Goal: Task Accomplishment & Management: Use online tool/utility

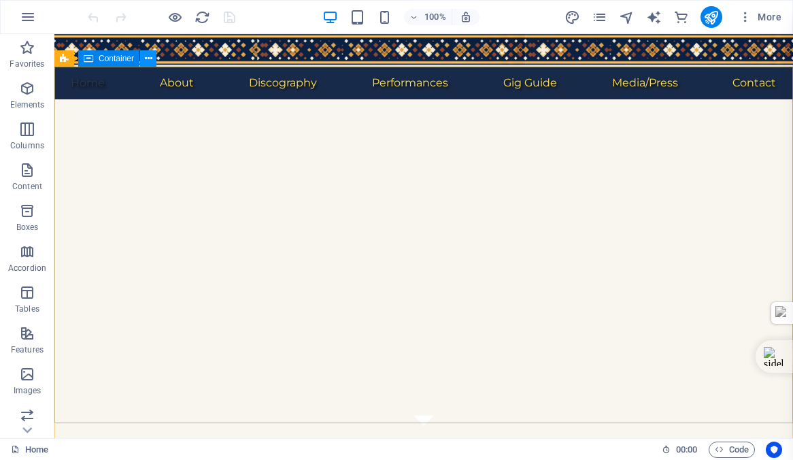
click at [149, 59] on icon at bounding box center [148, 59] width 7 height 14
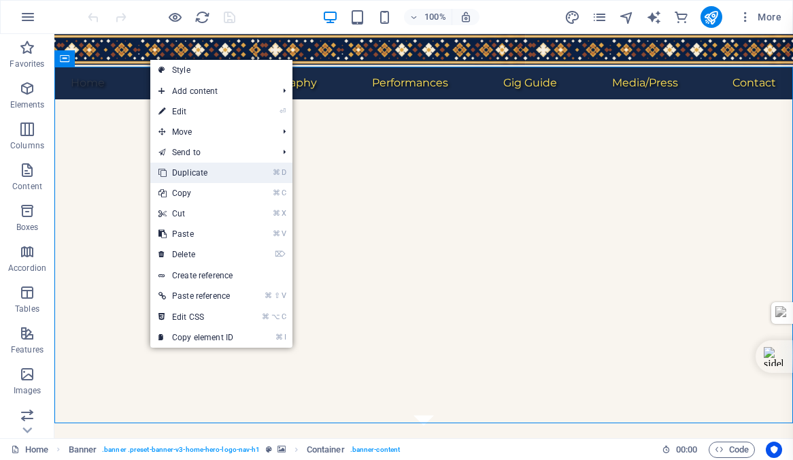
click at [183, 172] on link "⌘ D Duplicate" at bounding box center [195, 173] width 91 height 20
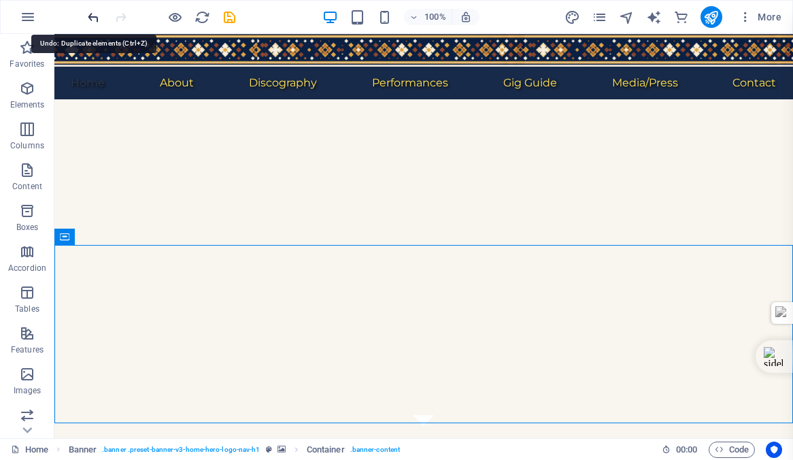
click at [90, 16] on icon "undo" at bounding box center [94, 18] width 16 height 16
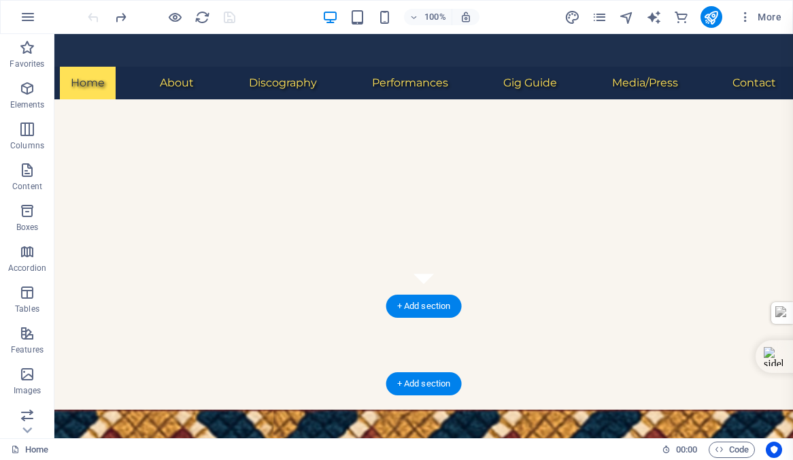
scroll to position [146, 0]
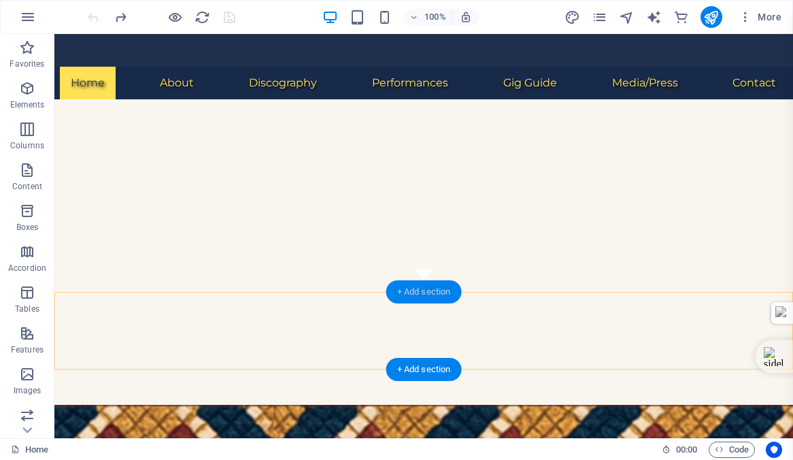
click at [422, 290] on div "+ Add section" at bounding box center [424, 291] width 76 height 23
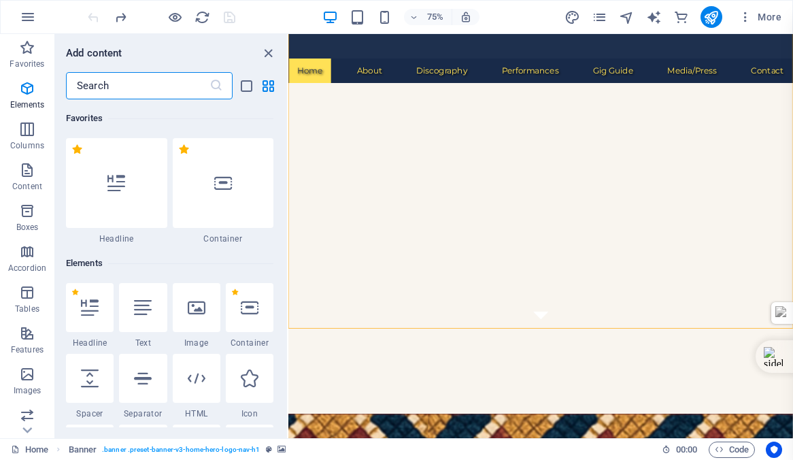
scroll to position [2381, 0]
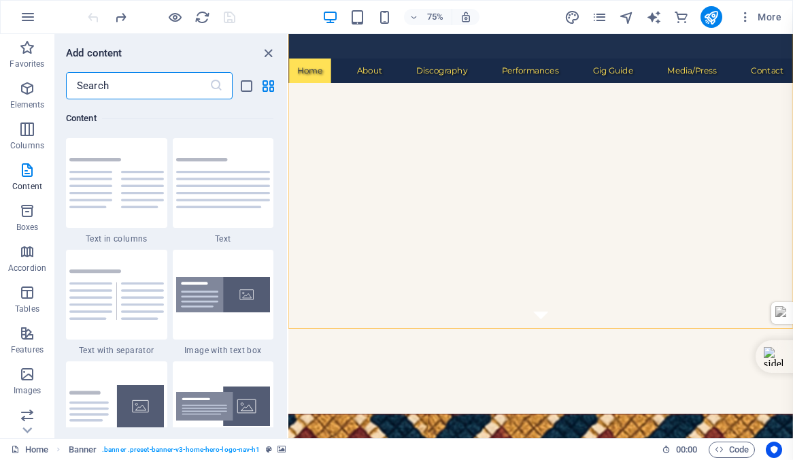
click at [112, 86] on input "text" at bounding box center [138, 85] width 144 height 27
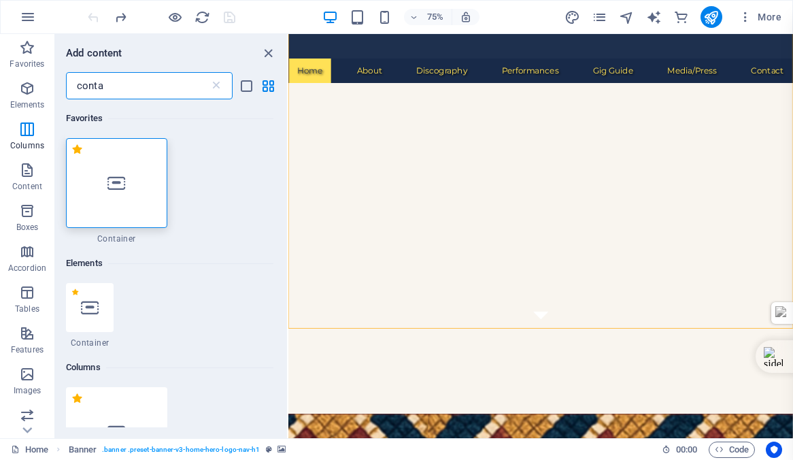
scroll to position [0, 0]
type input "conta"
drag, startPoint x: 115, startPoint y: 184, endPoint x: 263, endPoint y: 325, distance: 204.1
click at [115, 184] on icon at bounding box center [117, 183] width 18 height 18
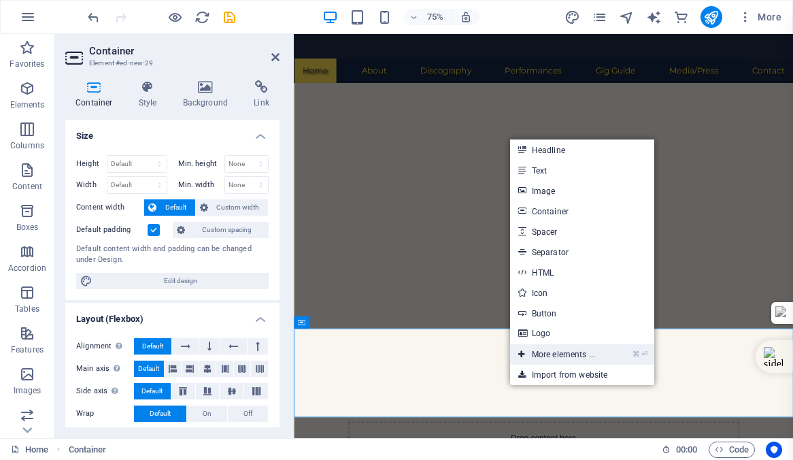
click at [546, 357] on link "⌘ ⏎ More elements ..." at bounding box center [556, 354] width 93 height 20
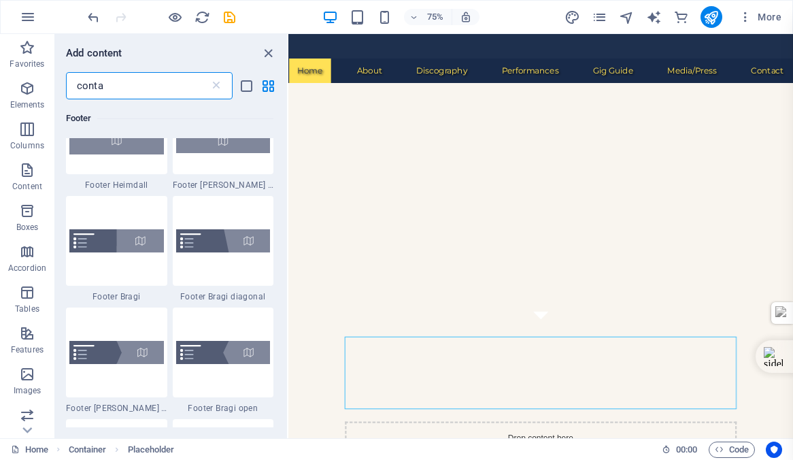
scroll to position [1019, 0]
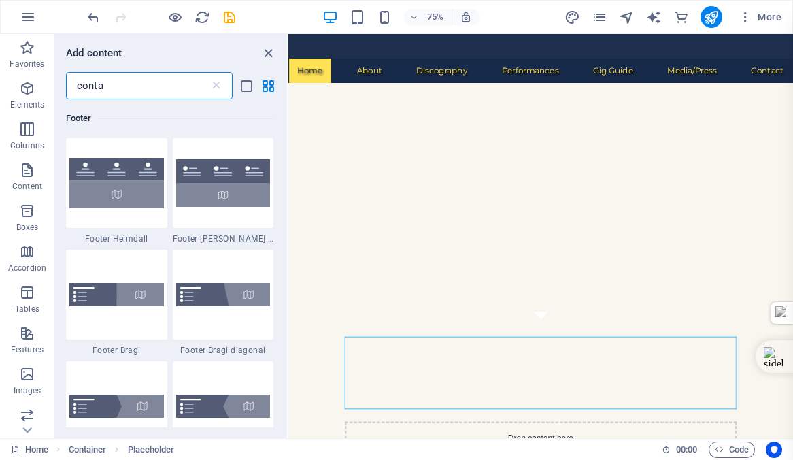
click at [105, 86] on input "conta" at bounding box center [138, 85] width 144 height 27
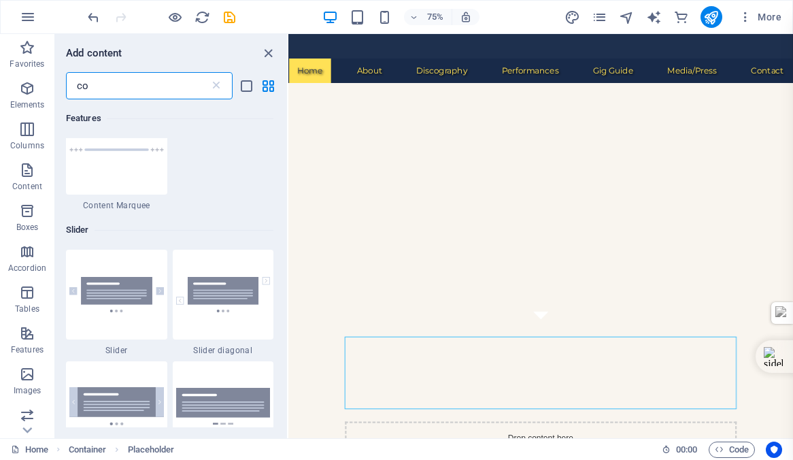
scroll to position [2379, 0]
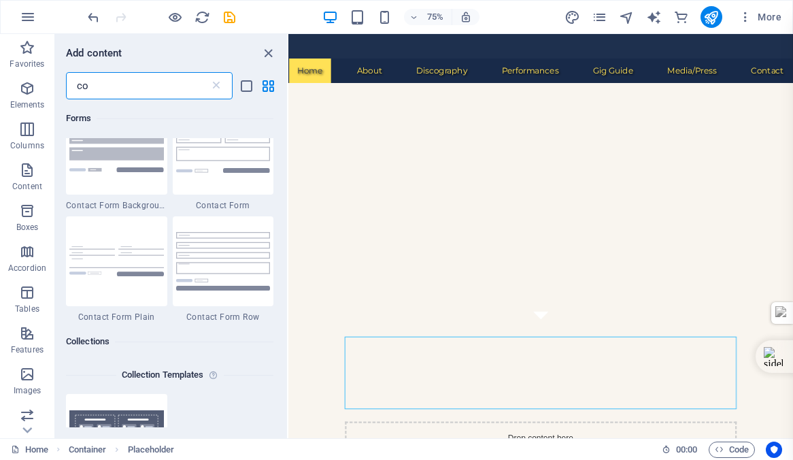
type input "c"
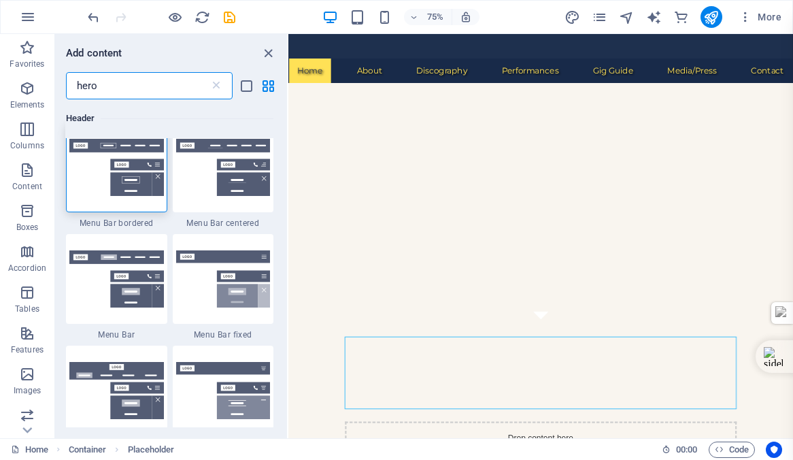
scroll to position [0, 0]
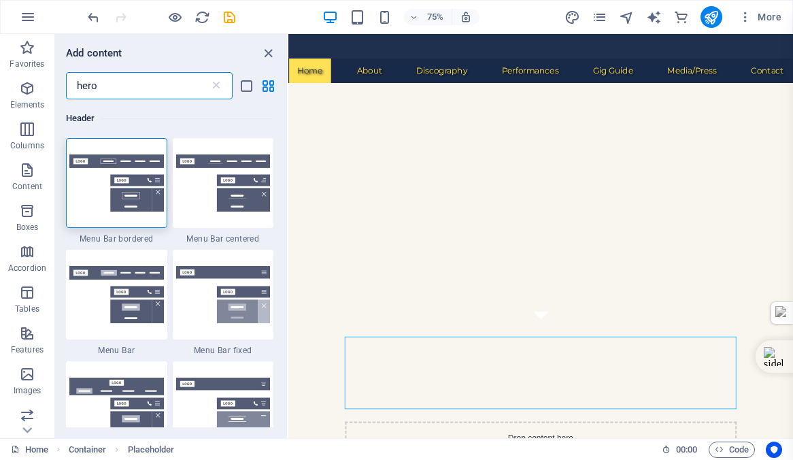
click at [108, 86] on input "hero" at bounding box center [138, 85] width 144 height 27
type input "h"
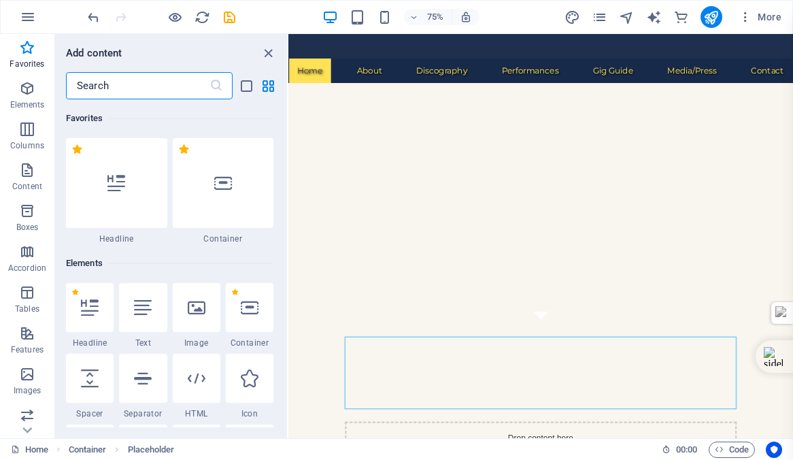
click at [115, 88] on input "text" at bounding box center [138, 85] width 144 height 27
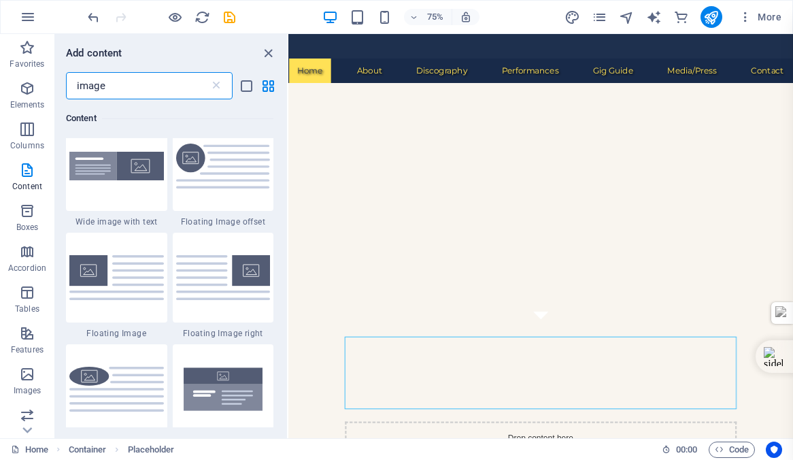
scroll to position [348, 0]
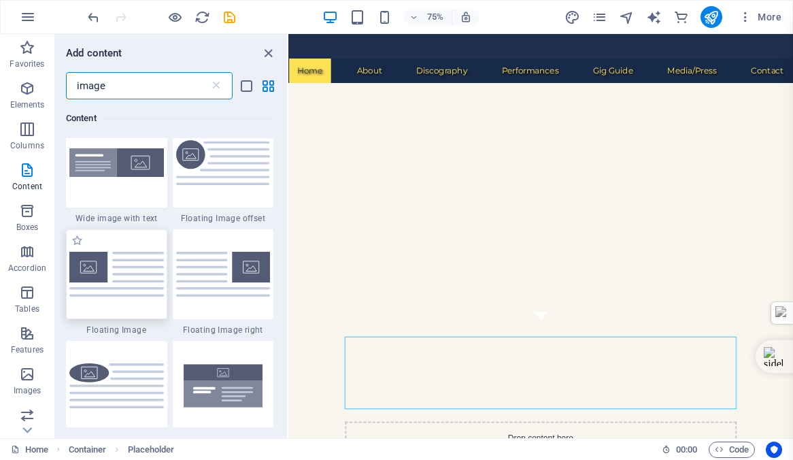
type input "image"
click at [114, 275] on img at bounding box center [116, 274] width 95 height 44
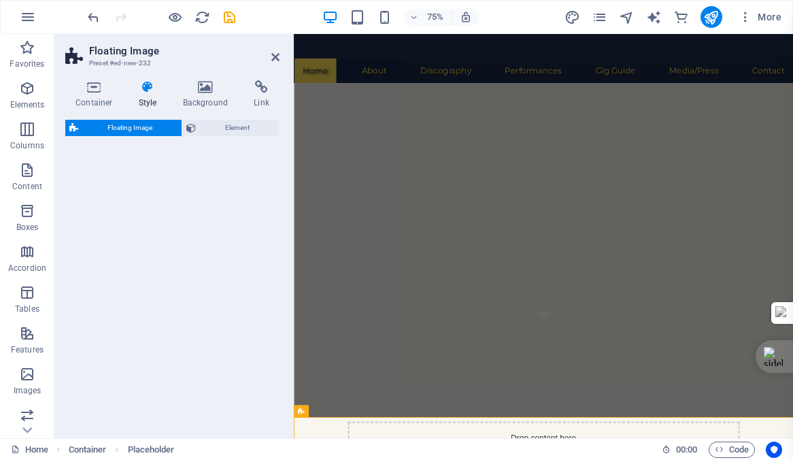
select select "%"
select select "rem"
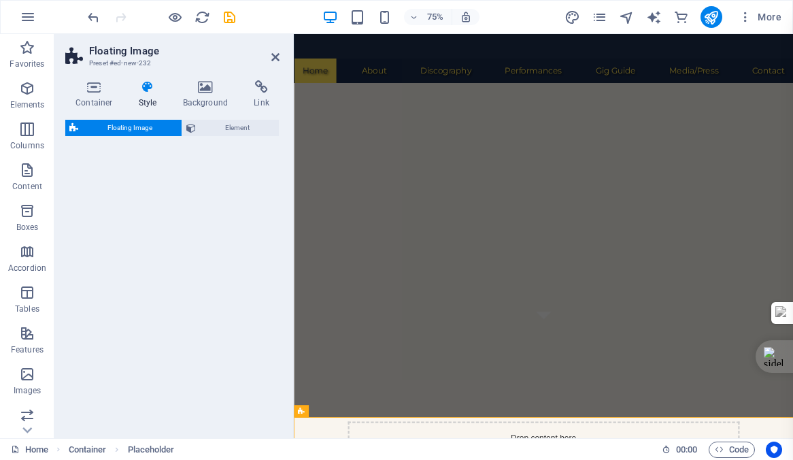
select select "preset-float-container-v3-default"
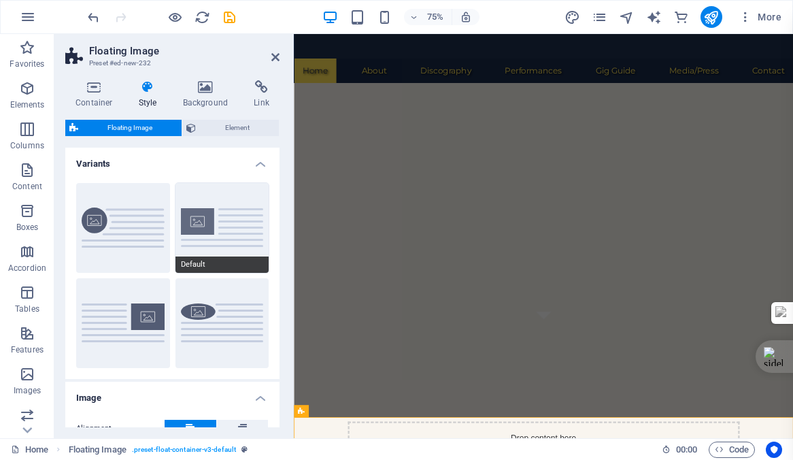
click at [204, 229] on button "Default" at bounding box center [223, 228] width 94 height 90
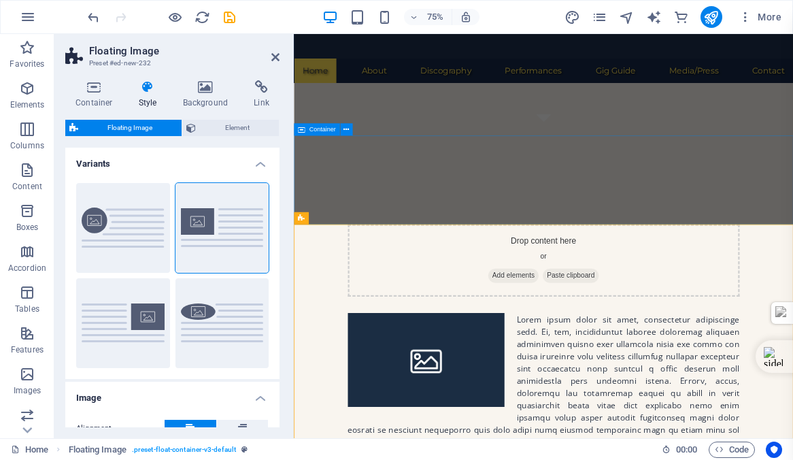
scroll to position [398, 0]
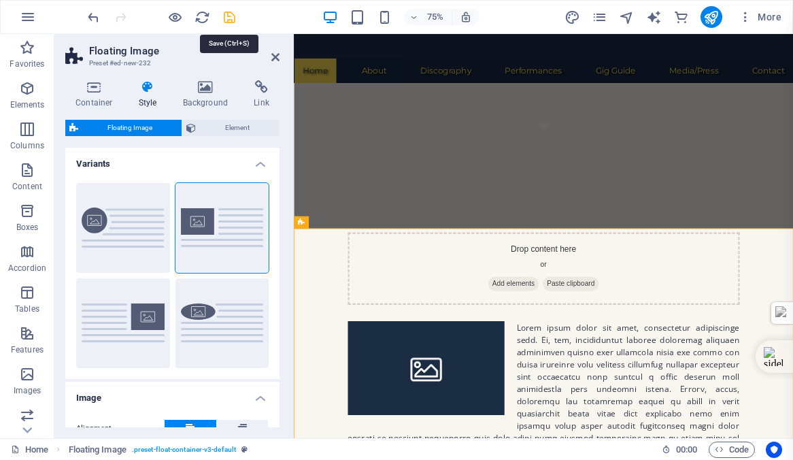
click at [229, 18] on icon "save" at bounding box center [230, 18] width 16 height 16
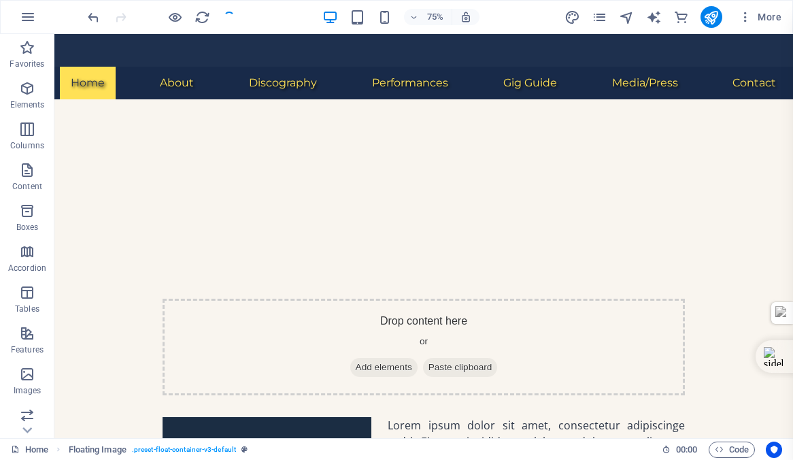
checkbox input "false"
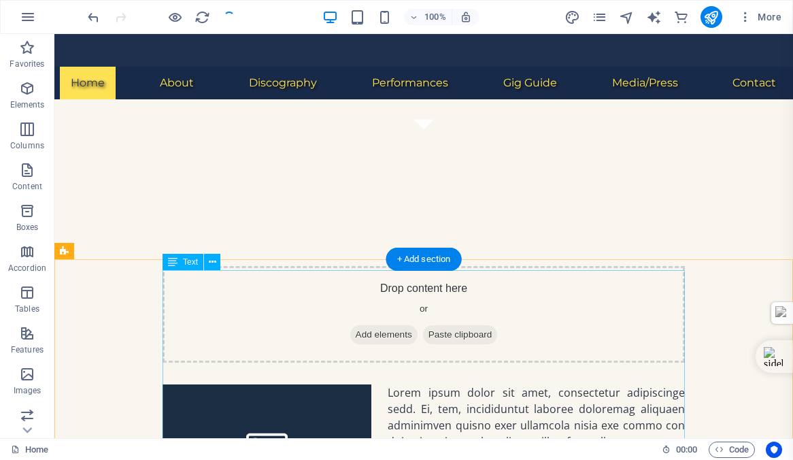
scroll to position [301, 0]
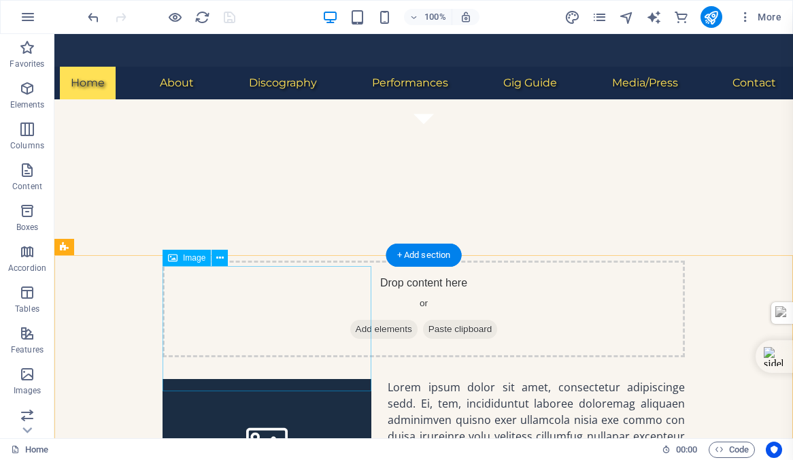
click at [274, 379] on figure at bounding box center [267, 441] width 209 height 125
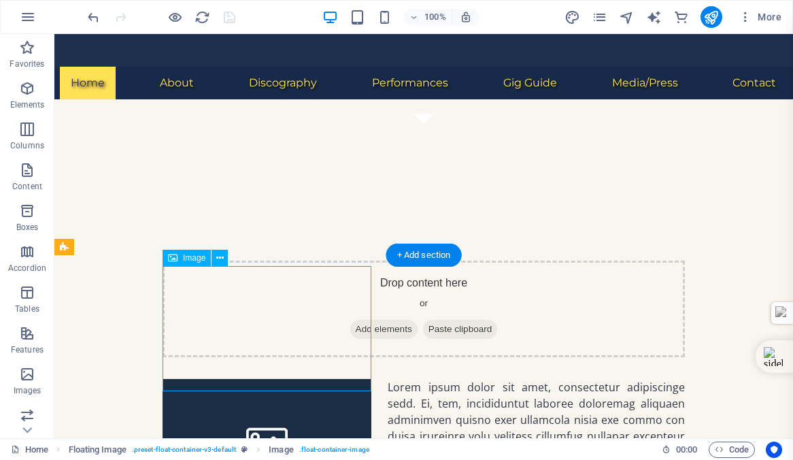
click at [274, 379] on figure at bounding box center [267, 441] width 209 height 125
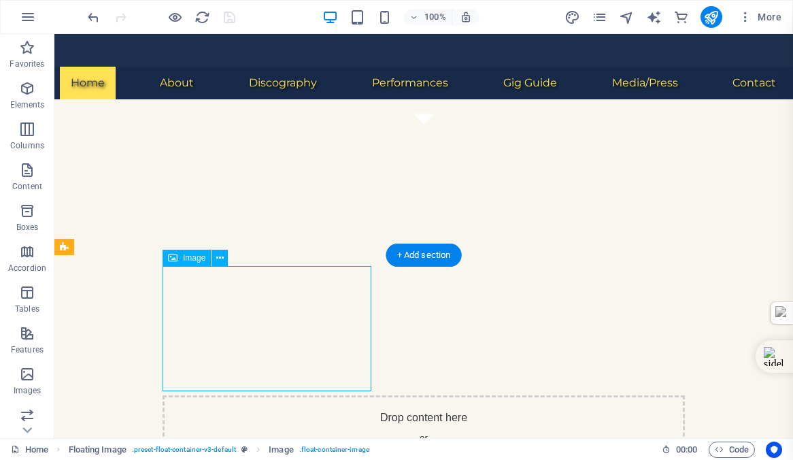
select select "%"
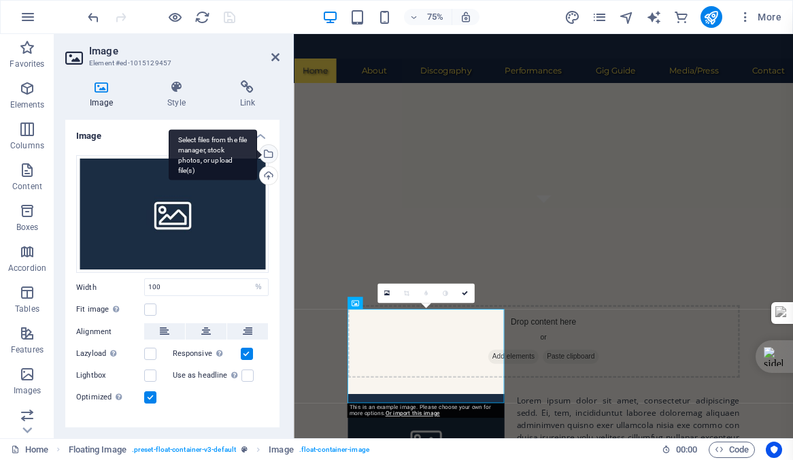
click at [266, 152] on div "Select files from the file manager, stock photos, or upload file(s)" at bounding box center [267, 155] width 20 height 20
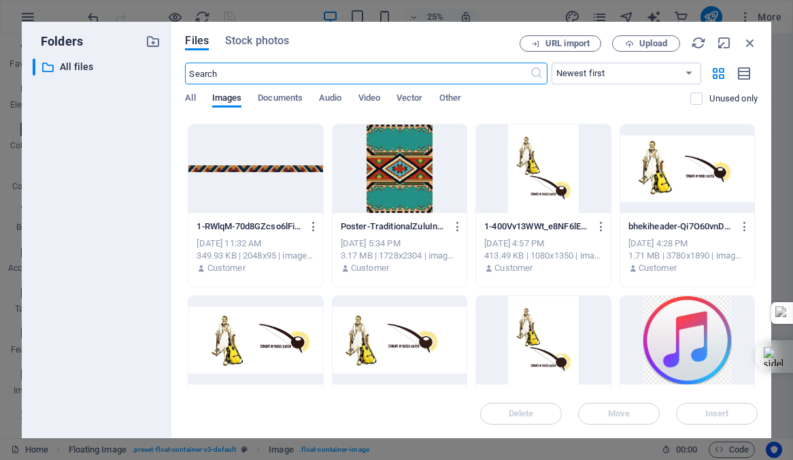
scroll to position [678, 0]
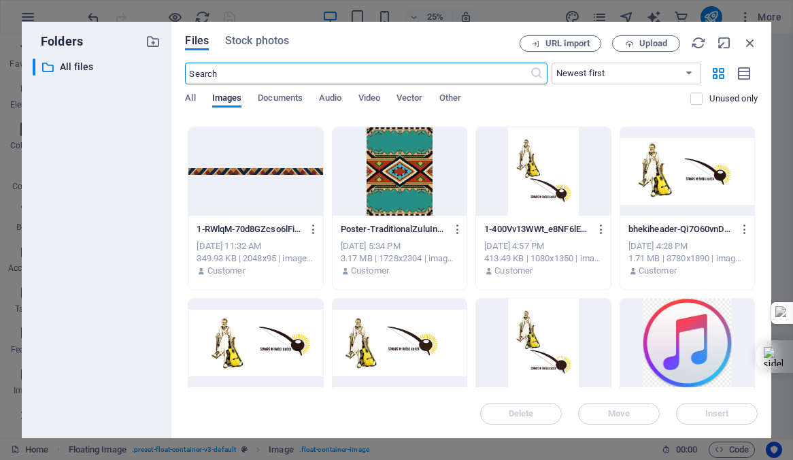
click at [544, 178] on div at bounding box center [543, 171] width 134 height 88
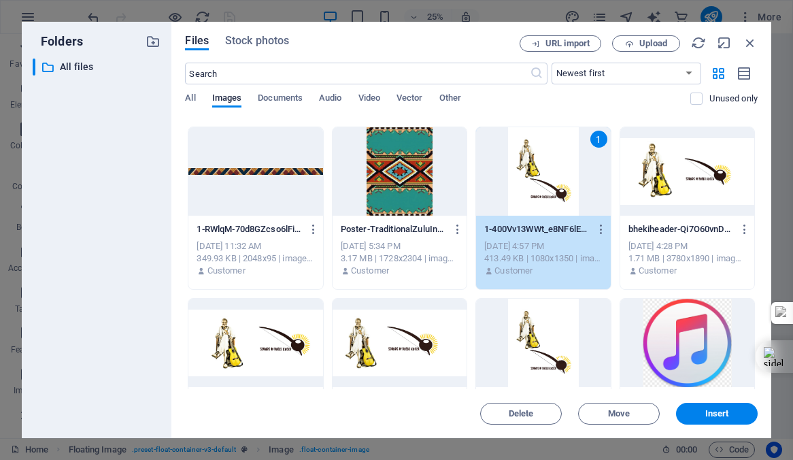
click at [544, 178] on div "1" at bounding box center [543, 171] width 134 height 88
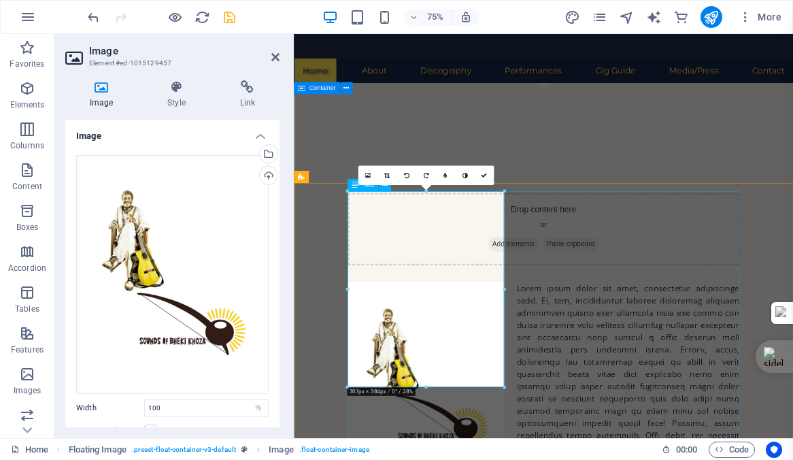
scroll to position [459, 0]
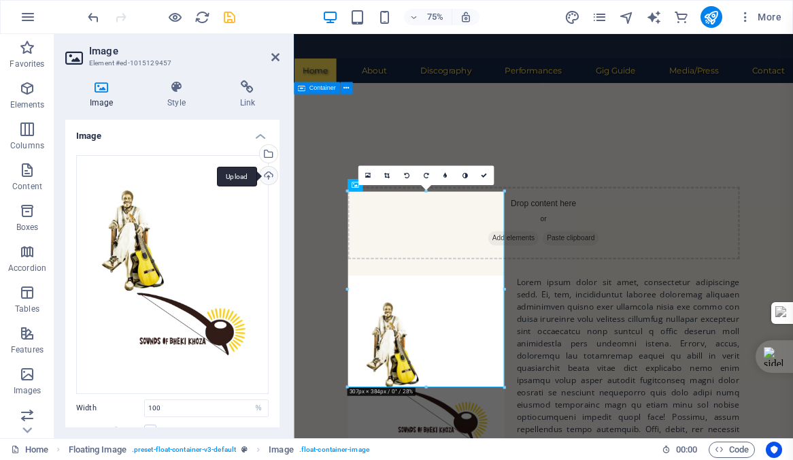
click at [264, 174] on div "Upload" at bounding box center [267, 177] width 20 height 20
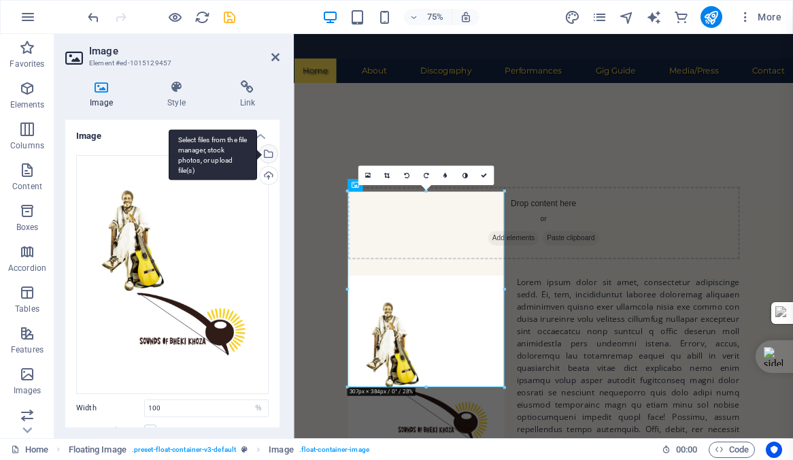
click at [266, 150] on div "Select files from the file manager, stock photos, or upload file(s)" at bounding box center [267, 155] width 20 height 20
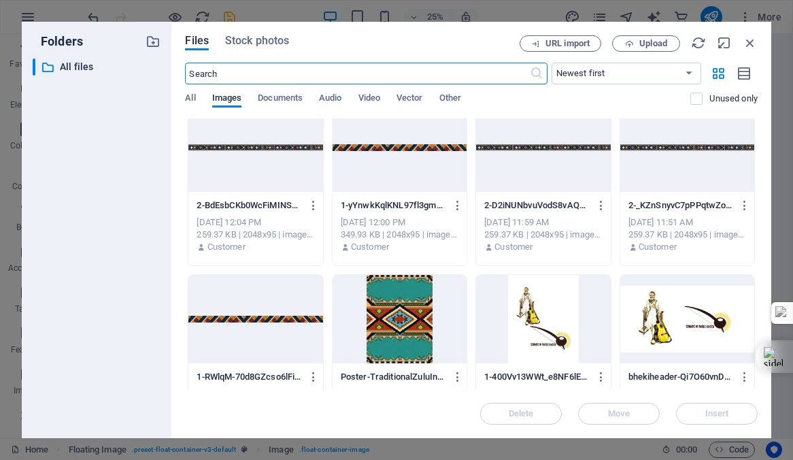
scroll to position [604, 0]
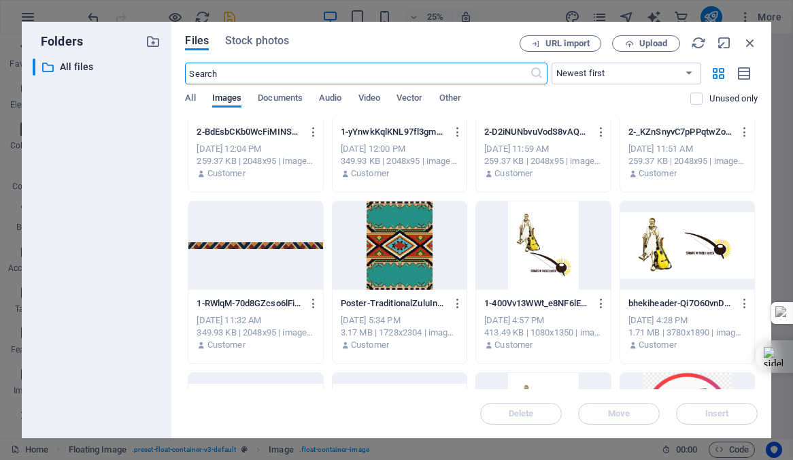
click at [688, 254] on div at bounding box center [688, 245] width 134 height 88
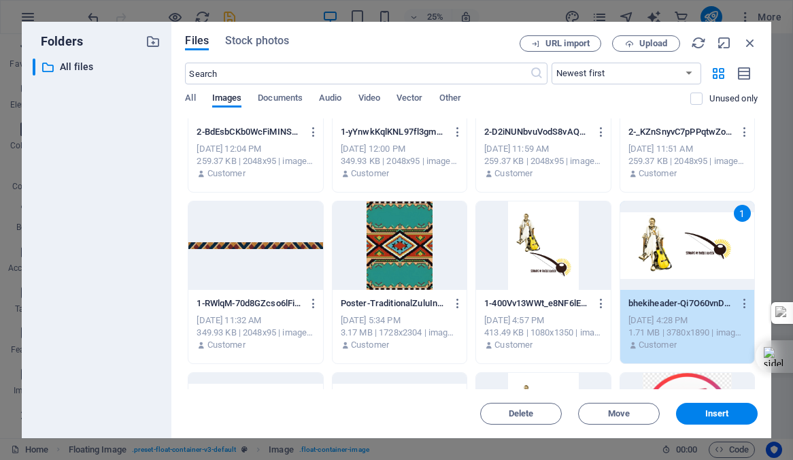
click at [688, 254] on div "1" at bounding box center [688, 245] width 134 height 88
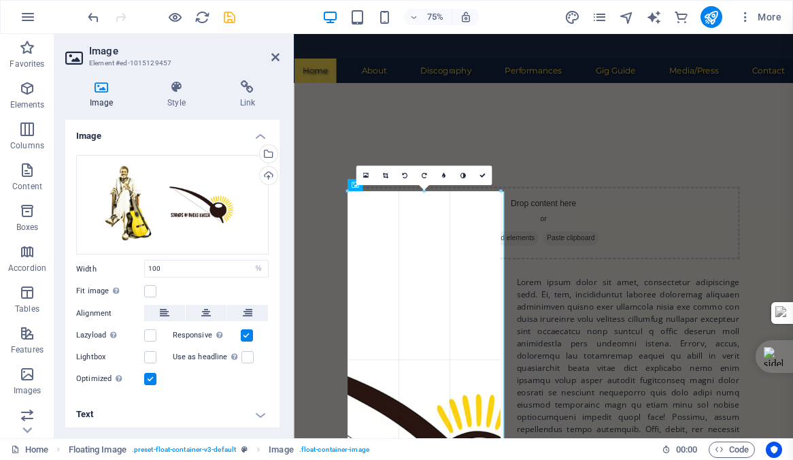
drag, startPoint x: 503, startPoint y: 268, endPoint x: 496, endPoint y: 261, distance: 9.6
type input "300"
select select "px"
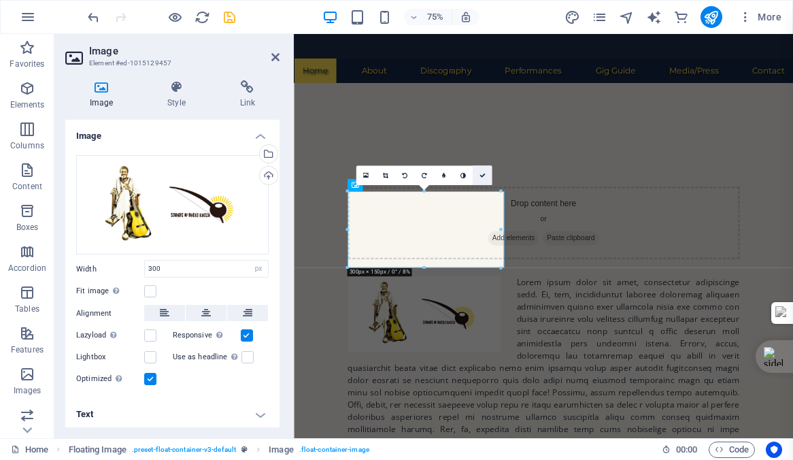
click at [482, 175] on icon at bounding box center [482, 175] width 6 height 6
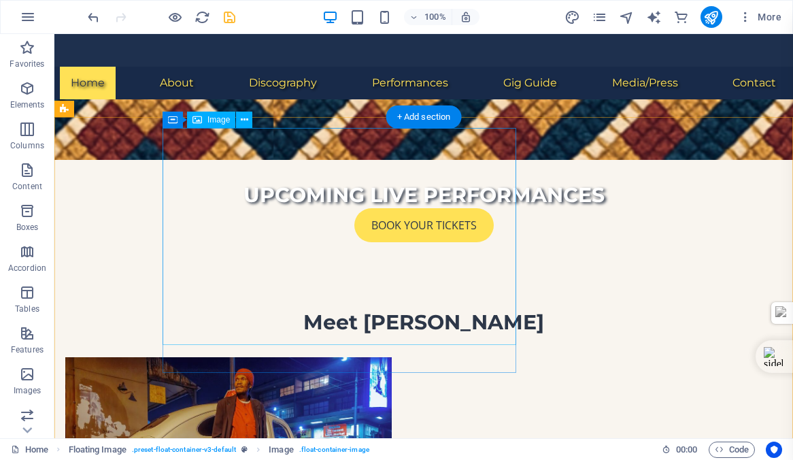
scroll to position [923, 0]
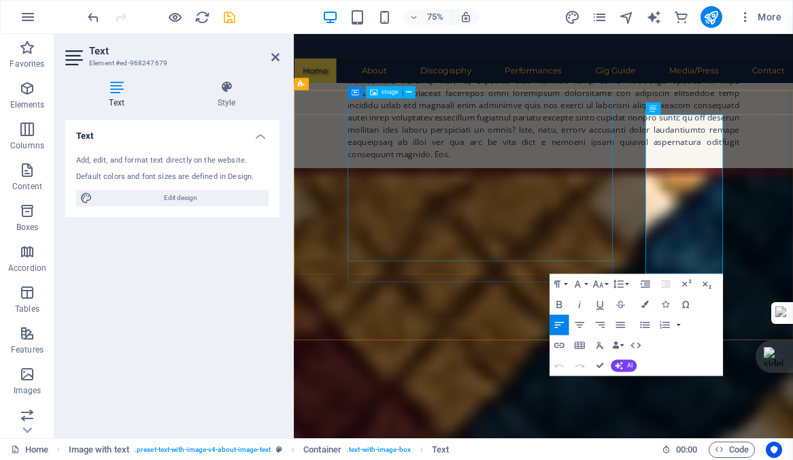
scroll to position [1058, 0]
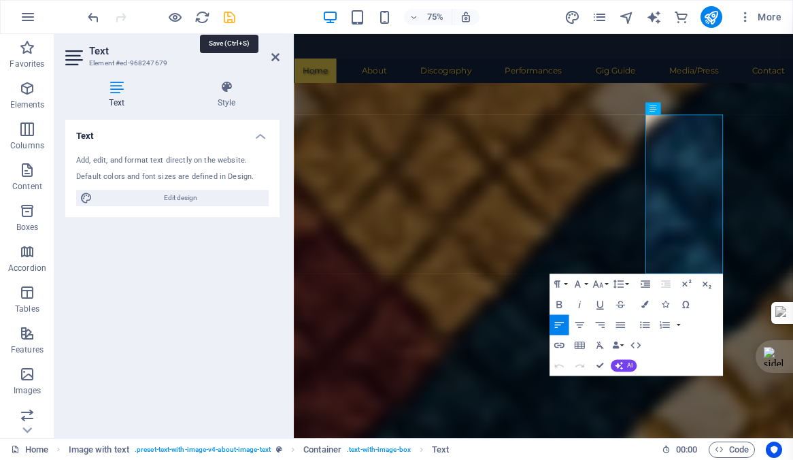
click at [225, 16] on icon "save" at bounding box center [230, 18] width 16 height 16
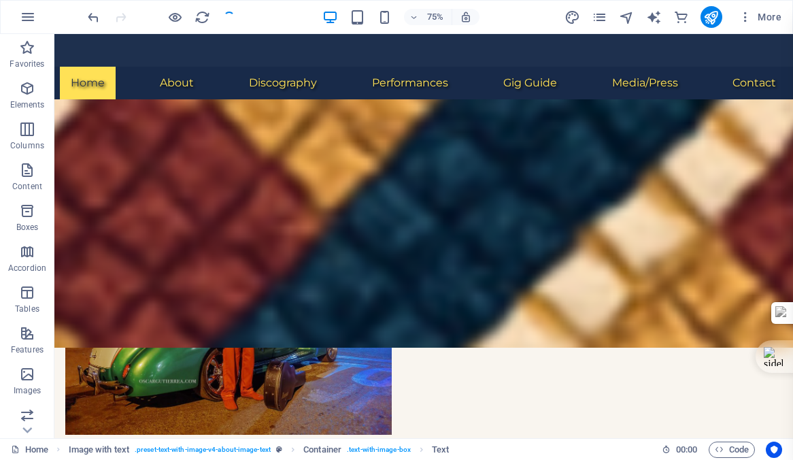
checkbox input "false"
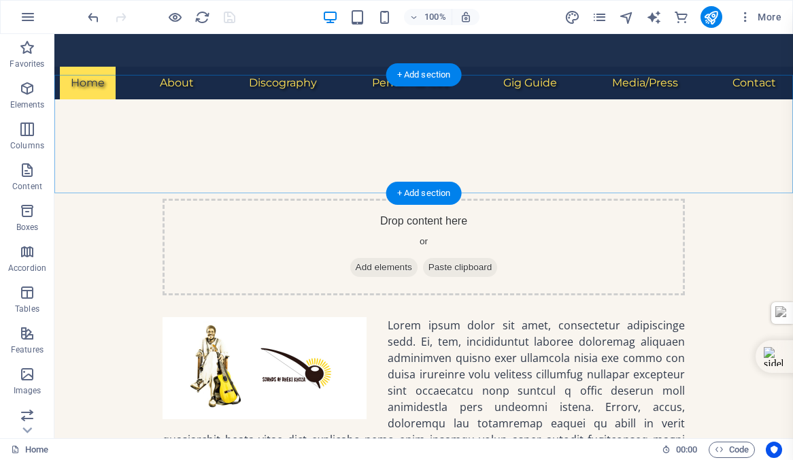
scroll to position [414, 0]
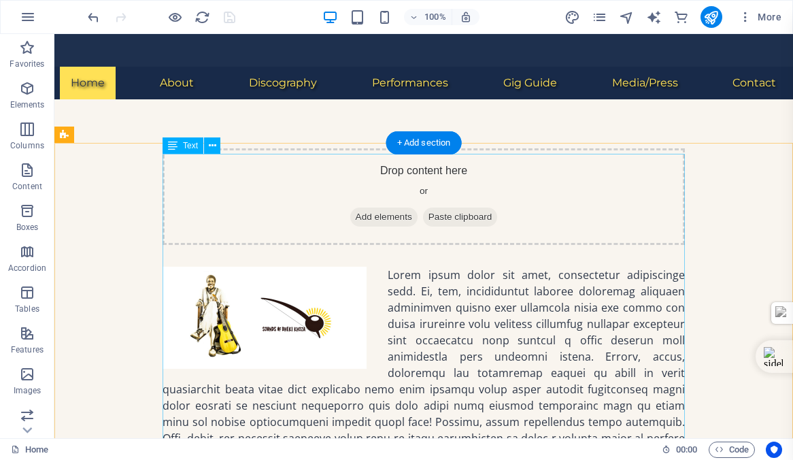
click at [478, 267] on div at bounding box center [424, 422] width 523 height 310
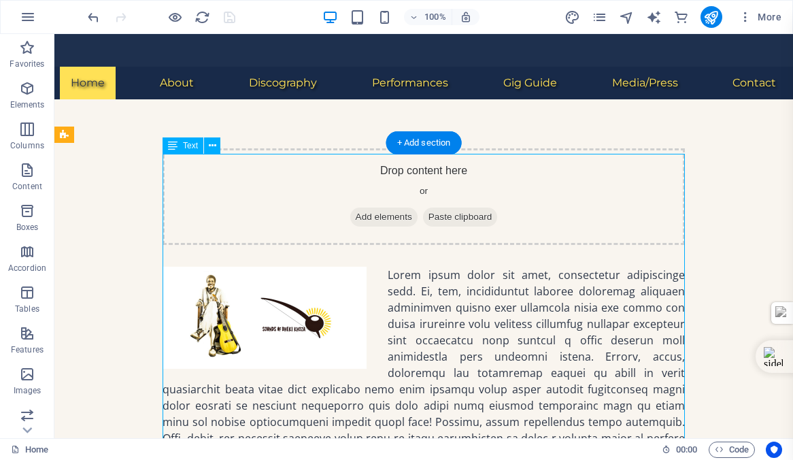
click at [478, 267] on div at bounding box center [424, 422] width 523 height 310
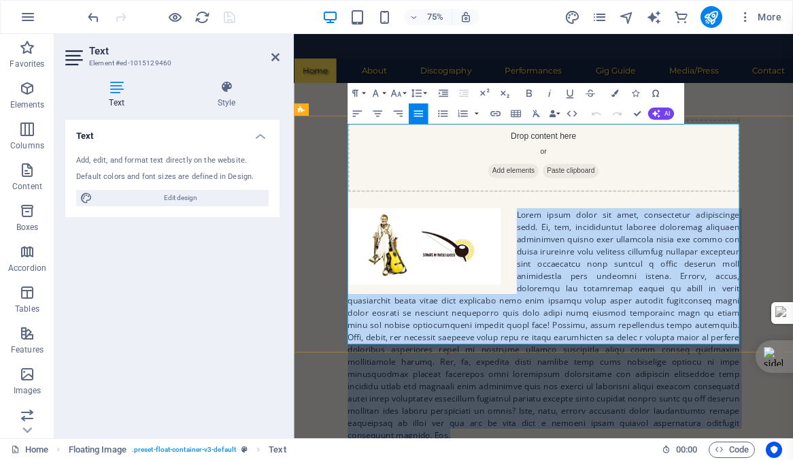
click at [780, 442] on p at bounding box center [627, 422] width 523 height 310
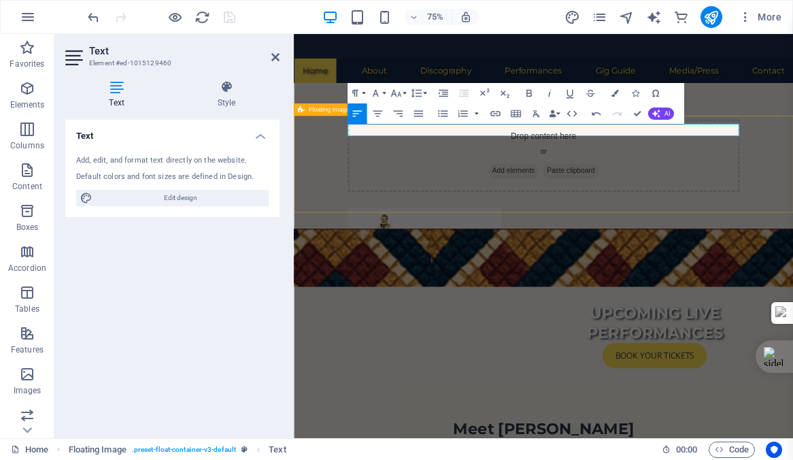
click at [593, 267] on p at bounding box center [627, 275] width 523 height 16
click at [93, 16] on icon "undo" at bounding box center [94, 18] width 16 height 16
click at [512, 327] on figure at bounding box center [627, 333] width 666 height 78
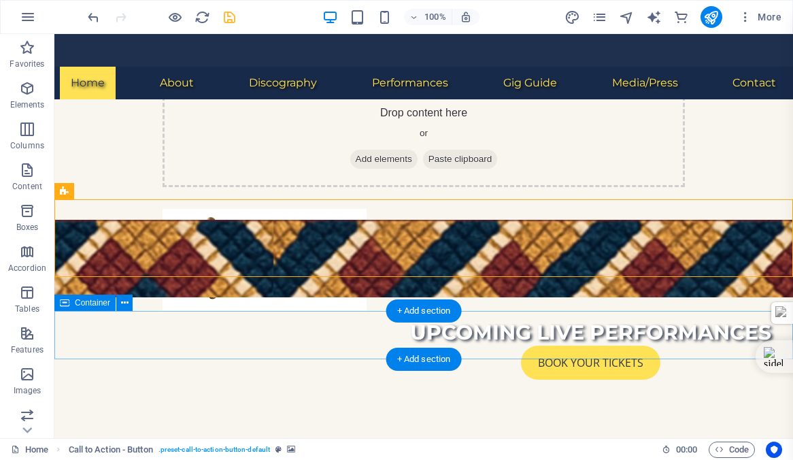
scroll to position [486, 0]
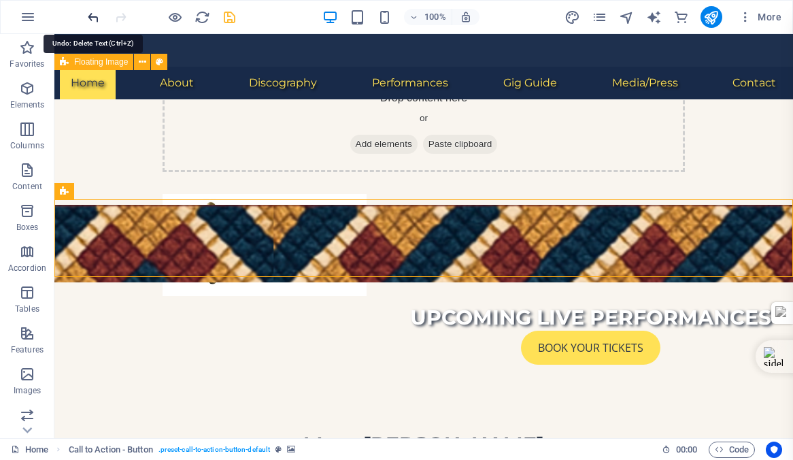
click at [90, 15] on icon "undo" at bounding box center [94, 18] width 16 height 16
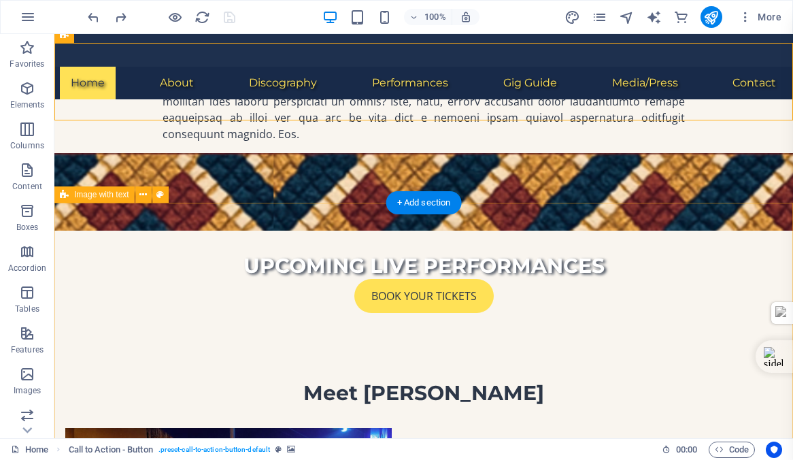
scroll to position [860, 0]
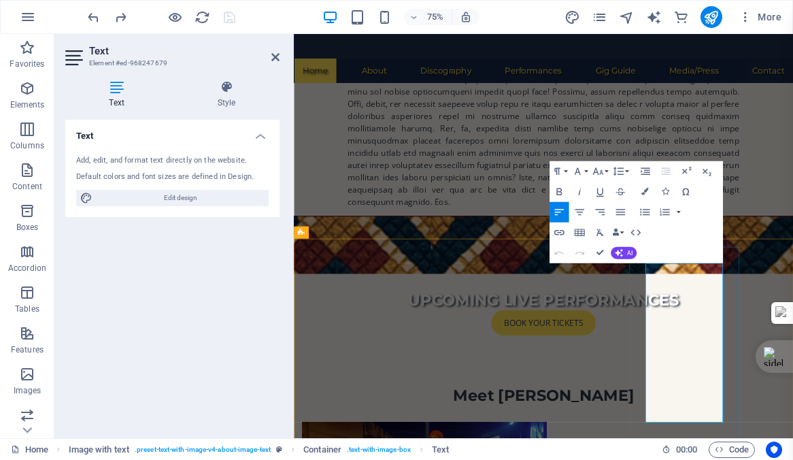
drag, startPoint x: 838, startPoint y: 540, endPoint x: 742, endPoint y: 345, distance: 217.0
copy p "[PERSON_NAME] is one of South Africa’s most distinctive musical voices, a left-…"
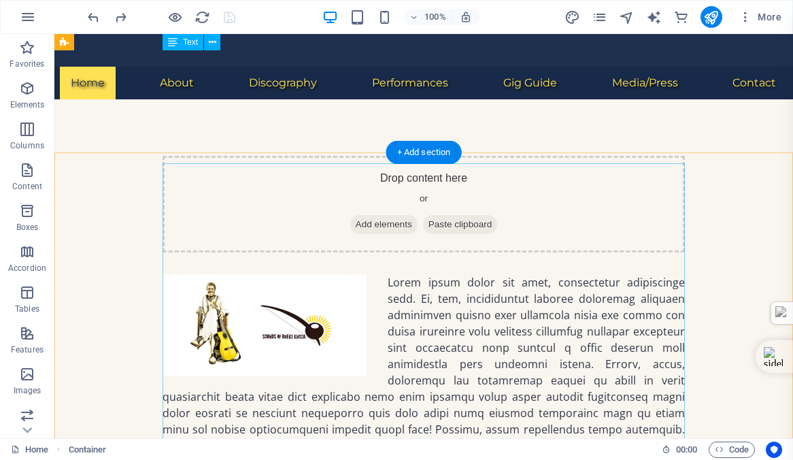
scroll to position [403, 0]
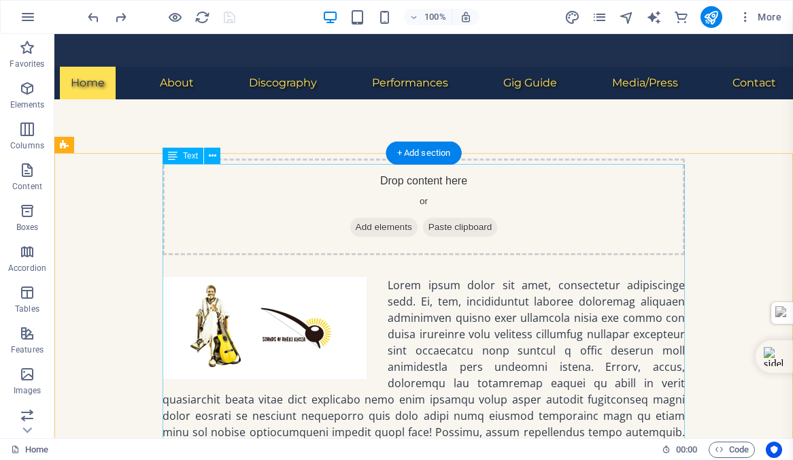
click at [410, 277] on div at bounding box center [424, 432] width 523 height 310
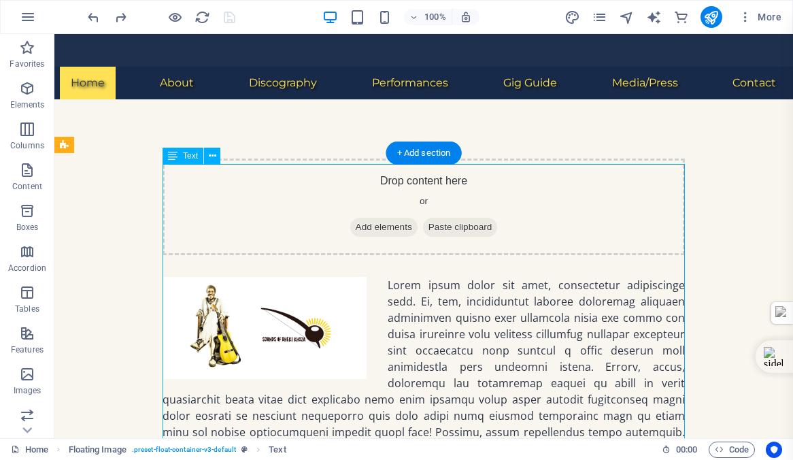
click at [410, 277] on div at bounding box center [424, 432] width 523 height 310
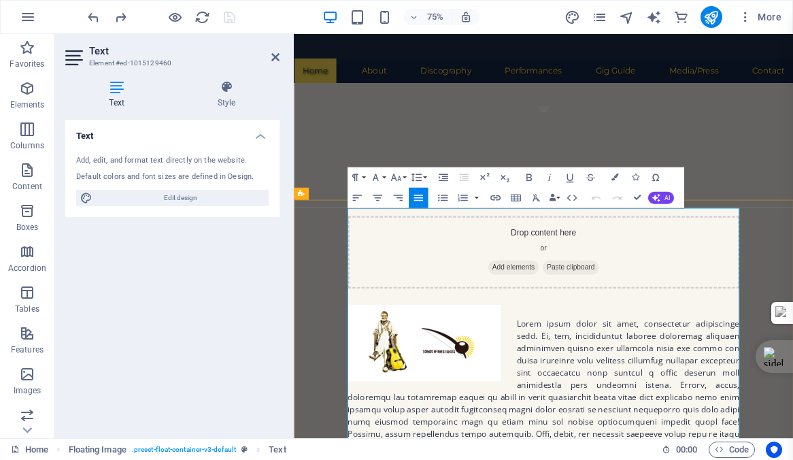
scroll to position [436, 0]
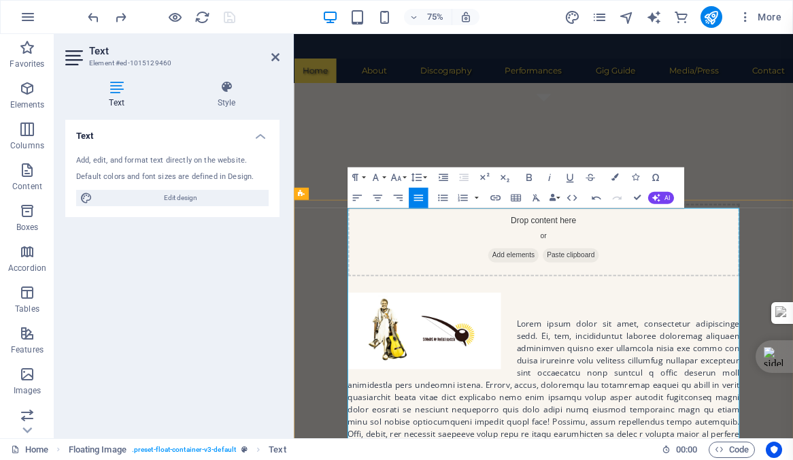
click at [597, 395] on p at bounding box center [627, 403] width 523 height 16
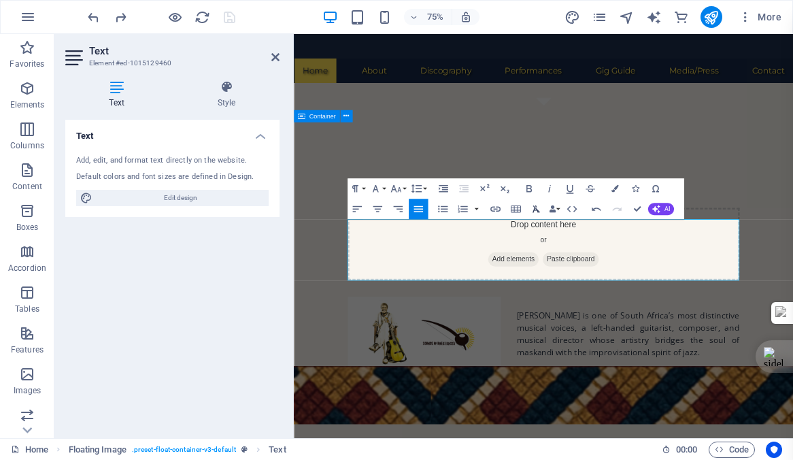
scroll to position [416, 0]
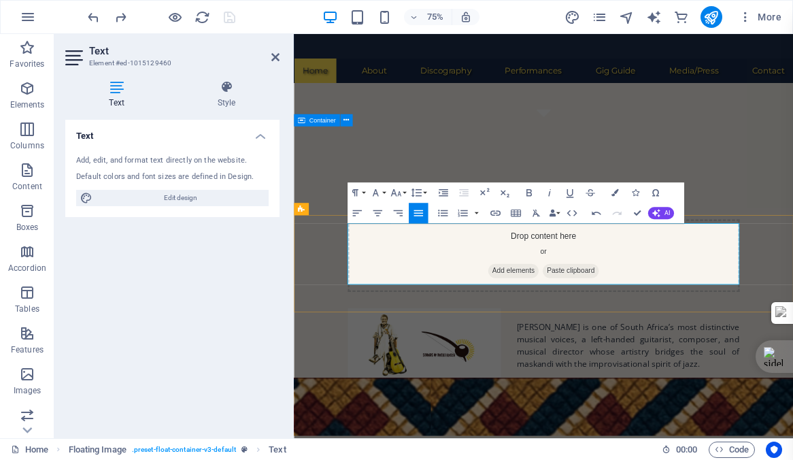
click at [589, 416] on p "[PERSON_NAME] is one of South Africa’s most distinctive musical voices, a left-…" at bounding box center [627, 448] width 523 height 65
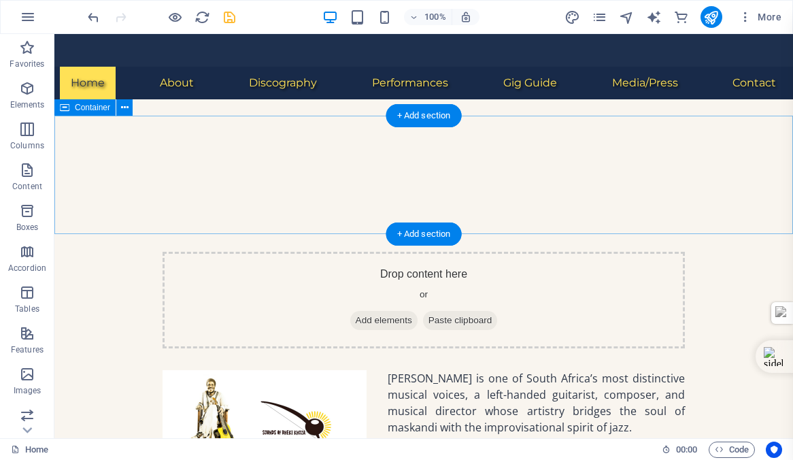
scroll to position [417, 0]
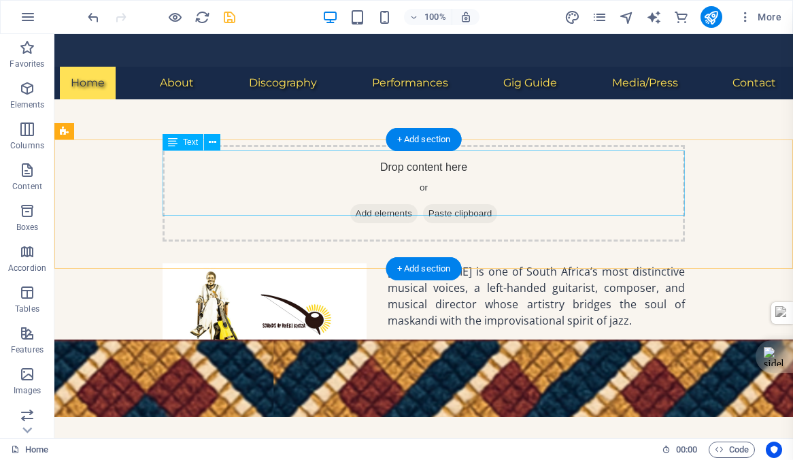
click at [455, 263] on div "[PERSON_NAME] is one of South Africa’s most distinctive musical voices, a left-…" at bounding box center [424, 295] width 523 height 65
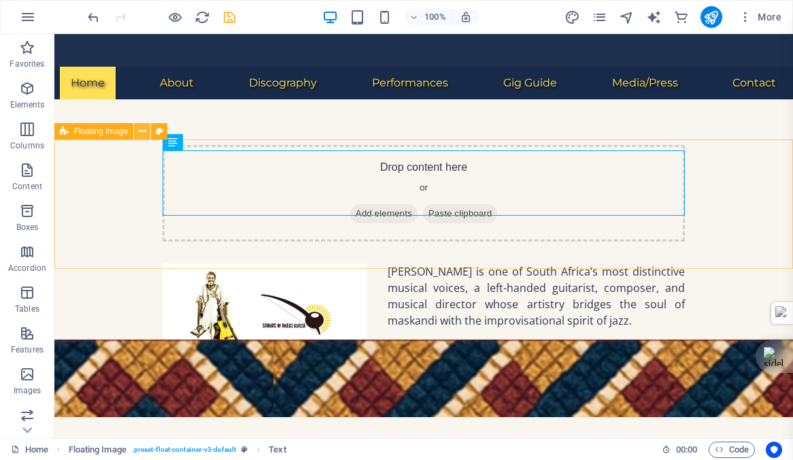
click at [139, 131] on icon at bounding box center [142, 132] width 7 height 14
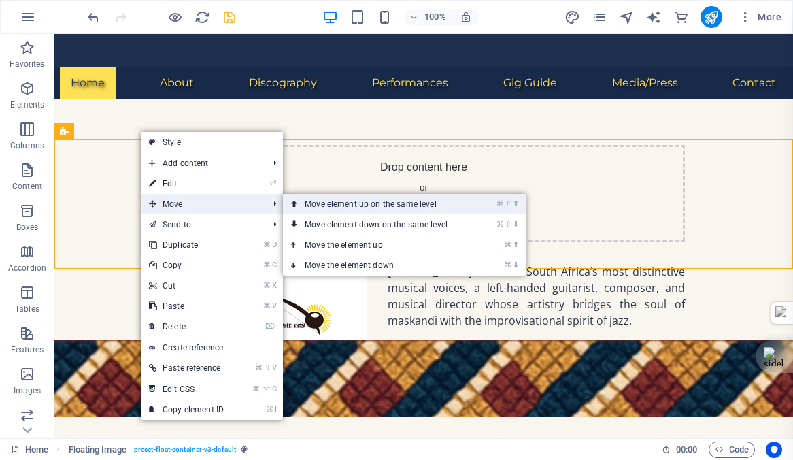
click at [378, 205] on link "⌘ ⇧ ⬆ Move element up on the same level" at bounding box center [379, 204] width 192 height 20
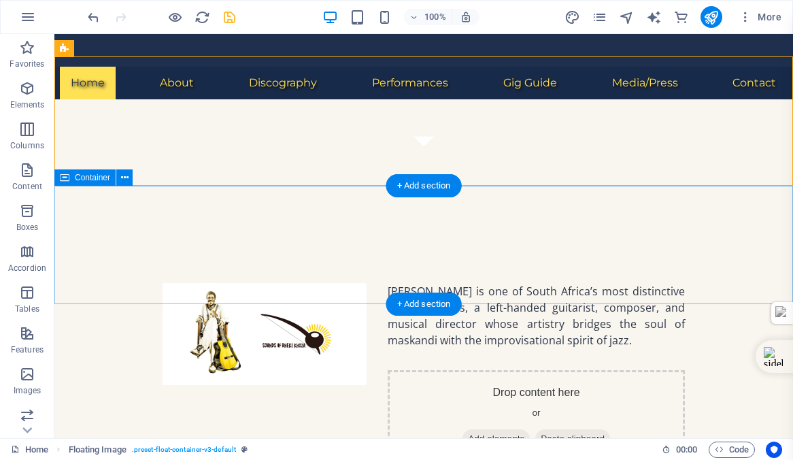
scroll to position [267, 0]
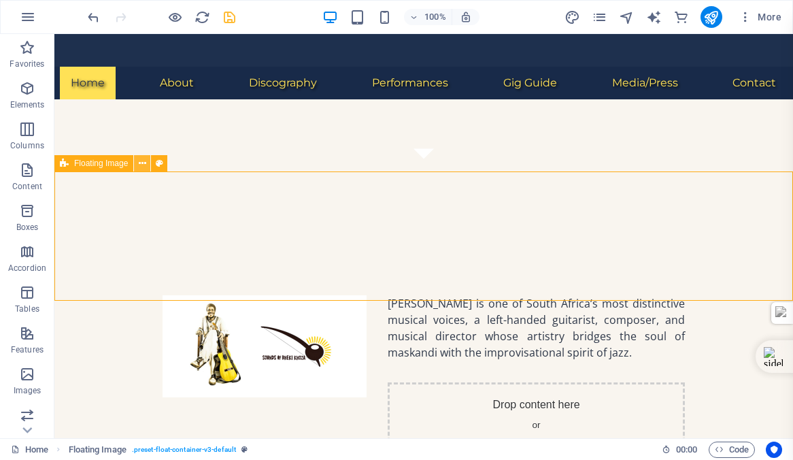
click at [144, 163] on icon at bounding box center [142, 163] width 7 height 14
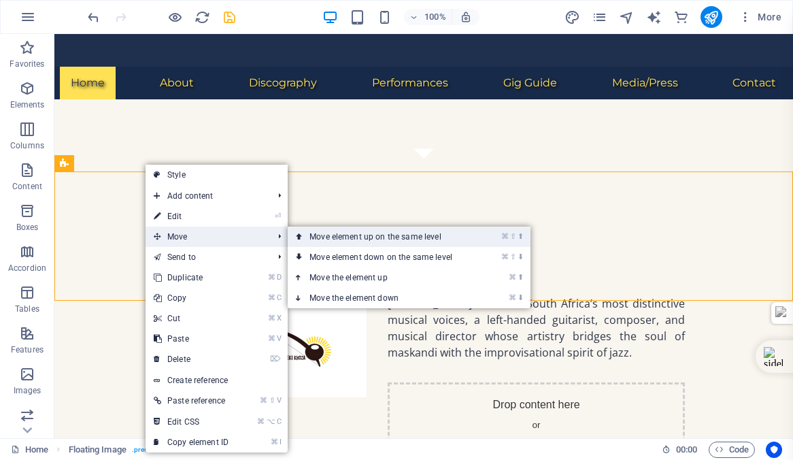
click at [404, 236] on link "⌘ ⇧ ⬆ Move element up on the same level" at bounding box center [384, 237] width 192 height 20
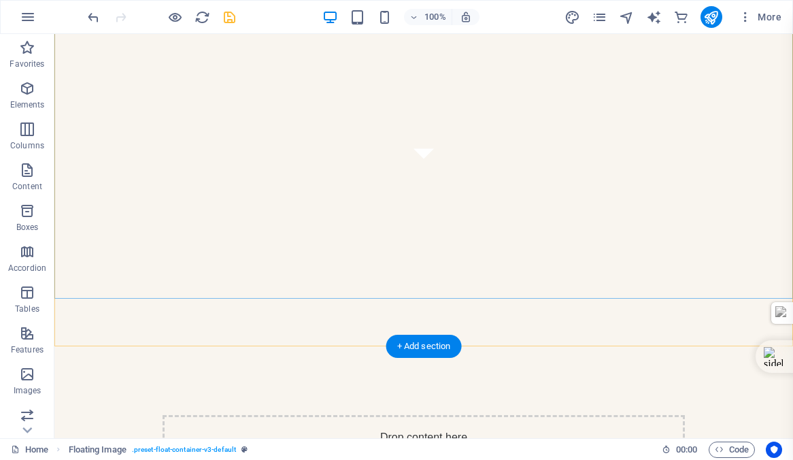
scroll to position [0, 0]
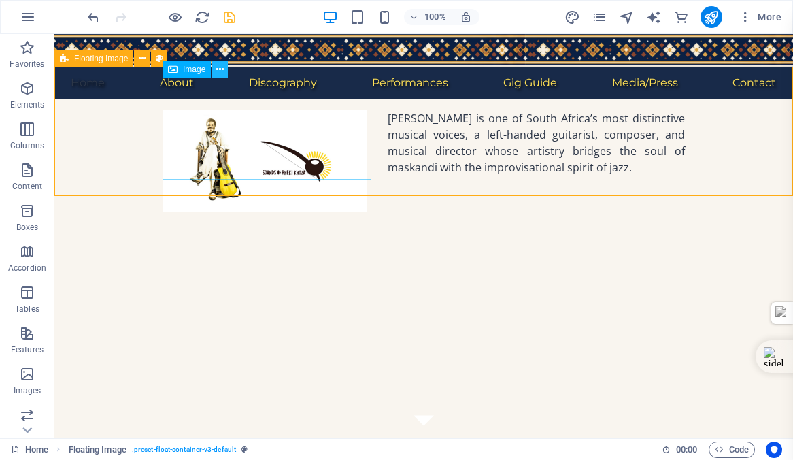
click at [218, 70] on icon at bounding box center [219, 70] width 7 height 14
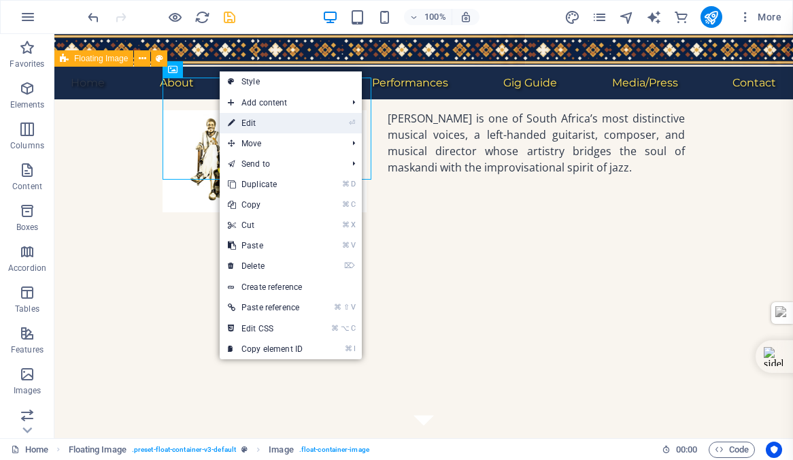
click at [250, 128] on link "⏎ Edit" at bounding box center [265, 123] width 91 height 20
select select "px"
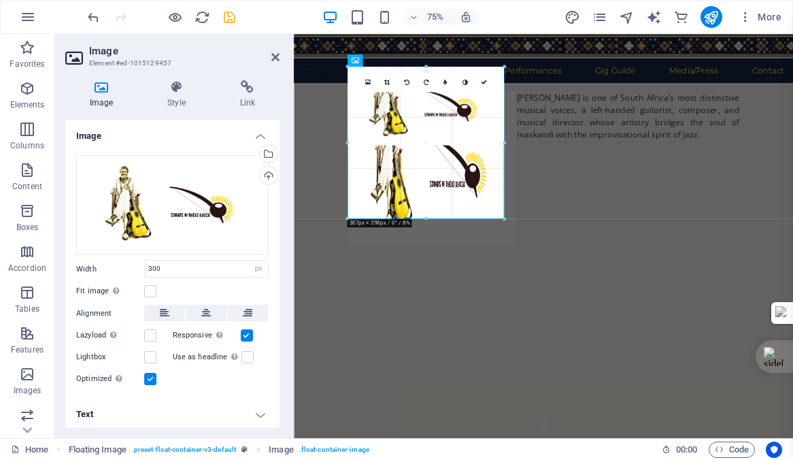
drag, startPoint x: 501, startPoint y: 144, endPoint x: 302, endPoint y: 163, distance: 200.3
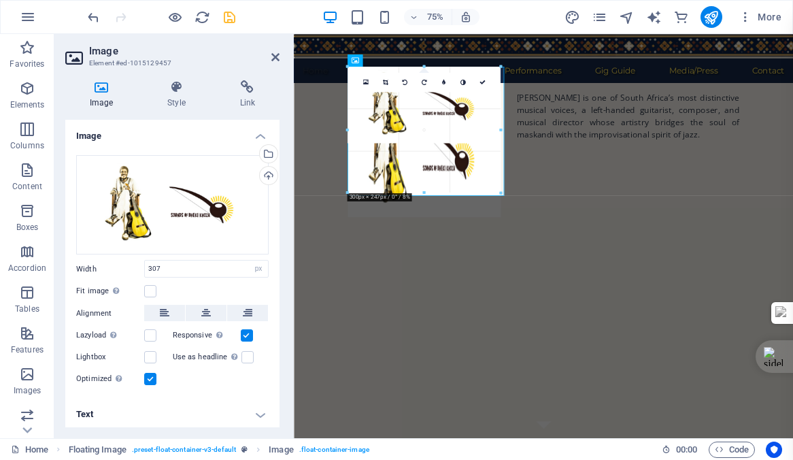
type input "300"
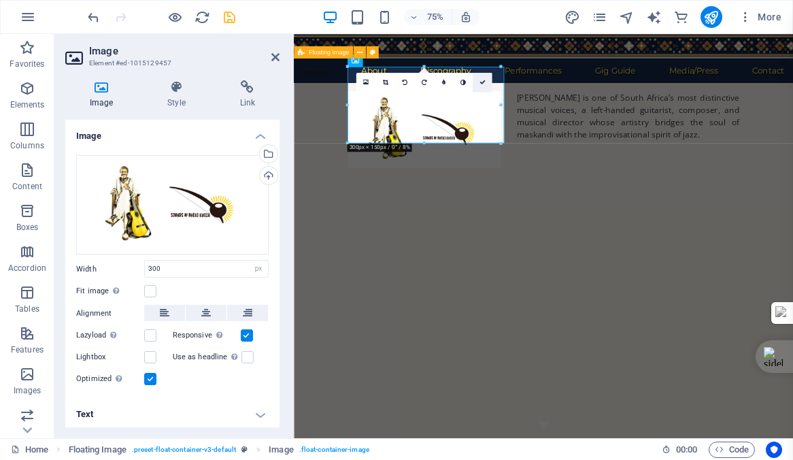
click at [482, 81] on icon at bounding box center [482, 83] width 6 height 6
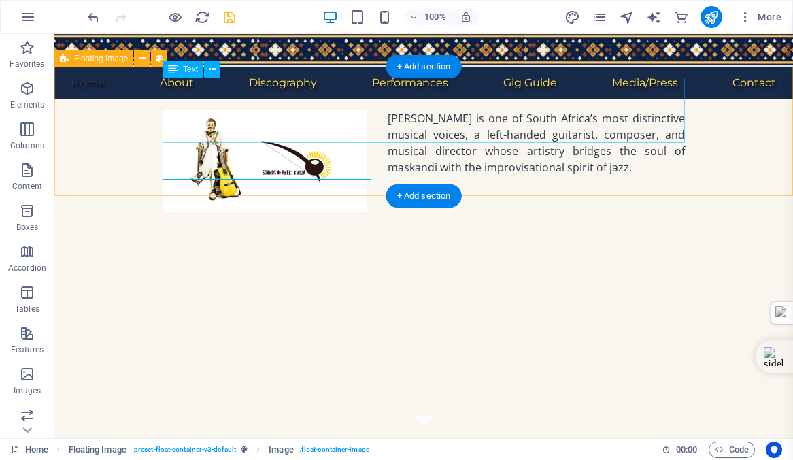
click at [428, 126] on div "[PERSON_NAME] is one of South Africa’s most distinctive musical voices, a left-…" at bounding box center [424, 142] width 523 height 65
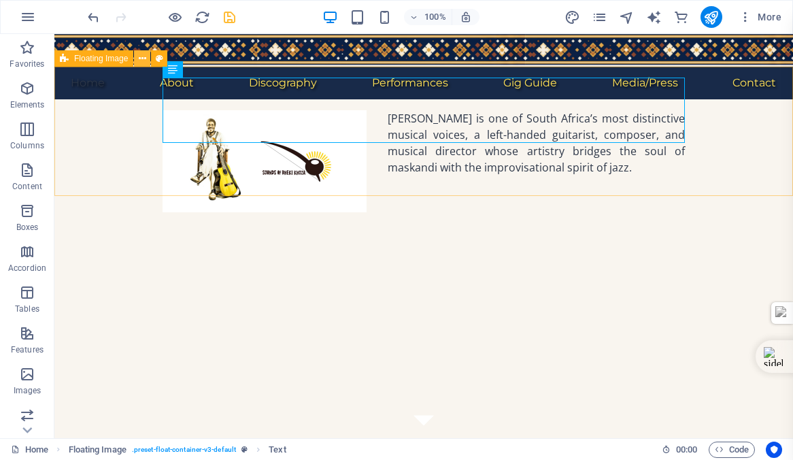
click at [139, 54] on icon at bounding box center [142, 59] width 7 height 14
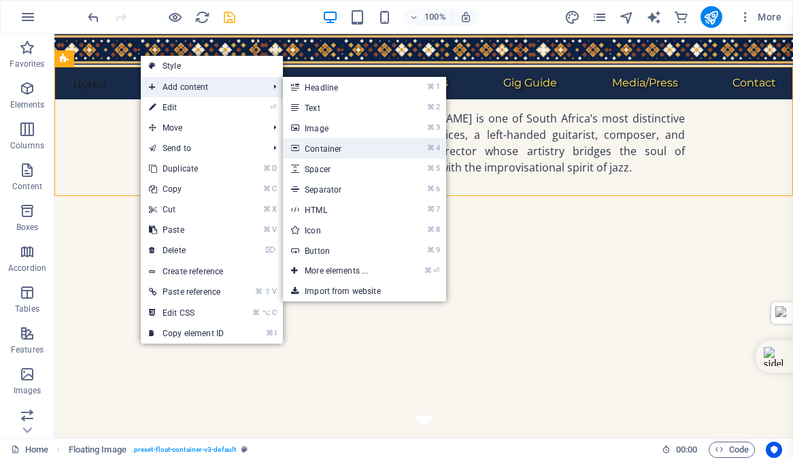
drag, startPoint x: 320, startPoint y: 150, endPoint x: 339, endPoint y: 132, distance: 26.0
click at [320, 150] on link "⌘ 4 Container" at bounding box center [339, 148] width 112 height 20
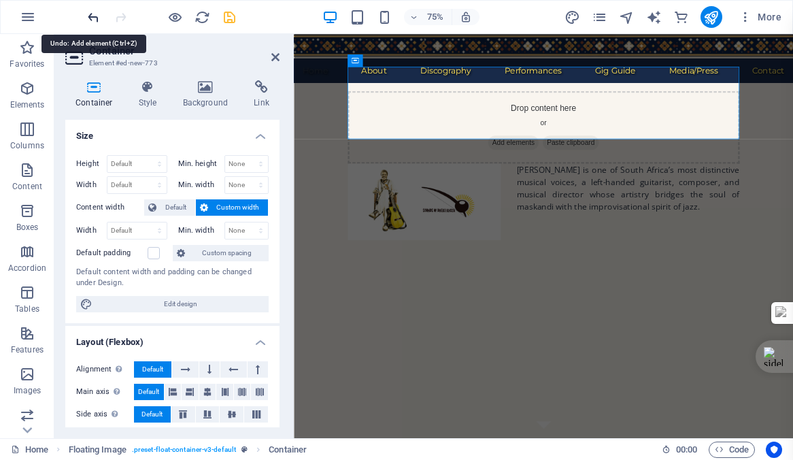
click at [93, 16] on icon "undo" at bounding box center [94, 18] width 16 height 16
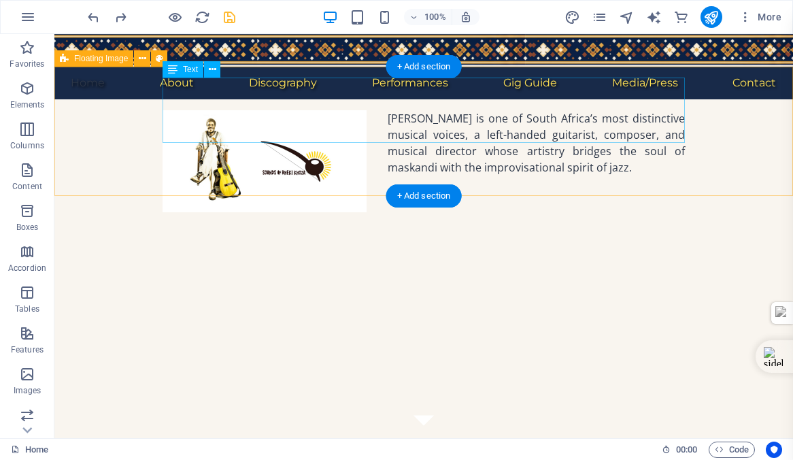
click at [389, 110] on div "[PERSON_NAME] is one of South Africa’s most distinctive musical voices, a left-…" at bounding box center [424, 142] width 523 height 65
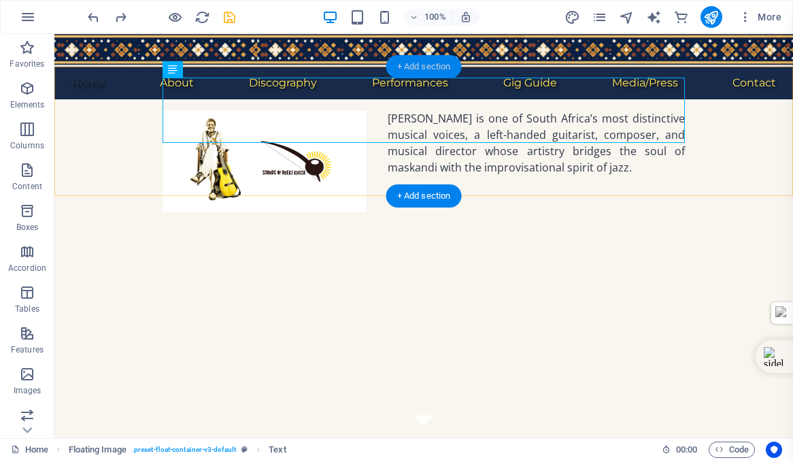
click at [413, 69] on div "+ Add section" at bounding box center [424, 66] width 76 height 23
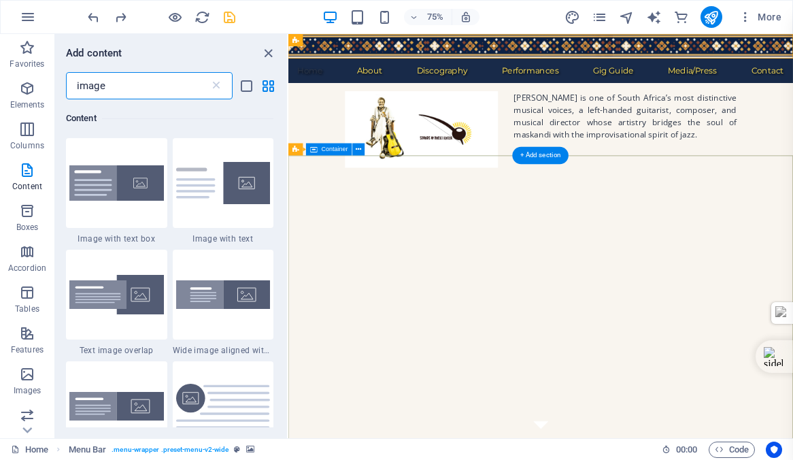
scroll to position [104, 0]
click at [105, 188] on img at bounding box center [116, 183] width 95 height 36
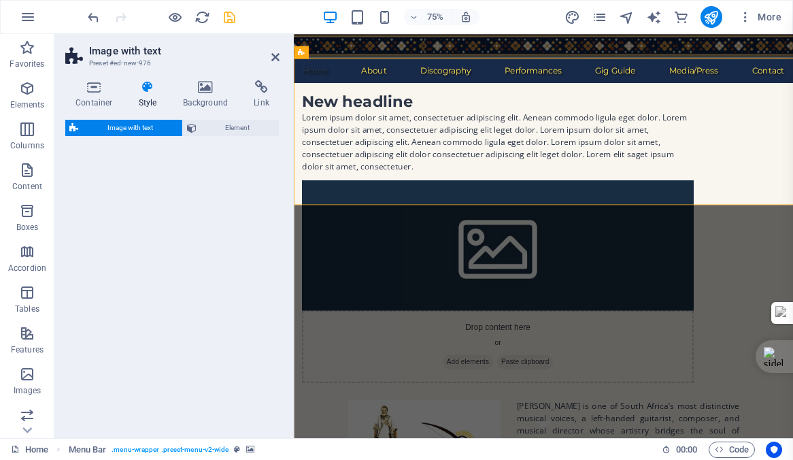
select select "rem"
select select "px"
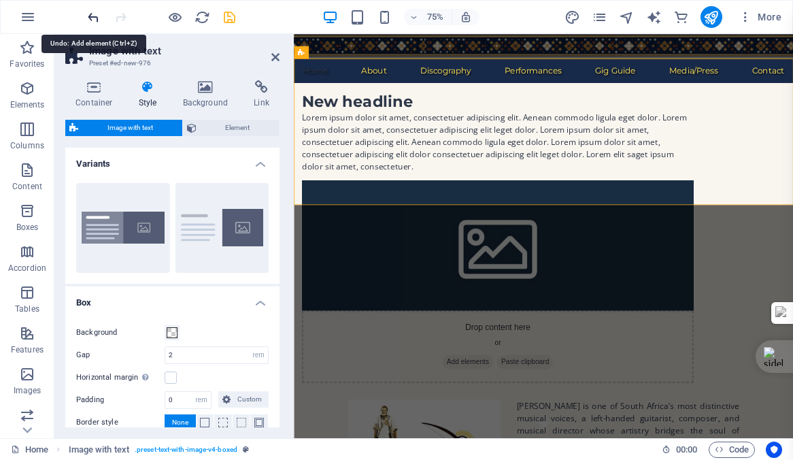
click at [90, 16] on icon "undo" at bounding box center [94, 18] width 16 height 16
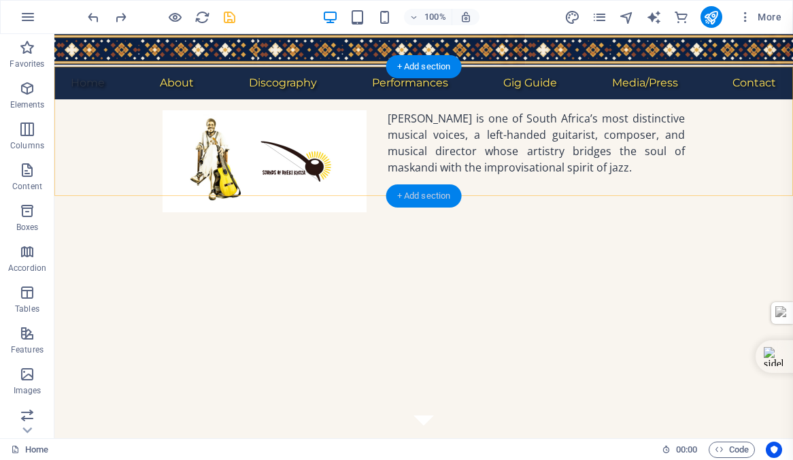
click at [414, 195] on div "+ Add section" at bounding box center [424, 195] width 76 height 23
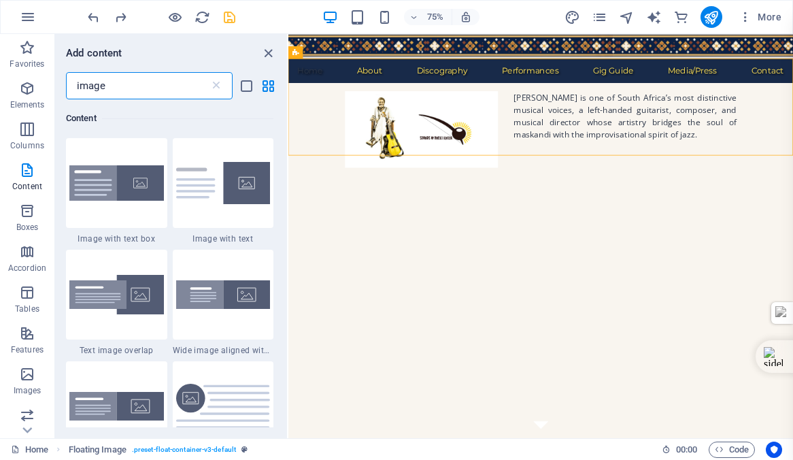
click at [109, 88] on input "image" at bounding box center [138, 85] width 144 height 27
type input "i"
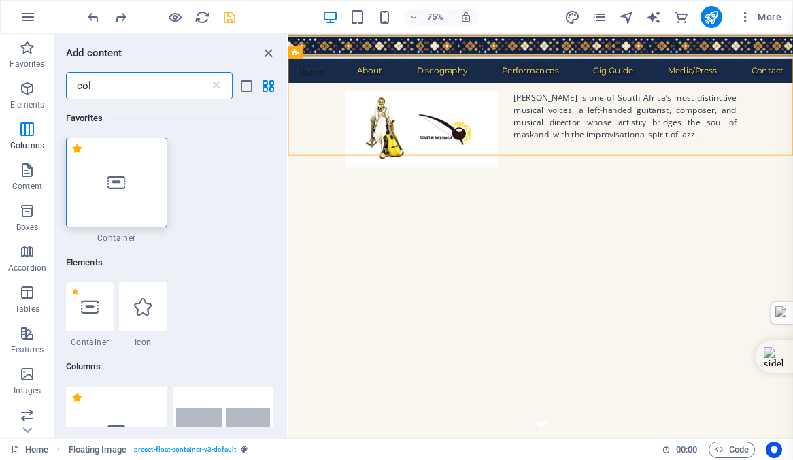
scroll to position [0, 0]
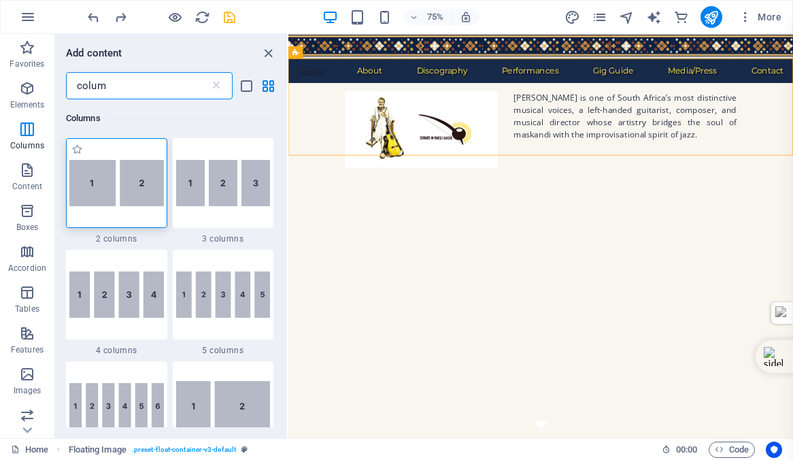
type input "colum"
click at [116, 184] on img at bounding box center [116, 183] width 95 height 46
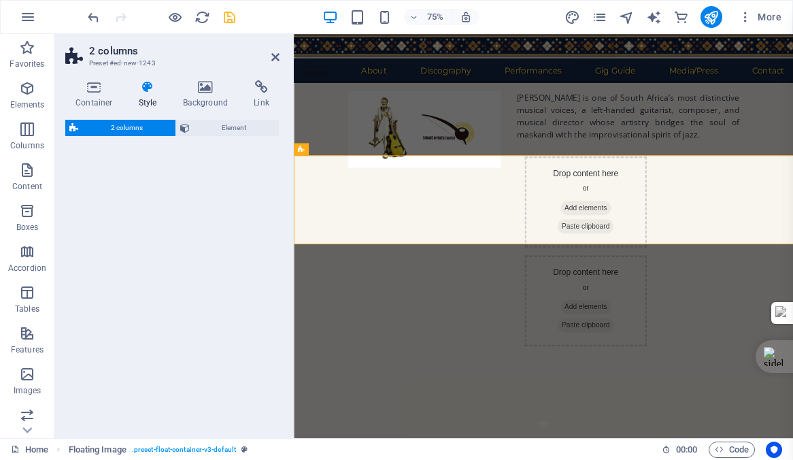
select select "rem"
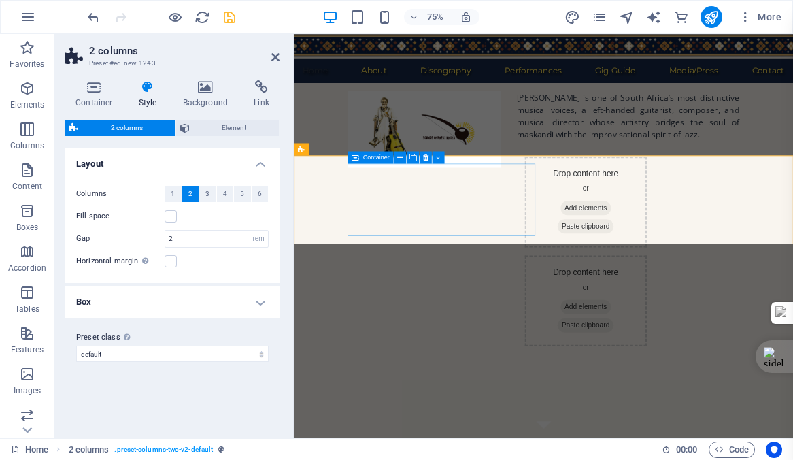
click at [650, 270] on span "Add elements" at bounding box center [683, 266] width 67 height 19
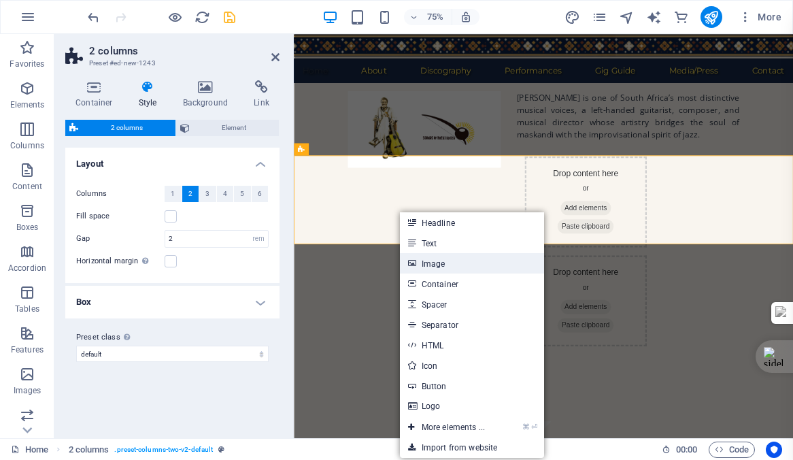
click at [435, 265] on link "Image" at bounding box center [472, 263] width 144 height 20
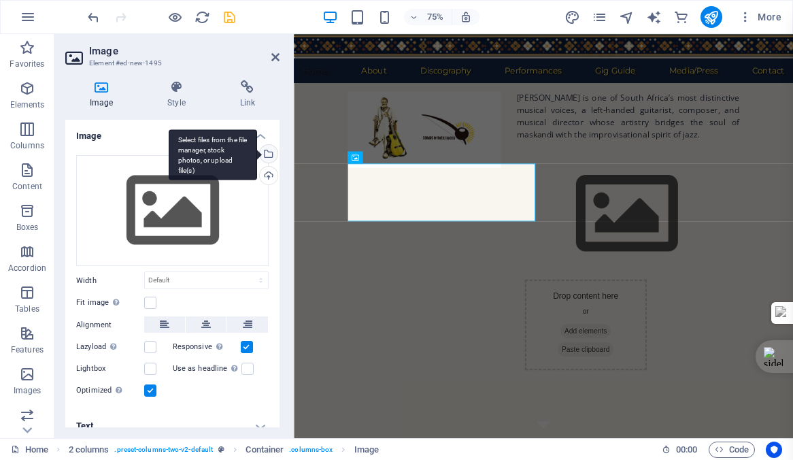
click at [257, 151] on div "Select files from the file manager, stock photos, or upload file(s)" at bounding box center [213, 154] width 88 height 51
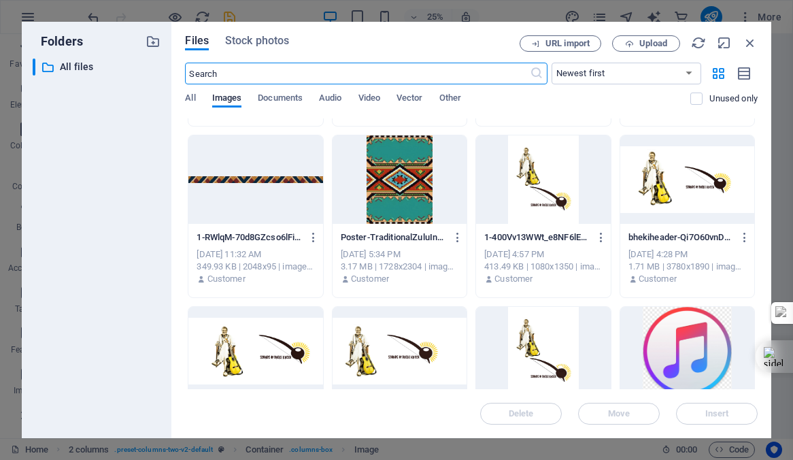
scroll to position [706, 0]
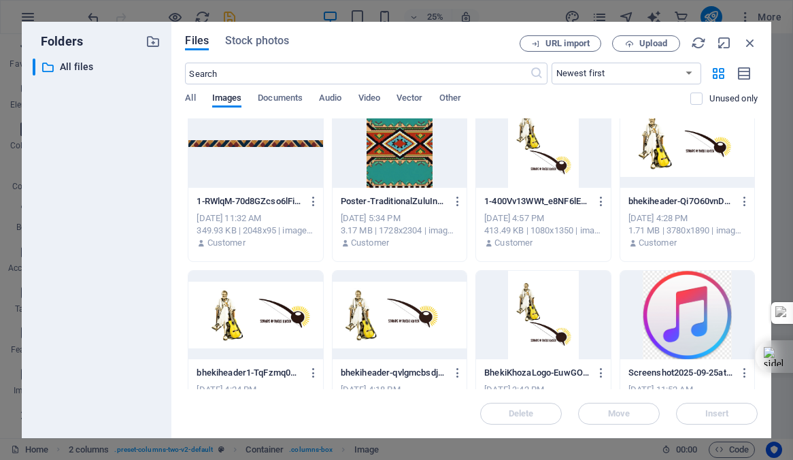
click at [689, 146] on div at bounding box center [688, 143] width 134 height 88
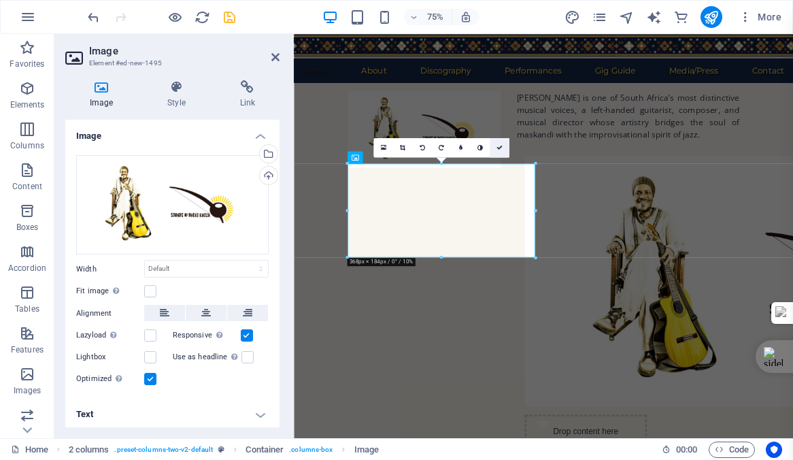
click at [497, 147] on icon at bounding box center [500, 148] width 6 height 6
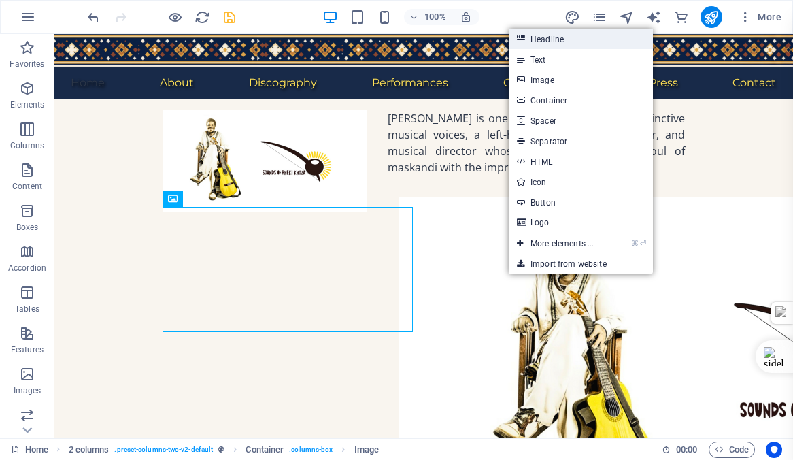
click at [548, 39] on link "Headline" at bounding box center [581, 39] width 144 height 20
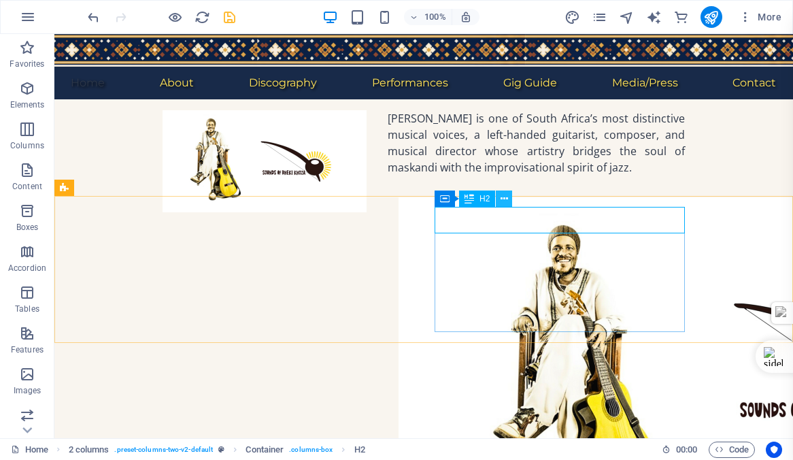
click at [506, 198] on icon at bounding box center [504, 199] width 7 height 14
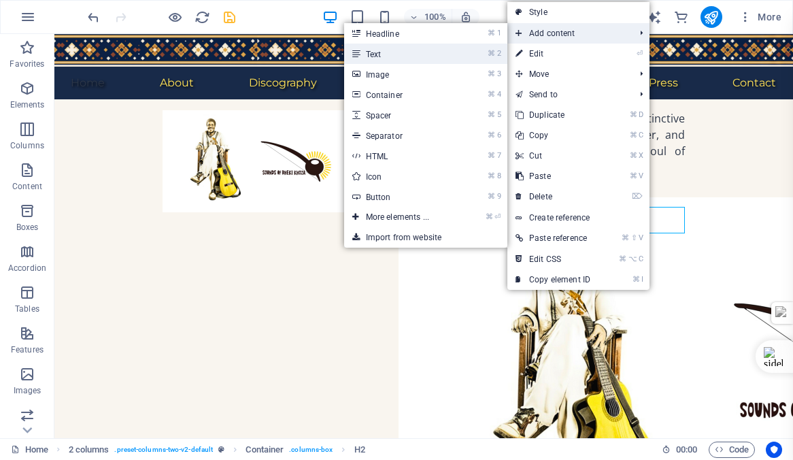
click at [378, 52] on link "⌘ 2 Text" at bounding box center [400, 54] width 112 height 20
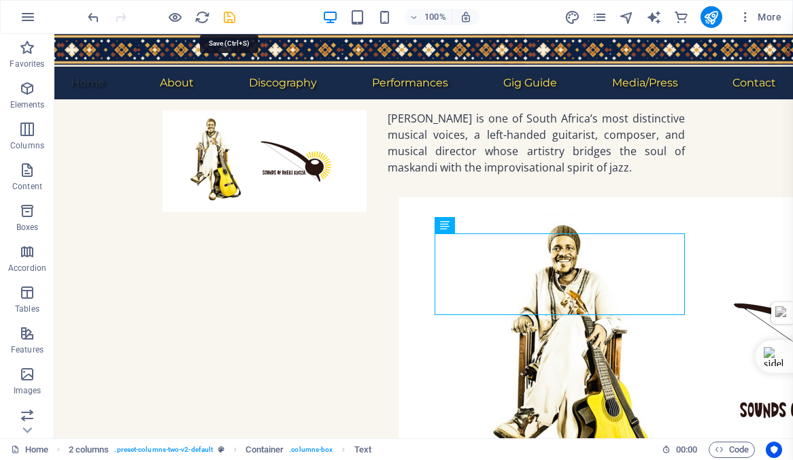
click at [227, 18] on icon "save" at bounding box center [230, 18] width 16 height 16
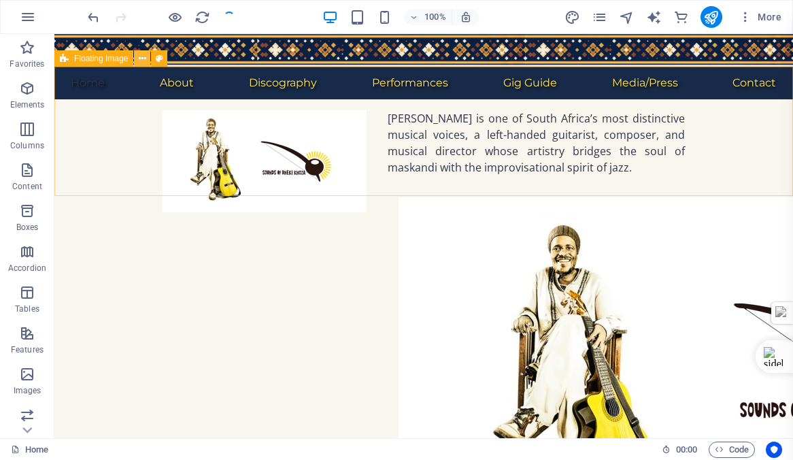
checkbox input "false"
click at [142, 56] on icon at bounding box center [142, 59] width 7 height 14
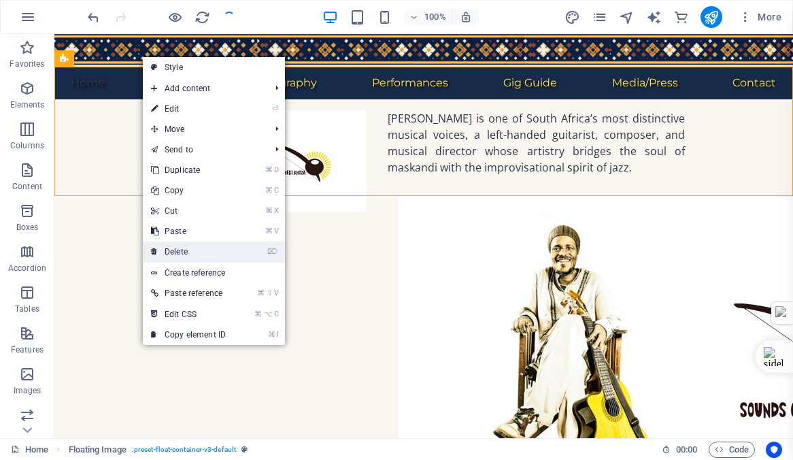
click at [177, 250] on link "⌦ Delete" at bounding box center [188, 252] width 91 height 20
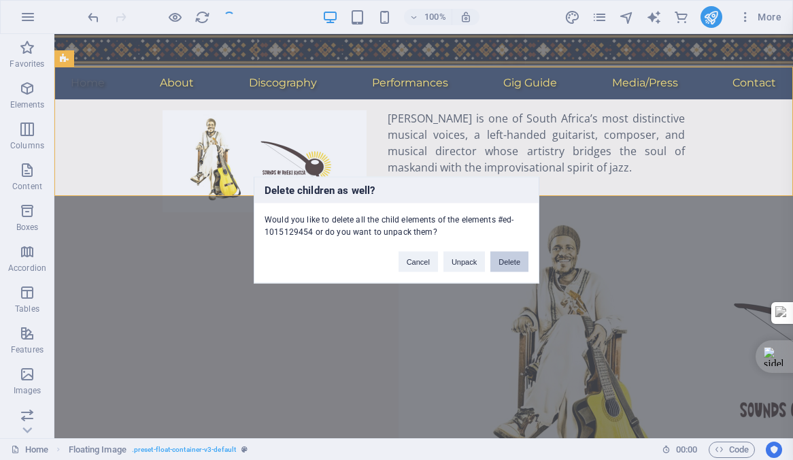
click at [502, 265] on button "Delete" at bounding box center [510, 262] width 38 height 20
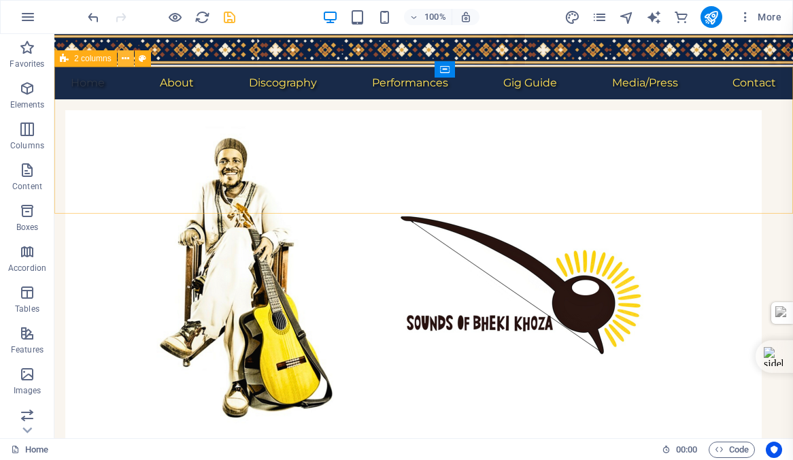
click at [126, 57] on icon at bounding box center [125, 59] width 7 height 14
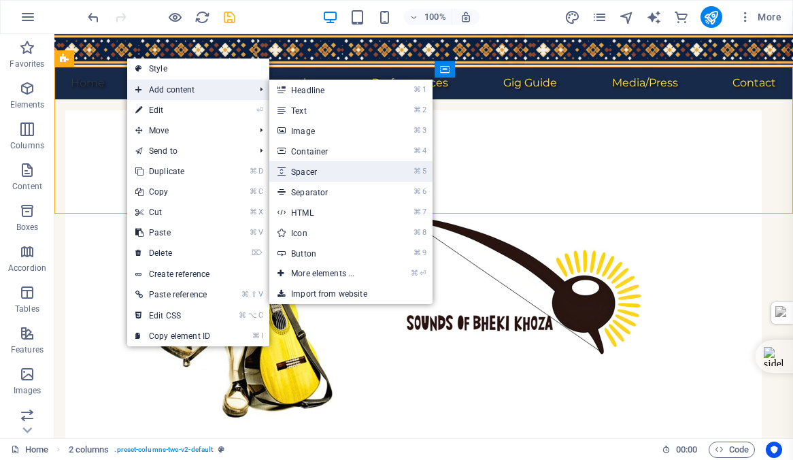
click at [314, 169] on link "⌘ 5 Spacer" at bounding box center [325, 171] width 112 height 20
select select "px"
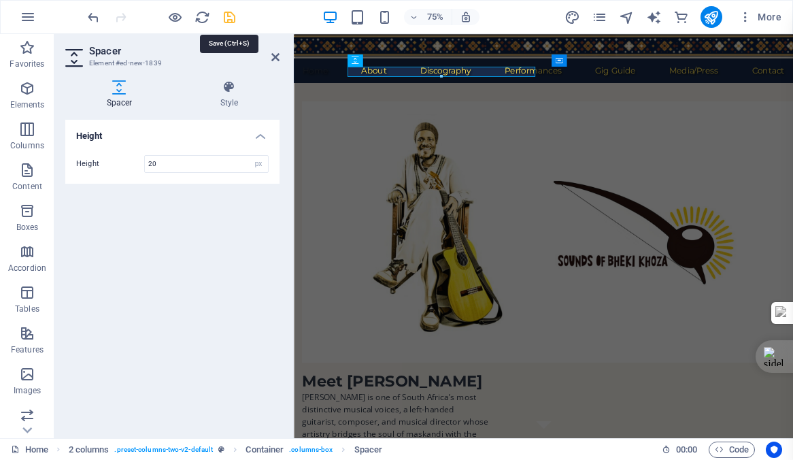
type input "20"
click at [230, 15] on icon "save" at bounding box center [230, 18] width 16 height 16
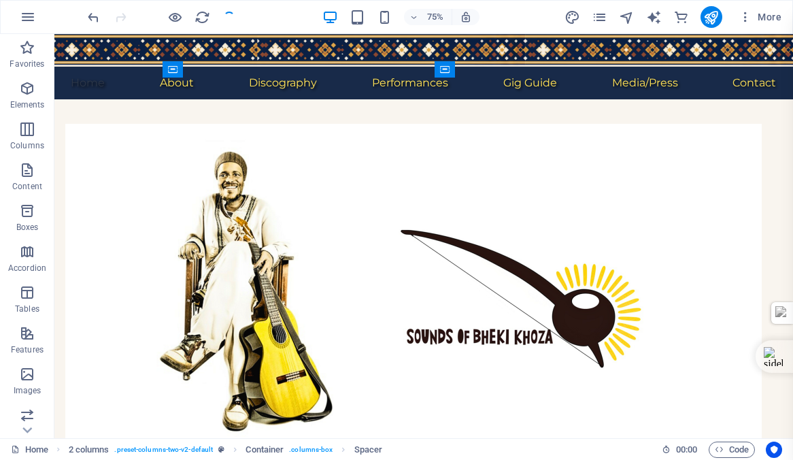
checkbox input "false"
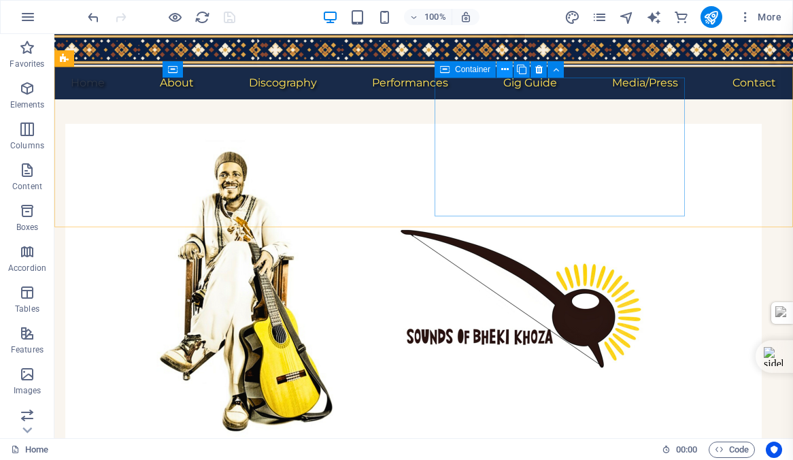
click at [504, 69] on icon at bounding box center [504, 70] width 7 height 14
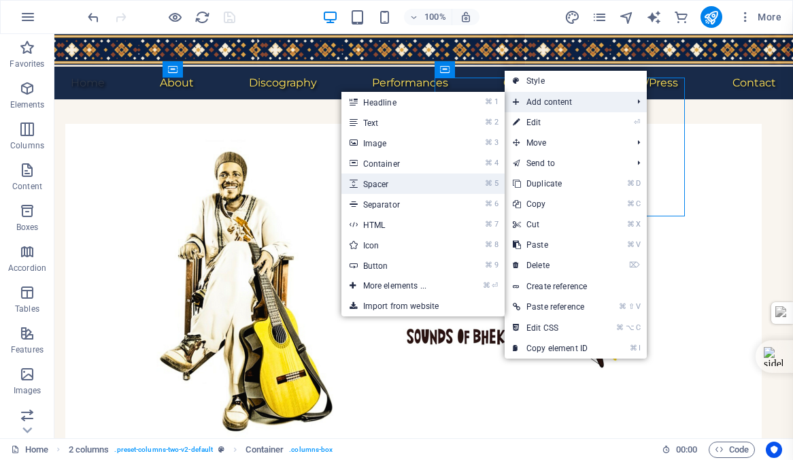
click at [380, 180] on link "⌘ 5 Spacer" at bounding box center [398, 184] width 112 height 20
select select "px"
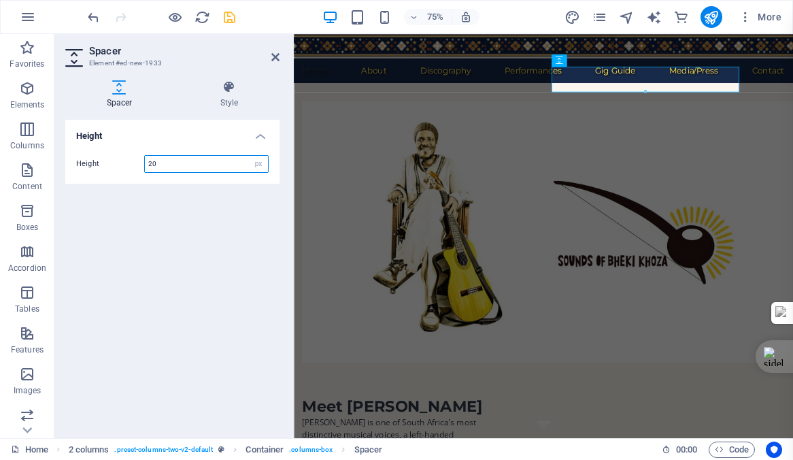
type input "20"
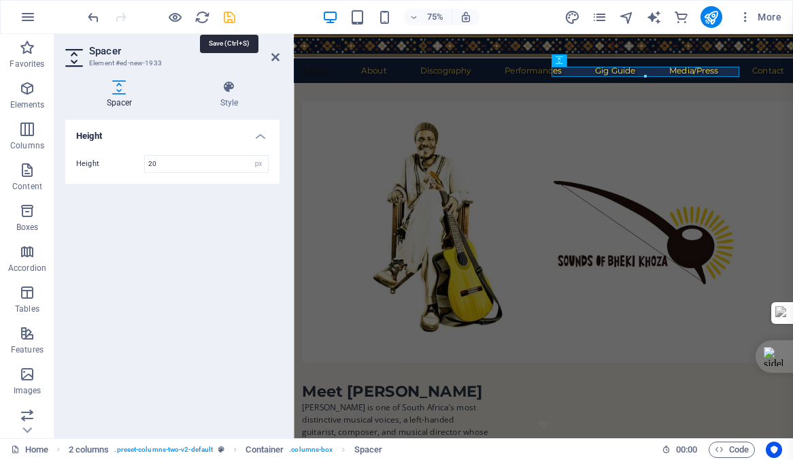
click at [228, 19] on icon "save" at bounding box center [230, 18] width 16 height 16
checkbox input "false"
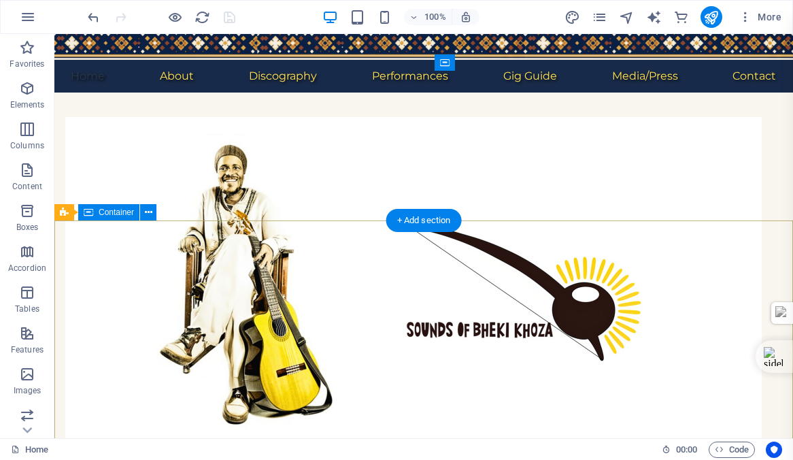
scroll to position [0, 0]
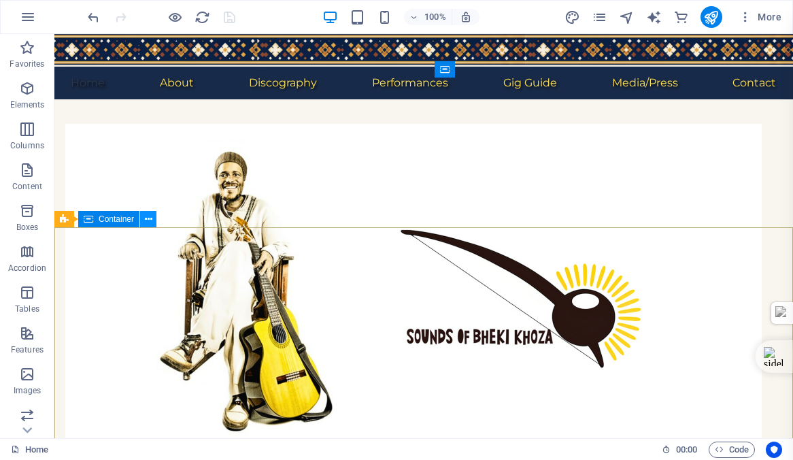
click at [148, 216] on icon at bounding box center [148, 219] width 7 height 14
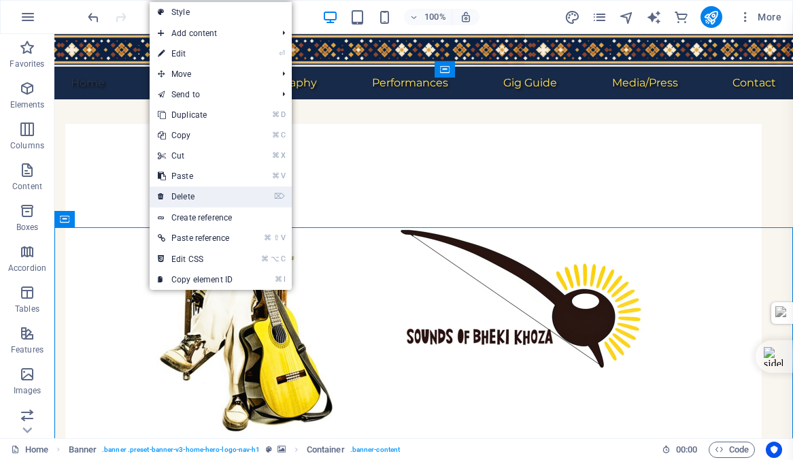
click at [184, 193] on link "⌦ Delete" at bounding box center [195, 196] width 91 height 20
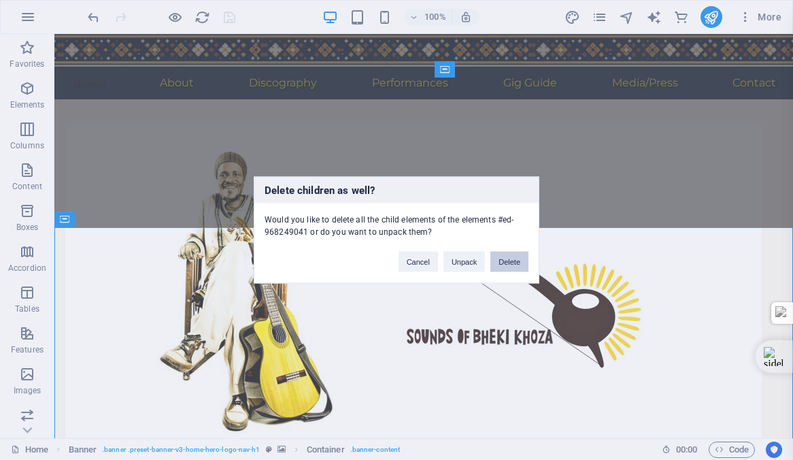
click at [507, 257] on button "Delete" at bounding box center [510, 262] width 38 height 20
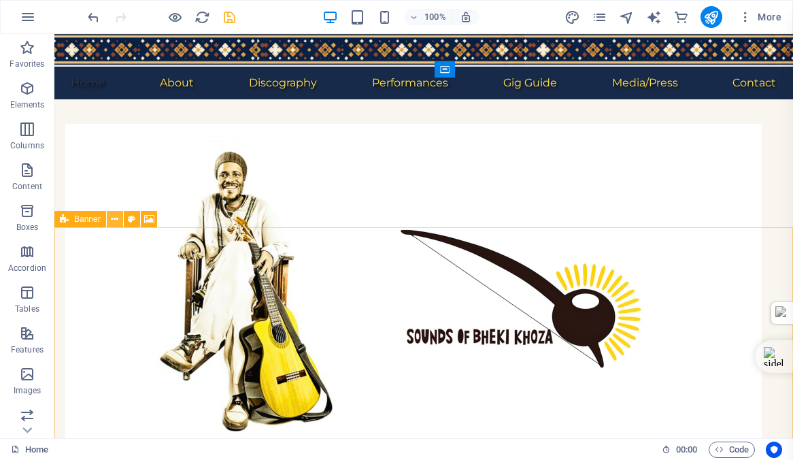
click at [113, 217] on icon at bounding box center [114, 219] width 7 height 14
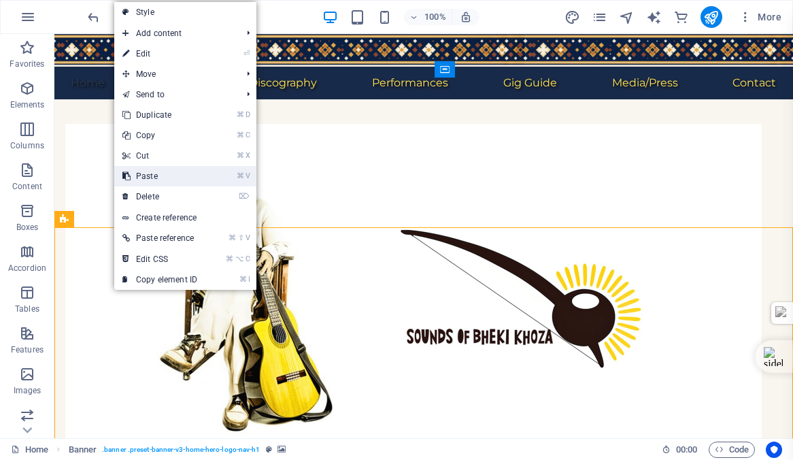
click at [151, 174] on link "⌘ V Paste" at bounding box center [159, 176] width 91 height 20
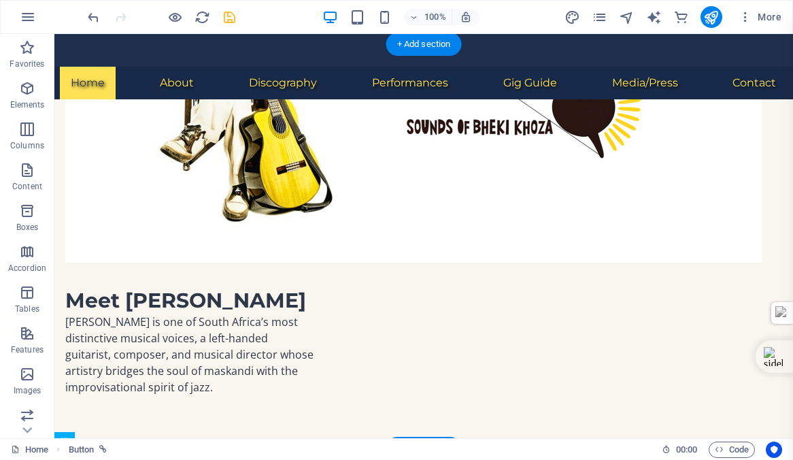
scroll to position [141, 0]
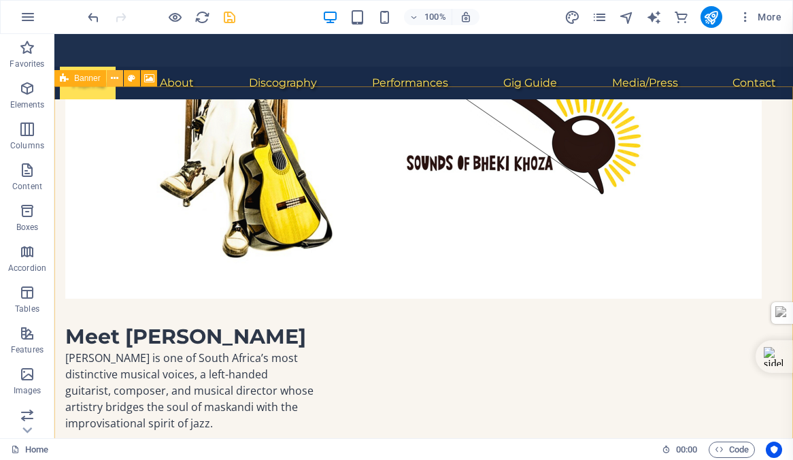
click at [116, 77] on icon at bounding box center [114, 78] width 7 height 14
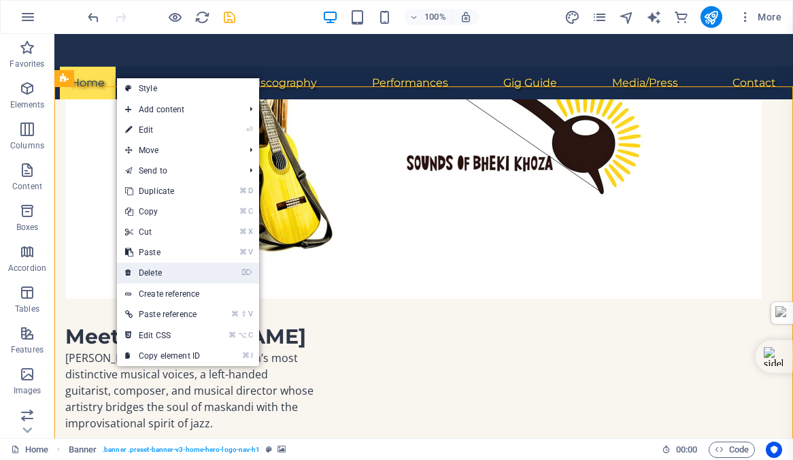
click at [152, 271] on link "⌦ Delete" at bounding box center [162, 273] width 91 height 20
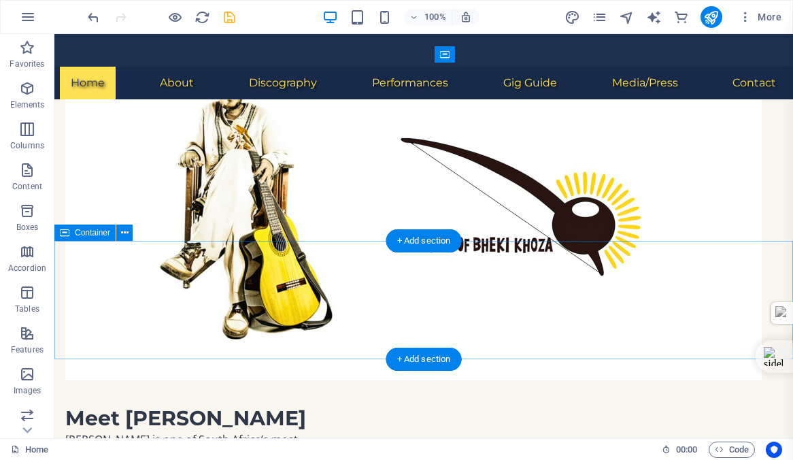
scroll to position [0, 0]
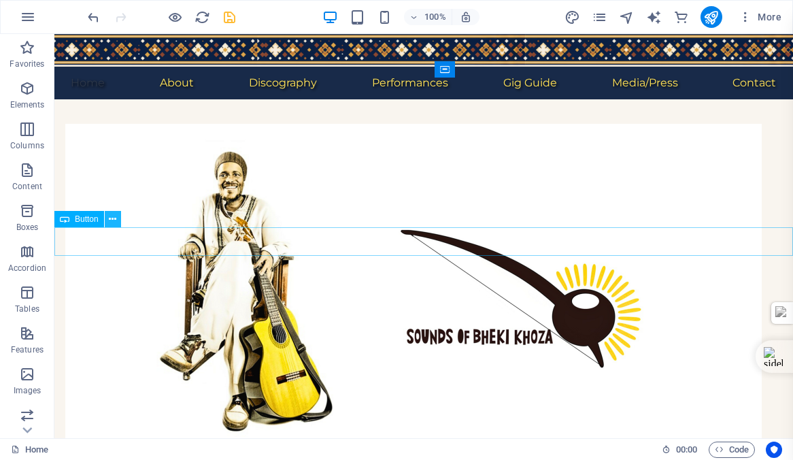
click at [109, 216] on icon at bounding box center [112, 219] width 7 height 14
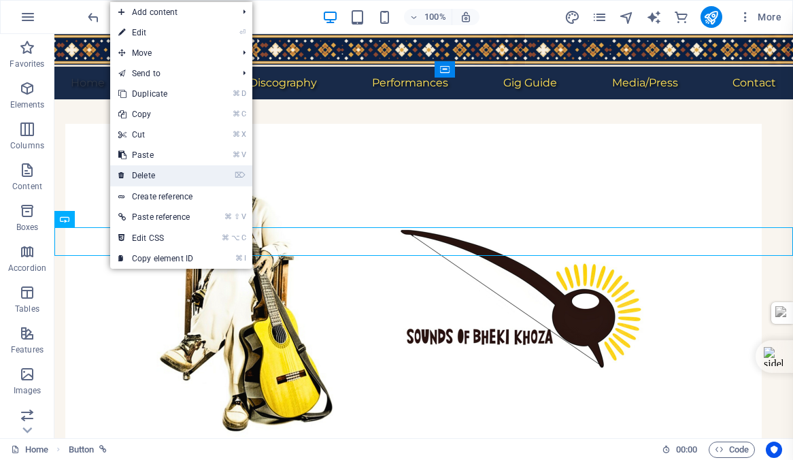
click at [135, 174] on link "⌦ Delete" at bounding box center [155, 175] width 91 height 20
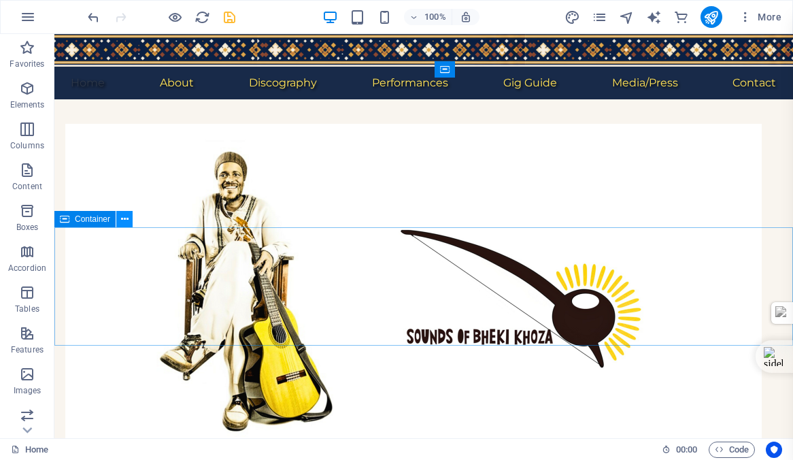
click at [123, 216] on icon at bounding box center [124, 219] width 7 height 14
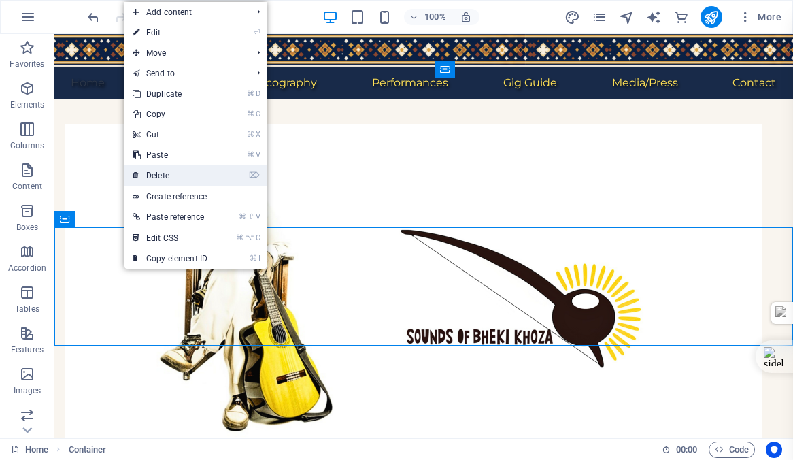
click at [156, 173] on link "⌦ Delete" at bounding box center [170, 175] width 91 height 20
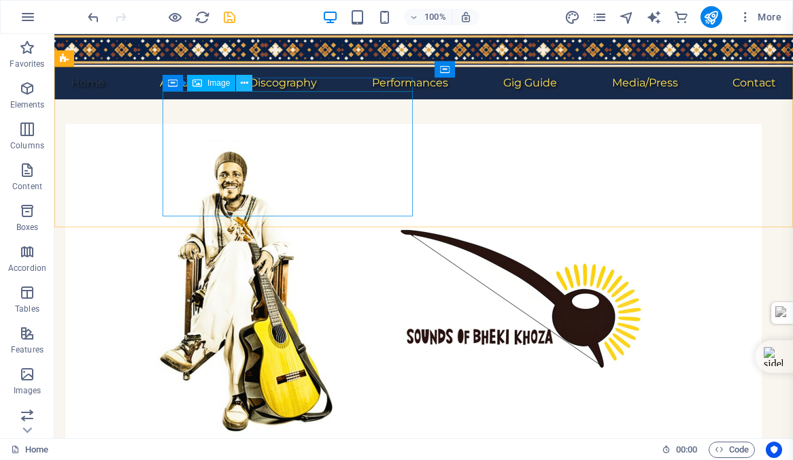
click at [244, 81] on icon at bounding box center [244, 83] width 7 height 14
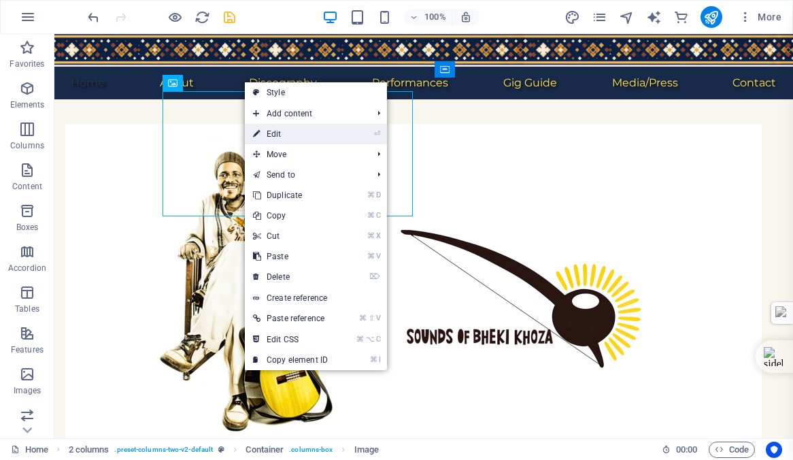
click at [280, 133] on link "⏎ Edit" at bounding box center [290, 134] width 91 height 20
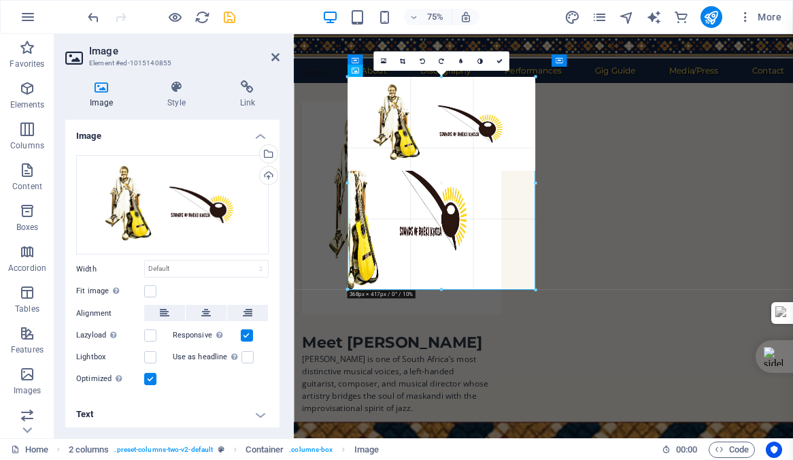
drag, startPoint x: 534, startPoint y: 169, endPoint x: 550, endPoint y: 178, distance: 17.7
click at [550, 178] on div "Drag here to replace the existing content. Press “Ctrl” if you want to create a…" at bounding box center [543, 236] width 499 height 404
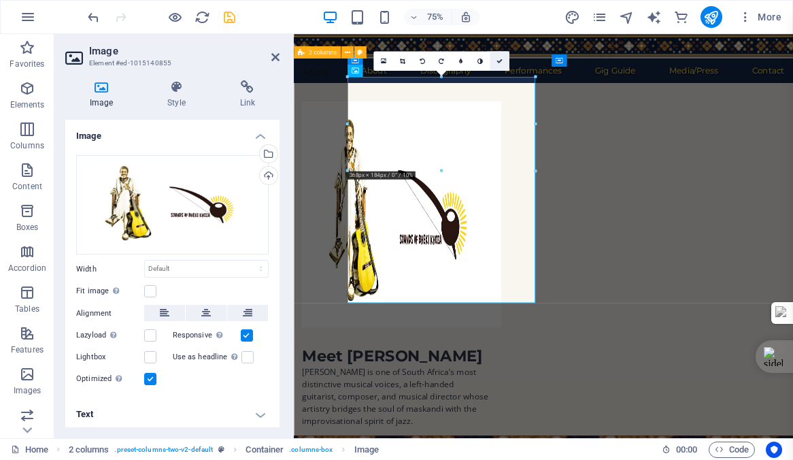
click at [499, 61] on icon at bounding box center [500, 61] width 6 height 6
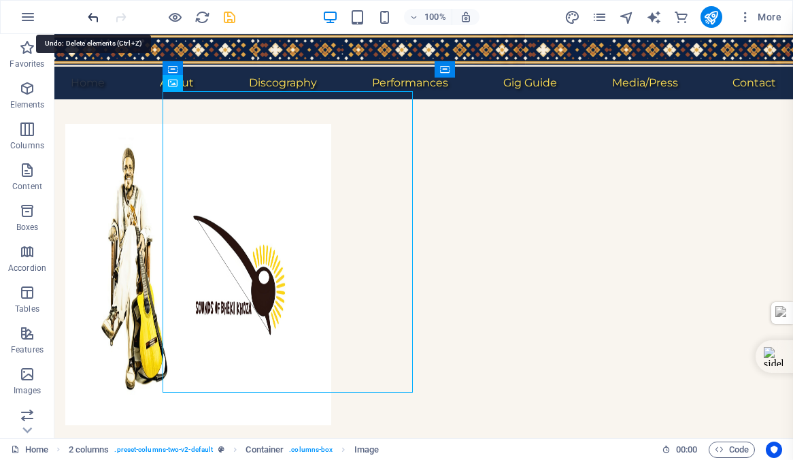
click at [93, 16] on icon "undo" at bounding box center [94, 18] width 16 height 16
click at [120, 12] on icon "redo" at bounding box center [121, 18] width 16 height 16
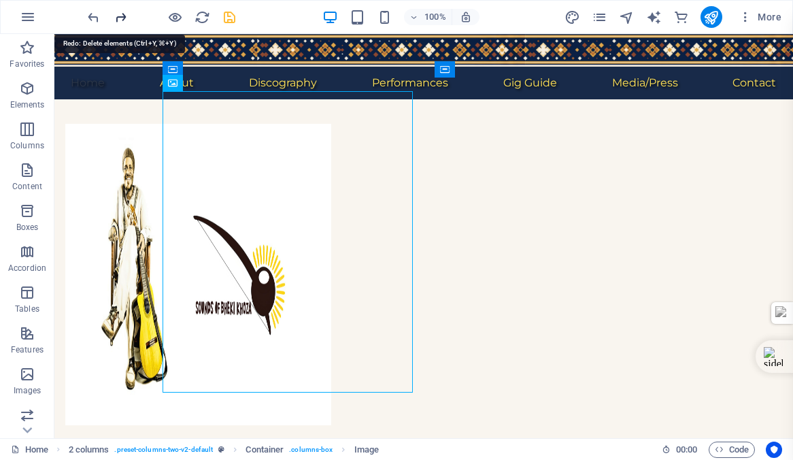
click at [120, 15] on icon "redo" at bounding box center [121, 18] width 16 height 16
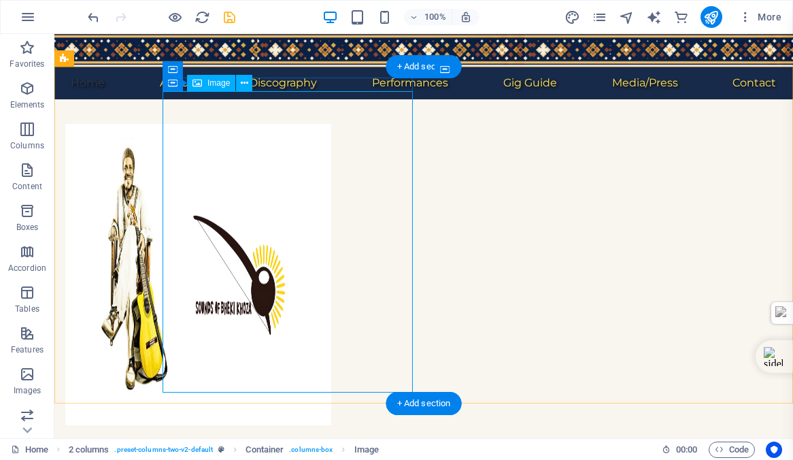
click at [316, 244] on figure at bounding box center [190, 274] width 250 height 301
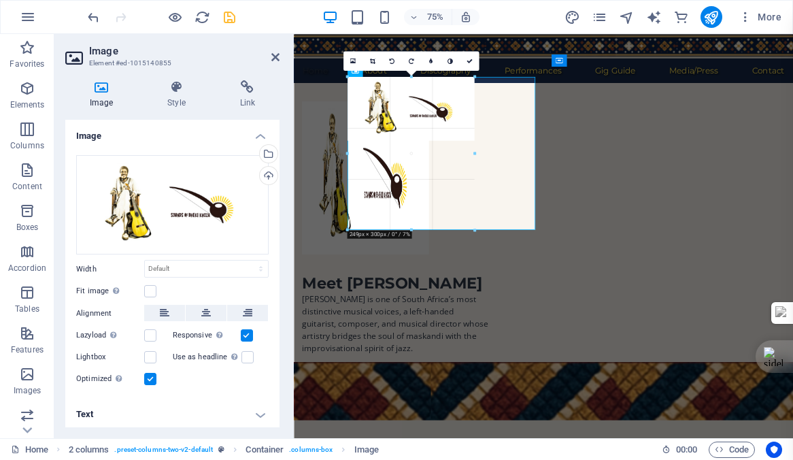
drag, startPoint x: 535, startPoint y: 302, endPoint x: 438, endPoint y: 205, distance: 137.6
type input "249"
select select "px"
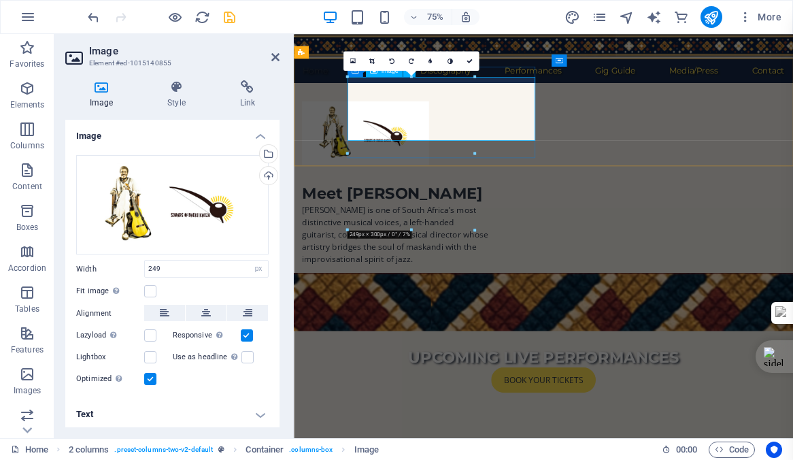
click at [508, 129] on figure at bounding box center [430, 166] width 250 height 85
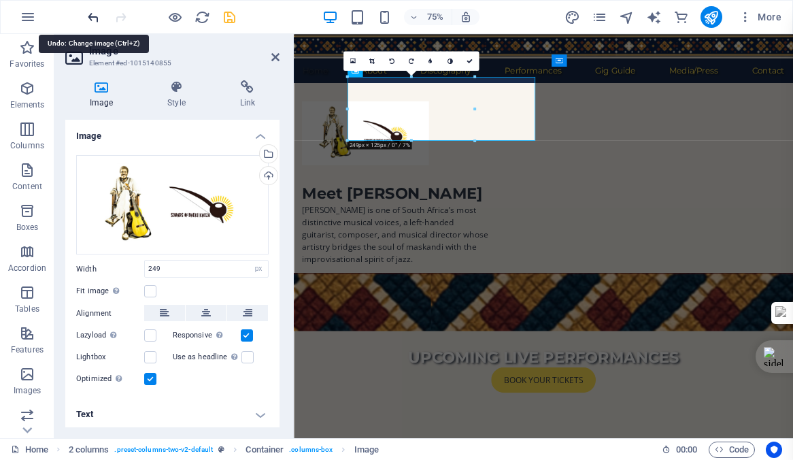
click at [93, 15] on icon "undo" at bounding box center [94, 18] width 16 height 16
select select "DISABLED_OPTION_VALUE"
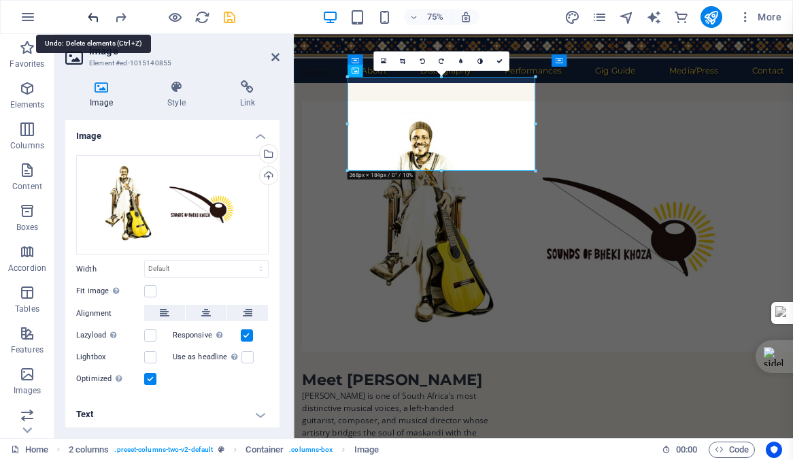
click at [93, 15] on icon "undo" at bounding box center [94, 18] width 16 height 16
click at [120, 18] on icon "redo" at bounding box center [121, 18] width 16 height 16
click at [497, 61] on icon at bounding box center [500, 61] width 6 height 6
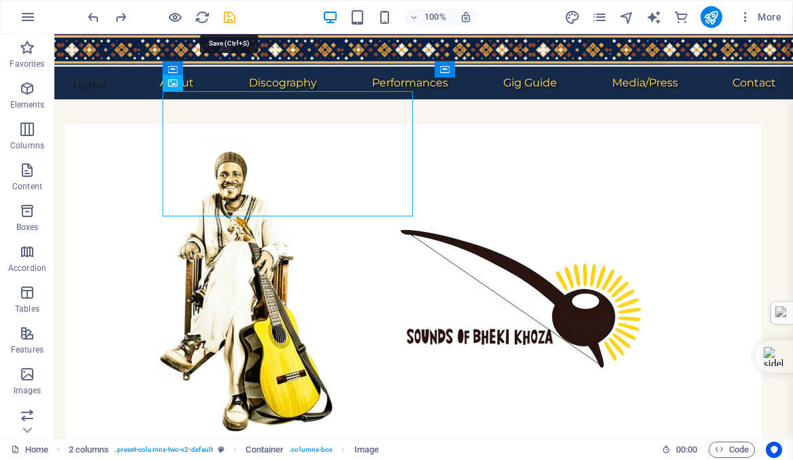
click at [231, 16] on icon "save" at bounding box center [230, 18] width 16 height 16
checkbox input "false"
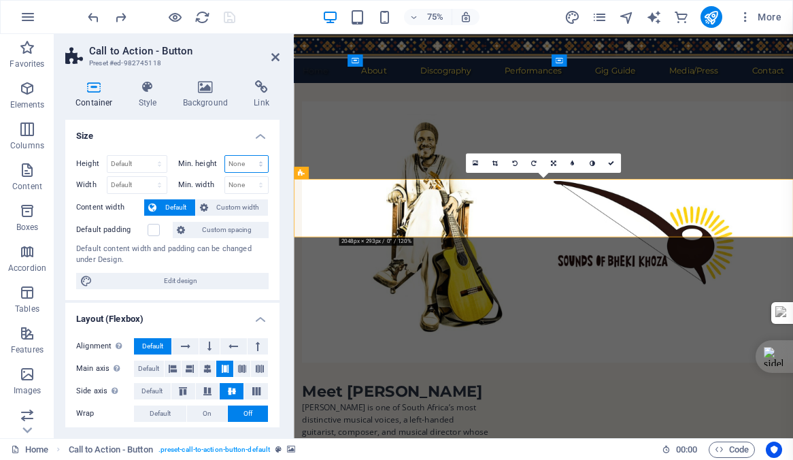
click at [257, 163] on select "None px rem % vh vw" at bounding box center [247, 164] width 44 height 16
select select "px"
click at [246, 156] on select "None px rem % vh vw" at bounding box center [247, 164] width 44 height 16
type input "20"
click at [134, 163] on select "Default px rem % vh vw" at bounding box center [137, 164] width 59 height 16
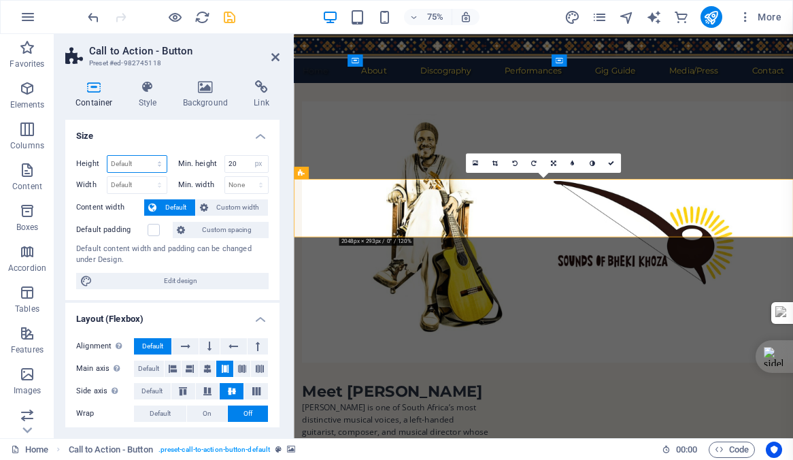
select select "px"
click at [146, 156] on select "Default px rem % vh vw" at bounding box center [137, 164] width 59 height 16
click at [142, 163] on input "114" at bounding box center [137, 164] width 59 height 16
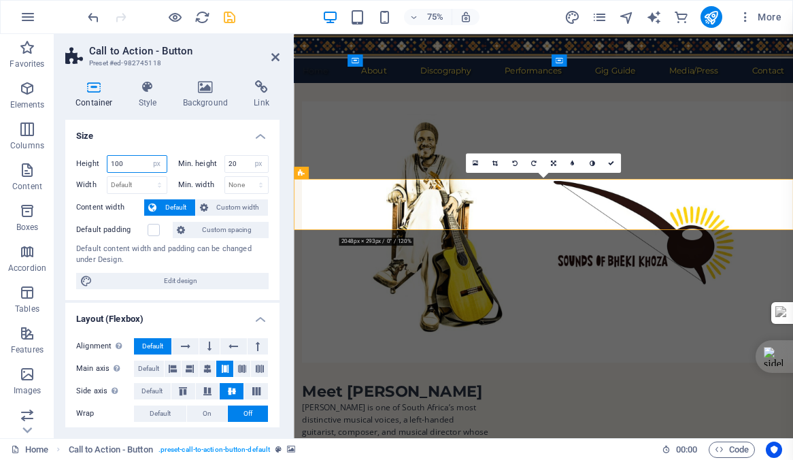
click at [129, 165] on input "100" at bounding box center [137, 164] width 59 height 16
type input "1"
type input "80"
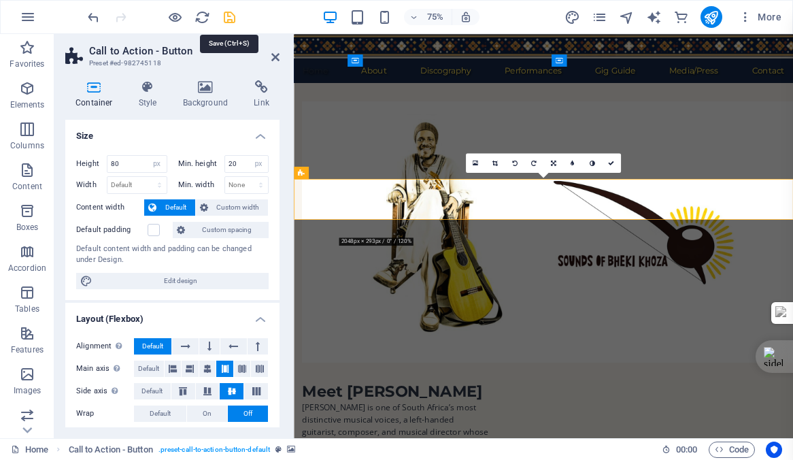
click at [228, 14] on icon "save" at bounding box center [230, 18] width 16 height 16
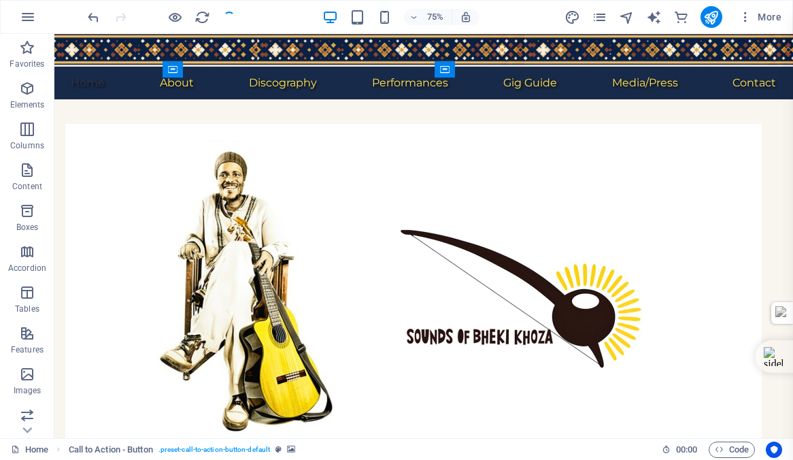
checkbox input "false"
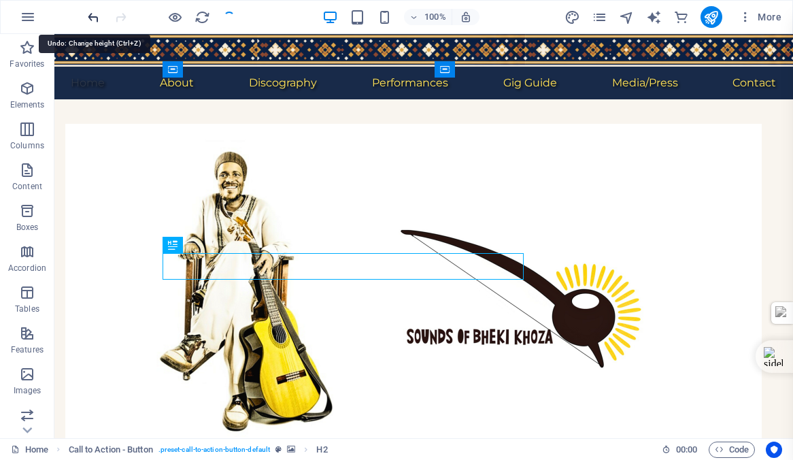
click at [90, 16] on icon "undo" at bounding box center [94, 18] width 16 height 16
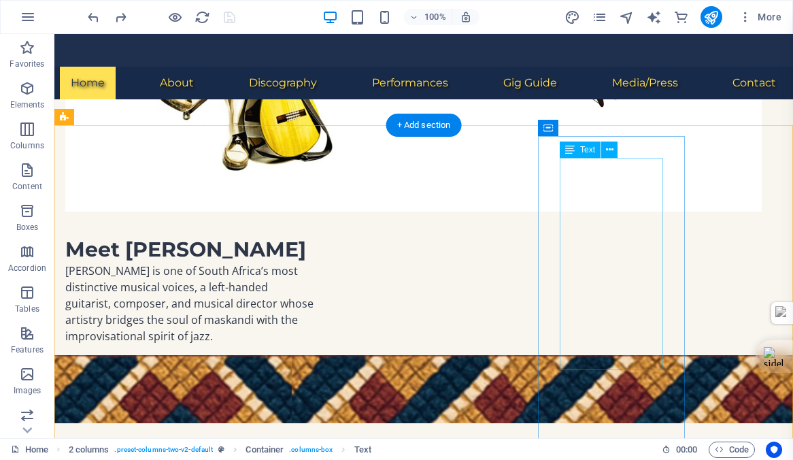
scroll to position [282, 0]
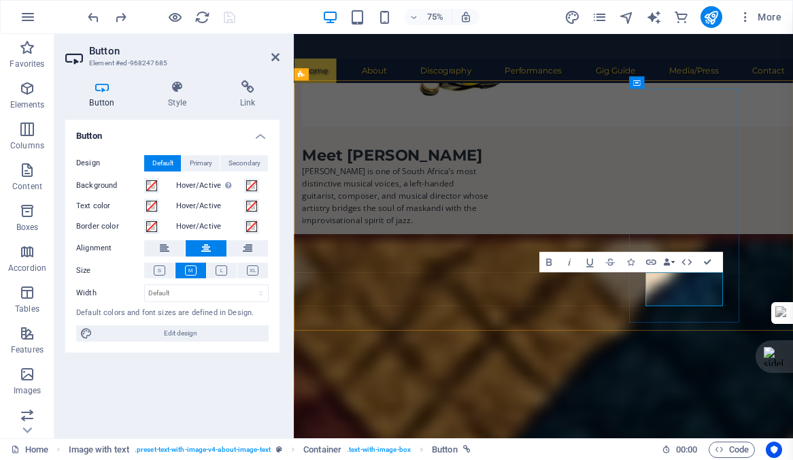
click at [248, 86] on icon at bounding box center [248, 87] width 64 height 14
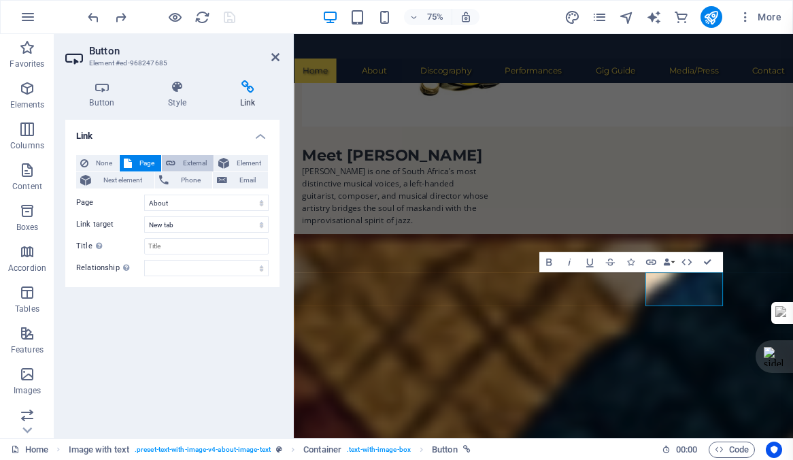
click at [191, 163] on span "External" at bounding box center [195, 163] width 30 height 16
click at [141, 161] on span "Page" at bounding box center [146, 163] width 21 height 16
select select
click at [275, 54] on icon at bounding box center [275, 57] width 8 height 11
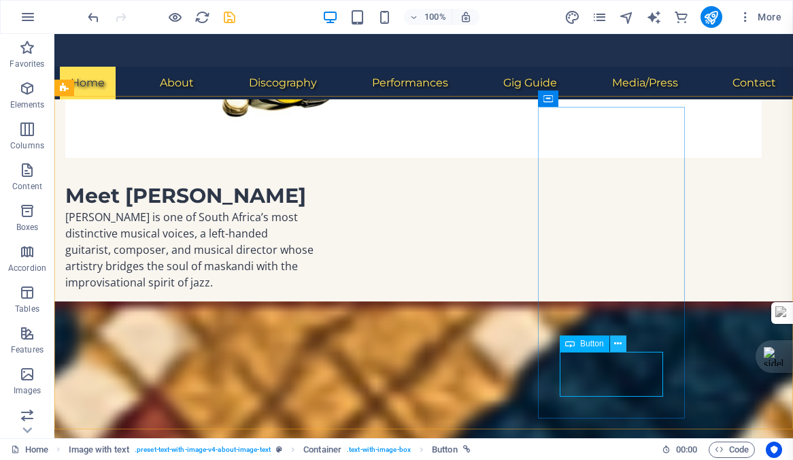
click at [618, 340] on icon at bounding box center [617, 344] width 7 height 14
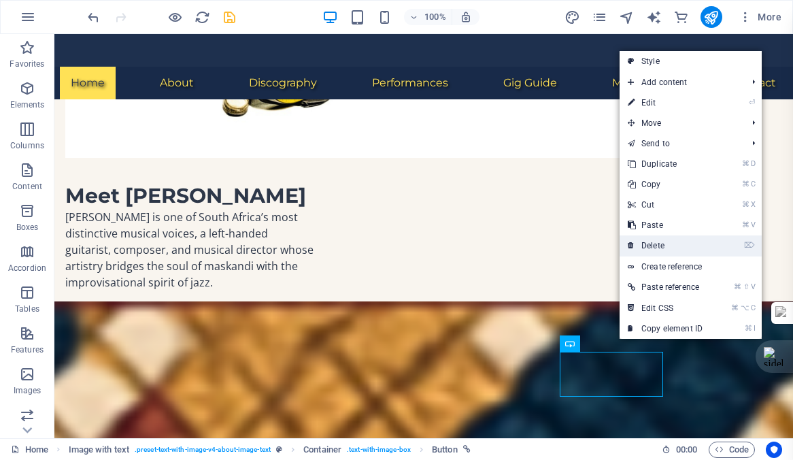
click at [654, 244] on link "⌦ Delete" at bounding box center [665, 245] width 91 height 20
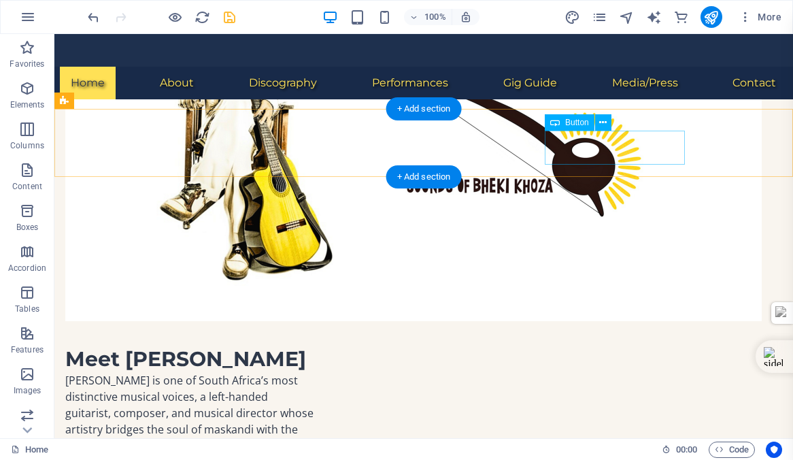
scroll to position [0, 0]
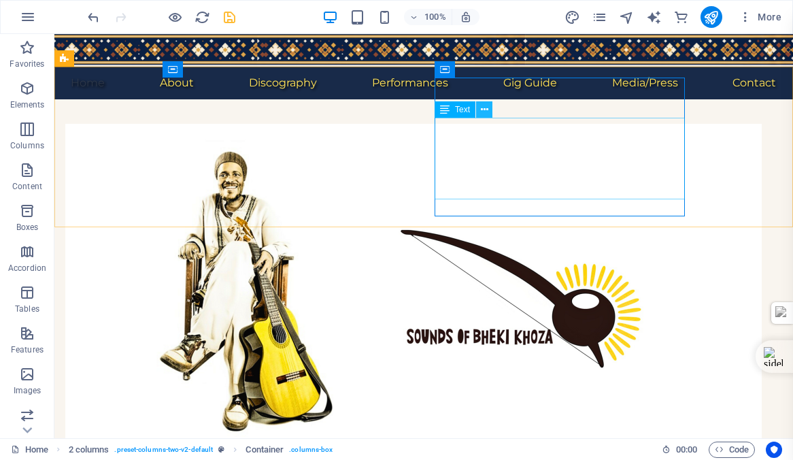
click at [483, 108] on icon at bounding box center [484, 110] width 7 height 14
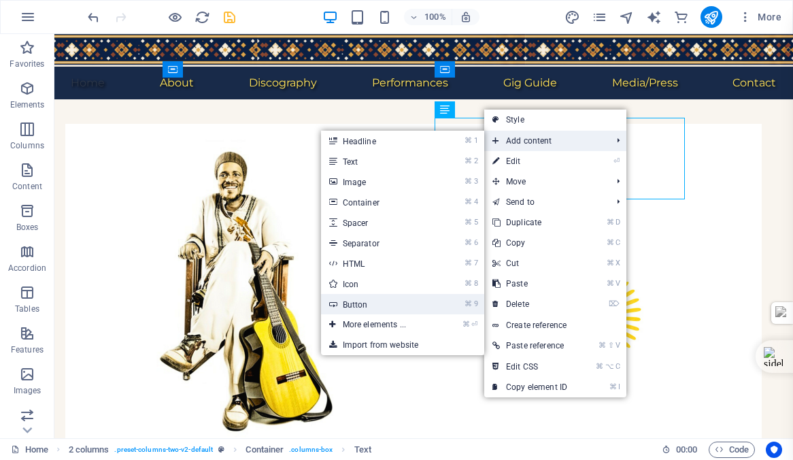
click at [362, 303] on link "⌘ 9 Button" at bounding box center [377, 304] width 112 height 20
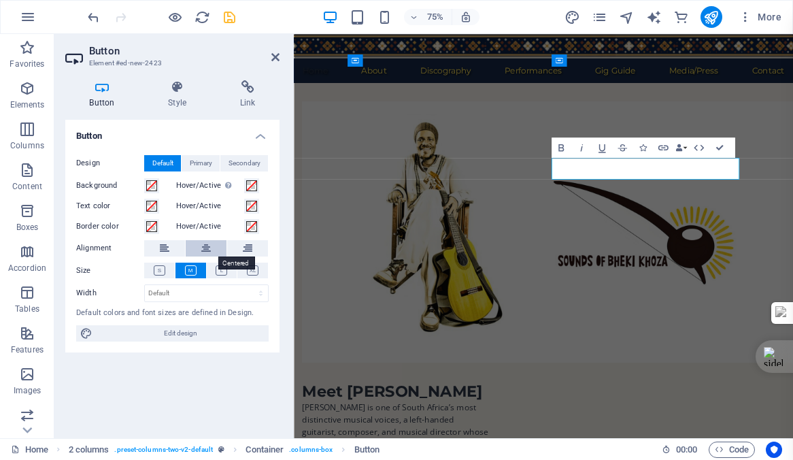
click at [205, 246] on icon at bounding box center [206, 248] width 10 height 16
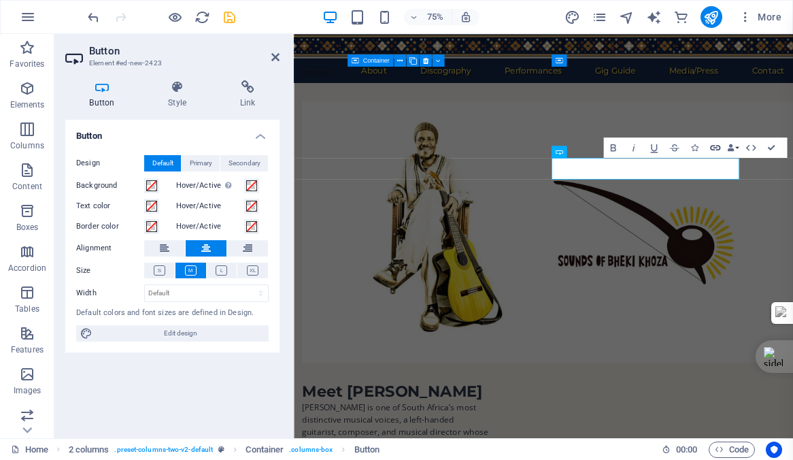
click at [715, 146] on icon "button" at bounding box center [715, 148] width 12 height 12
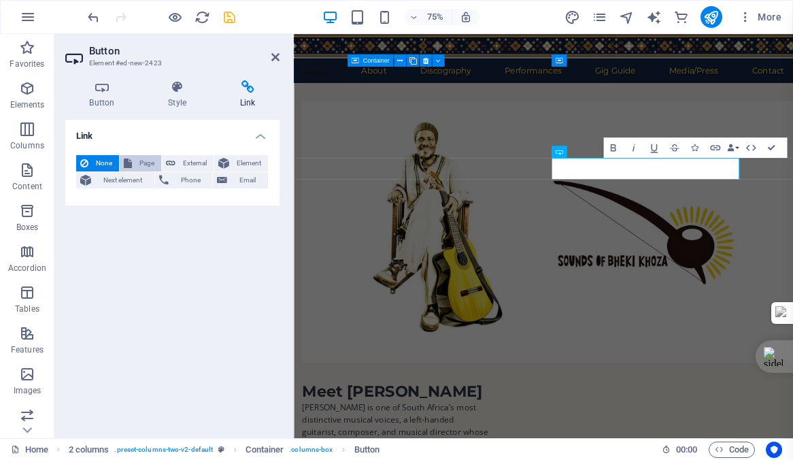
click at [144, 161] on span "Page" at bounding box center [146, 163] width 21 height 16
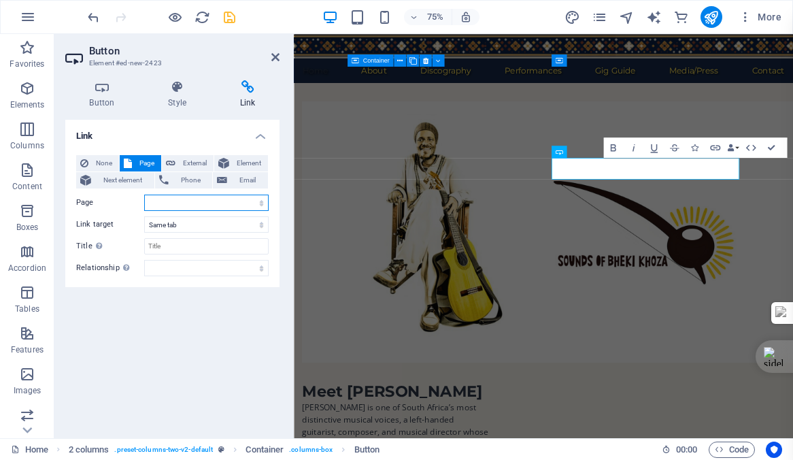
click at [166, 202] on select "Home Subpage Legal Notice Privacy About -- Educator Discography Media/Press Per…" at bounding box center [206, 203] width 125 height 16
select select "4"
click at [144, 195] on select "Home Subpage Legal Notice Privacy About -- Educator Discography Media/Press Per…" at bounding box center [206, 203] width 125 height 16
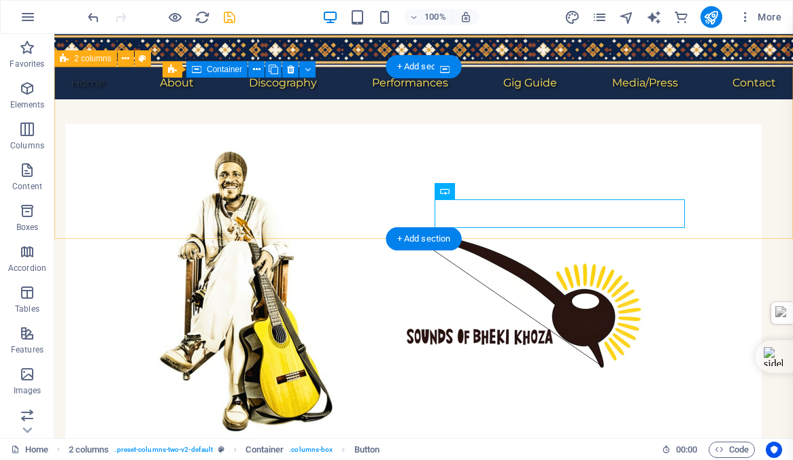
click at [710, 166] on div "Meet [PERSON_NAME] is one of South Africa’s most distinctive musical voices, a …" at bounding box center [423, 371] width 739 height 545
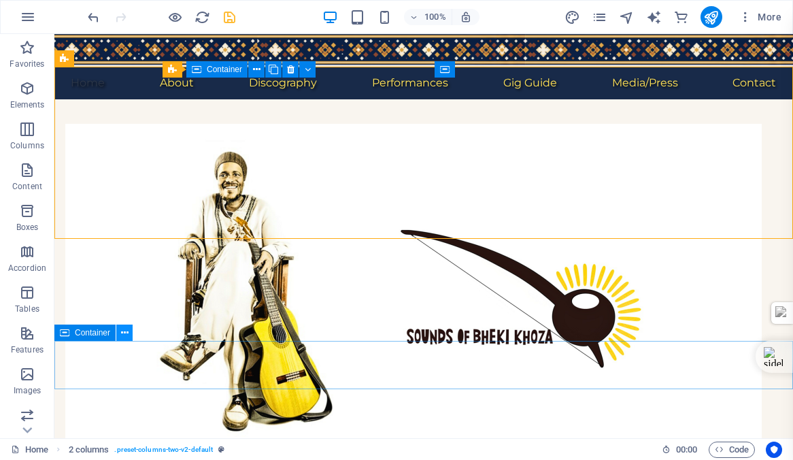
click at [124, 333] on icon at bounding box center [124, 333] width 7 height 14
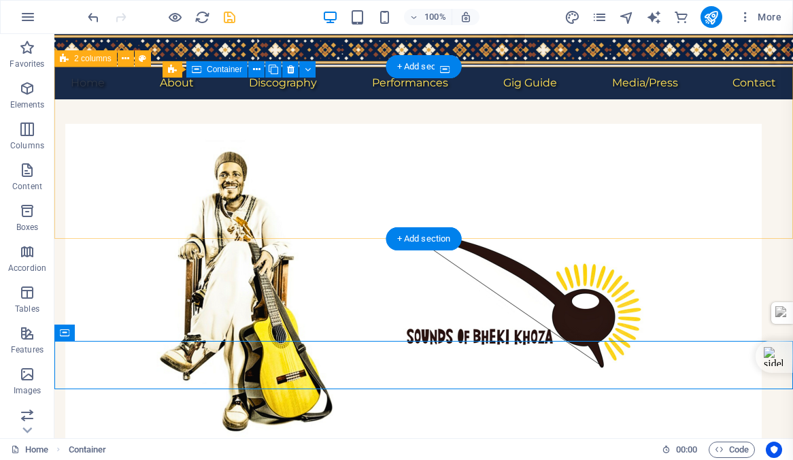
click at [87, 119] on div "Meet [PERSON_NAME] is one of South Africa’s most distinctive musical voices, a …" at bounding box center [423, 371] width 739 height 545
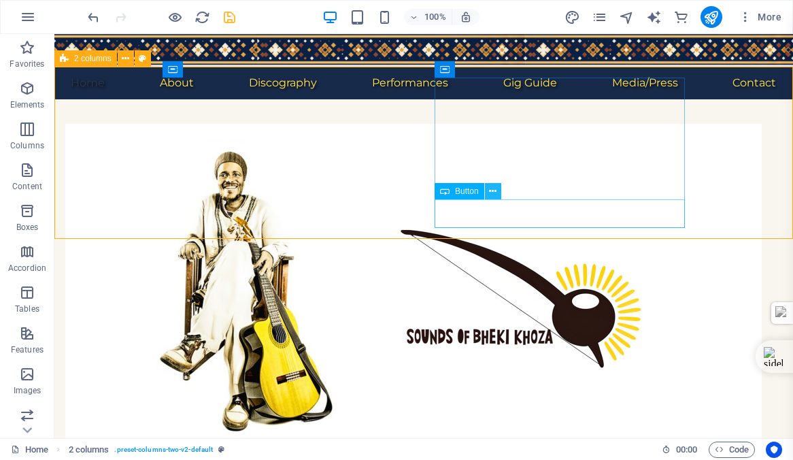
click at [495, 189] on icon at bounding box center [492, 191] width 7 height 14
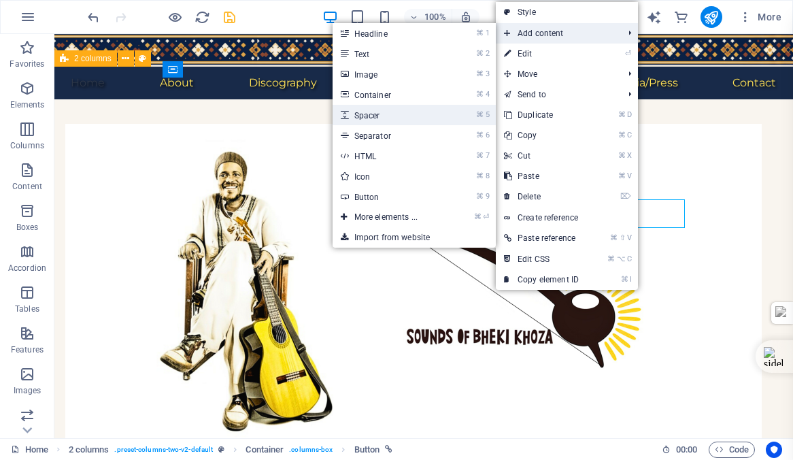
click at [364, 114] on link "⌘ 5 Spacer" at bounding box center [389, 115] width 112 height 20
select select "px"
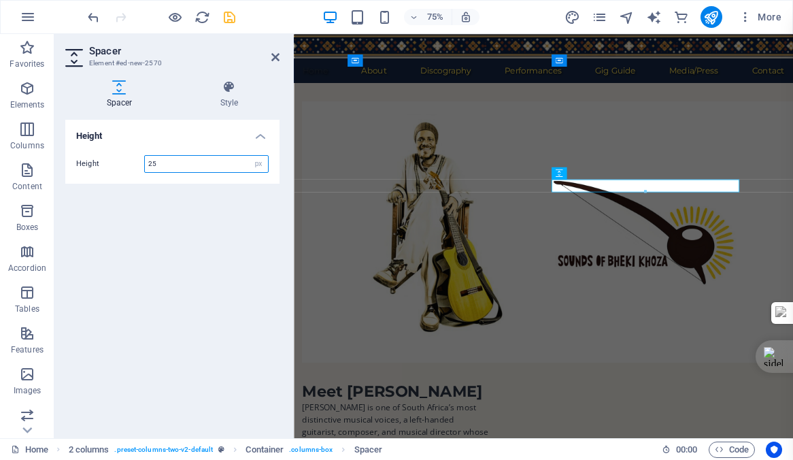
type input "25"
click at [227, 18] on icon "save" at bounding box center [230, 18] width 16 height 16
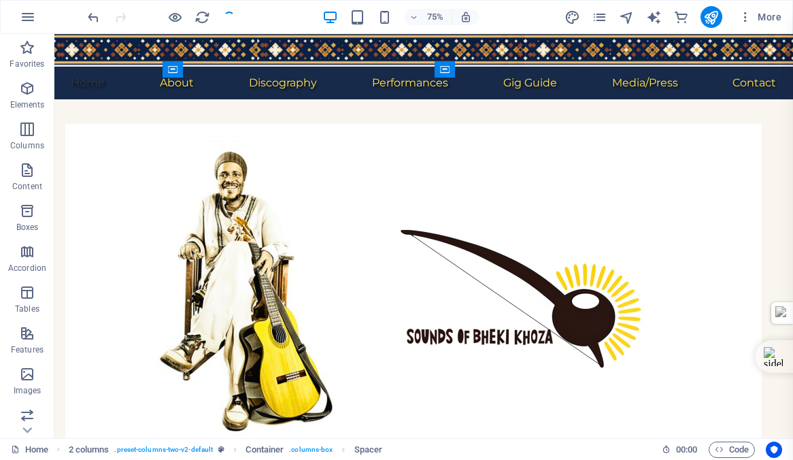
checkbox input "false"
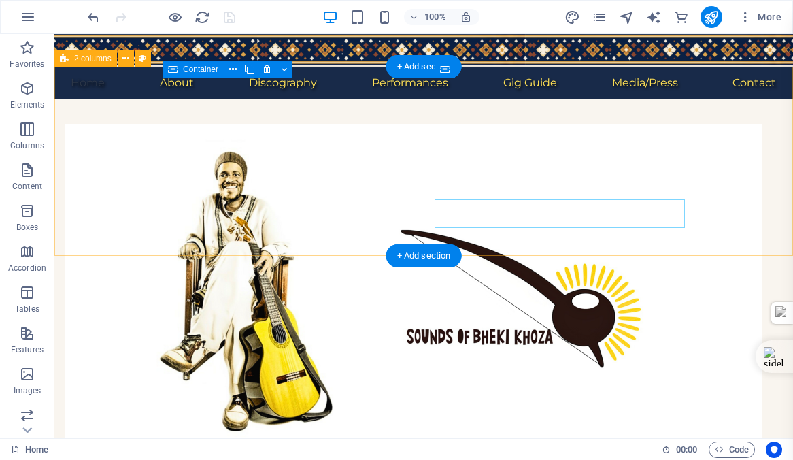
click at [89, 127] on div "Meet [PERSON_NAME] is one of South Africa’s most distinctive musical voices, a …" at bounding box center [423, 380] width 739 height 562
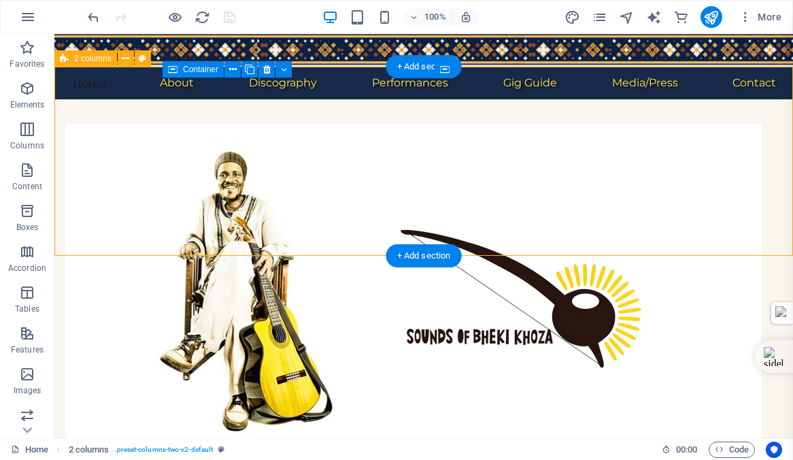
click at [89, 127] on div "Meet [PERSON_NAME] is one of South Africa’s most distinctive musical voices, a …" at bounding box center [423, 380] width 739 height 562
select select "rem"
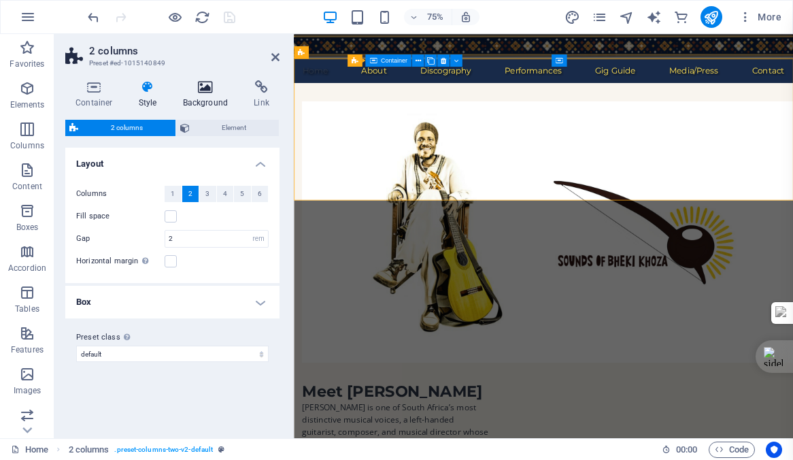
click at [203, 88] on icon at bounding box center [206, 87] width 66 height 14
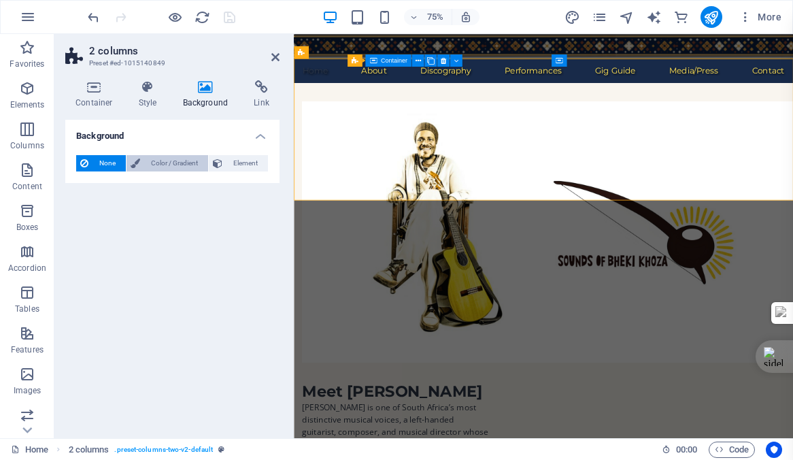
click at [167, 162] on span "Color / Gradient" at bounding box center [174, 163] width 60 height 16
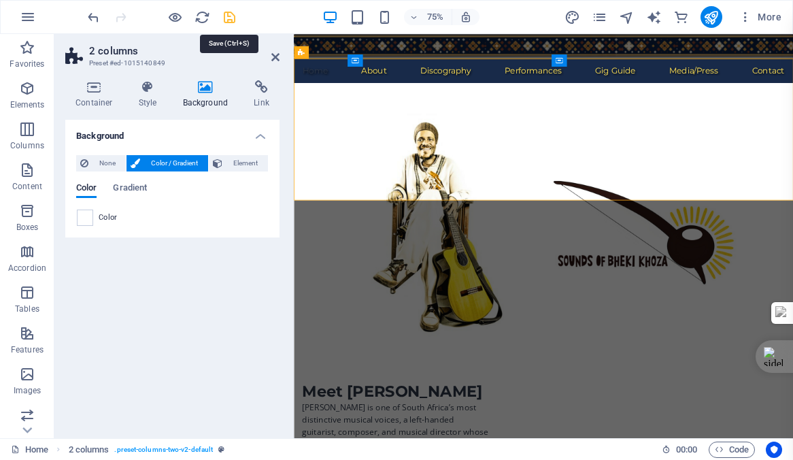
click at [229, 18] on icon "save" at bounding box center [230, 18] width 16 height 16
checkbox input "false"
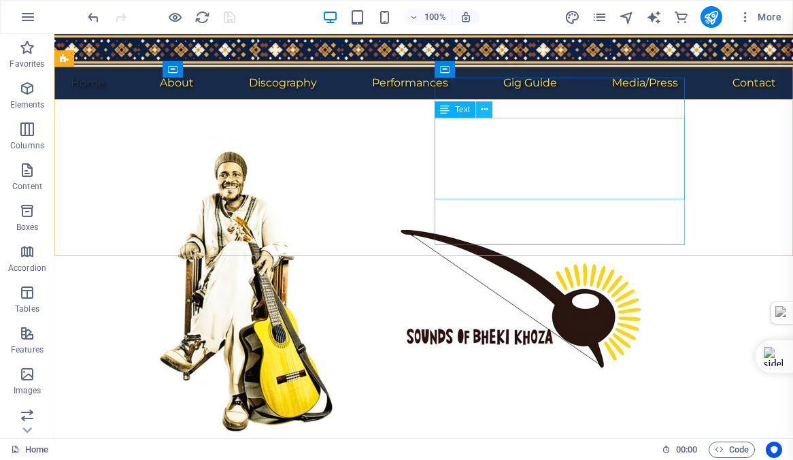
click at [484, 108] on icon at bounding box center [484, 110] width 7 height 14
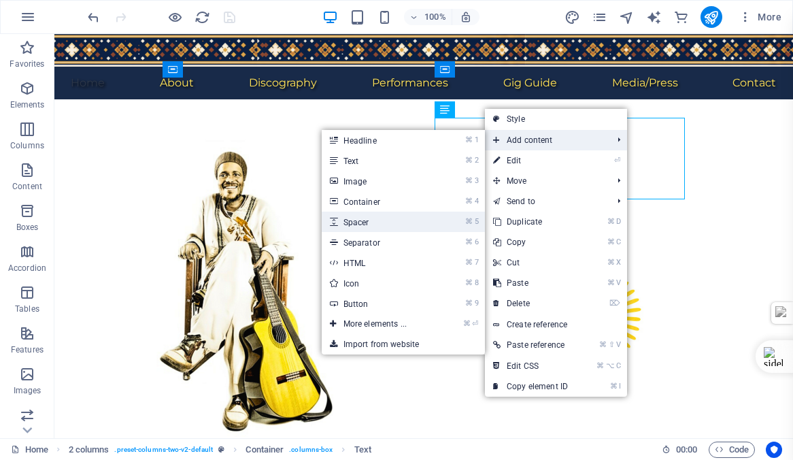
click at [350, 223] on link "⌘ 5 Spacer" at bounding box center [378, 222] width 112 height 20
select select "px"
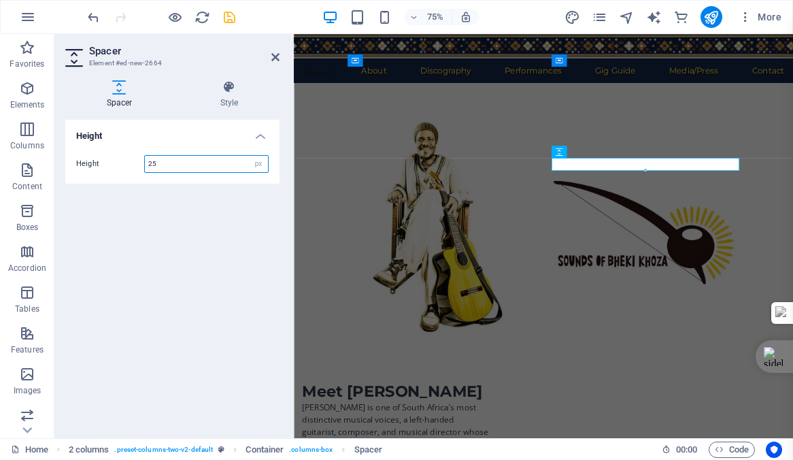
type input "25"
click at [232, 16] on icon "save" at bounding box center [230, 18] width 16 height 16
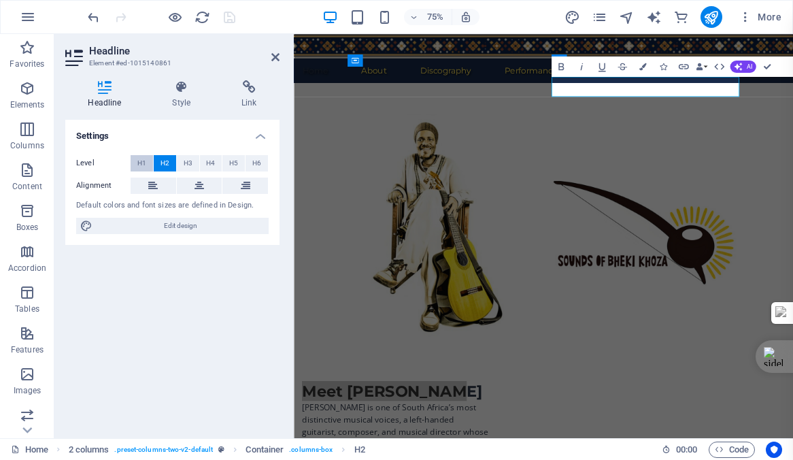
click at [144, 162] on span "H1" at bounding box center [141, 163] width 9 height 16
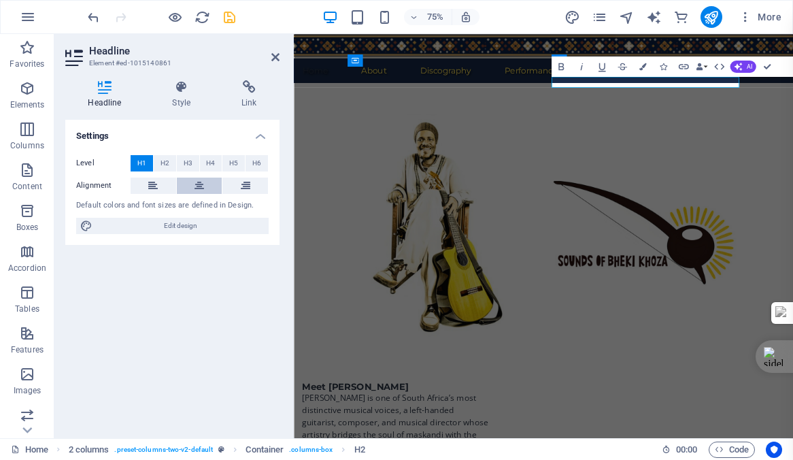
click at [200, 182] on icon at bounding box center [200, 186] width 10 height 16
click at [211, 162] on span "H4" at bounding box center [210, 163] width 9 height 16
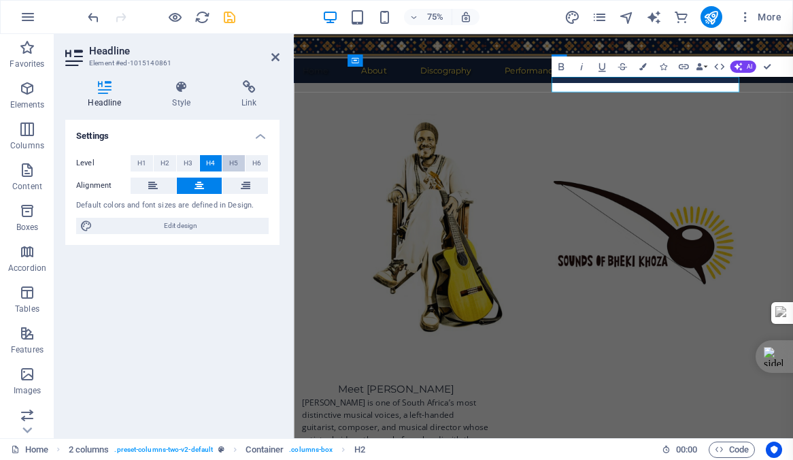
click at [232, 163] on span "H5" at bounding box center [233, 163] width 9 height 16
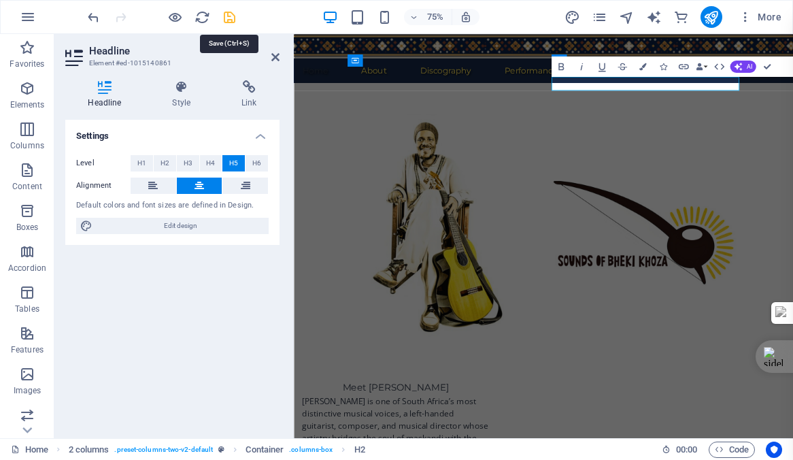
click at [232, 19] on icon "save" at bounding box center [230, 18] width 16 height 16
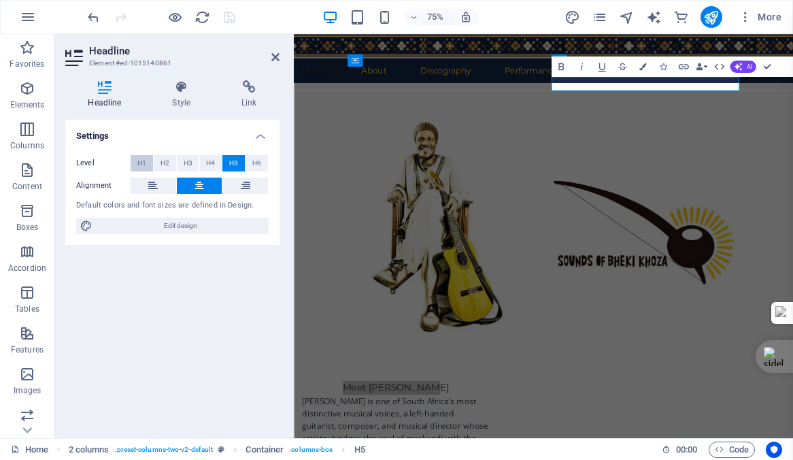
click at [146, 160] on span "H1" at bounding box center [141, 163] width 9 height 16
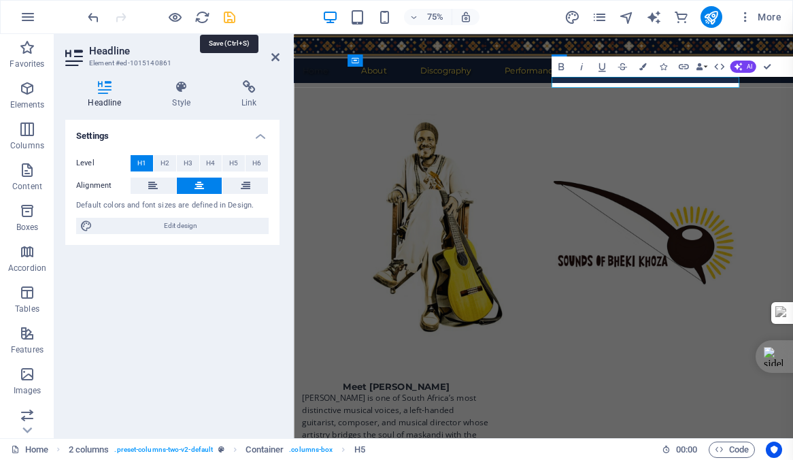
click at [228, 18] on icon "save" at bounding box center [230, 18] width 16 height 16
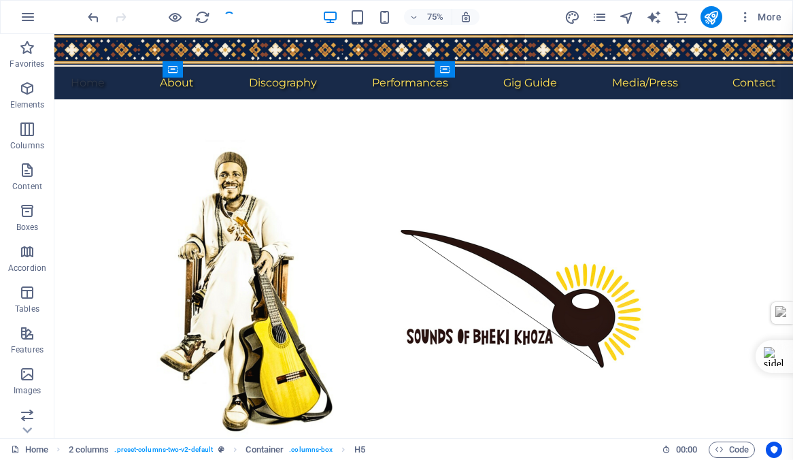
checkbox input "false"
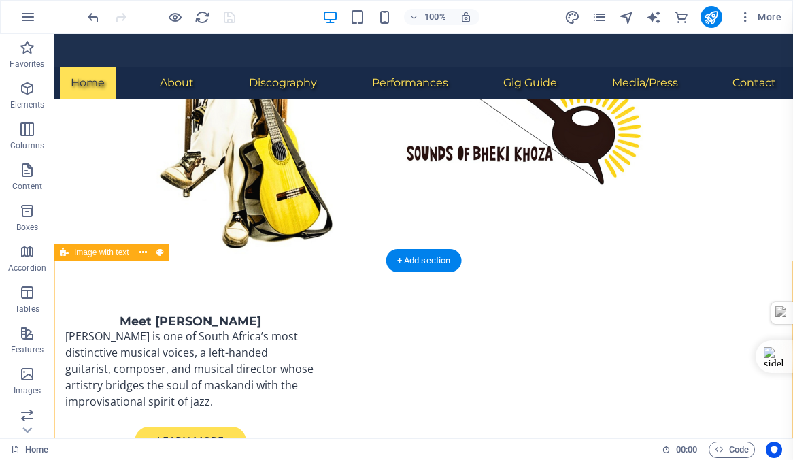
scroll to position [158, 0]
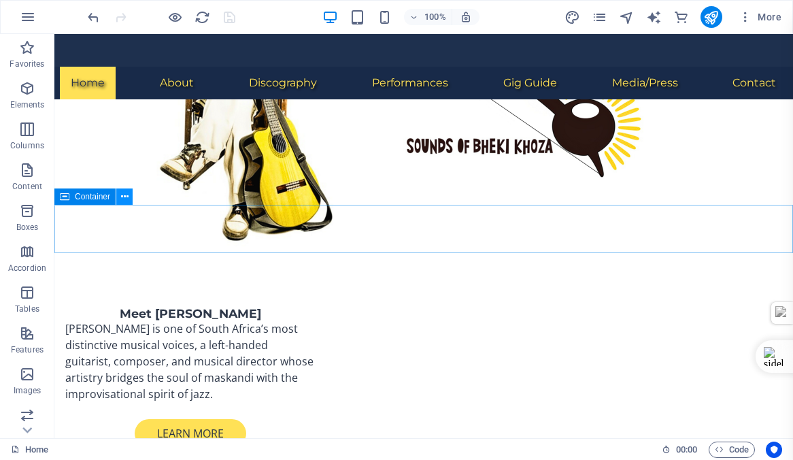
click at [125, 195] on icon at bounding box center [124, 197] width 7 height 14
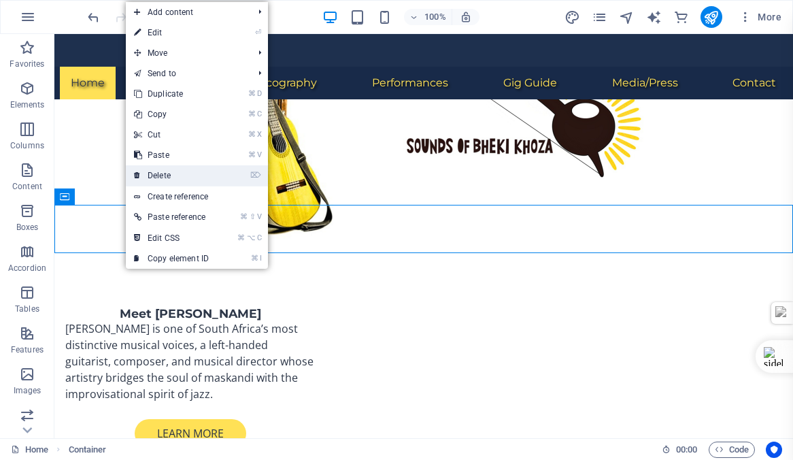
click at [159, 176] on link "⌦ Delete" at bounding box center [171, 175] width 91 height 20
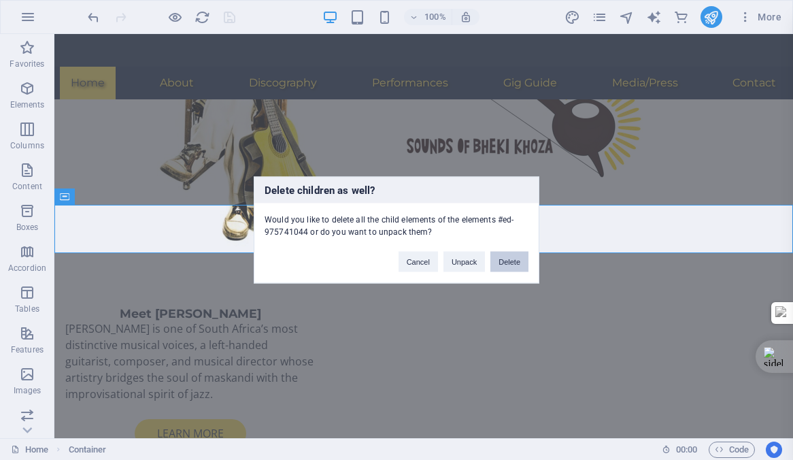
click at [511, 257] on button "Delete" at bounding box center [510, 262] width 38 height 20
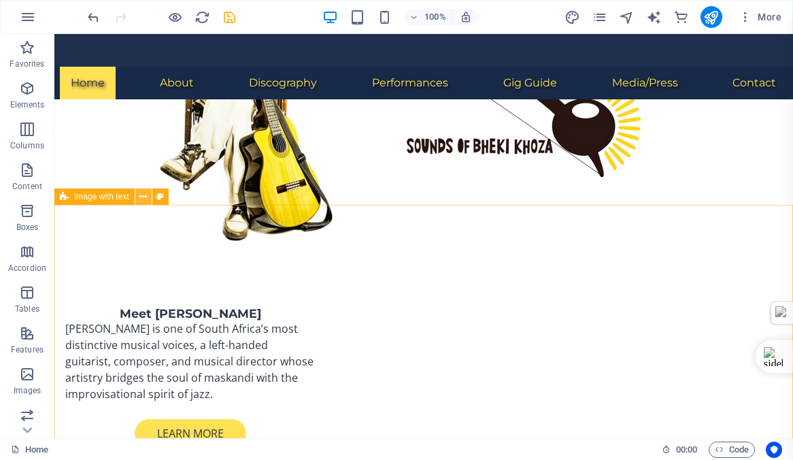
click at [145, 197] on icon at bounding box center [142, 197] width 7 height 14
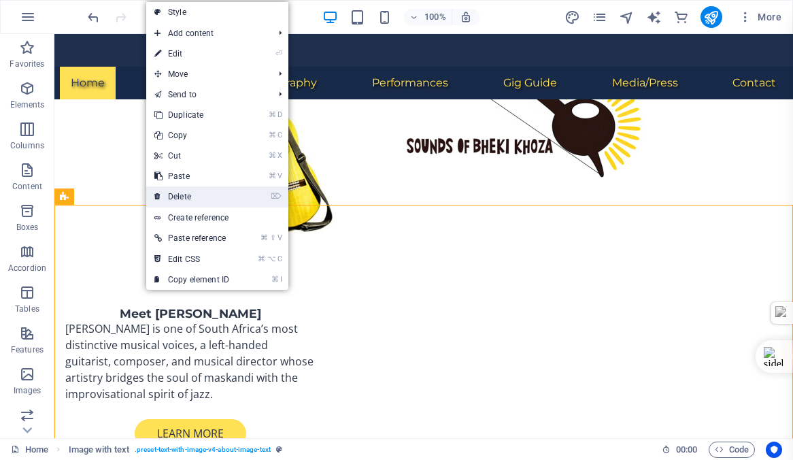
click at [193, 198] on link "⌦ Delete" at bounding box center [191, 196] width 91 height 20
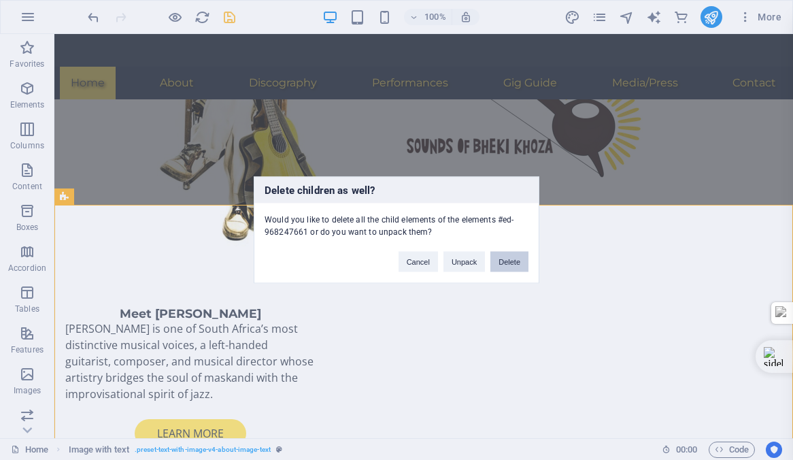
click at [510, 263] on button "Delete" at bounding box center [510, 262] width 38 height 20
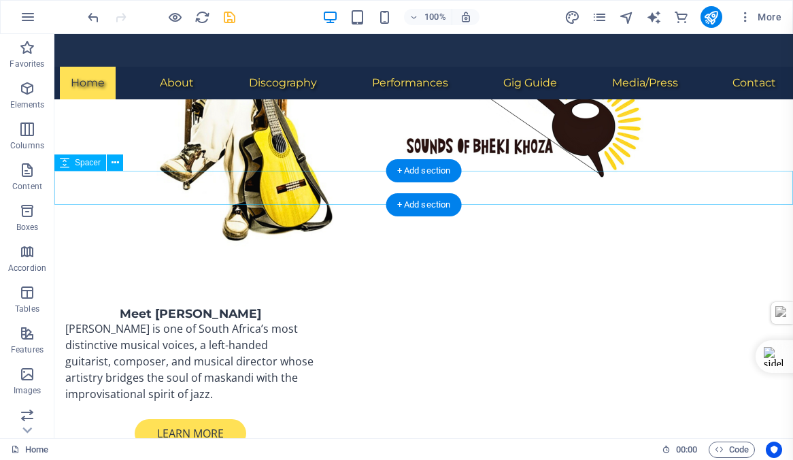
scroll to position [0, 0]
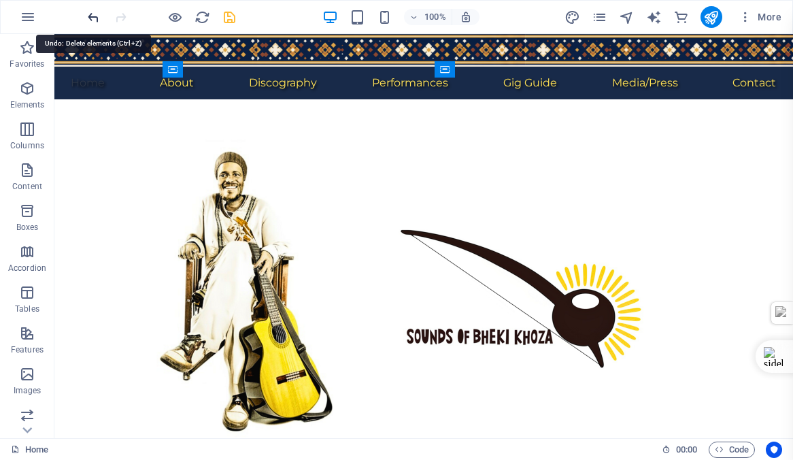
click at [93, 18] on icon "undo" at bounding box center [94, 18] width 16 height 16
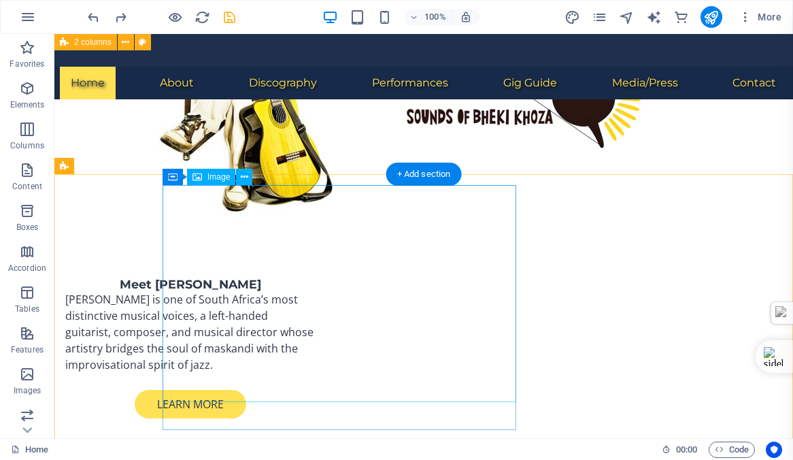
scroll to position [188, 0]
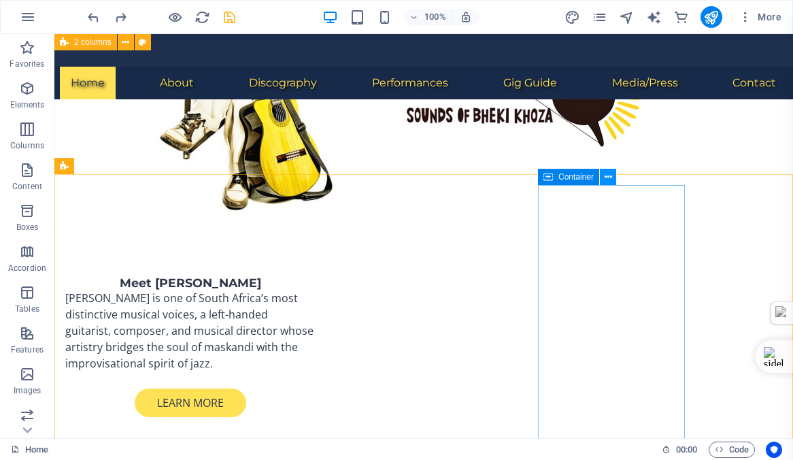
click at [610, 175] on icon at bounding box center [608, 177] width 7 height 14
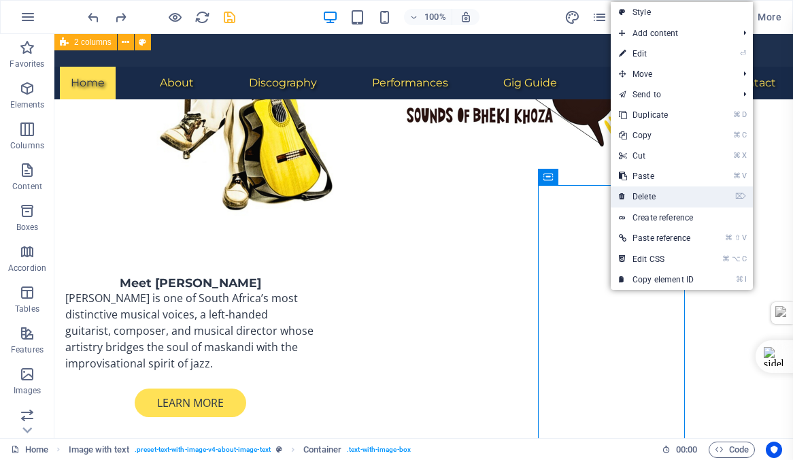
click at [651, 193] on link "⌦ Delete" at bounding box center [656, 196] width 91 height 20
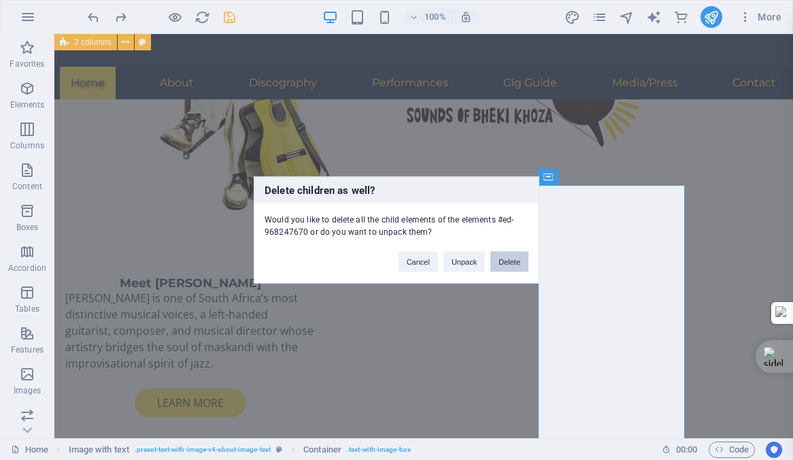
click at [504, 259] on button "Delete" at bounding box center [510, 262] width 38 height 20
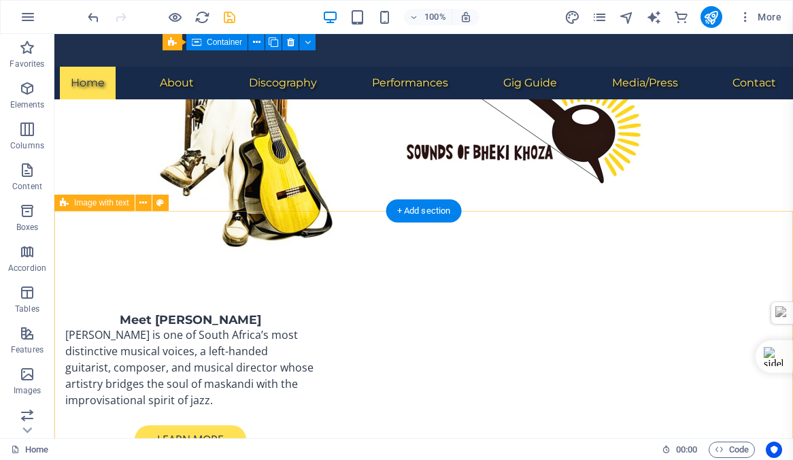
scroll to position [0, 0]
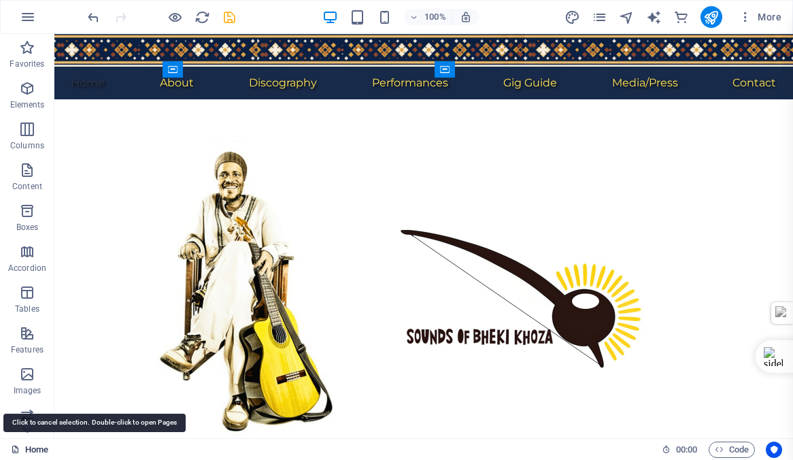
click at [30, 448] on link "Home" at bounding box center [29, 450] width 37 height 16
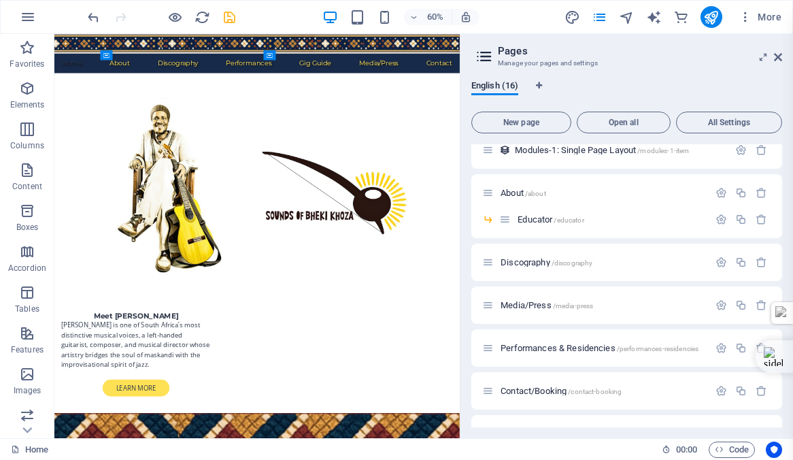
scroll to position [384, 0]
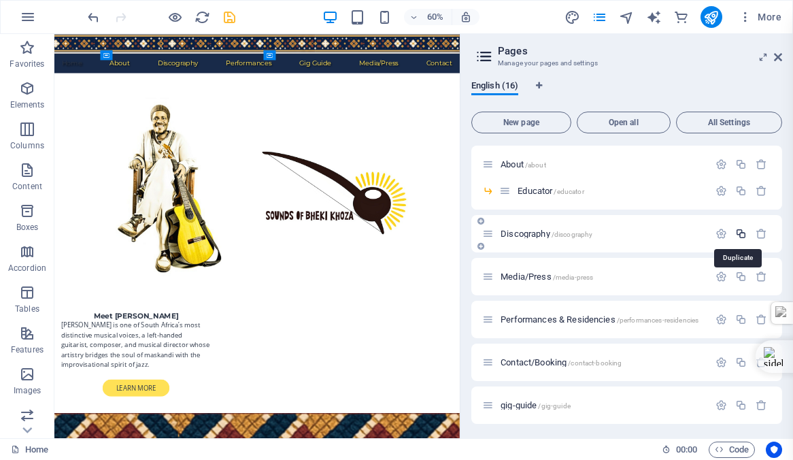
click at [739, 235] on icon "button" at bounding box center [742, 234] width 12 height 12
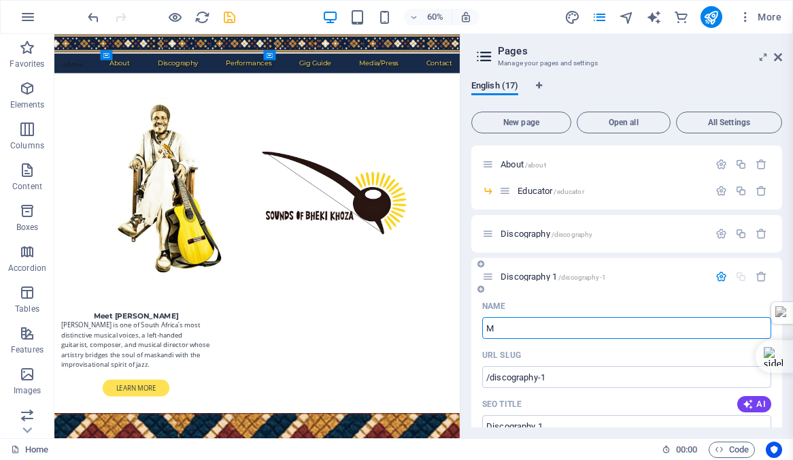
type input "Me"
type input "/m"
type input "M"
type input "Me"
type input "/me"
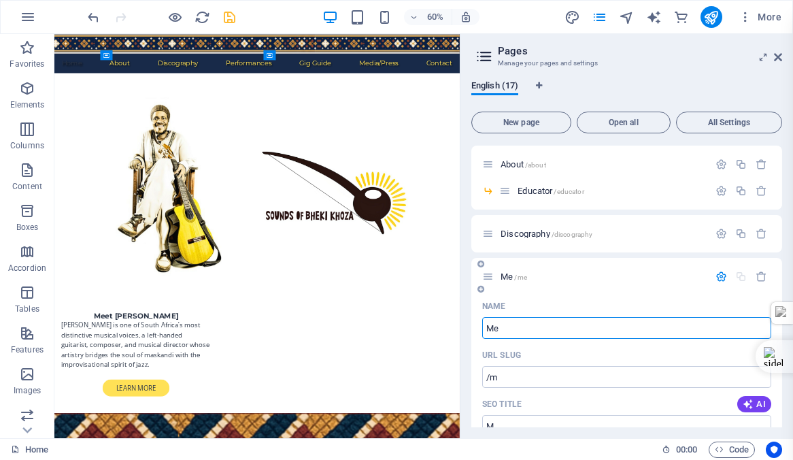
type input "Me"
type input "Media &"
type input "/media"
type input "Media"
type input "Media & Press"
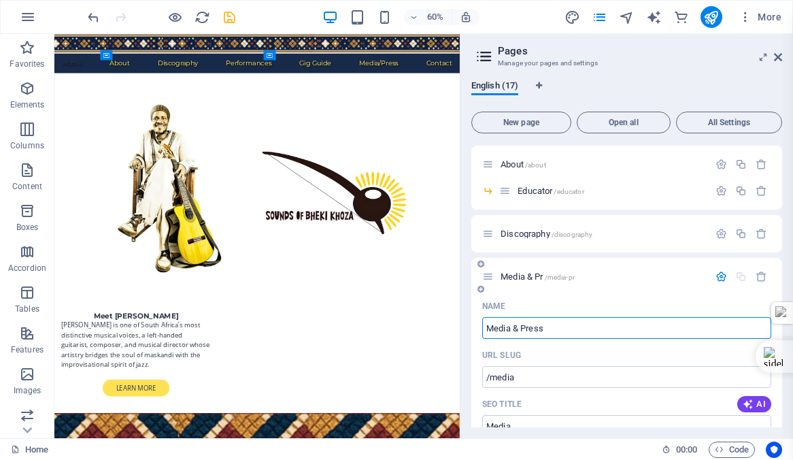
type input "/media-pr"
type input "Media & Pr"
type input "Media & Press"
type input "/media-press-17"
type input "Media & Press"
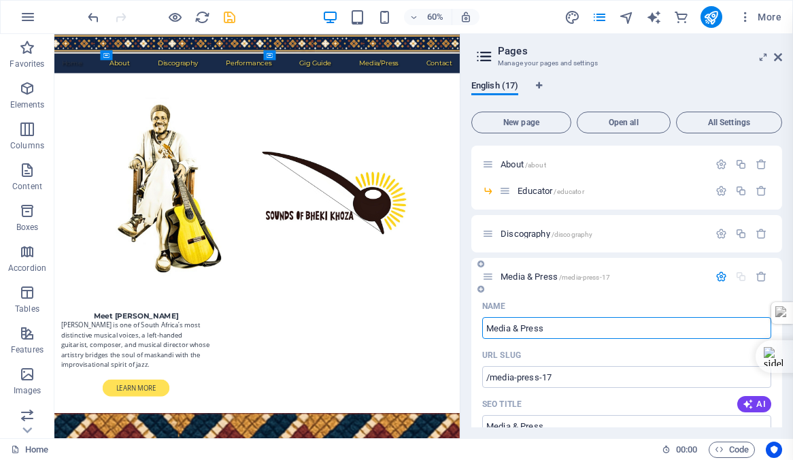
type input "Media & Press"
click at [518, 278] on span "Media & Press /media-press-17" at bounding box center [556, 276] width 110 height 10
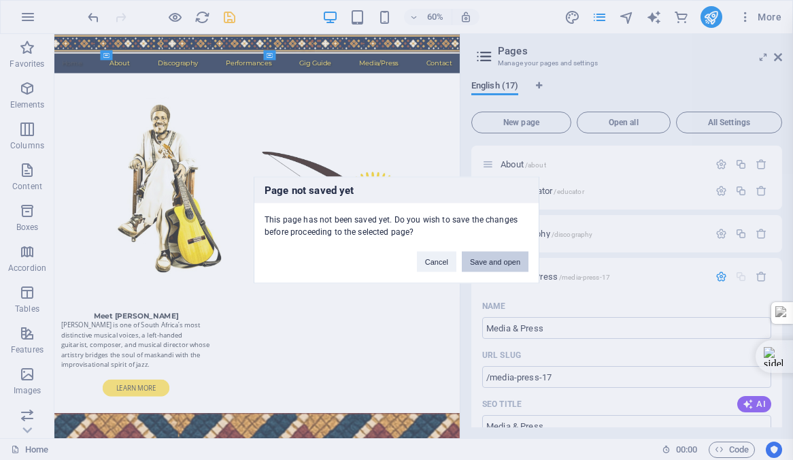
click at [486, 263] on button "Save and open" at bounding box center [495, 262] width 67 height 20
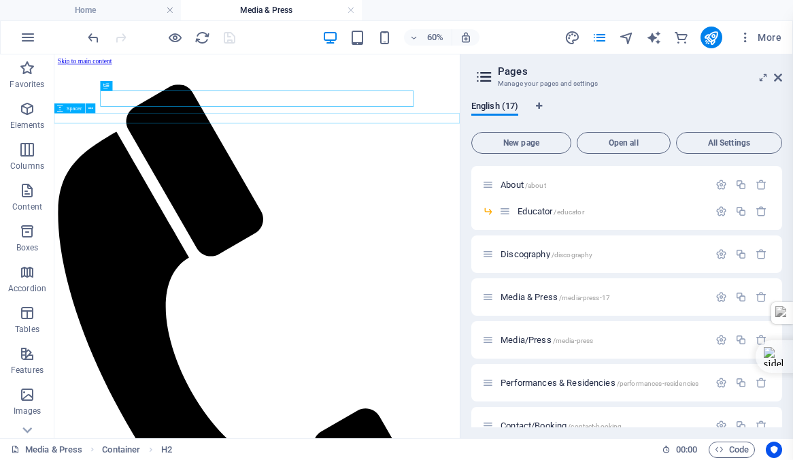
scroll to position [0, 0]
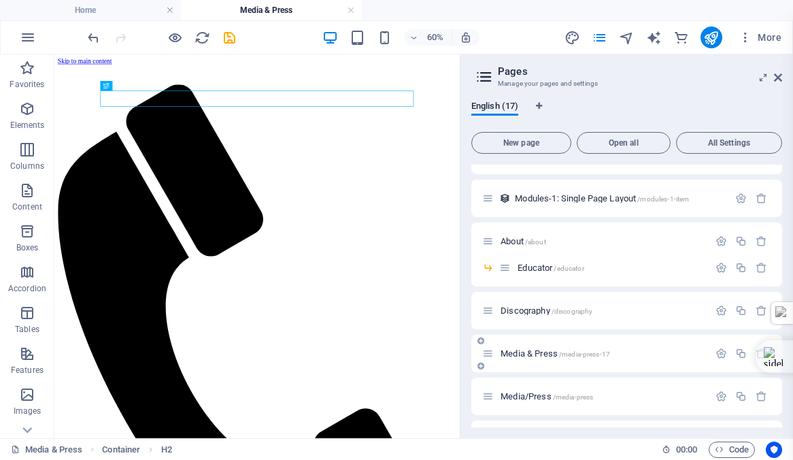
scroll to position [450, 0]
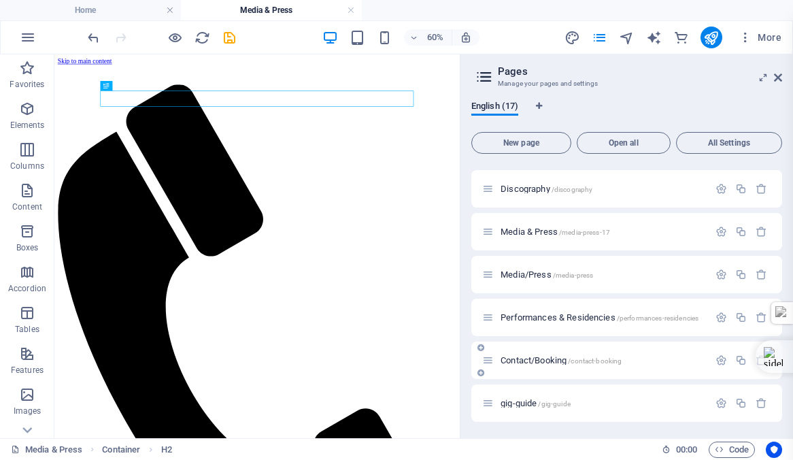
click at [538, 343] on div "Contact/Booking /contact-booking" at bounding box center [627, 360] width 311 height 37
click at [509, 274] on span "Media/Press /media-press" at bounding box center [547, 274] width 93 height 10
click at [509, 274] on div "Home / Subpage /subpage Legal Notice /legal-notice Privacy /privacy New Collect…" at bounding box center [627, 68] width 311 height 707
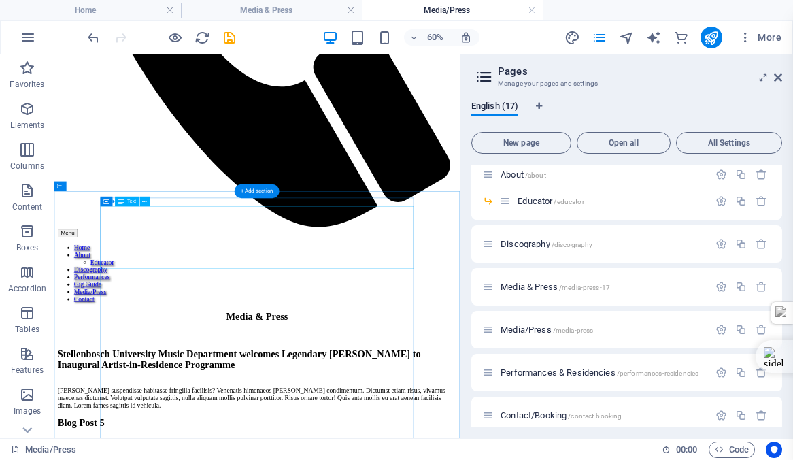
scroll to position [628, 0]
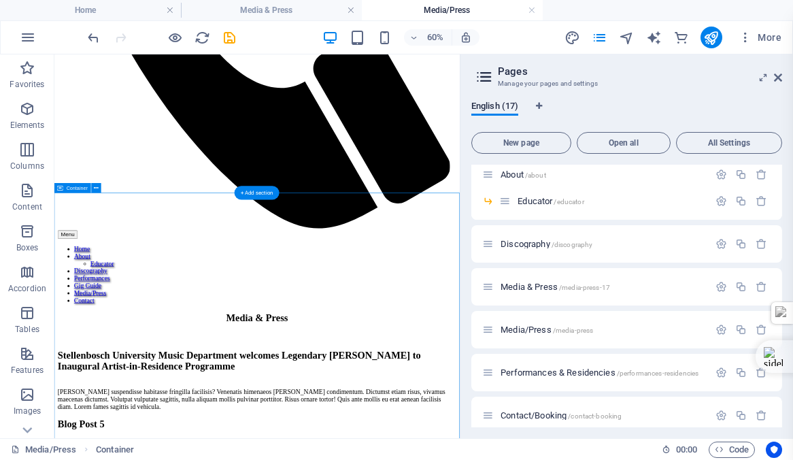
drag, startPoint x: 112, startPoint y: 302, endPoint x: 297, endPoint y: 362, distance: 194.5
click at [779, 76] on icon at bounding box center [778, 77] width 8 height 11
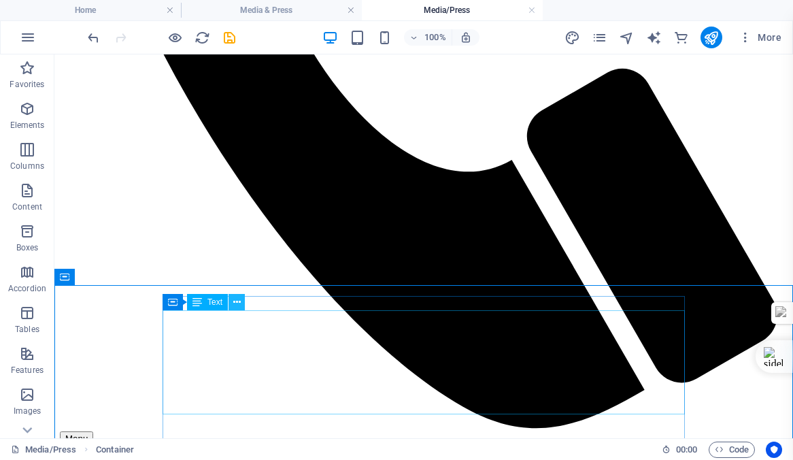
click at [235, 301] on icon at bounding box center [236, 302] width 7 height 14
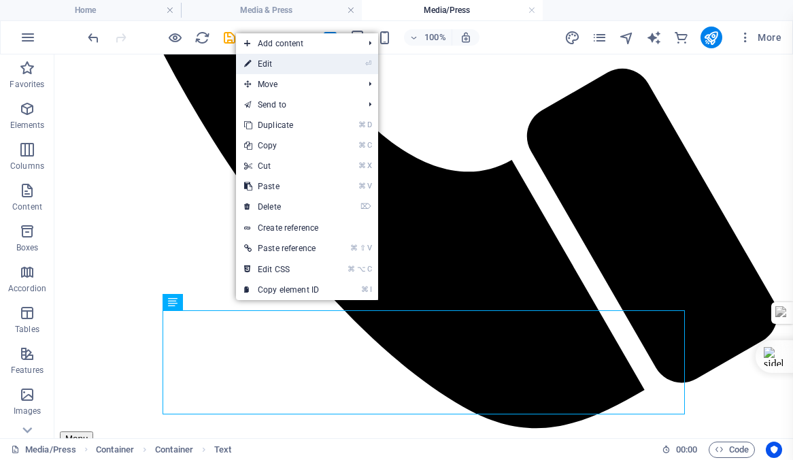
click at [265, 63] on link "⏎ Edit" at bounding box center [281, 64] width 91 height 20
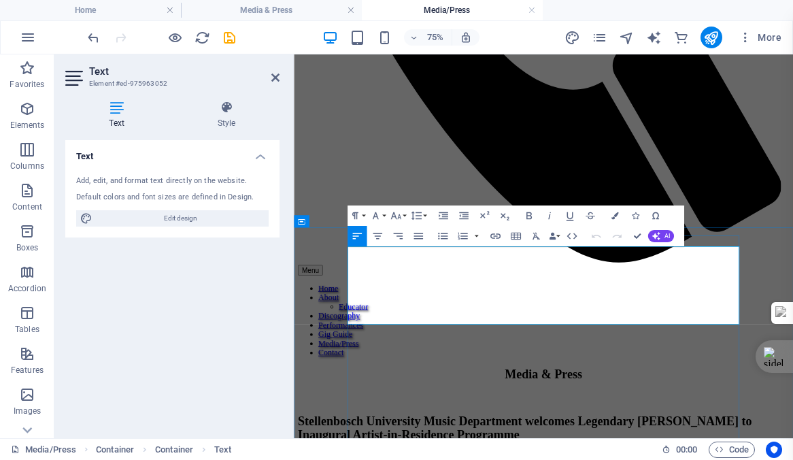
drag, startPoint x: 382, startPoint y: 331, endPoint x: 578, endPoint y: 482, distance: 247.4
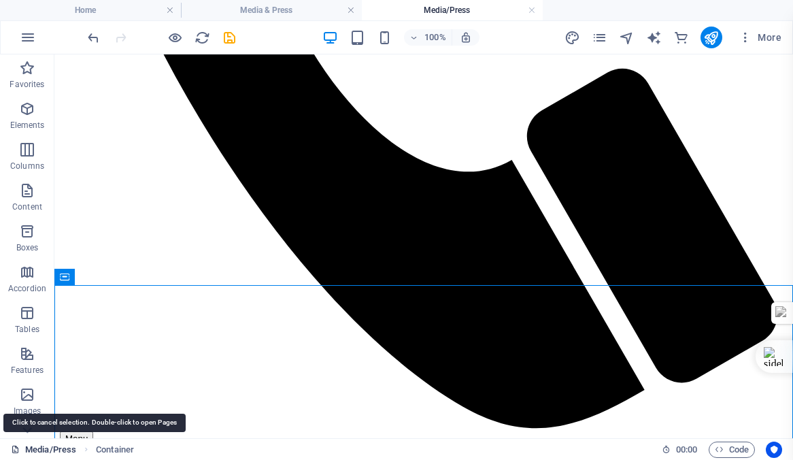
click at [46, 446] on link "Media/Press" at bounding box center [43, 450] width 65 height 16
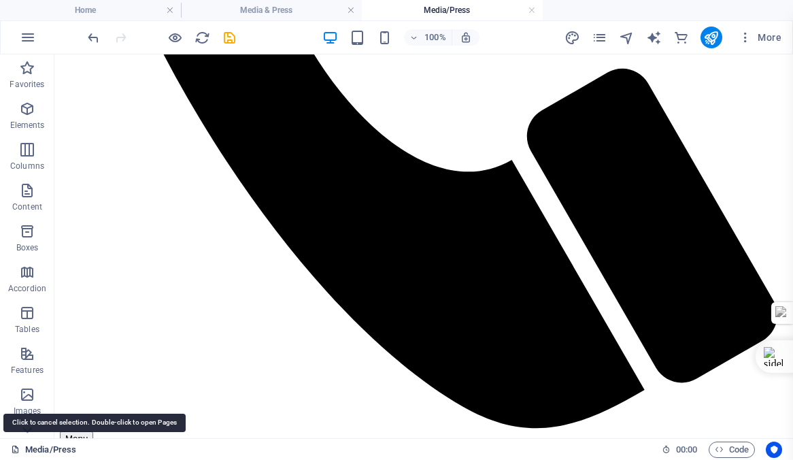
click at [54, 451] on link "Media/Press" at bounding box center [43, 450] width 65 height 16
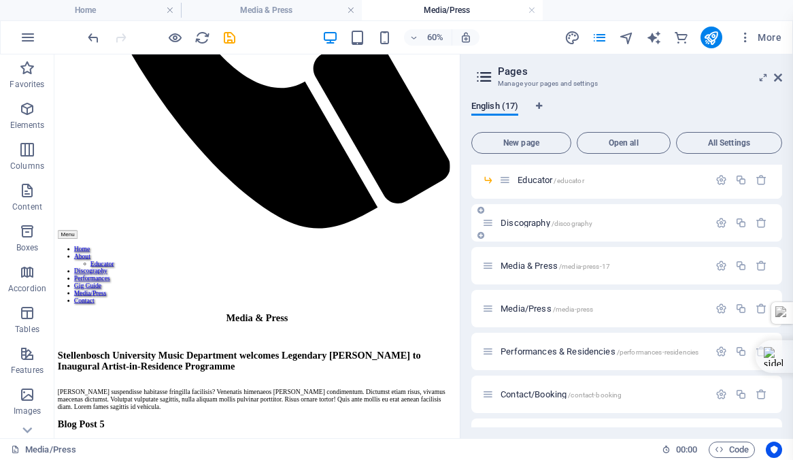
scroll to position [423, 0]
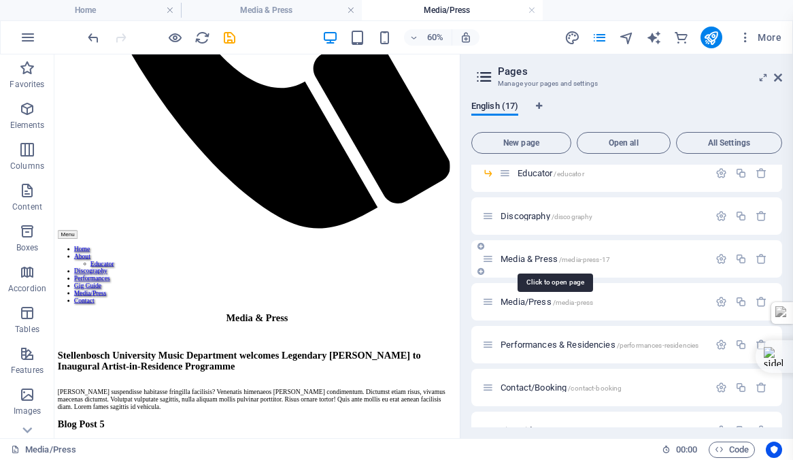
click at [530, 260] on span "Media & Press /media-press-17" at bounding box center [556, 259] width 110 height 10
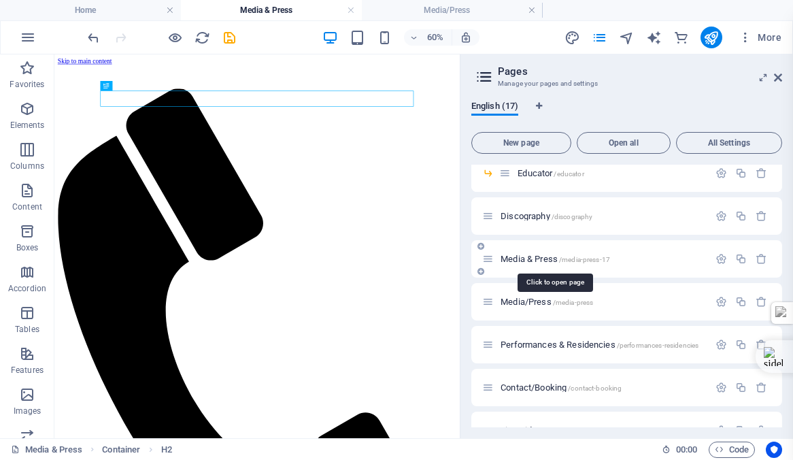
scroll to position [0, 0]
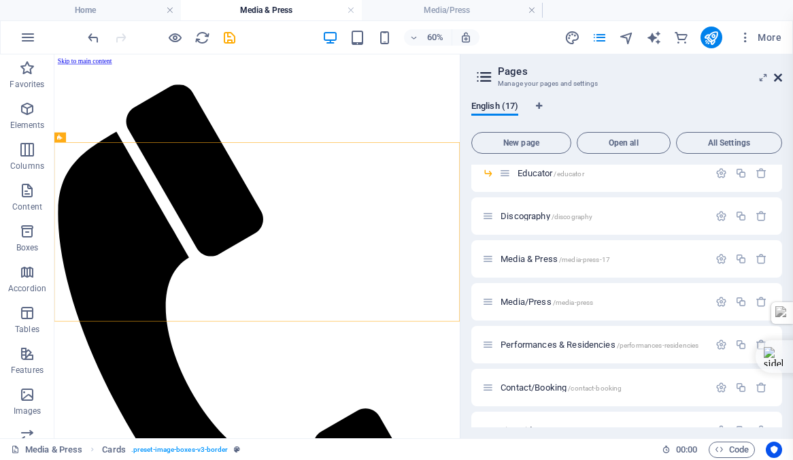
click at [779, 76] on icon at bounding box center [778, 77] width 8 height 11
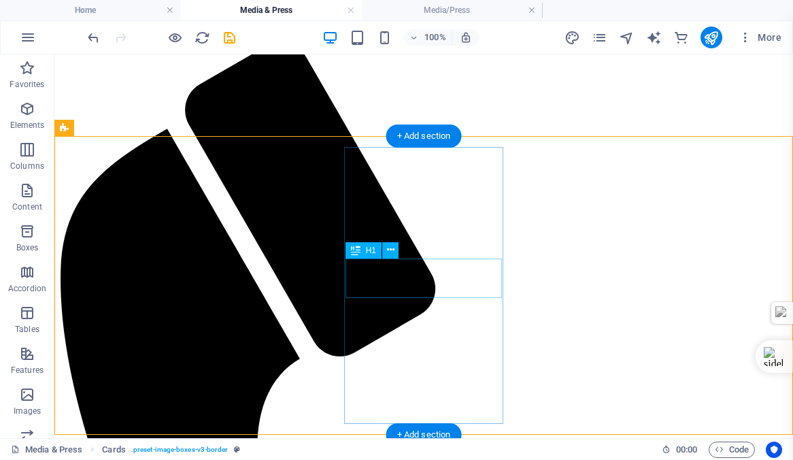
scroll to position [71, 0]
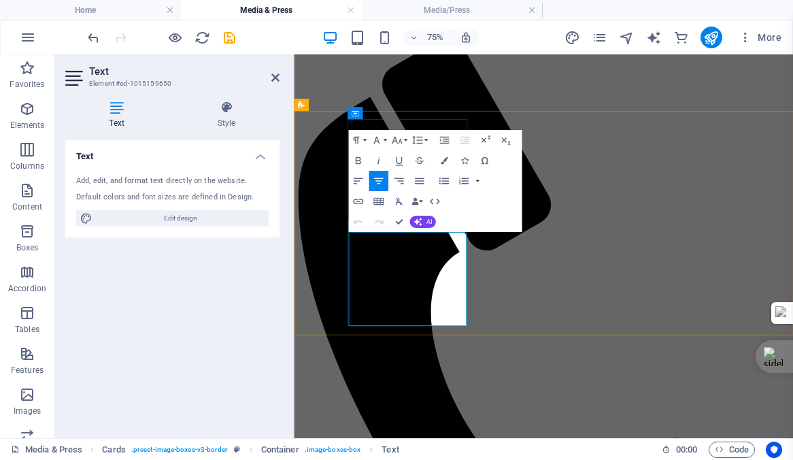
drag, startPoint x: 489, startPoint y: 401, endPoint x: 394, endPoint y: 306, distance: 134.2
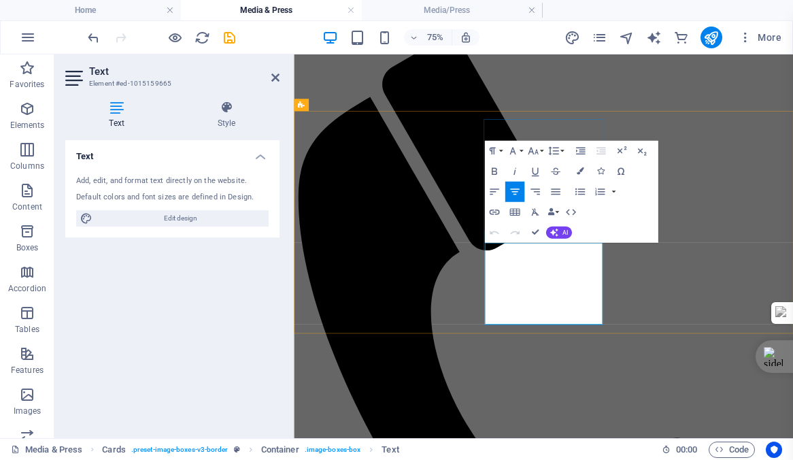
drag, startPoint x: 678, startPoint y: 396, endPoint x: 575, endPoint y: 318, distance: 128.7
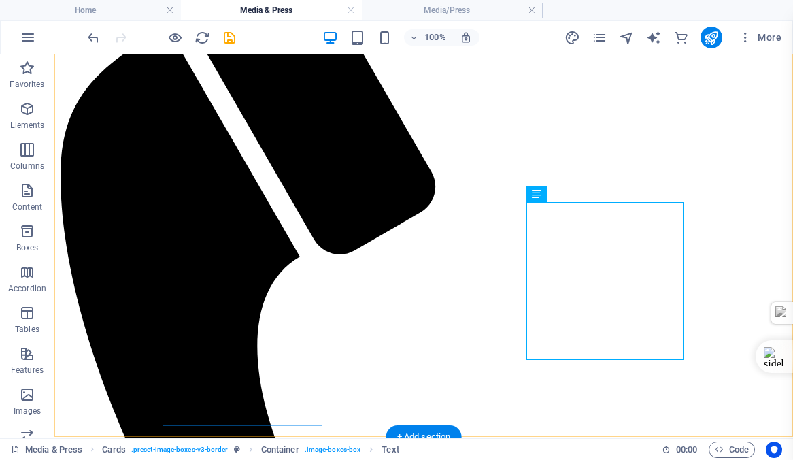
scroll to position [167, 0]
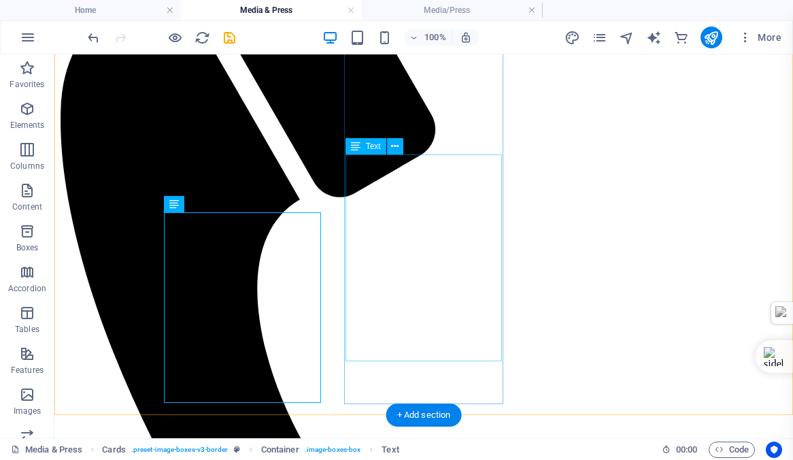
scroll to position [222, 0]
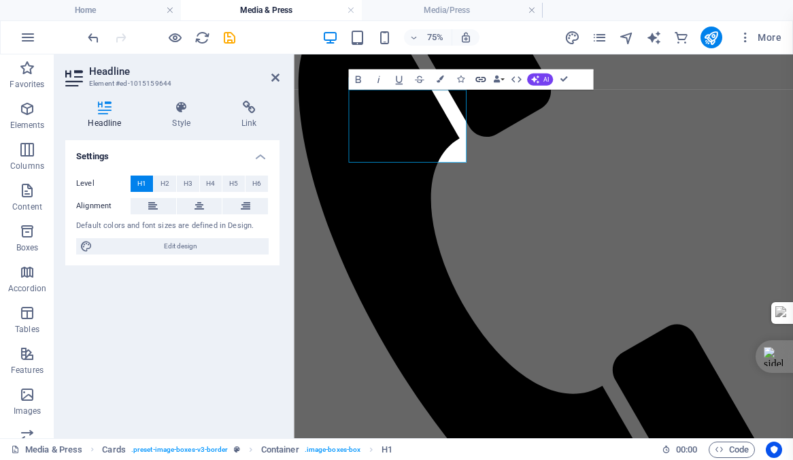
click at [479, 78] on icon "button" at bounding box center [481, 79] width 12 height 12
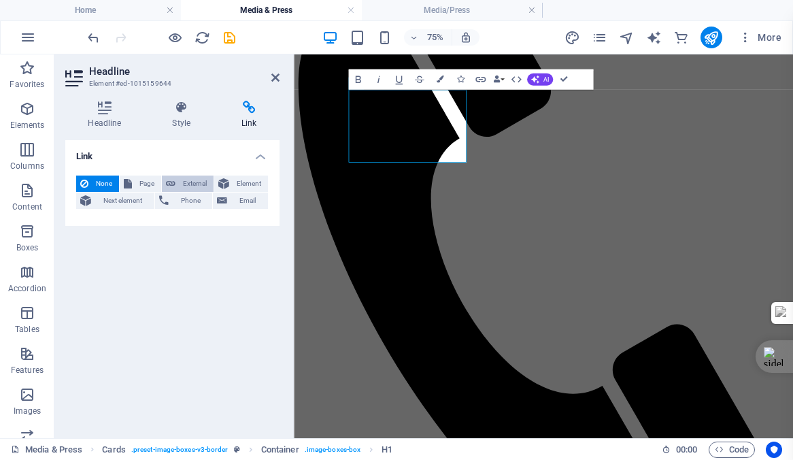
click at [191, 184] on span "External" at bounding box center [195, 184] width 30 height 16
select select "blank"
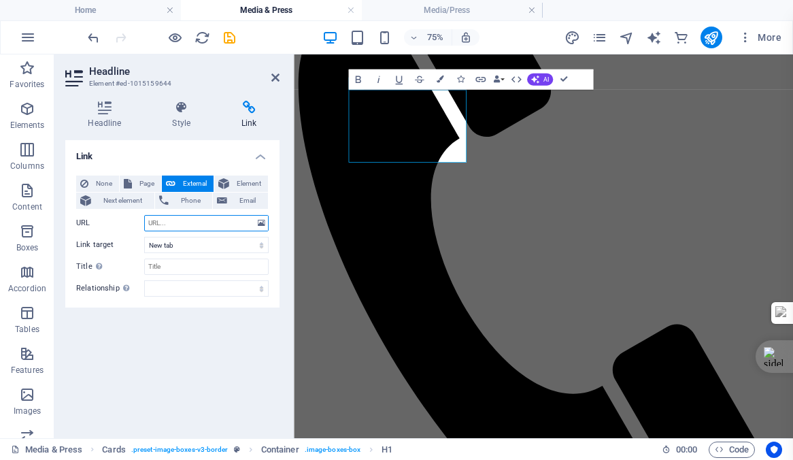
click at [180, 222] on input "URL" at bounding box center [206, 223] width 125 height 16
type input "https://www.smfnews.org/inaugural-artist-in-residence-programme-welcomes-legend…"
click at [229, 37] on icon "save" at bounding box center [230, 38] width 16 height 16
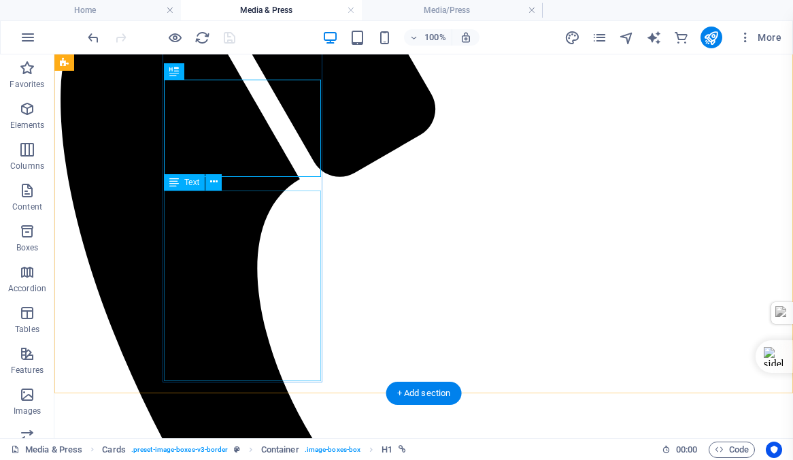
scroll to position [244, 0]
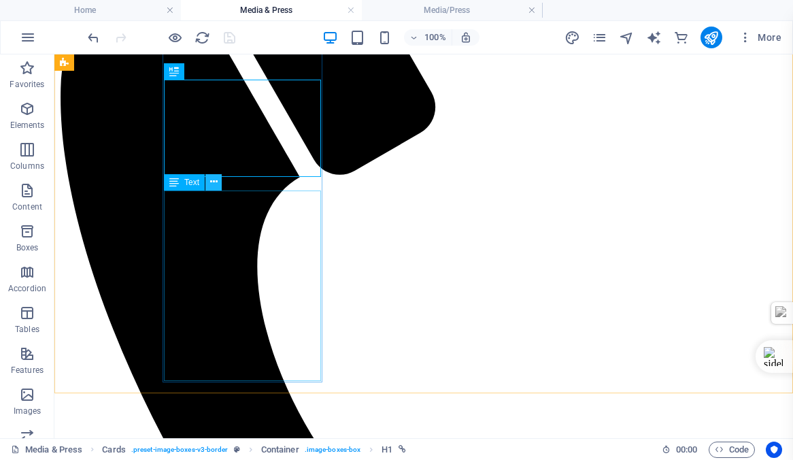
click at [213, 182] on icon at bounding box center [213, 182] width 7 height 14
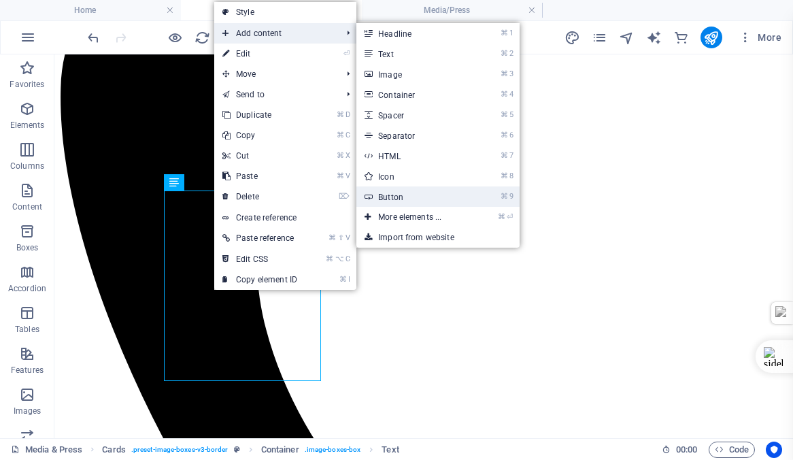
click at [393, 196] on link "⌘ 9 Button" at bounding box center [413, 196] width 112 height 20
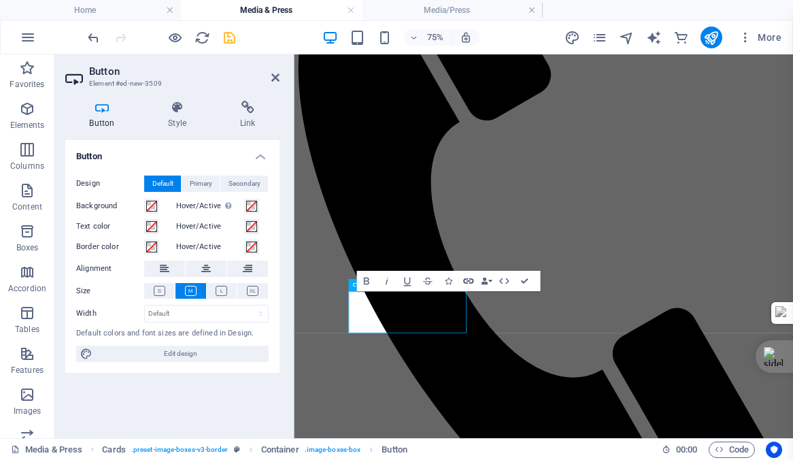
click at [468, 279] on icon "button" at bounding box center [469, 281] width 12 height 12
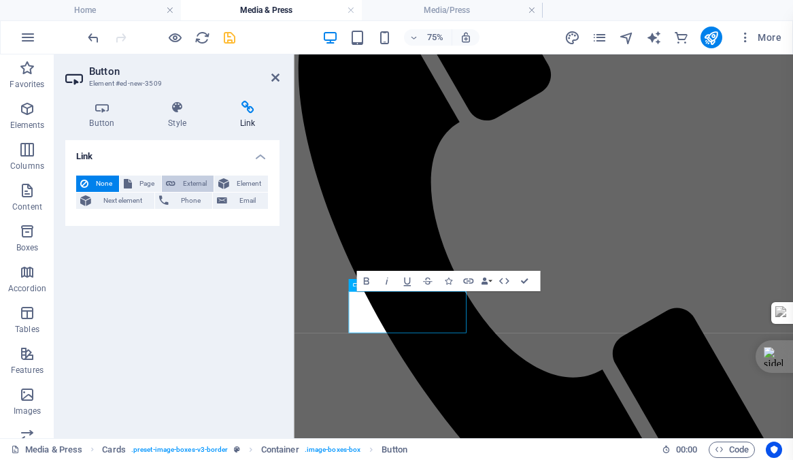
click at [186, 182] on span "External" at bounding box center [195, 184] width 30 height 16
select select "blank"
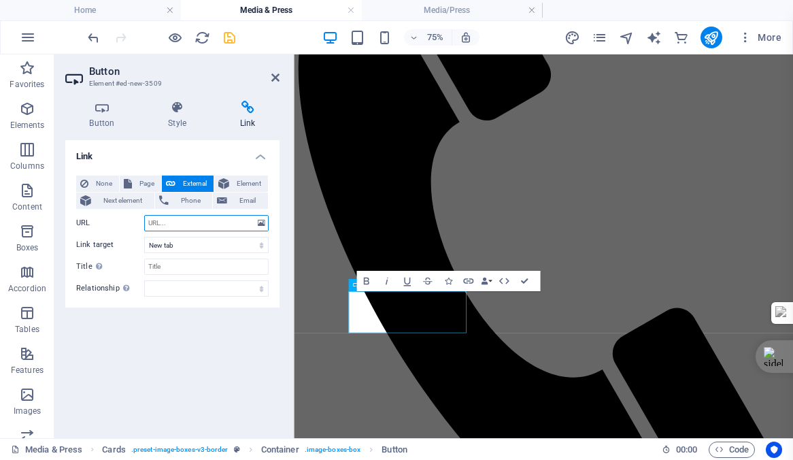
click at [174, 224] on input "URL" at bounding box center [206, 223] width 125 height 16
paste input "https://www.smfnews.org/inaugural-artist-in-residence-programme-welcomes-legend…"
type input "https://www.smfnews.org/inaugural-artist-in-residence-programme-welcomes-legend…"
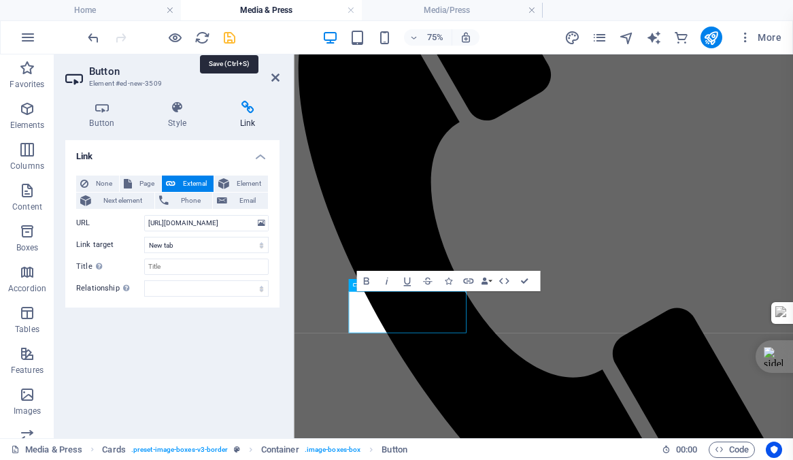
click at [229, 39] on icon "save" at bounding box center [230, 38] width 16 height 16
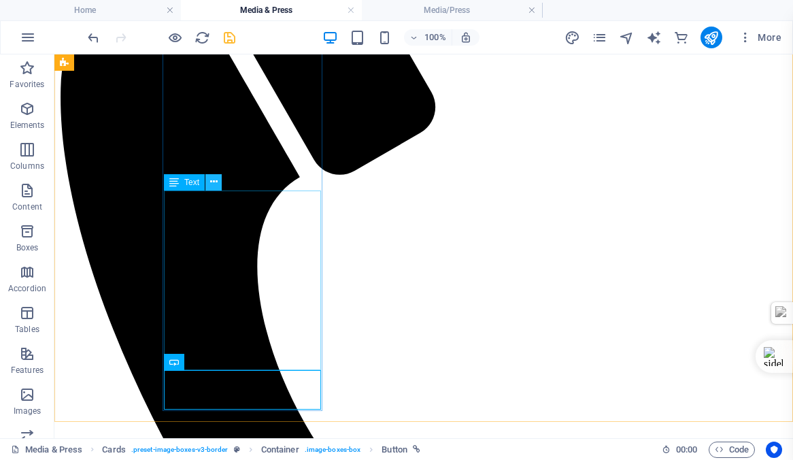
click at [212, 180] on icon at bounding box center [213, 182] width 7 height 14
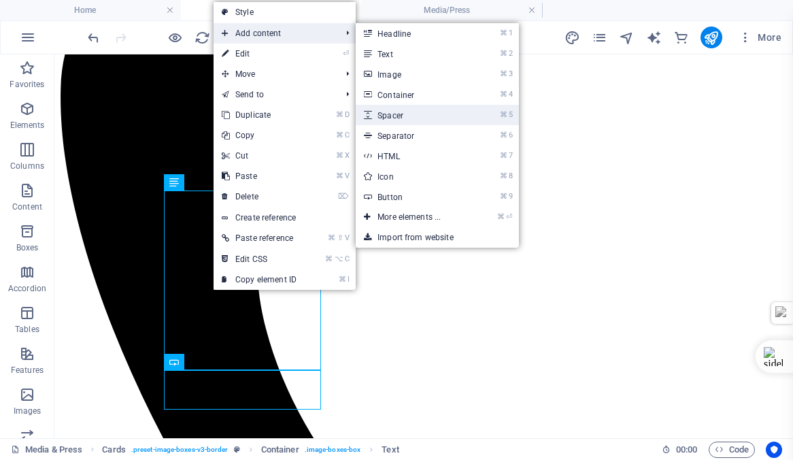
click at [397, 112] on link "⌘ 5 Spacer" at bounding box center [412, 115] width 112 height 20
select select "px"
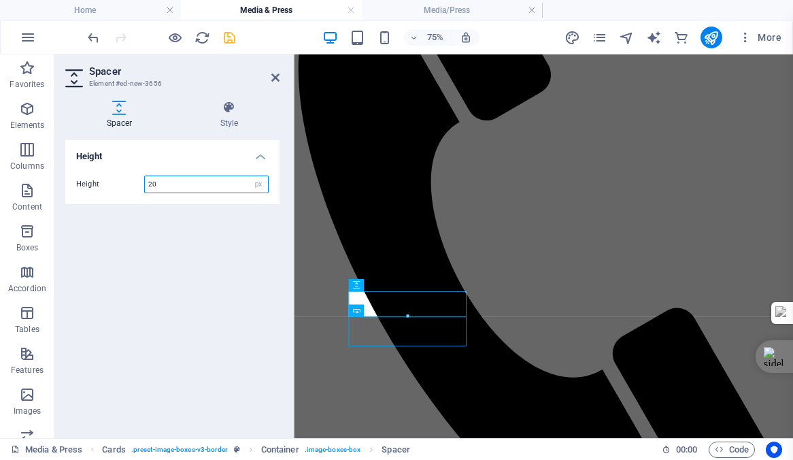
type input "20"
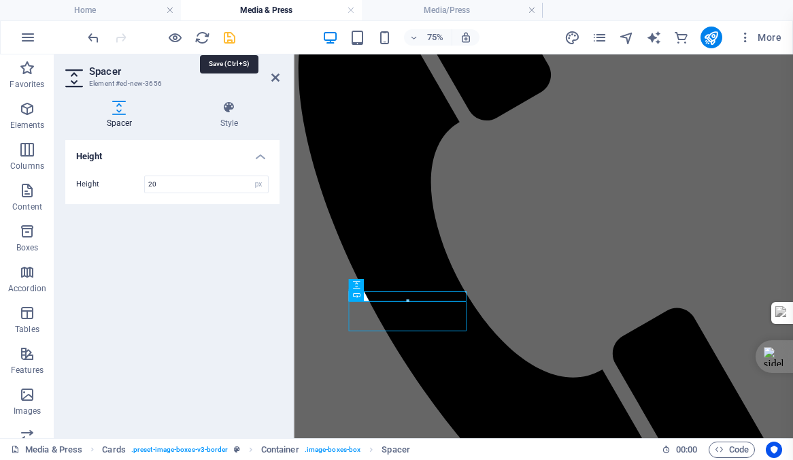
click at [229, 37] on icon "save" at bounding box center [230, 38] width 16 height 16
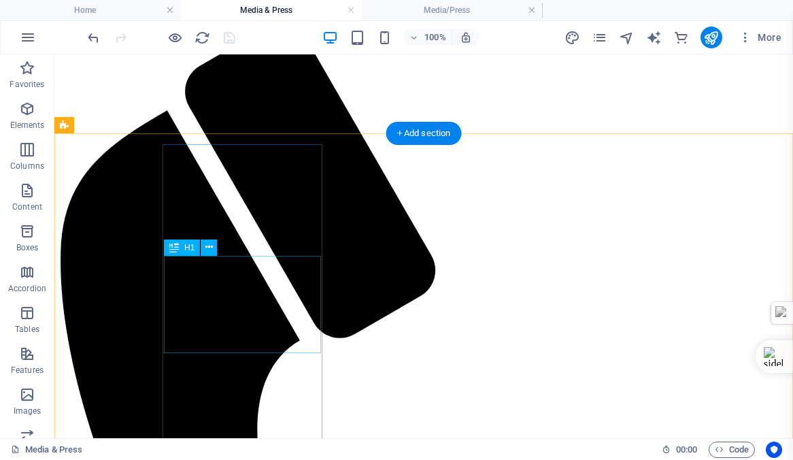
scroll to position [84, 0]
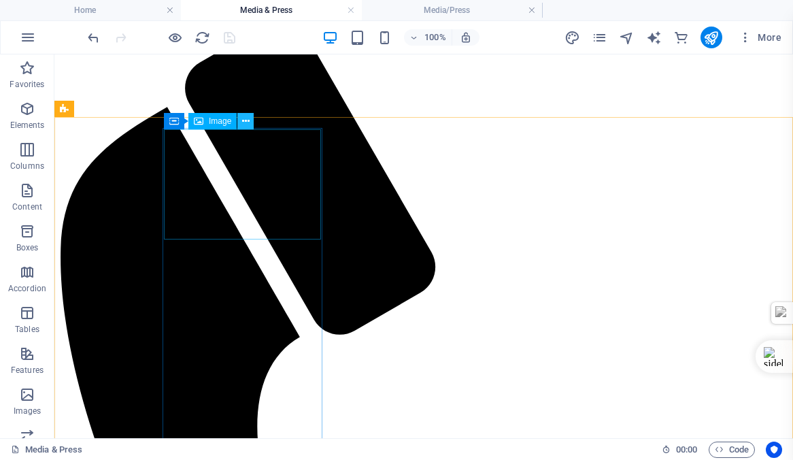
click at [247, 118] on icon at bounding box center [245, 121] width 7 height 14
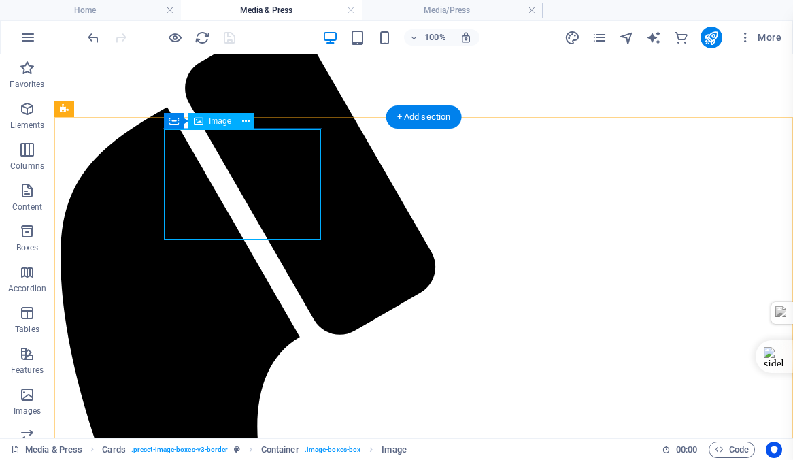
select select "%"
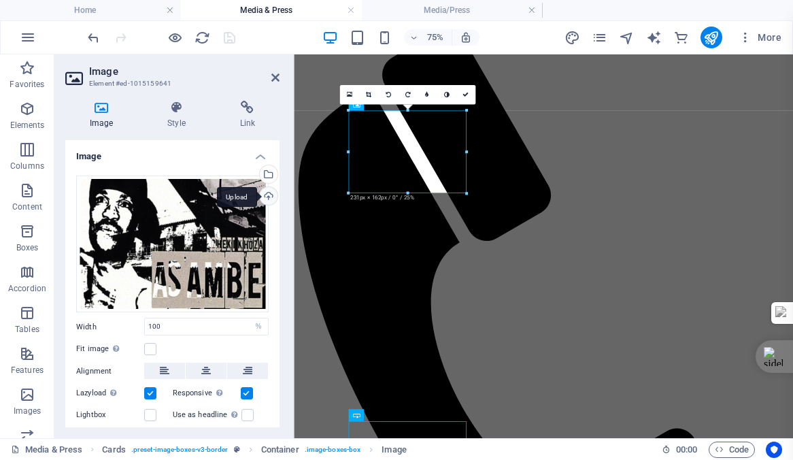
click at [269, 197] on div "Upload" at bounding box center [267, 197] width 20 height 20
click at [265, 195] on div "Upload" at bounding box center [267, 197] width 20 height 20
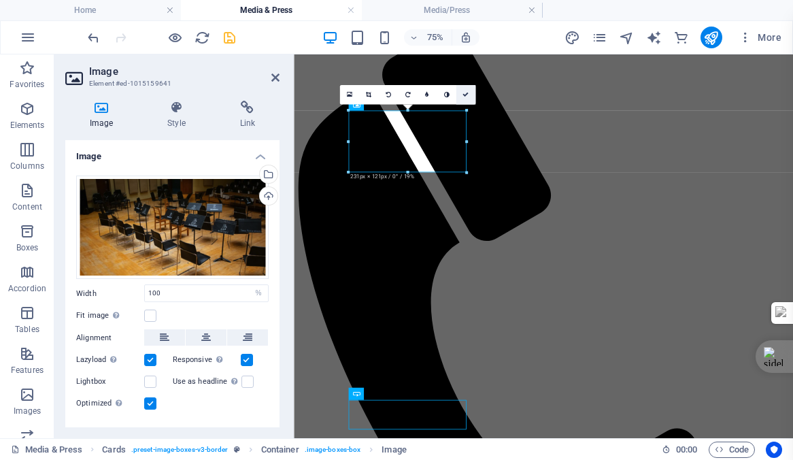
click at [463, 96] on icon at bounding box center [466, 95] width 6 height 6
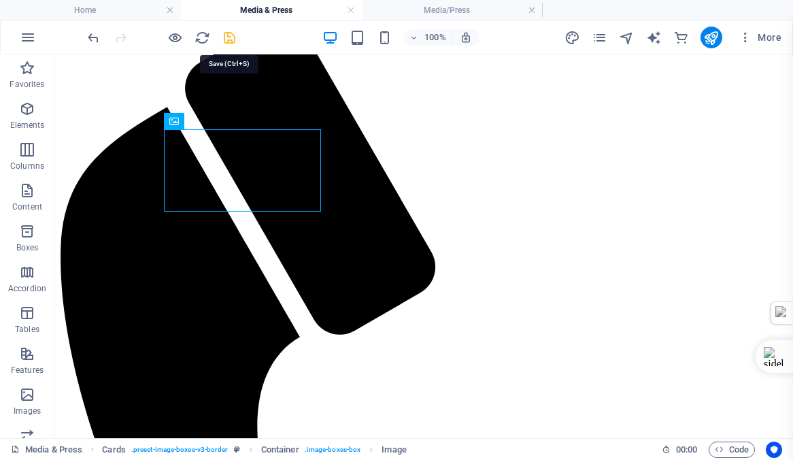
click at [228, 39] on icon "save" at bounding box center [230, 38] width 16 height 16
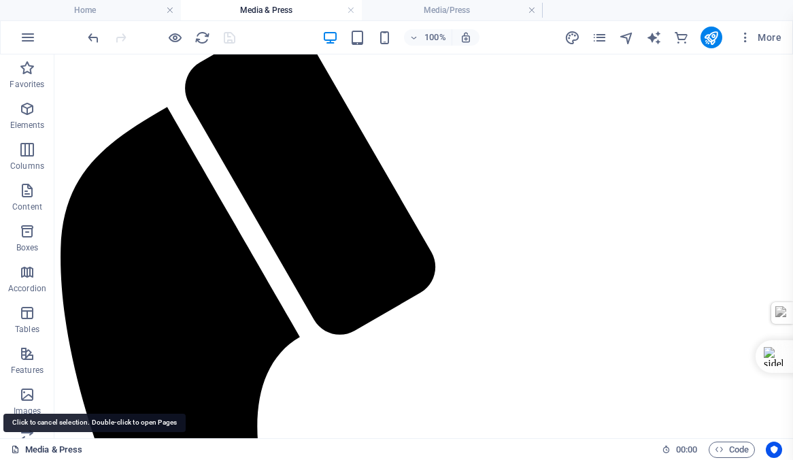
click at [31, 450] on link "Media & Press" at bounding box center [46, 450] width 71 height 16
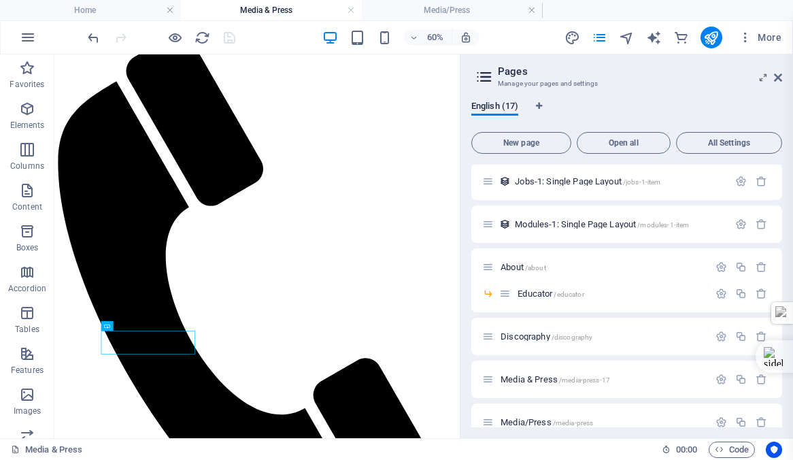
scroll to position [450, 0]
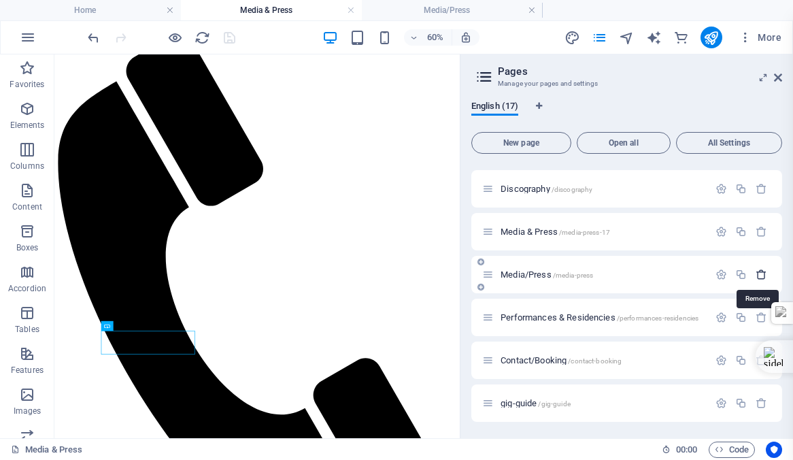
click at [759, 271] on icon "button" at bounding box center [762, 275] width 12 height 12
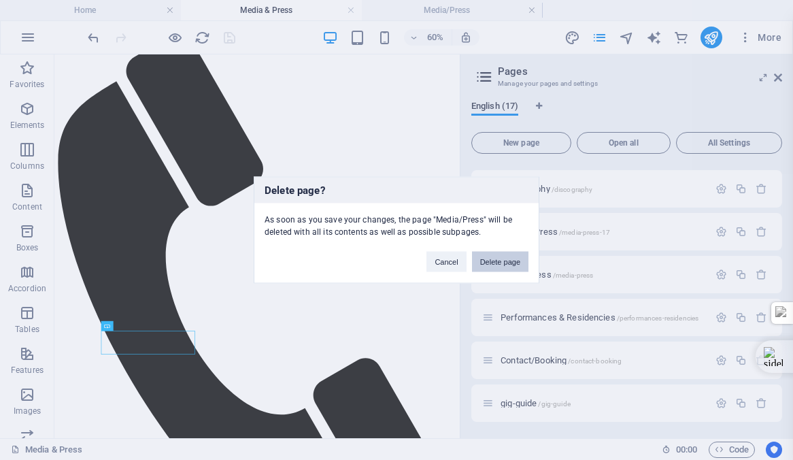
click at [497, 259] on button "Delete page" at bounding box center [500, 262] width 56 height 20
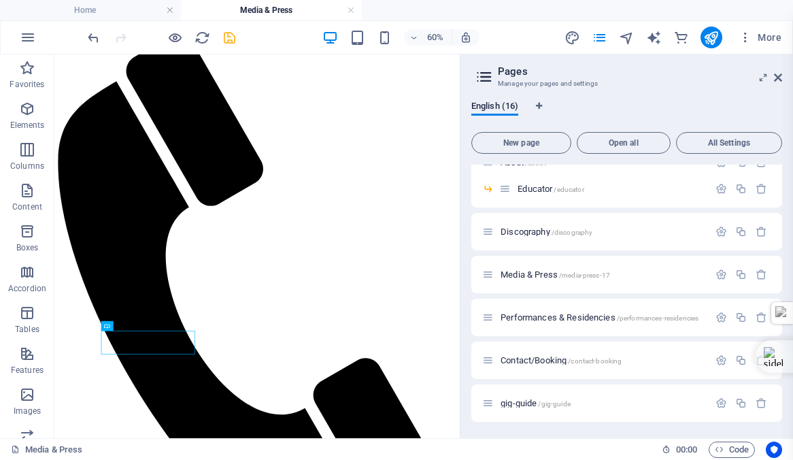
scroll to position [407, 0]
click at [225, 38] on icon "save" at bounding box center [230, 38] width 16 height 16
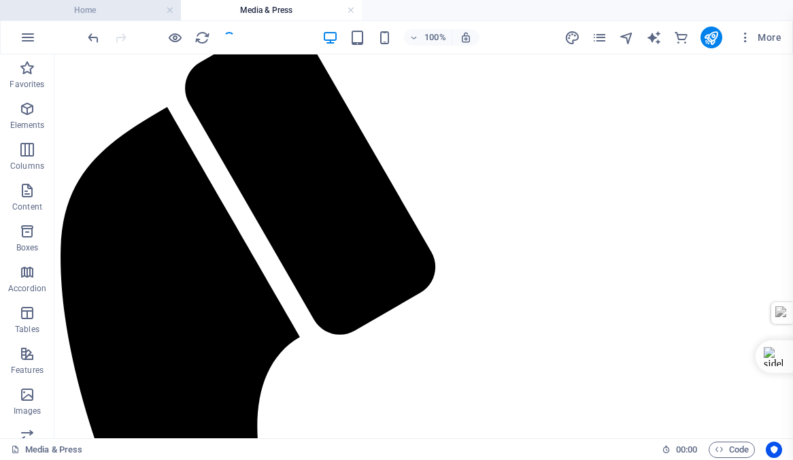
click at [80, 10] on h4 "Home" at bounding box center [90, 10] width 181 height 15
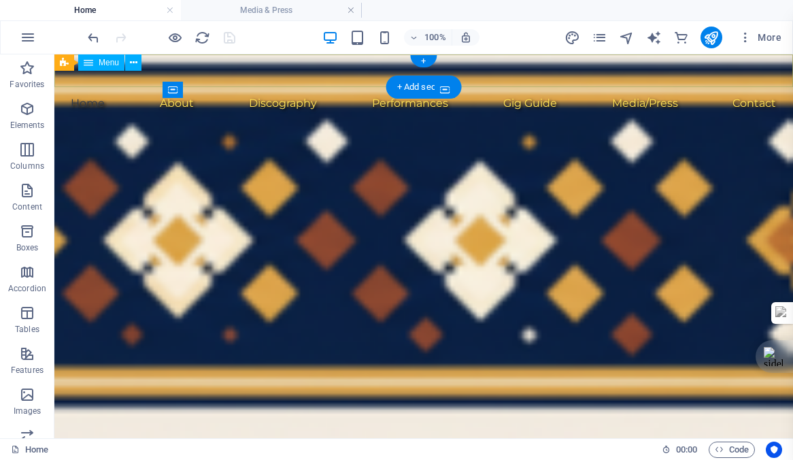
click at [121, 87] on nav "Home About Educator Discography Performances Gig Guide Media/Press Contact" at bounding box center [423, 103] width 739 height 33
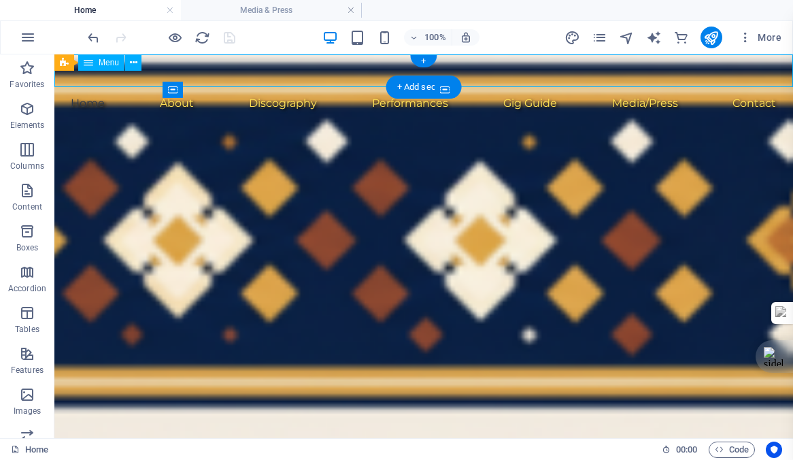
click at [121, 87] on nav "Home About Educator Discography Performances Gig Guide Media/Press Contact" at bounding box center [423, 103] width 739 height 33
select select
select select "4"
select select
select select "5"
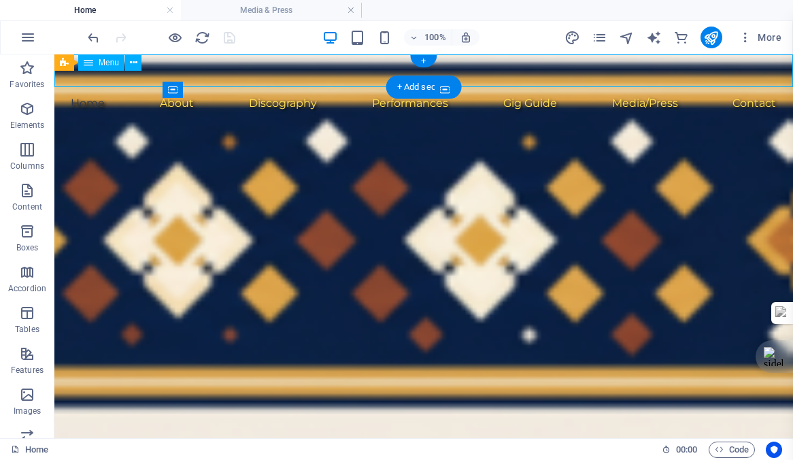
select select
select select "6"
select select
select select "8"
select select
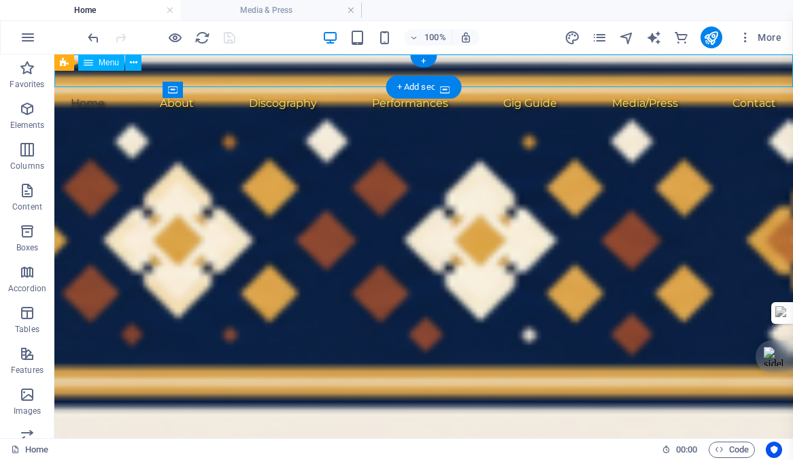
select select "10"
select select
select select "9"
select select
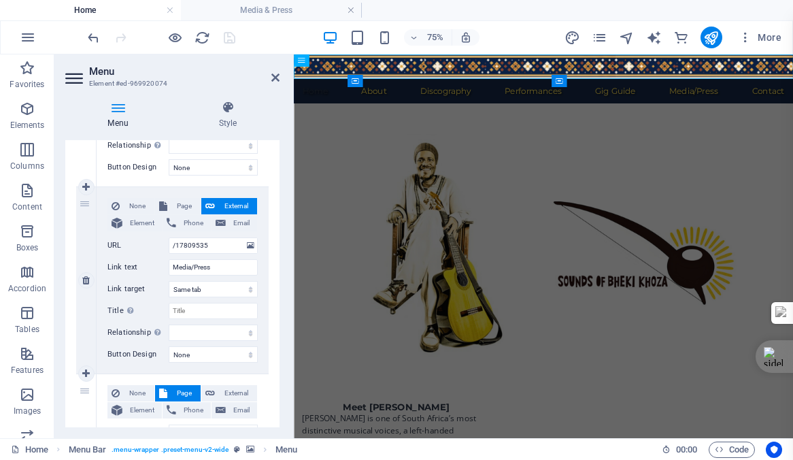
scroll to position [1206, 0]
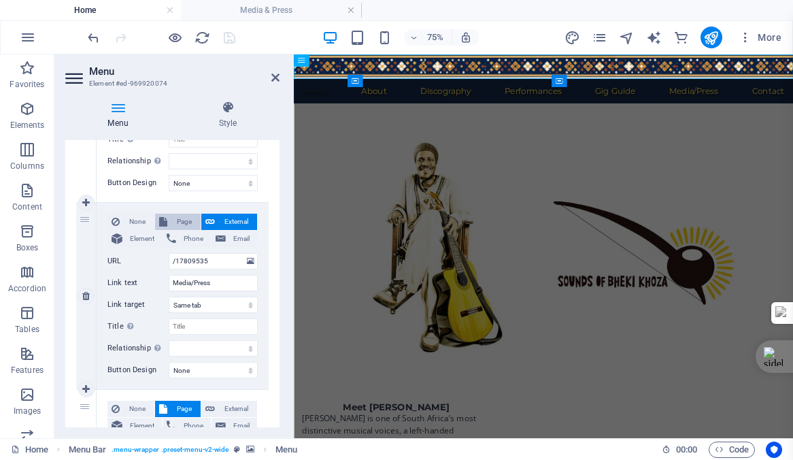
click at [179, 218] on span "Page" at bounding box center [183, 222] width 25 height 16
select select
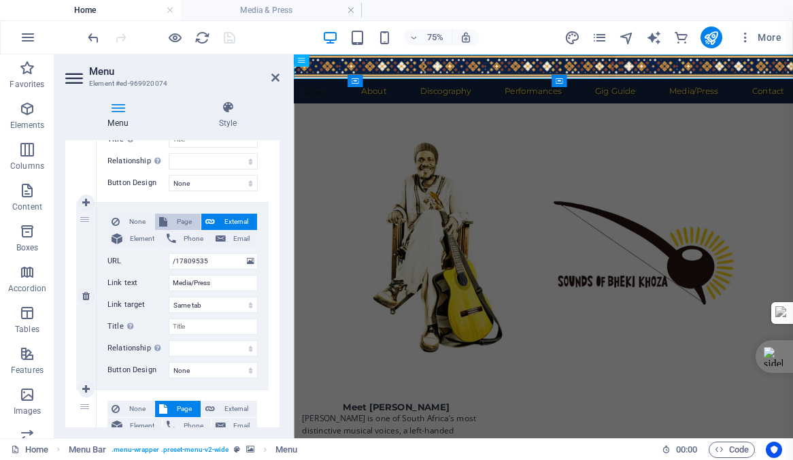
select select
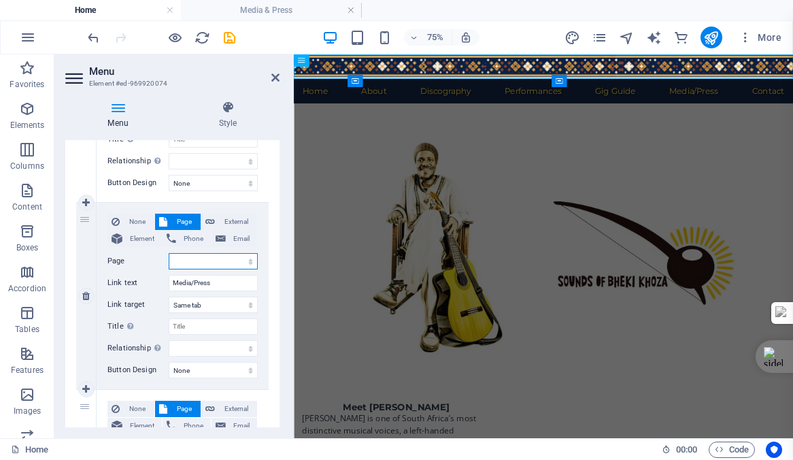
click at [226, 258] on select "Home Subpage Legal Notice Privacy About -- Educator Discography Media &amp; Pre…" at bounding box center [213, 261] width 89 height 16
select select "7"
click at [169, 253] on select "Home Subpage Legal Notice Privacy About -- Educator Discography Media &amp; Pre…" at bounding box center [213, 261] width 89 height 16
select select
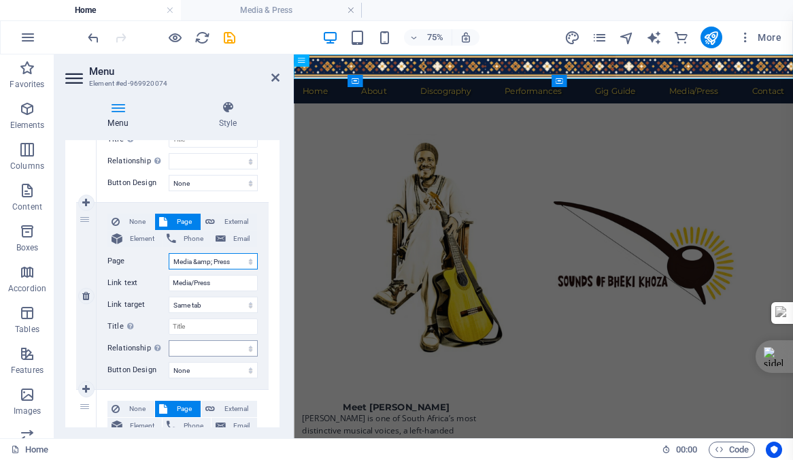
select select
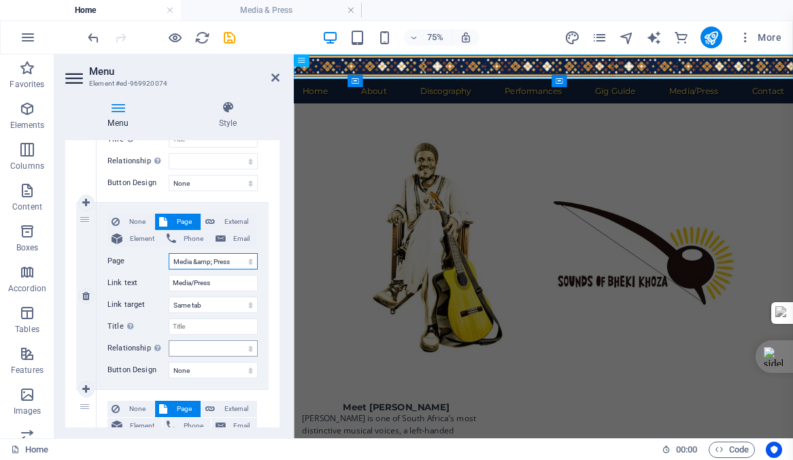
select select
click at [229, 37] on icon "save" at bounding box center [230, 38] width 16 height 16
checkbox input "false"
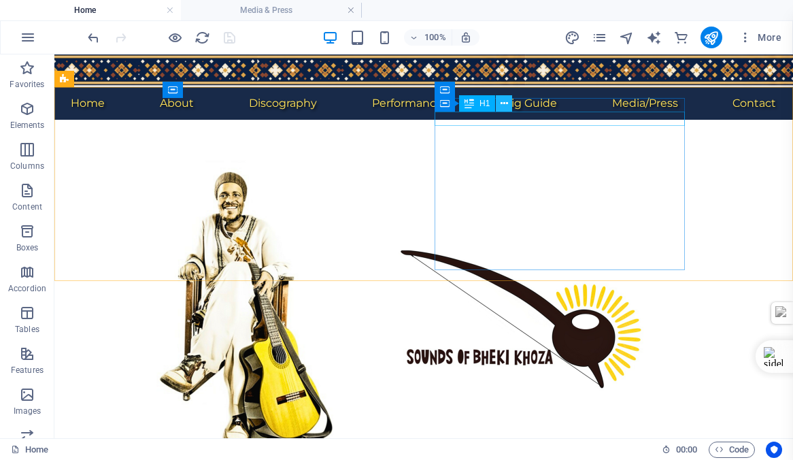
click at [503, 101] on icon at bounding box center [504, 104] width 7 height 14
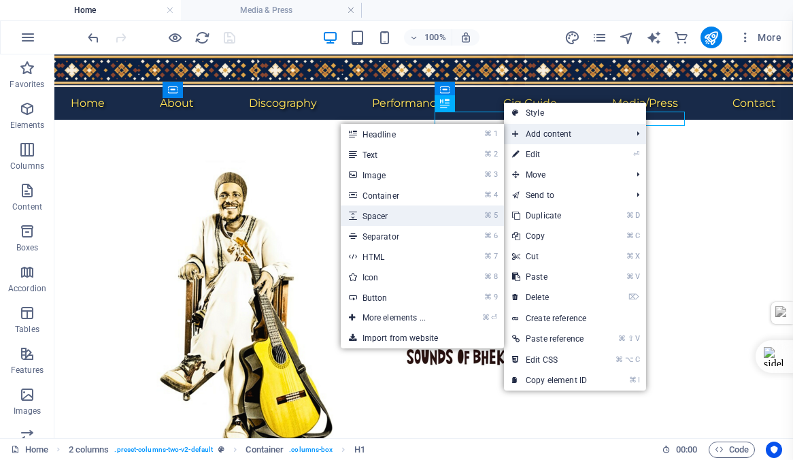
click at [379, 216] on link "⌘ 5 Spacer" at bounding box center [397, 215] width 112 height 20
select select "px"
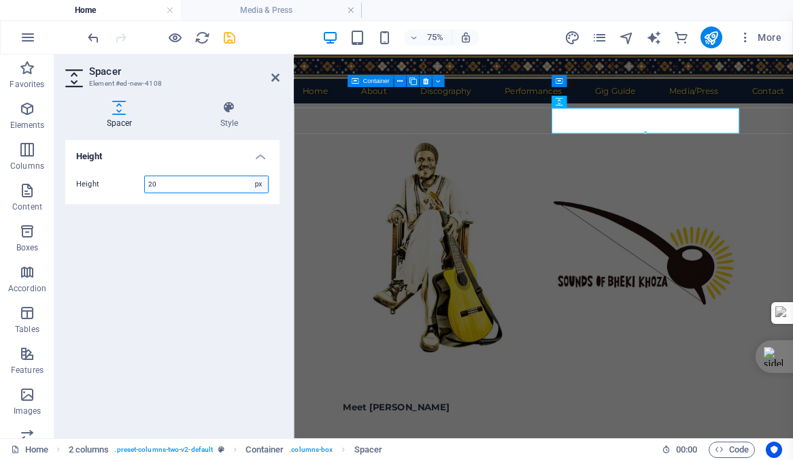
type input "20"
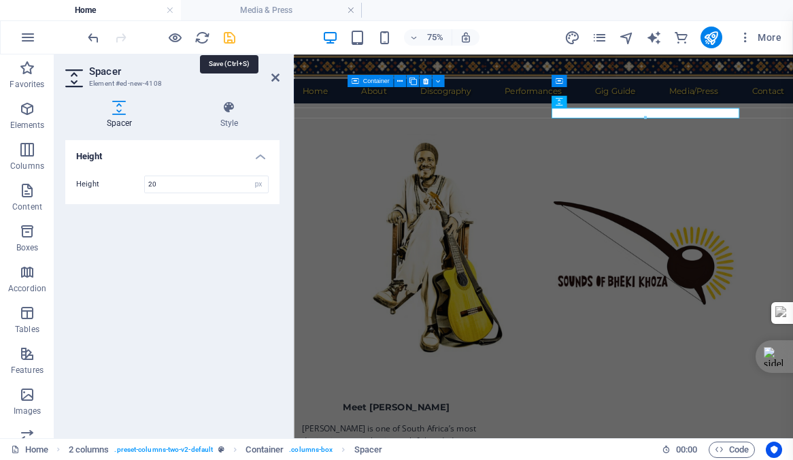
click at [229, 37] on icon "save" at bounding box center [230, 38] width 16 height 16
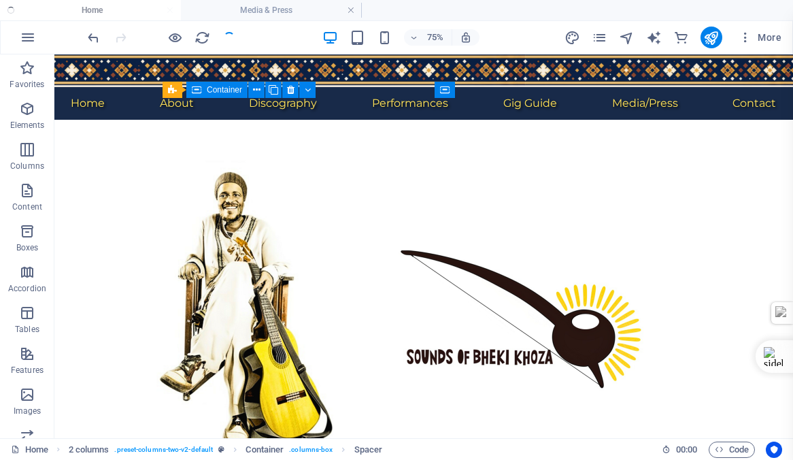
checkbox input "false"
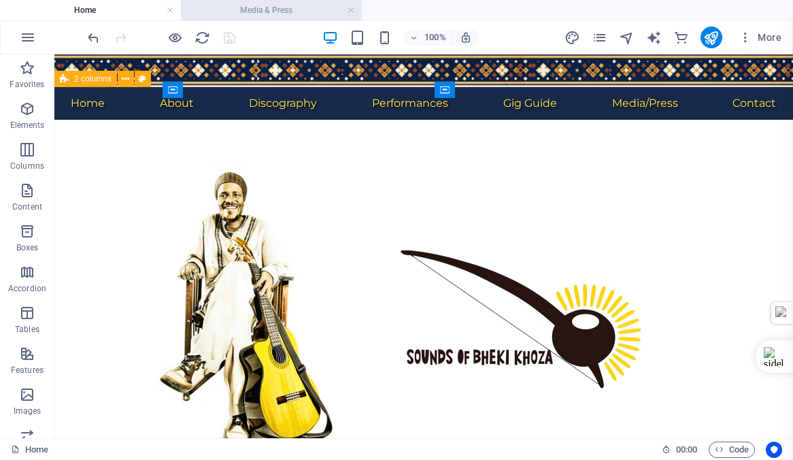
click at [255, 10] on h4 "Media & Press" at bounding box center [271, 10] width 181 height 15
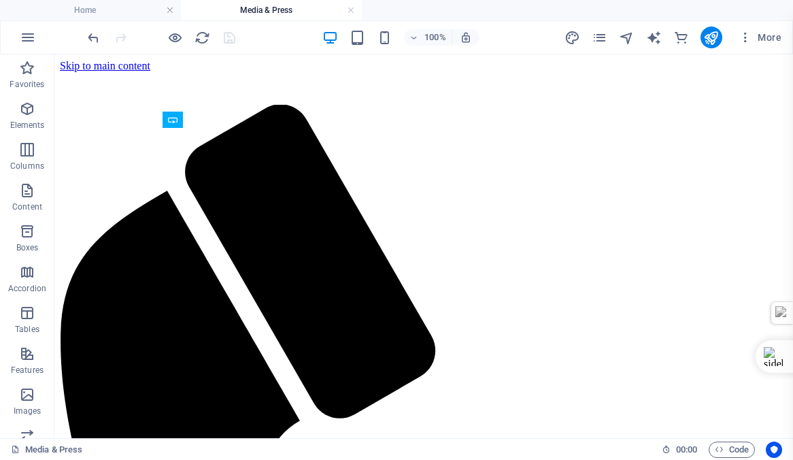
scroll to position [84, 0]
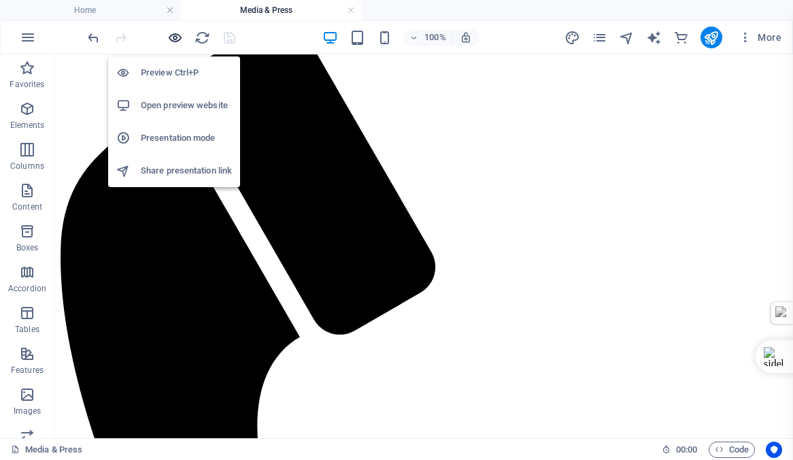
click at [173, 39] on icon "button" at bounding box center [175, 38] width 16 height 16
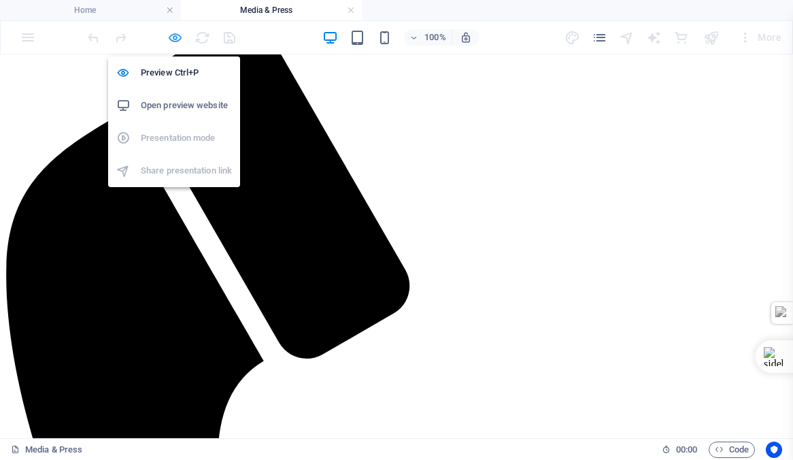
click at [173, 39] on icon "button" at bounding box center [175, 38] width 16 height 16
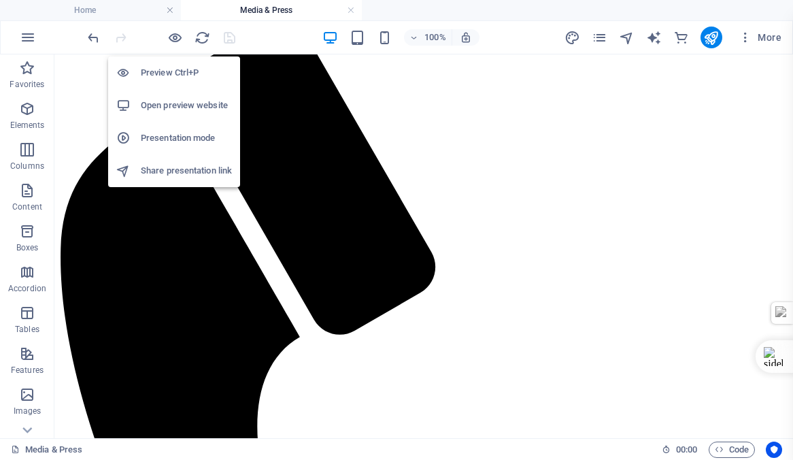
click at [180, 103] on h6 "Open preview website" at bounding box center [186, 105] width 91 height 16
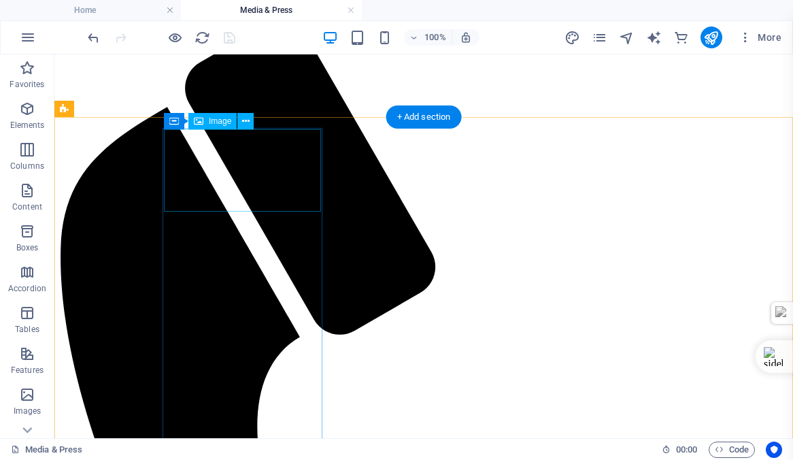
select select "%"
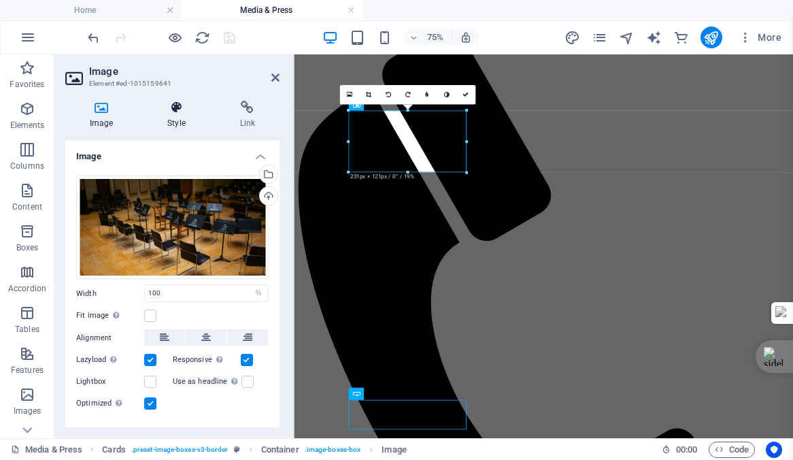
click at [177, 107] on icon at bounding box center [176, 108] width 67 height 14
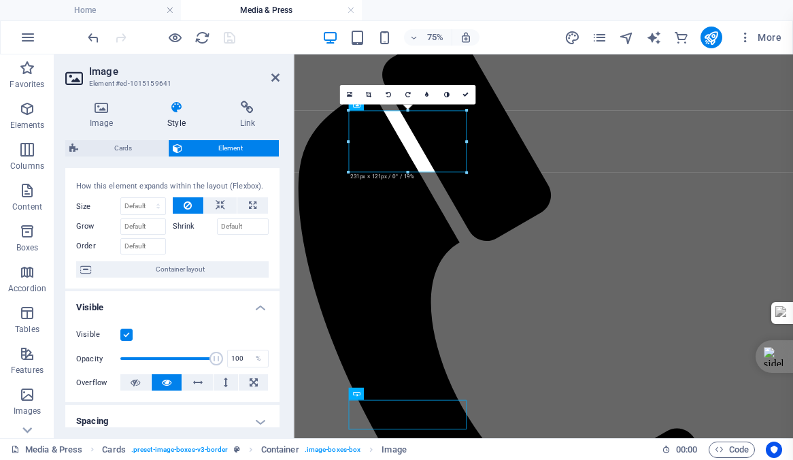
scroll to position [28, 0]
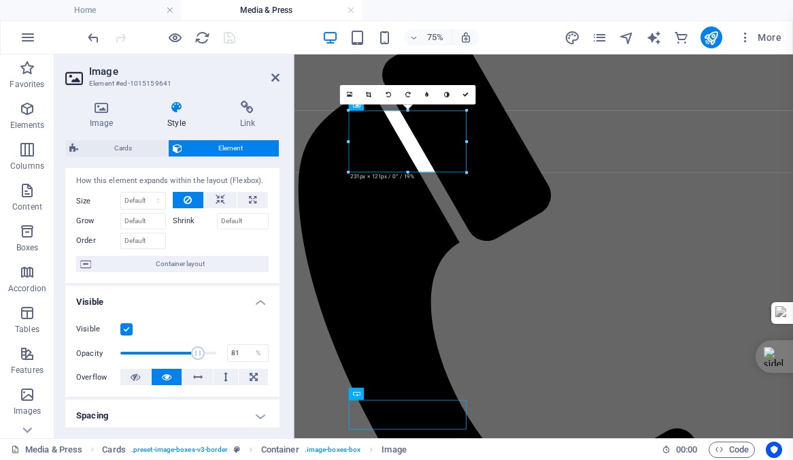
drag, startPoint x: 212, startPoint y: 350, endPoint x: 196, endPoint y: 354, distance: 16.0
click at [196, 354] on span at bounding box center [198, 353] width 14 height 14
type input "86"
click at [200, 354] on span at bounding box center [203, 353] width 14 height 14
click at [465, 95] on icon at bounding box center [466, 95] width 6 height 6
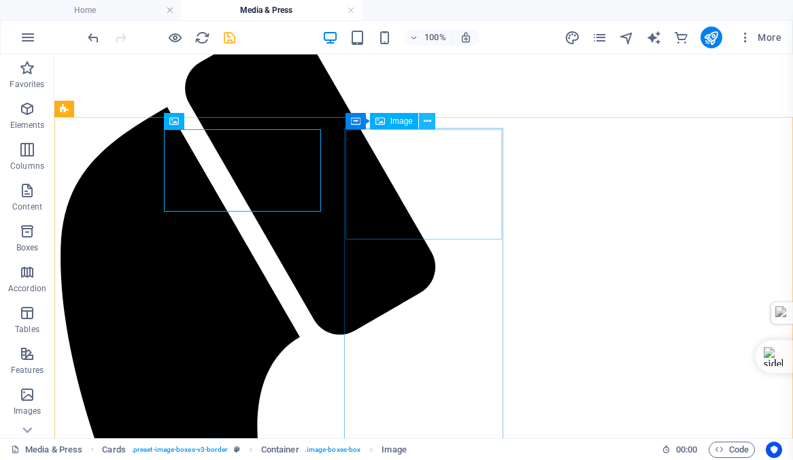
click at [427, 120] on icon at bounding box center [427, 121] width 7 height 14
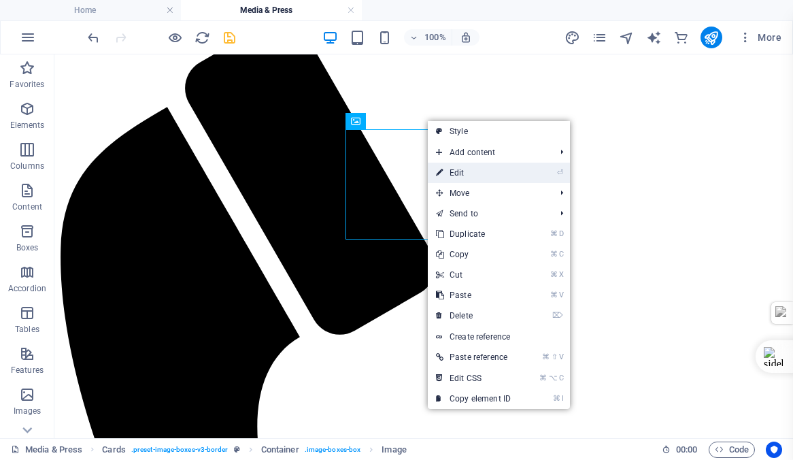
click at [459, 171] on link "⏎ Edit" at bounding box center [473, 173] width 91 height 20
select select "%"
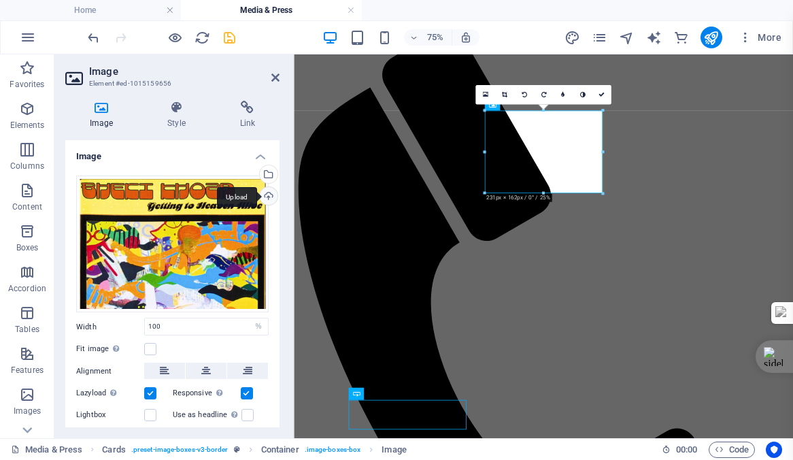
click at [265, 195] on div "Upload" at bounding box center [267, 197] width 20 height 20
click at [266, 194] on div "Upload" at bounding box center [267, 197] width 20 height 20
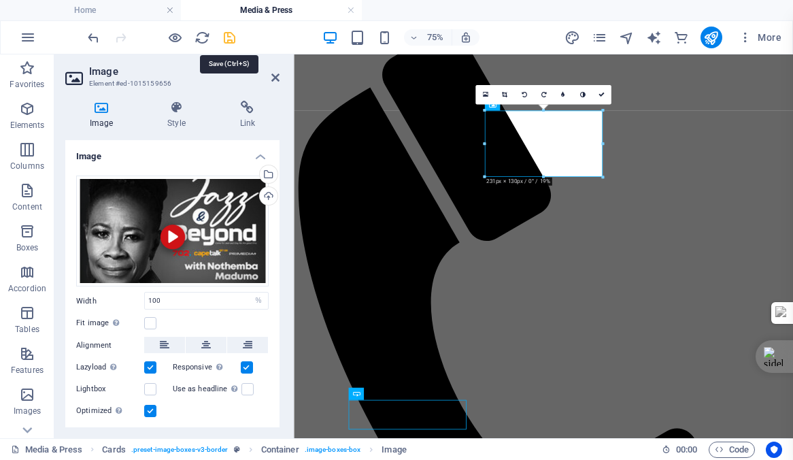
click at [229, 37] on icon "save" at bounding box center [230, 38] width 16 height 16
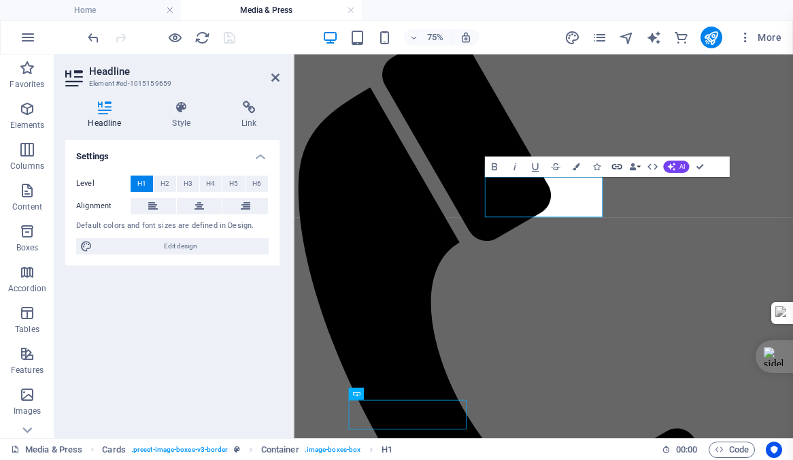
click at [619, 167] on icon "button" at bounding box center [617, 167] width 12 height 12
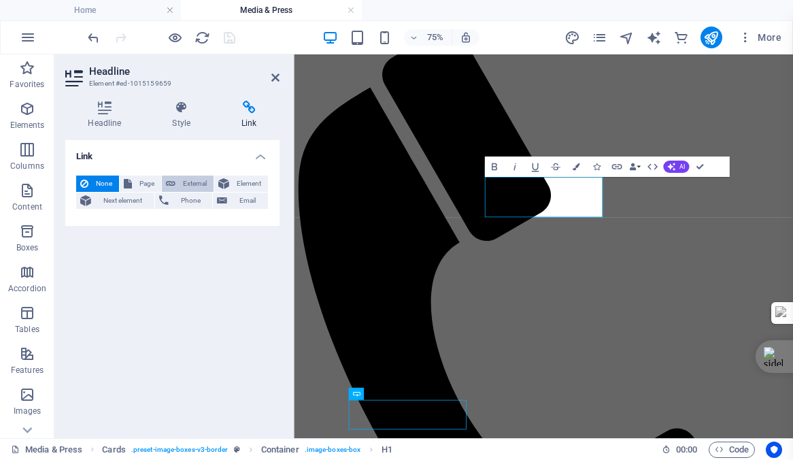
click at [196, 184] on span "External" at bounding box center [195, 184] width 30 height 16
select select "blank"
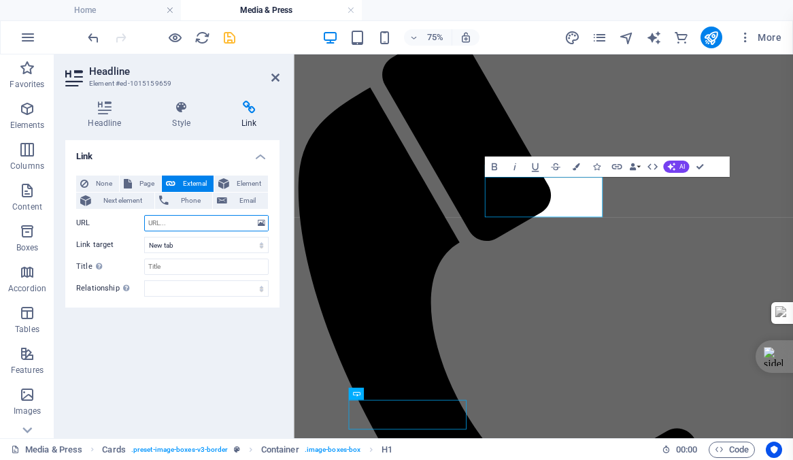
click at [179, 222] on input "URL" at bounding box center [206, 223] width 125 height 16
paste input "https://omny.fm/shows/jazz-and-beyond-with-nothemba-madumo/one-of-south-africa-…"
type input "https://omny.fm/shows/jazz-and-beyond-with-nothemba-madumo/one-of-south-africa-…"
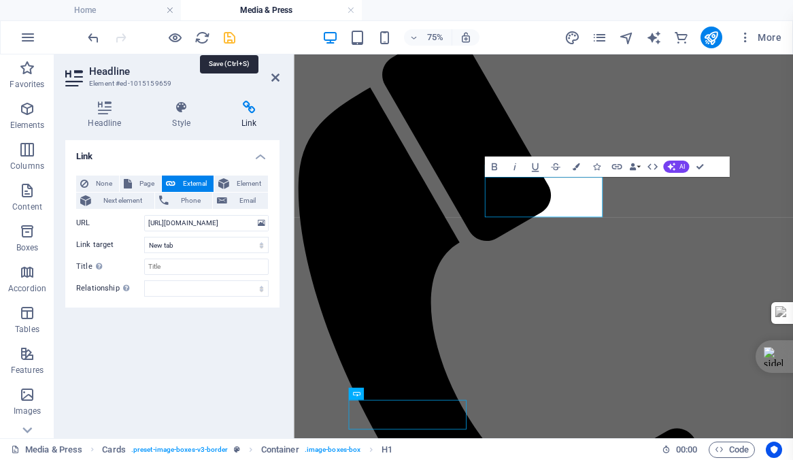
click at [231, 36] on icon "save" at bounding box center [230, 38] width 16 height 16
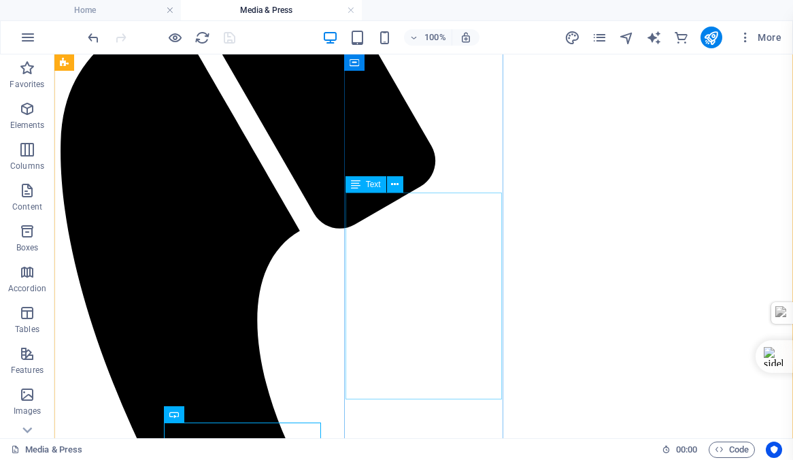
scroll to position [171, 0]
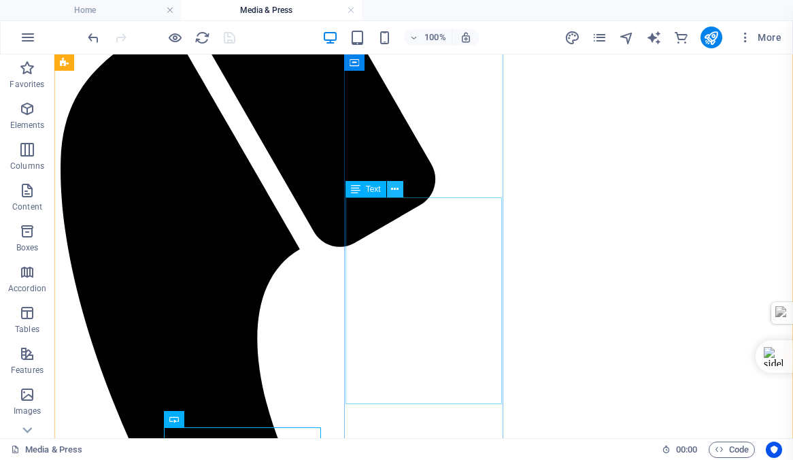
click at [395, 186] on icon at bounding box center [394, 189] width 7 height 14
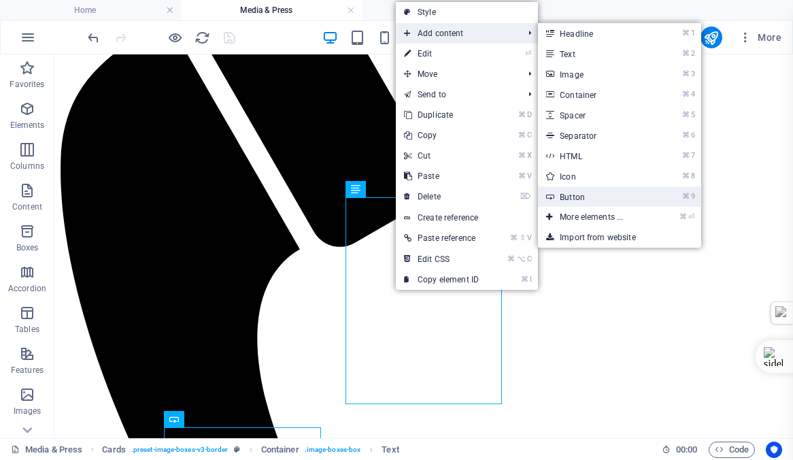
click at [582, 197] on link "⌘ 9 Button" at bounding box center [594, 196] width 112 height 20
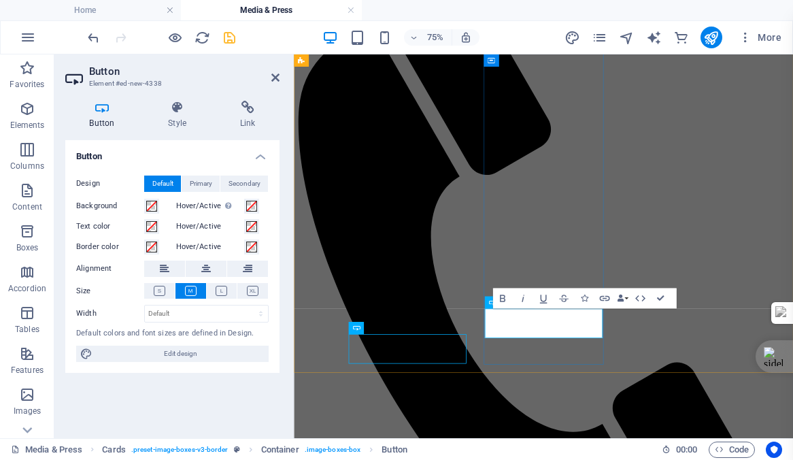
drag, startPoint x: 664, startPoint y: 409, endPoint x: 574, endPoint y: 406, distance: 90.6
click at [604, 300] on icon "button" at bounding box center [604, 298] width 10 height 5
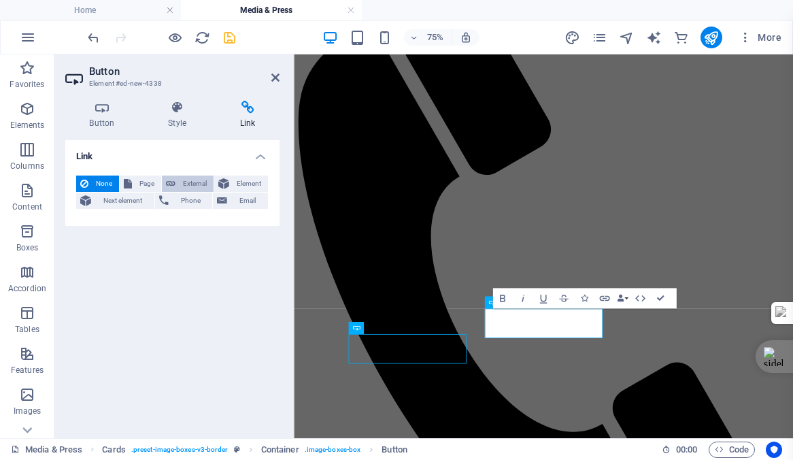
click at [195, 182] on span "External" at bounding box center [195, 184] width 30 height 16
select select "blank"
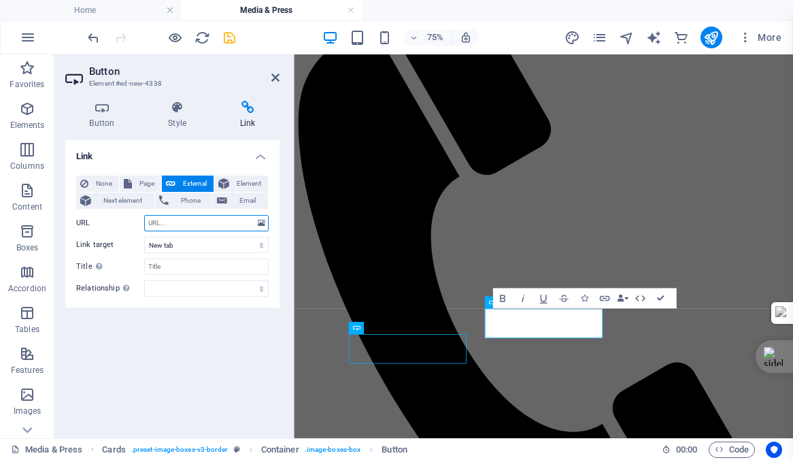
click at [180, 222] on input "URL" at bounding box center [206, 223] width 125 height 16
type input "https://omny.fm/shows/jazz-and-beyond-with-nothemba-madumo/one-of-south-africa-…"
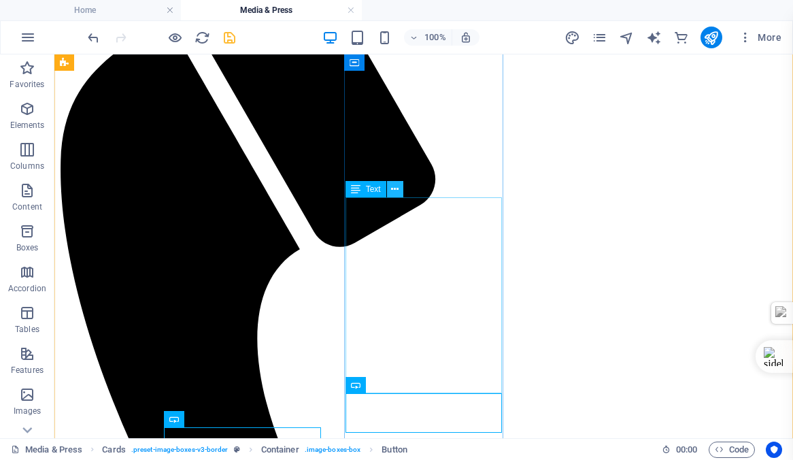
click at [395, 187] on icon at bounding box center [394, 189] width 7 height 14
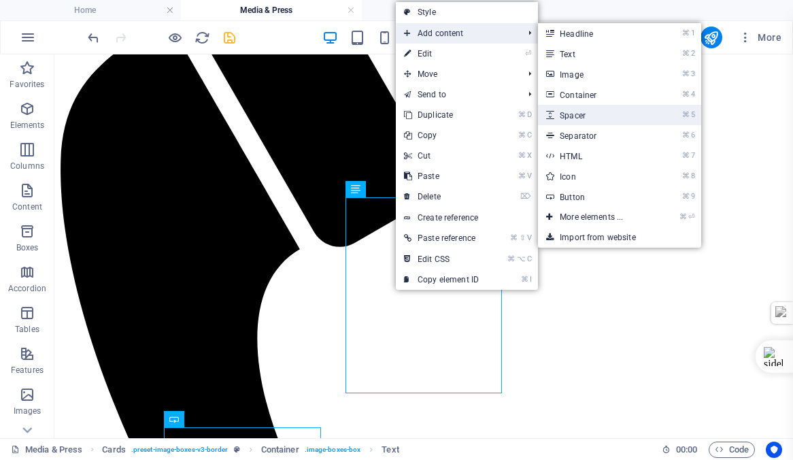
click at [574, 116] on link "⌘ 5 Spacer" at bounding box center [594, 115] width 112 height 20
select select "px"
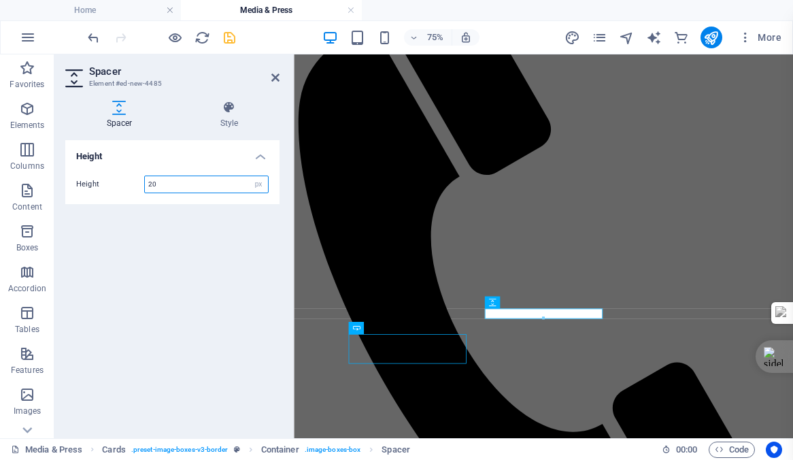
click at [175, 188] on input "20" at bounding box center [206, 184] width 123 height 16
type input "25"
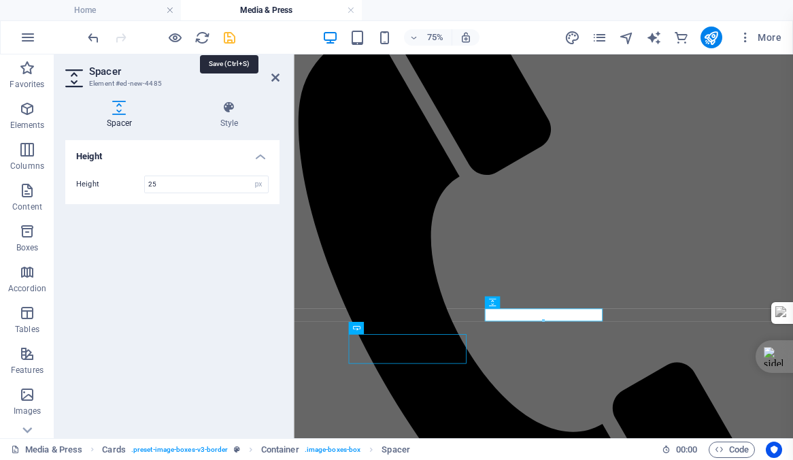
click at [229, 38] on icon "save" at bounding box center [230, 38] width 16 height 16
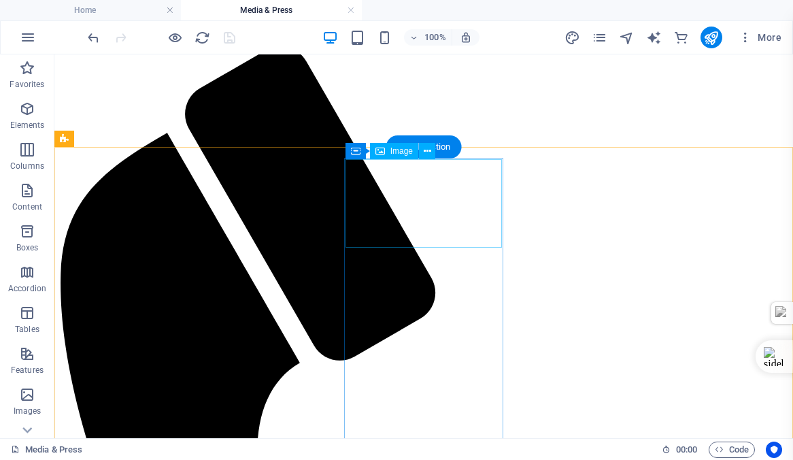
scroll to position [54, 0]
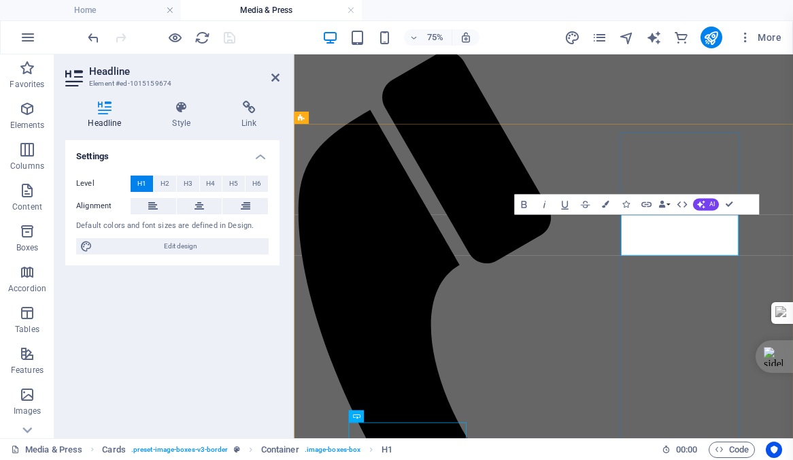
click at [646, 205] on icon "button" at bounding box center [646, 205] width 12 height 12
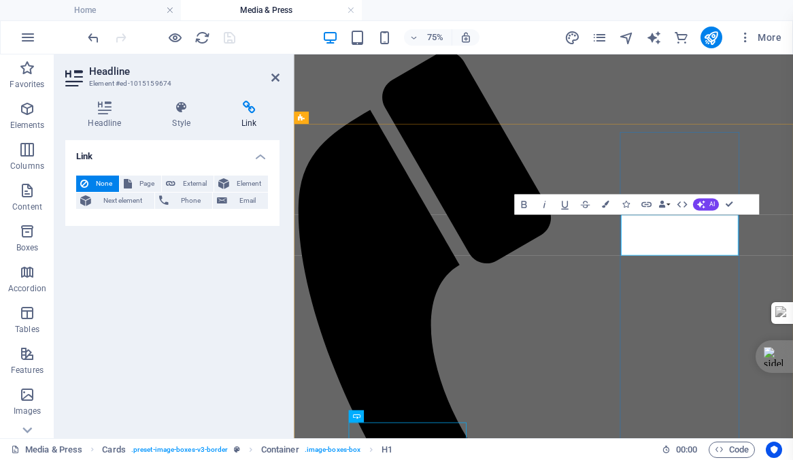
drag, startPoint x: 831, startPoint y: 314, endPoint x: 943, endPoint y: 254, distance: 126.9
click at [648, 201] on icon "button" at bounding box center [646, 205] width 12 height 12
click at [193, 181] on span "External" at bounding box center [195, 184] width 30 height 16
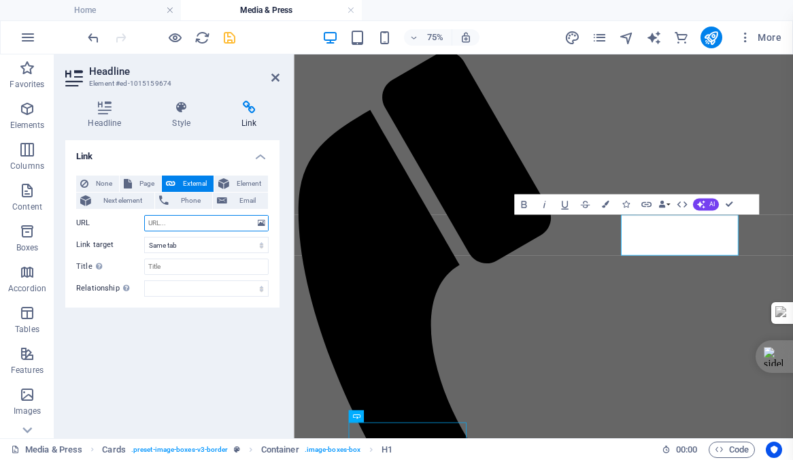
select select "blank"
click at [167, 220] on input "URL" at bounding box center [206, 223] width 125 height 16
type input "https://www.news24.com/citypress/trending/when-guitar-maestro-bheki-khoza-took-…"
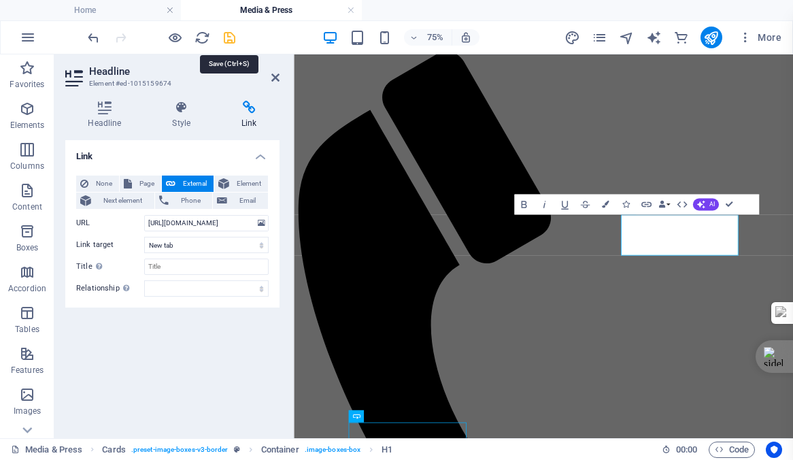
click at [231, 39] on icon "save" at bounding box center [230, 38] width 16 height 16
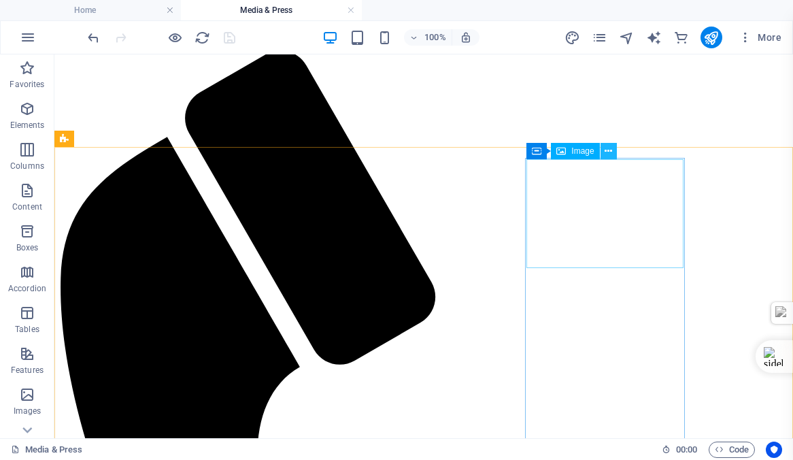
click at [607, 151] on icon at bounding box center [608, 151] width 7 height 14
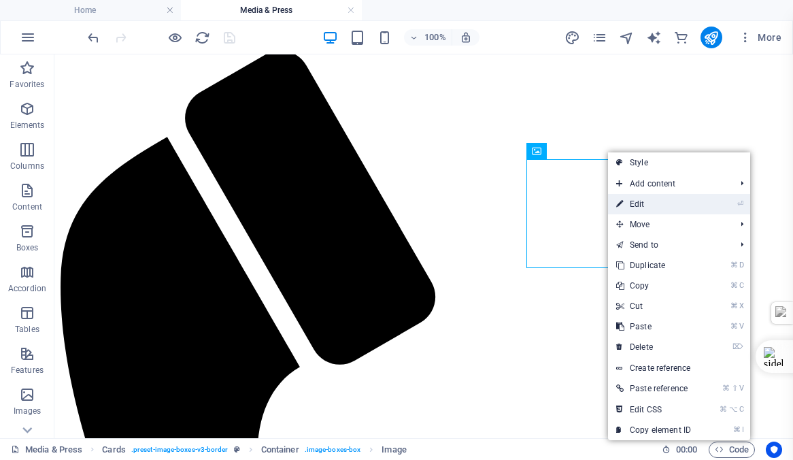
click at [628, 208] on link "⏎ Edit" at bounding box center [653, 204] width 91 height 20
select select "%"
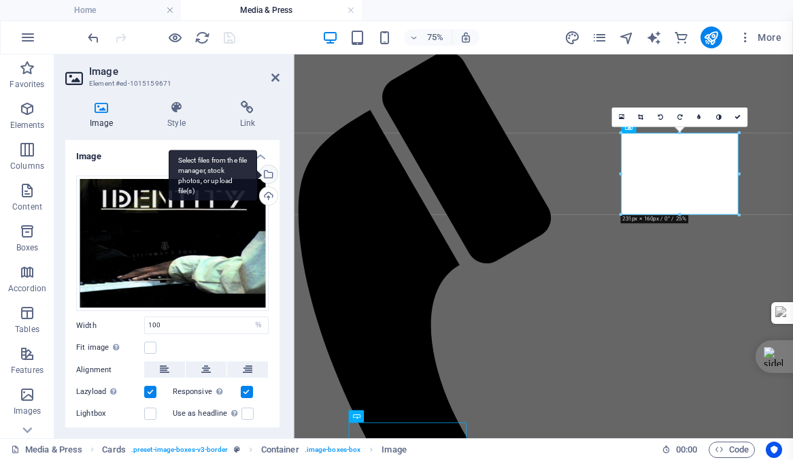
click at [265, 171] on div "Select files from the file manager, stock photos, or upload file(s)" at bounding box center [267, 175] width 20 height 20
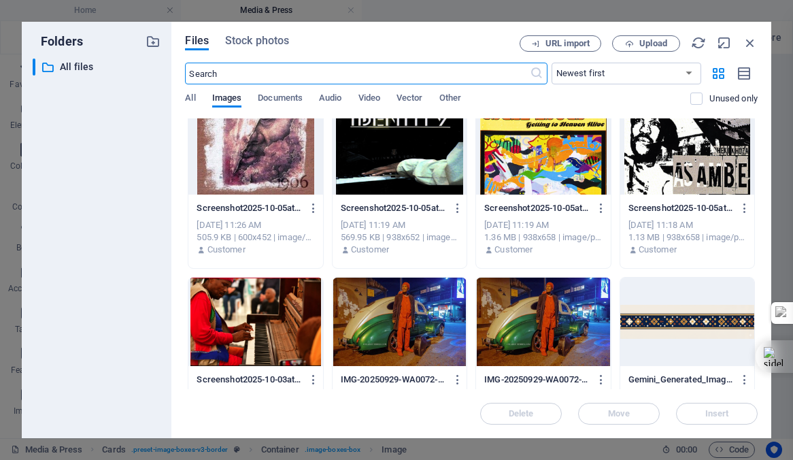
scroll to position [312, 0]
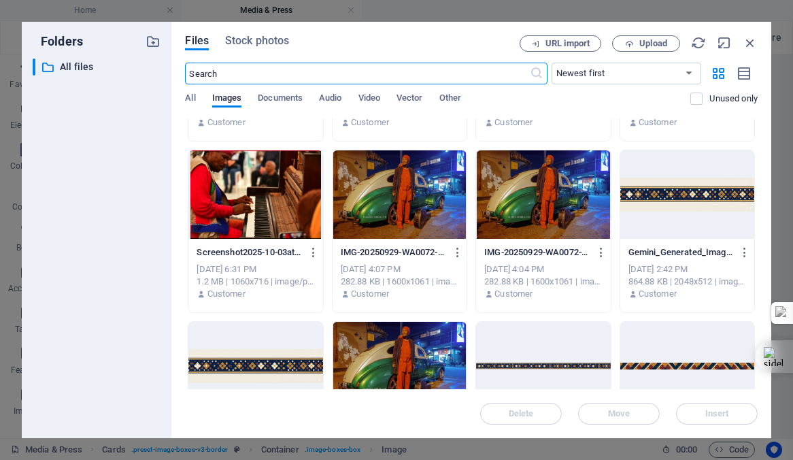
click at [242, 184] on div at bounding box center [255, 194] width 134 height 88
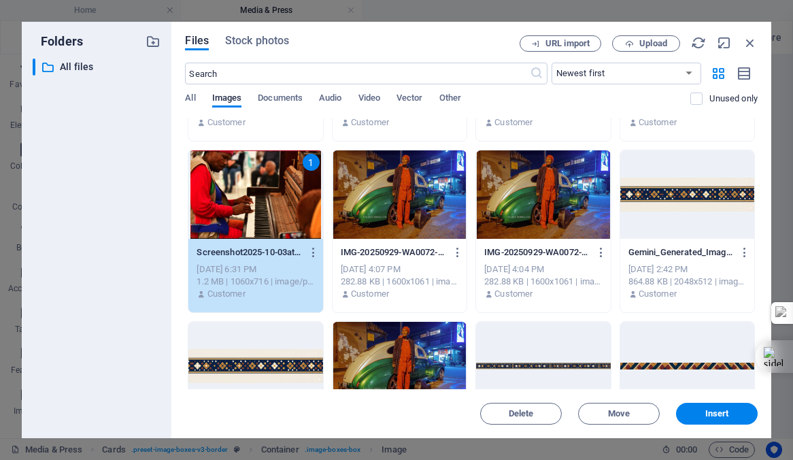
click at [242, 184] on div "1" at bounding box center [255, 194] width 134 height 88
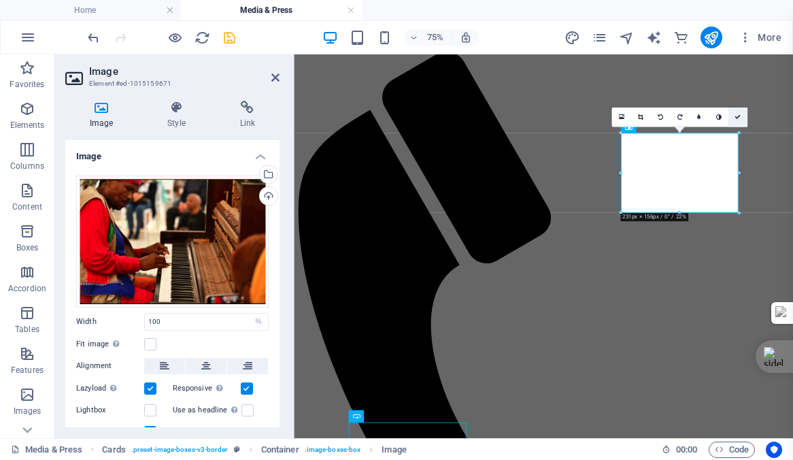
click at [738, 118] on icon at bounding box center [738, 117] width 6 height 6
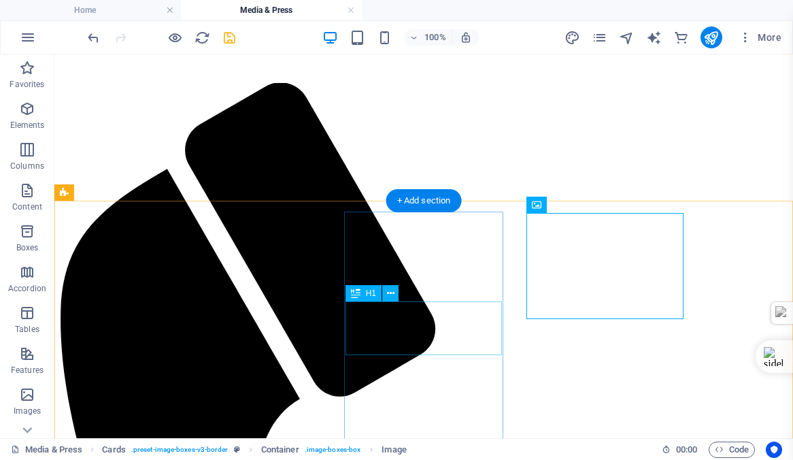
scroll to position [0, 0]
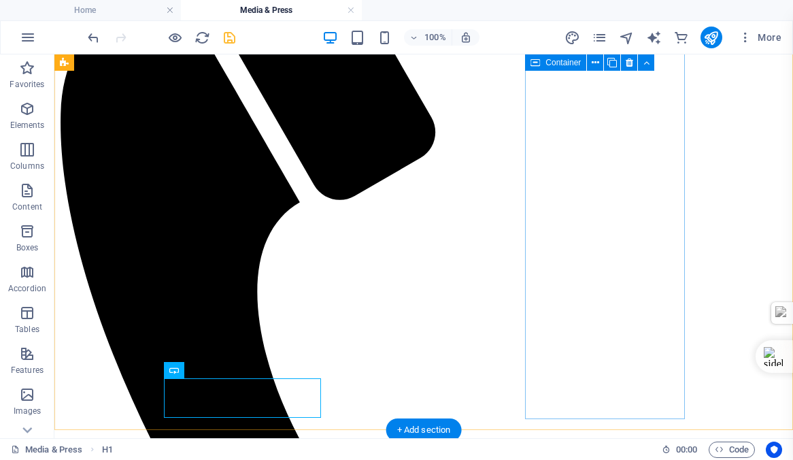
scroll to position [222, 0]
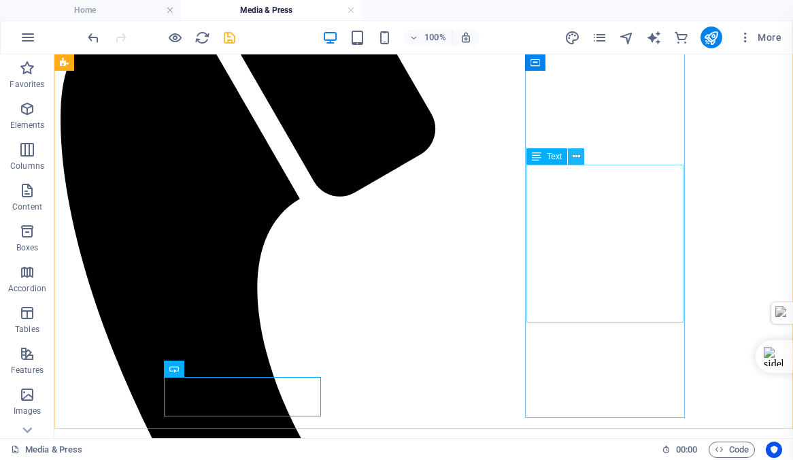
click at [576, 155] on icon at bounding box center [576, 157] width 7 height 14
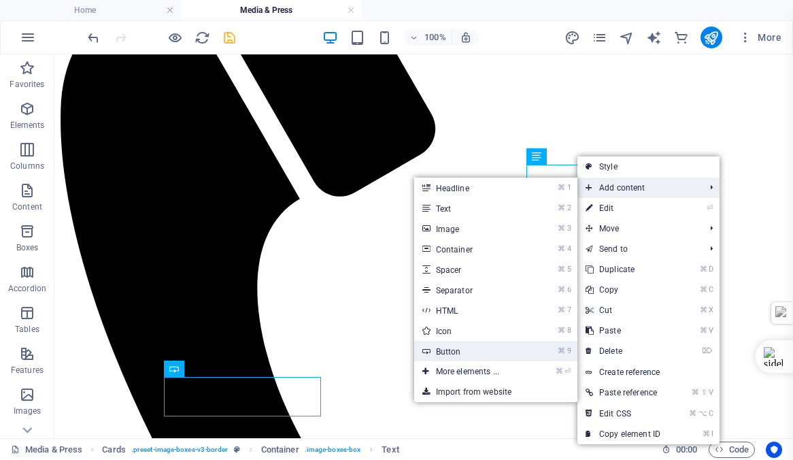
click at [463, 350] on link "⌘ 9 Button" at bounding box center [470, 351] width 112 height 20
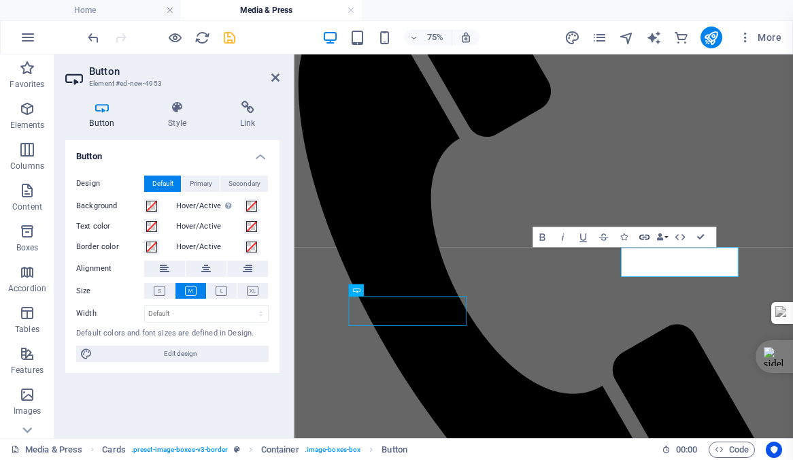
click at [644, 236] on icon "button" at bounding box center [644, 237] width 12 height 12
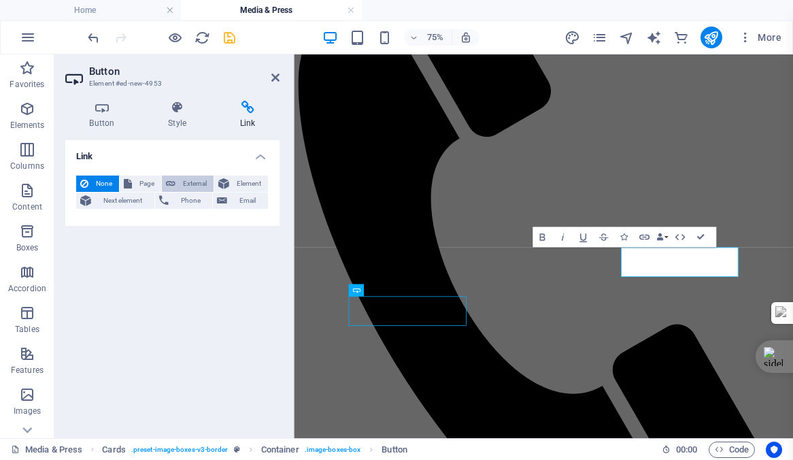
click at [190, 179] on span "External" at bounding box center [195, 184] width 30 height 16
select select "blank"
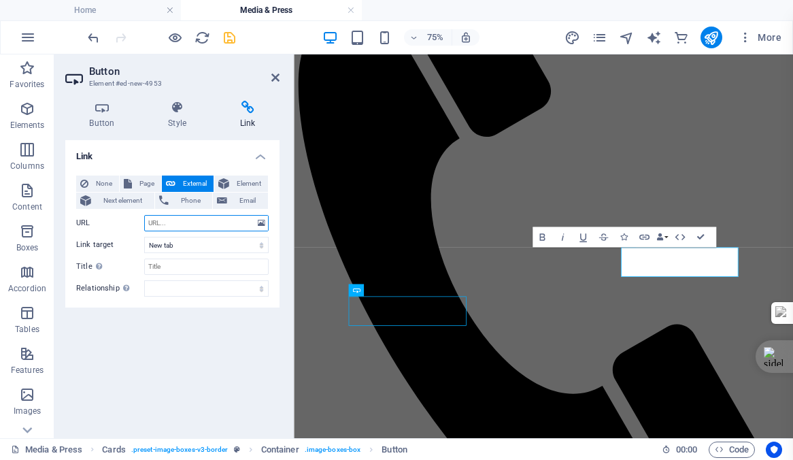
click at [164, 222] on input "URL" at bounding box center [206, 223] width 125 height 16
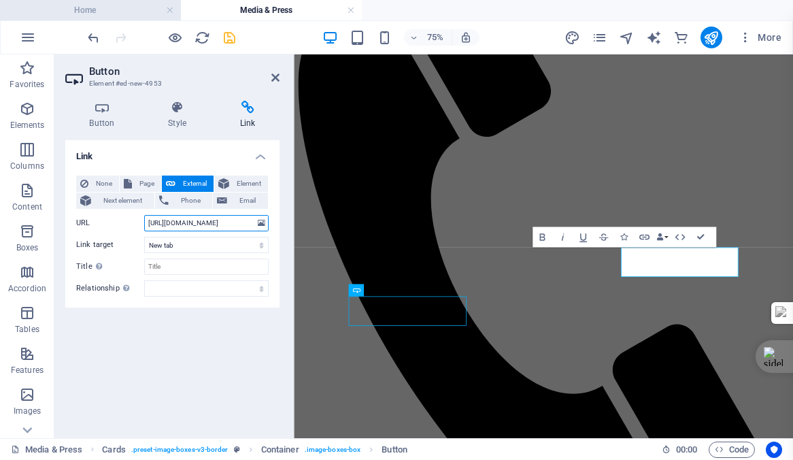
scroll to position [0, 240]
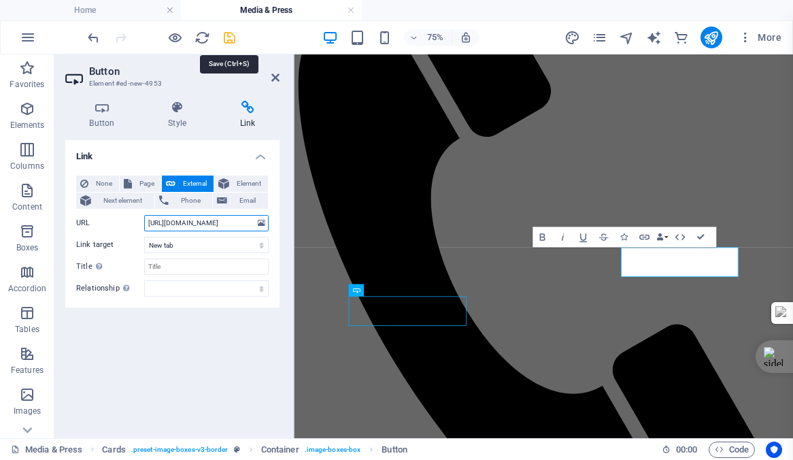
type input "https://www.news24.com/citypress/trending/when-guitar-maestro-bheki-khoza-took-…"
click at [229, 35] on icon "save" at bounding box center [230, 38] width 16 height 16
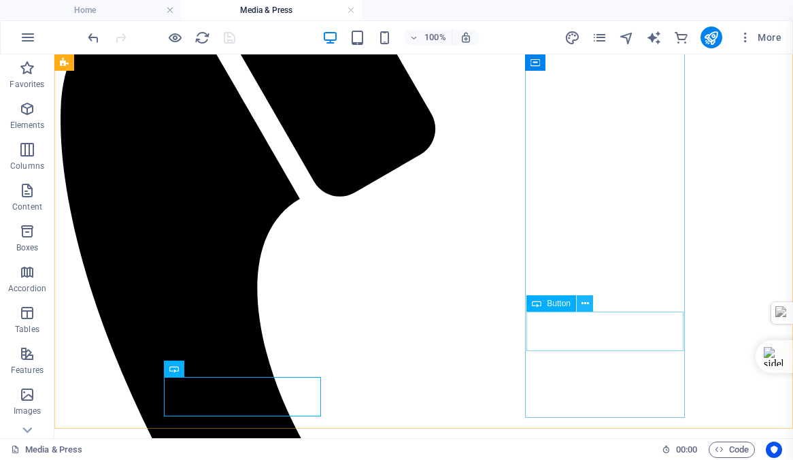
click at [585, 302] on icon at bounding box center [585, 304] width 7 height 14
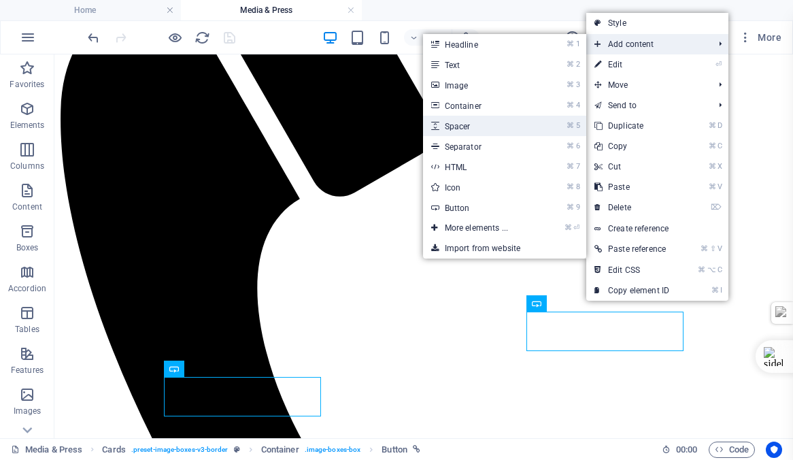
click at [459, 124] on link "⌘ 5 Spacer" at bounding box center [479, 126] width 112 height 20
select select "px"
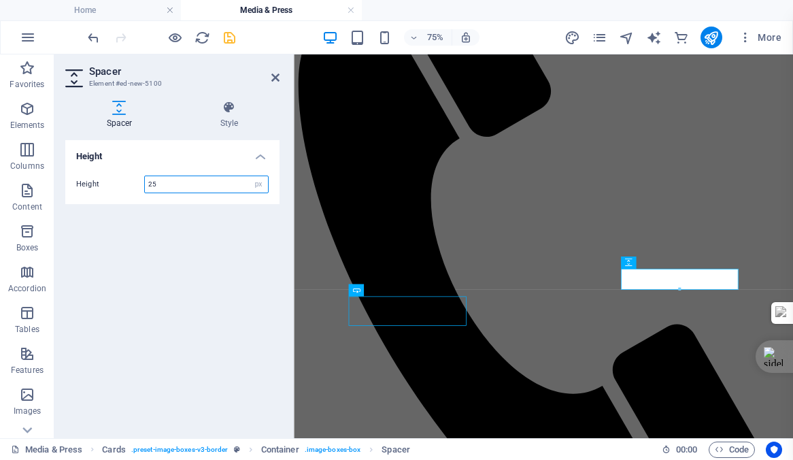
click at [174, 183] on input "25" at bounding box center [206, 184] width 123 height 16
type input "20"
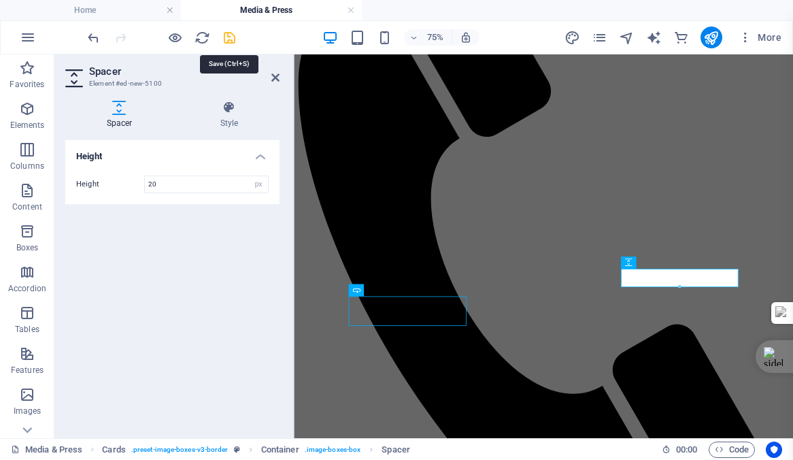
click at [229, 39] on icon "save" at bounding box center [230, 38] width 16 height 16
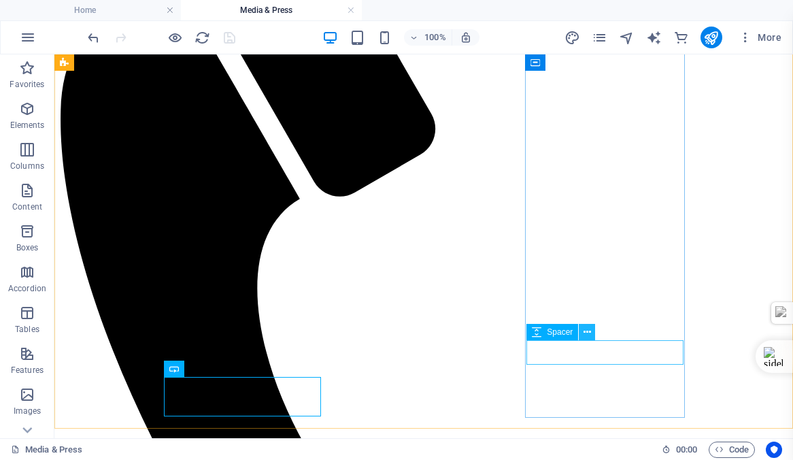
click at [588, 333] on icon at bounding box center [587, 332] width 7 height 14
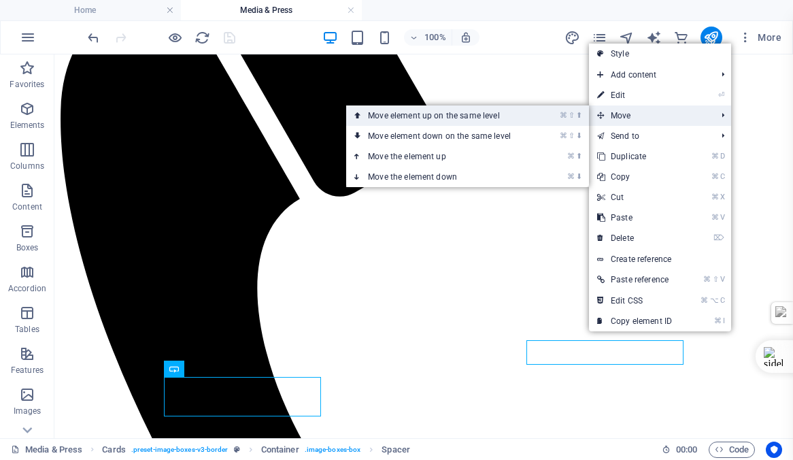
click at [417, 118] on link "⌘ ⇧ ⬆ Move element up on the same level" at bounding box center [442, 115] width 192 height 20
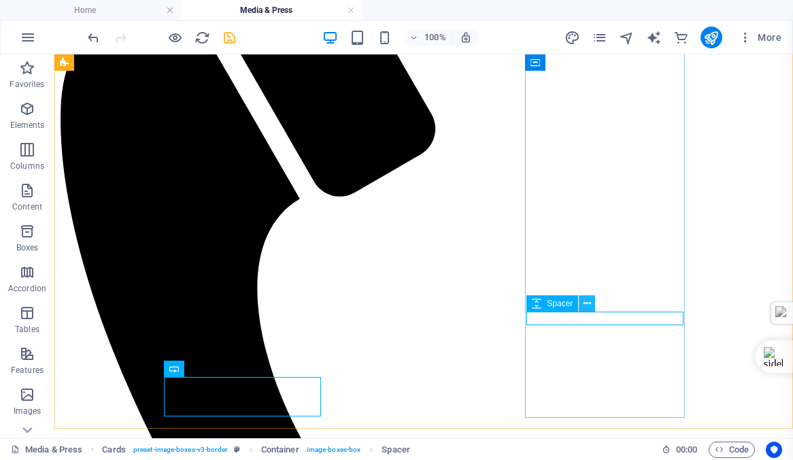
click at [588, 301] on icon at bounding box center [587, 304] width 7 height 14
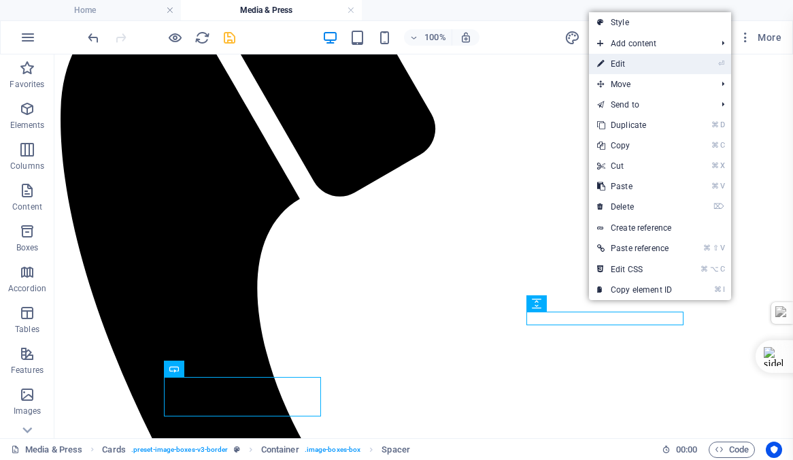
click at [616, 65] on link "⏎ Edit" at bounding box center [634, 64] width 91 height 20
select select "px"
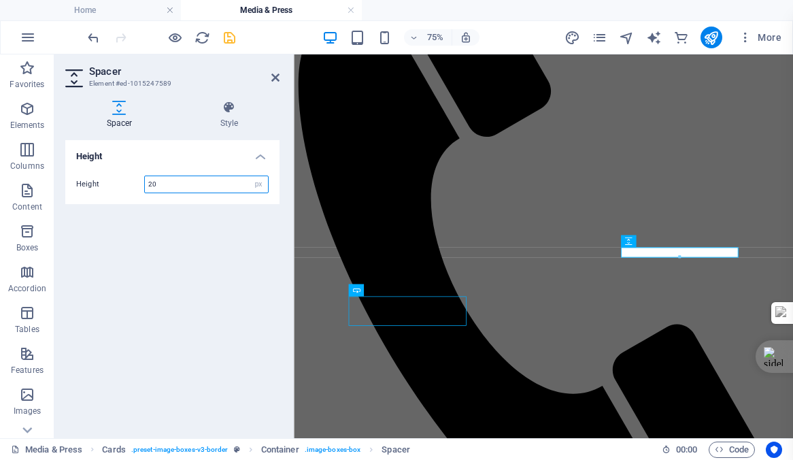
click at [174, 184] on input "20" at bounding box center [206, 184] width 123 height 16
type input "2"
type input "30"
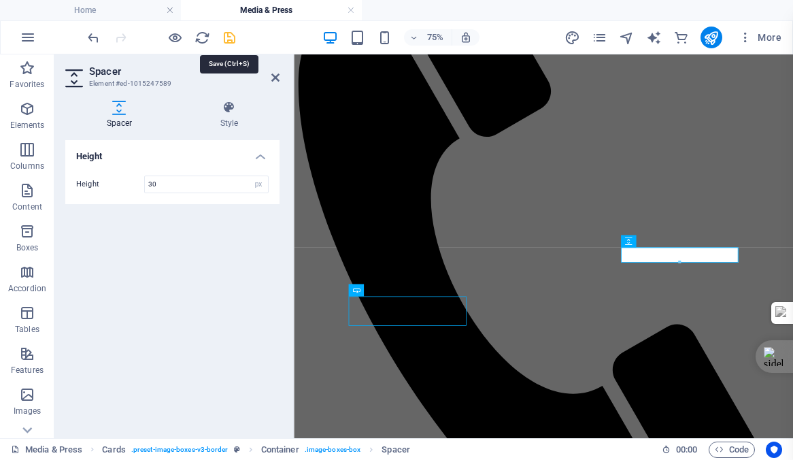
click at [229, 38] on icon "save" at bounding box center [230, 38] width 16 height 16
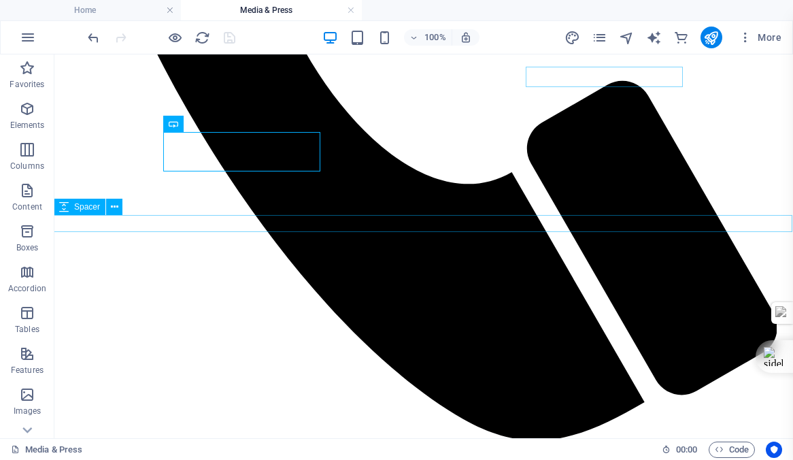
scroll to position [467, 1]
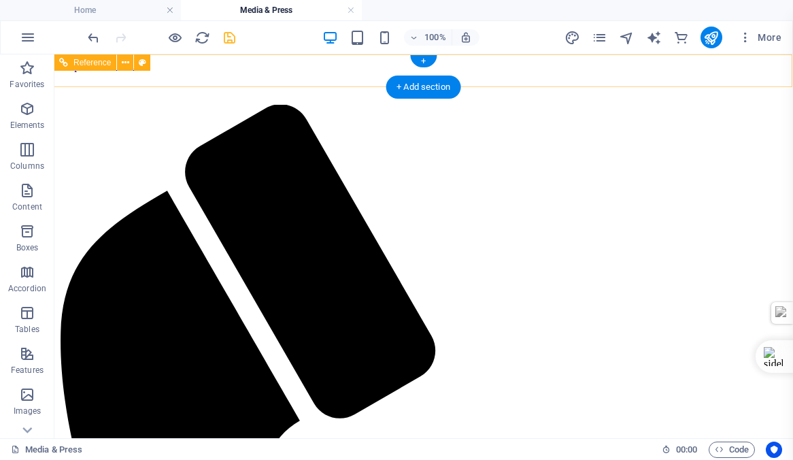
scroll to position [0, 5]
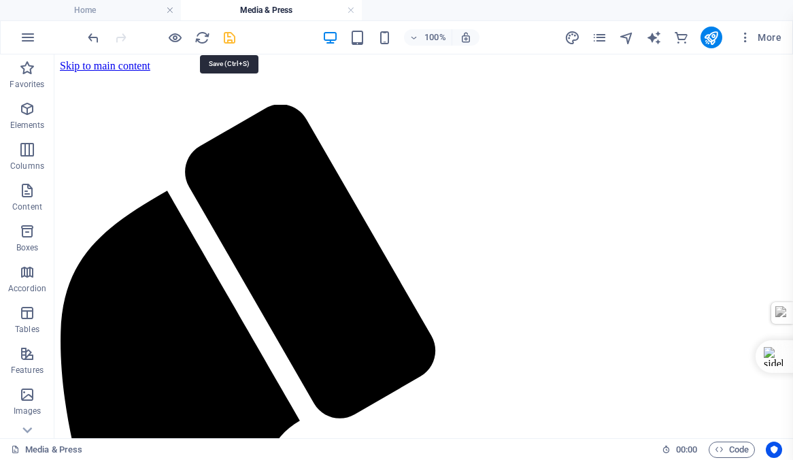
click at [229, 39] on icon "save" at bounding box center [230, 38] width 16 height 16
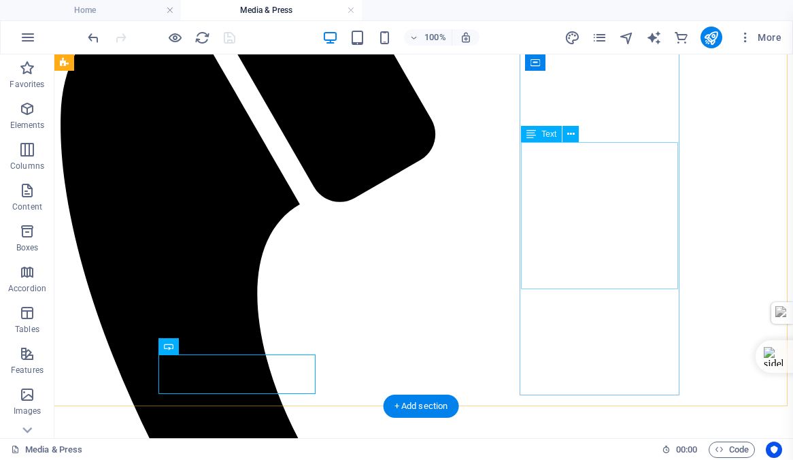
scroll to position [184, 5]
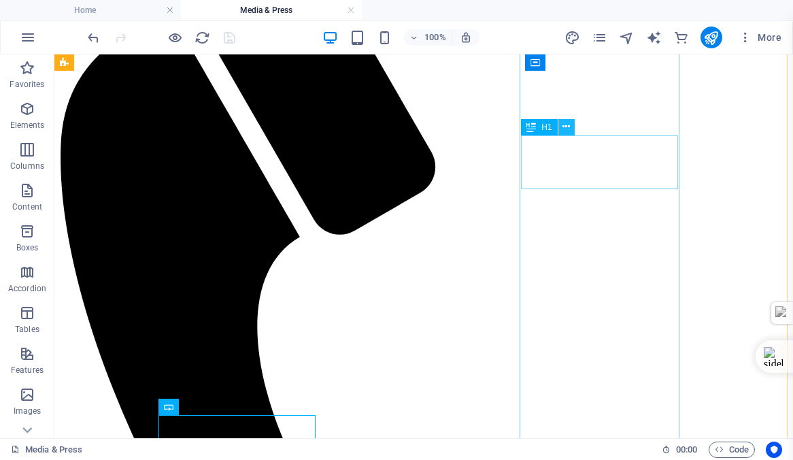
click at [565, 127] on icon at bounding box center [566, 127] width 7 height 14
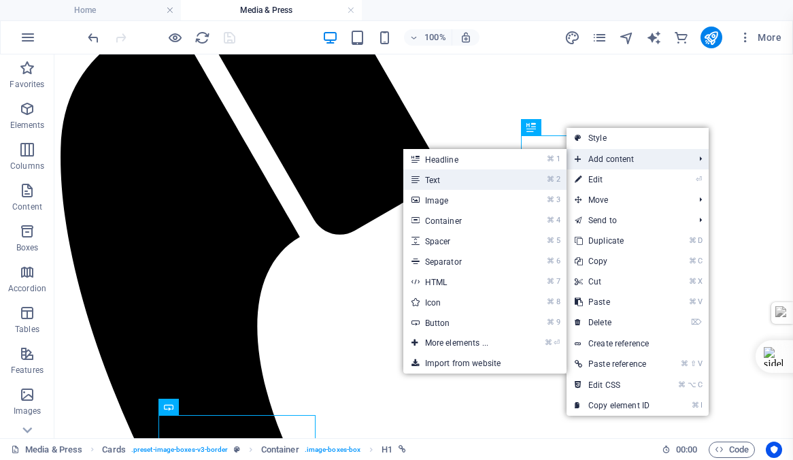
click at [435, 177] on link "⌘ 2 Text" at bounding box center [459, 179] width 112 height 20
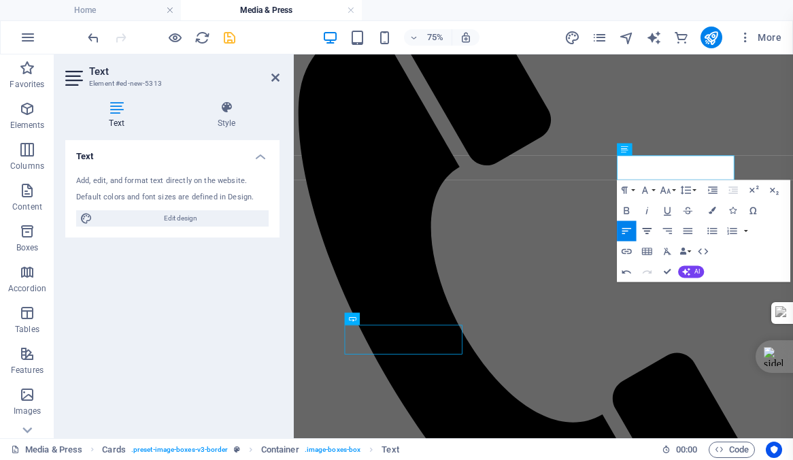
click at [645, 227] on icon "button" at bounding box center [647, 231] width 12 height 12
click at [650, 207] on icon "button" at bounding box center [647, 211] width 12 height 12
drag, startPoint x: 860, startPoint y: 210, endPoint x: 733, endPoint y: 193, distance: 128.3
click at [646, 208] on icon "button" at bounding box center [647, 211] width 12 height 12
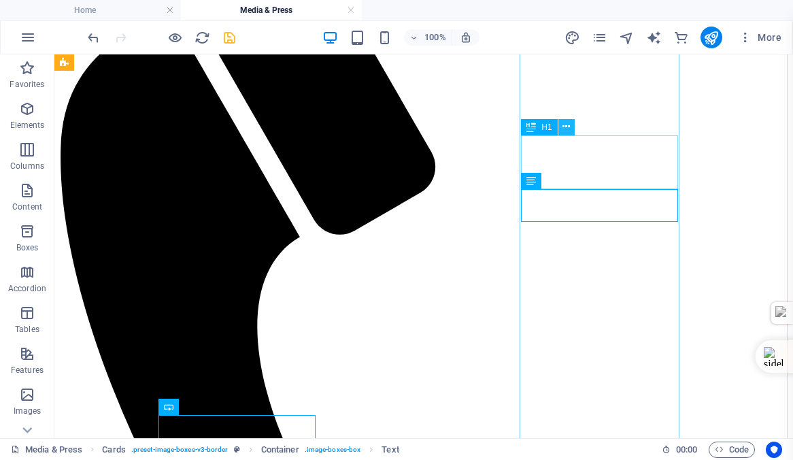
click at [567, 127] on icon at bounding box center [566, 127] width 7 height 14
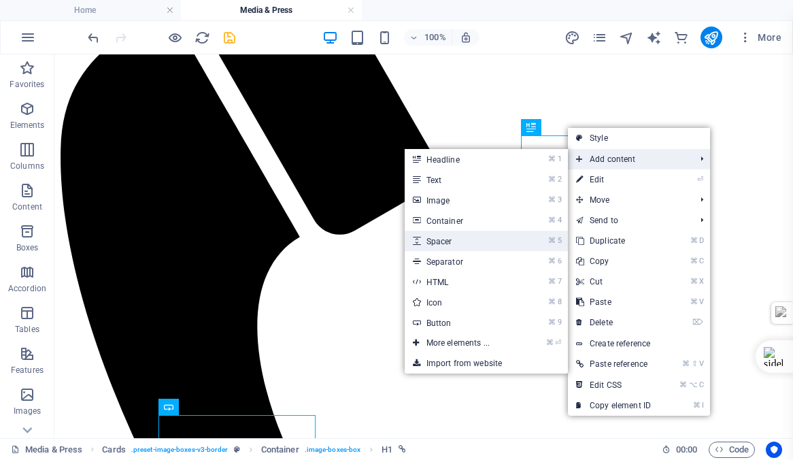
click at [440, 239] on link "⌘ 5 Spacer" at bounding box center [461, 241] width 112 height 20
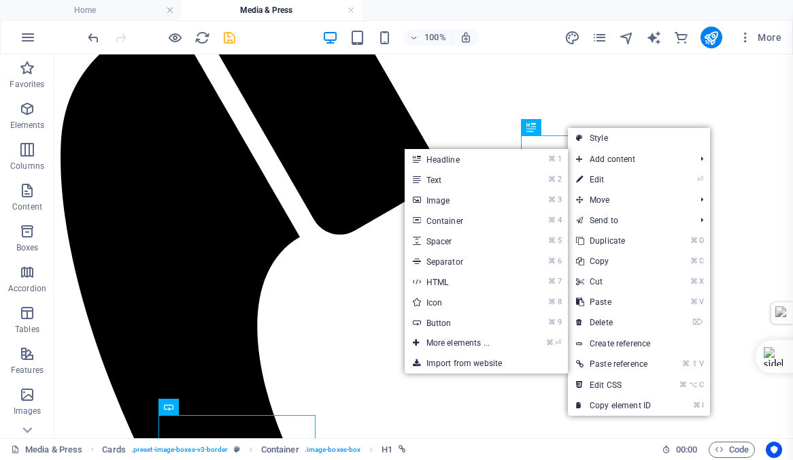
select select "px"
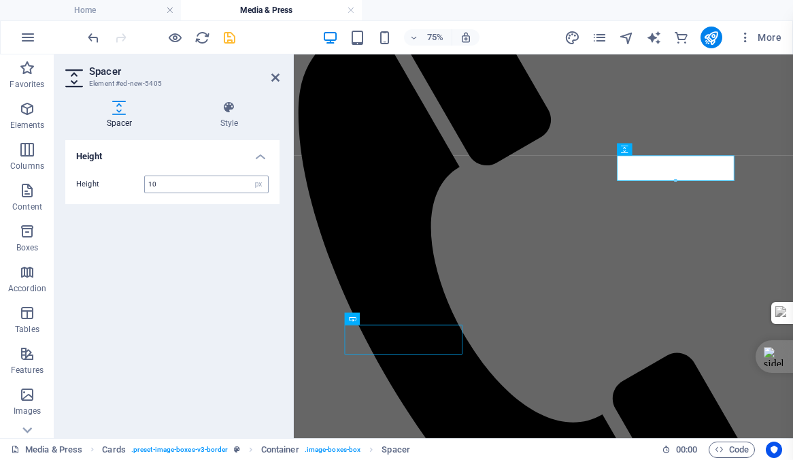
type input "10"
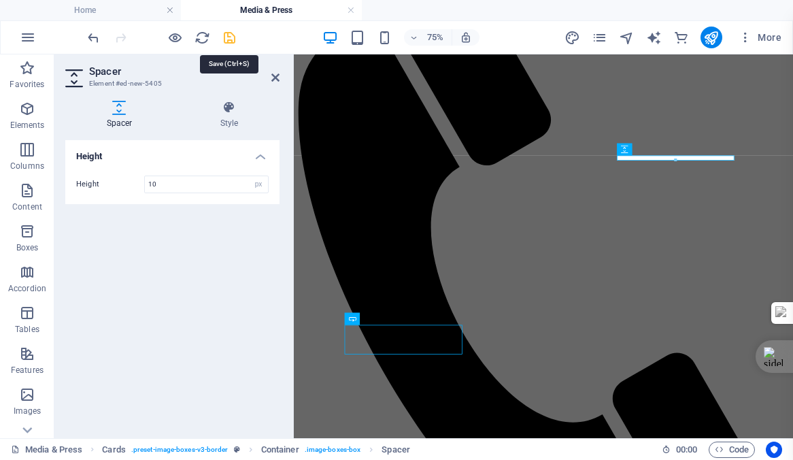
click at [233, 37] on icon "save" at bounding box center [230, 38] width 16 height 16
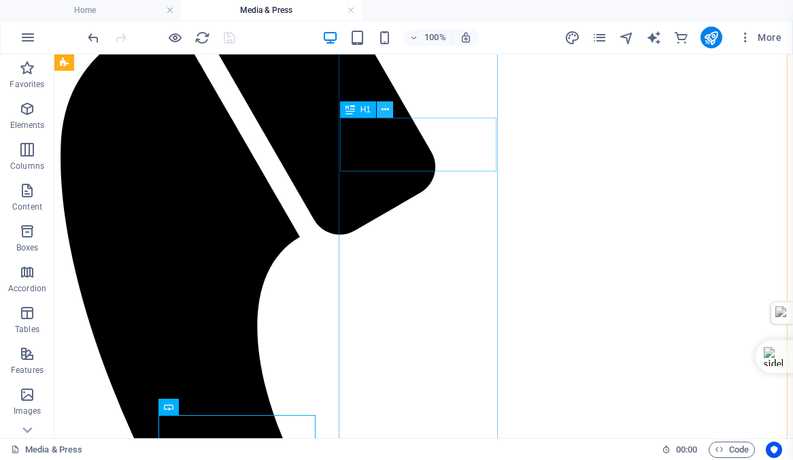
click at [384, 108] on icon at bounding box center [385, 110] width 7 height 14
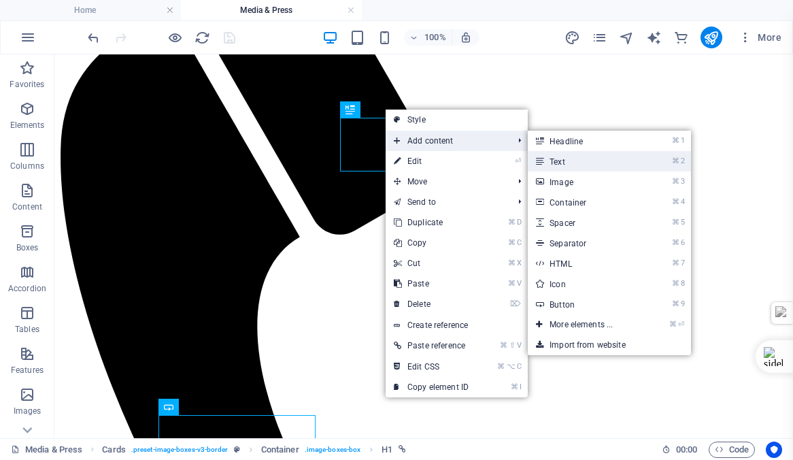
click at [571, 161] on link "⌘ 2 Text" at bounding box center [584, 161] width 112 height 20
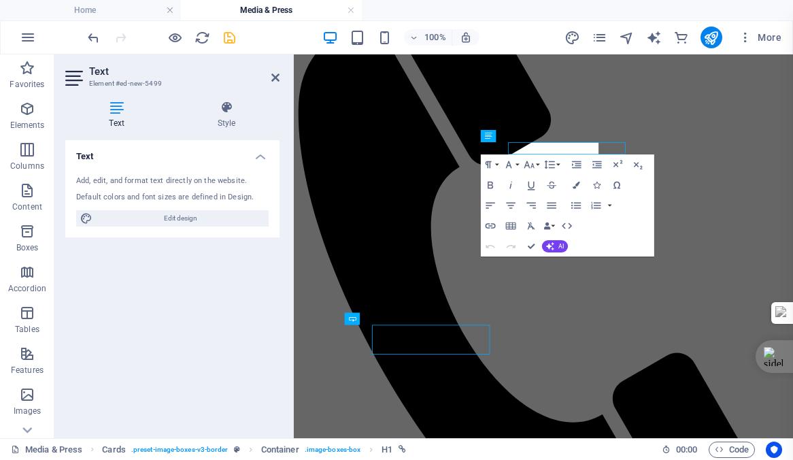
click at [571, 161] on icon "button" at bounding box center [576, 165] width 12 height 12
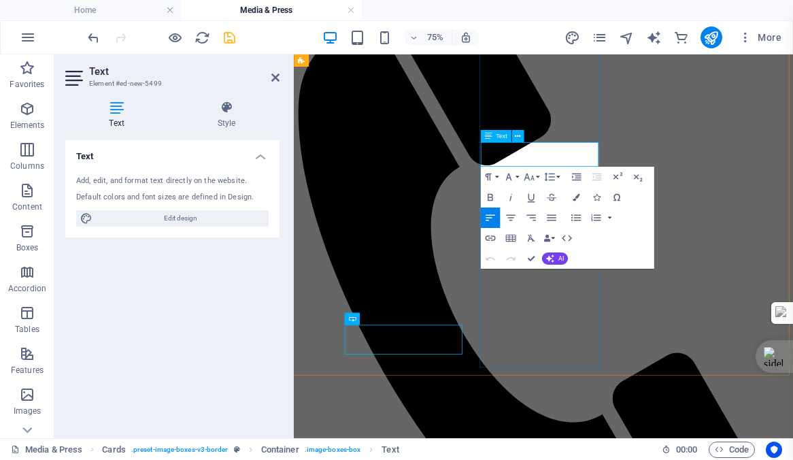
drag, startPoint x: 675, startPoint y: 197, endPoint x: 545, endPoint y: 176, distance: 131.7
click at [512, 195] on icon "button" at bounding box center [511, 197] width 12 height 12
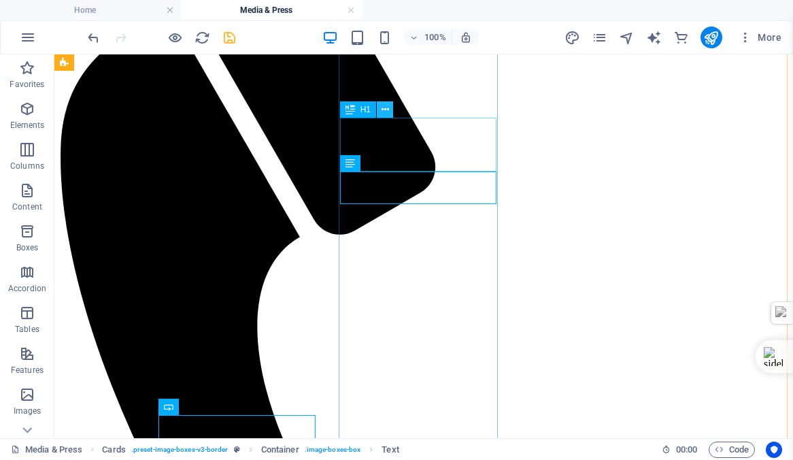
click at [384, 110] on icon at bounding box center [385, 110] width 7 height 14
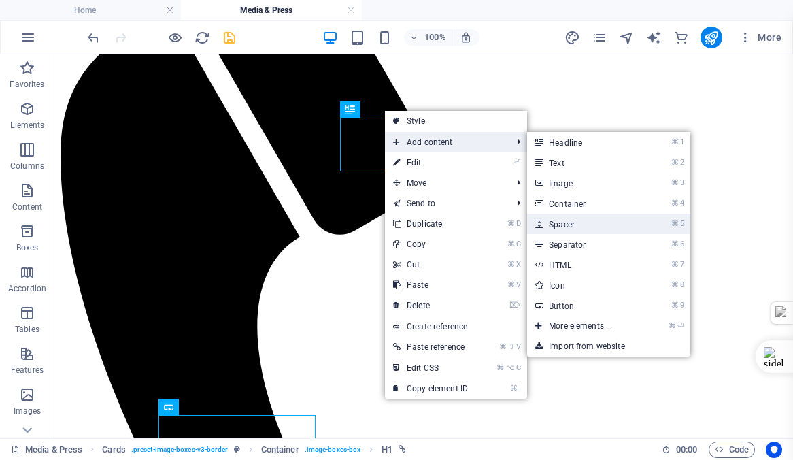
click at [563, 223] on link "⌘ 5 Spacer" at bounding box center [583, 224] width 112 height 20
select select "px"
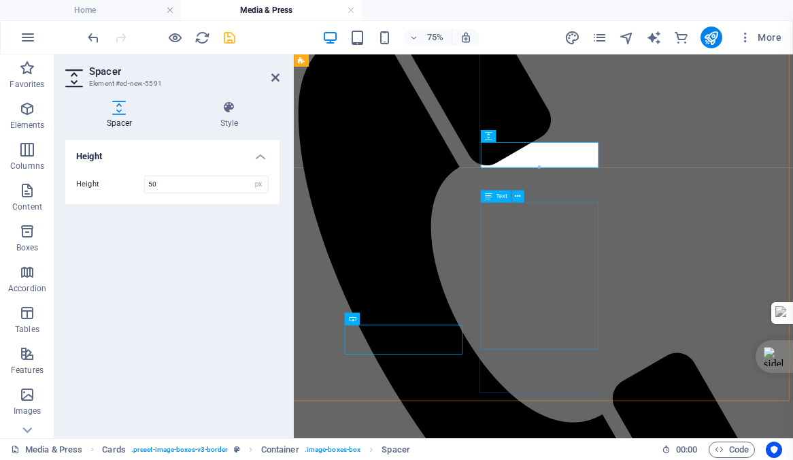
type input "5"
type input "10"
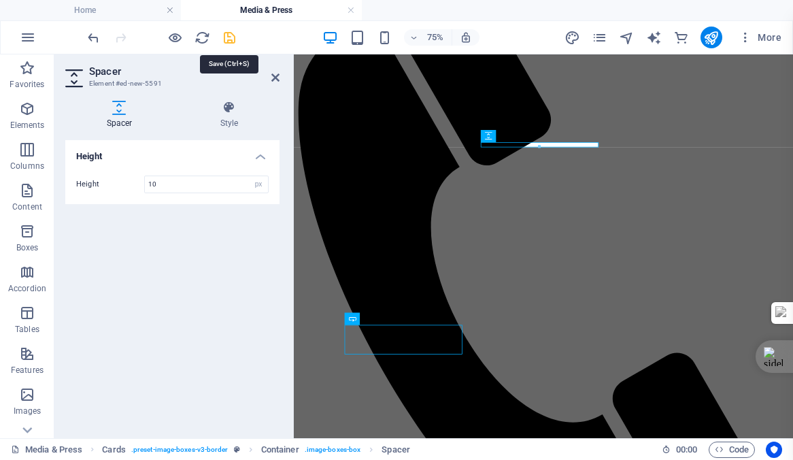
click at [232, 39] on icon "save" at bounding box center [230, 38] width 16 height 16
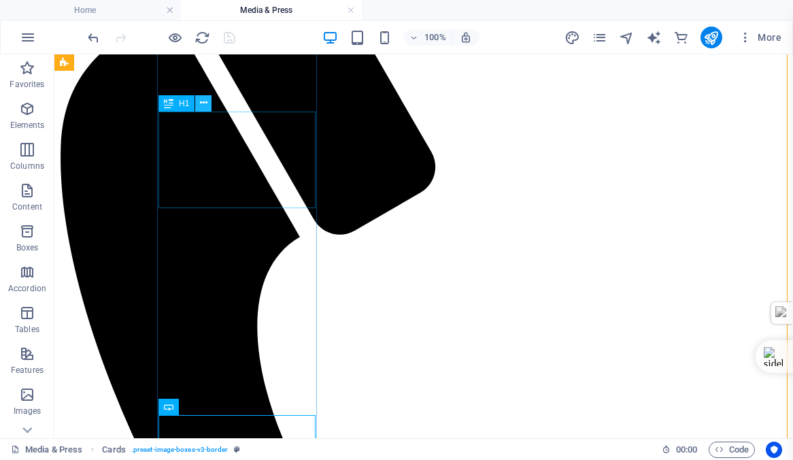
click at [204, 101] on icon at bounding box center [203, 103] width 7 height 14
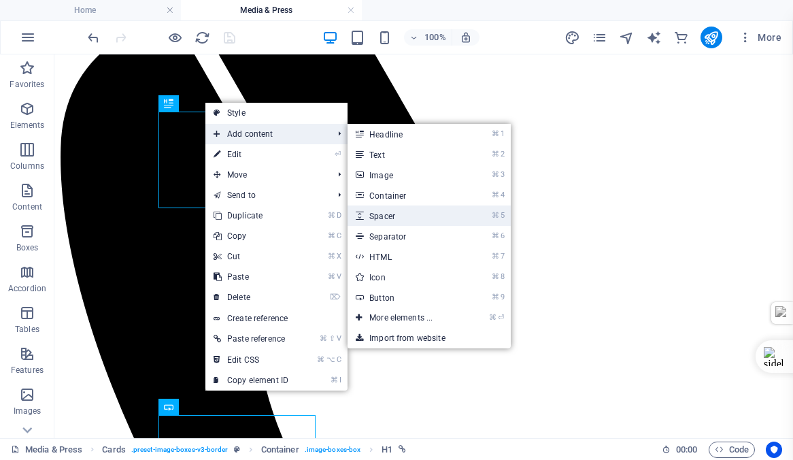
click at [393, 217] on link "⌘ 5 Spacer" at bounding box center [404, 215] width 112 height 20
select select "px"
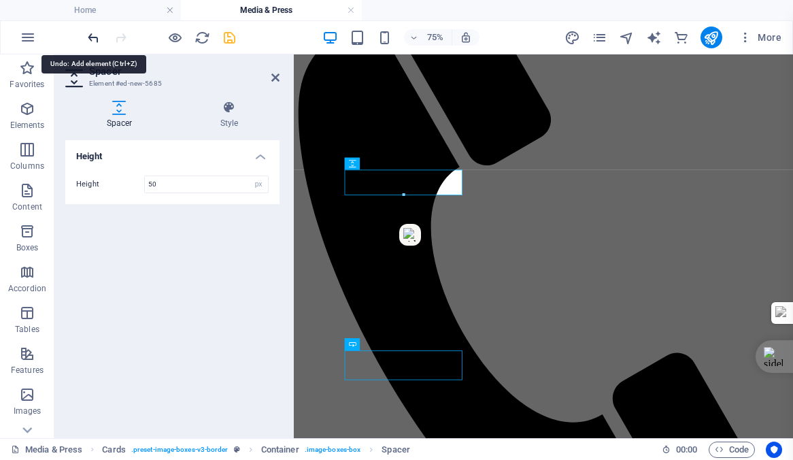
click at [95, 40] on icon "undo" at bounding box center [94, 38] width 16 height 16
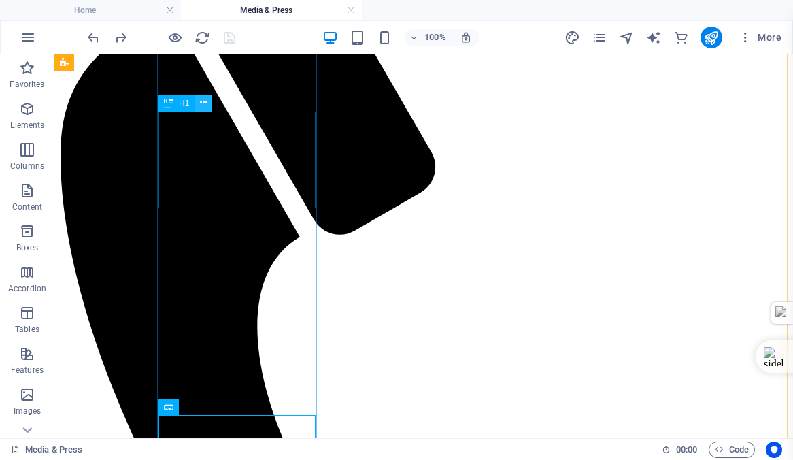
click at [201, 102] on icon at bounding box center [203, 103] width 7 height 14
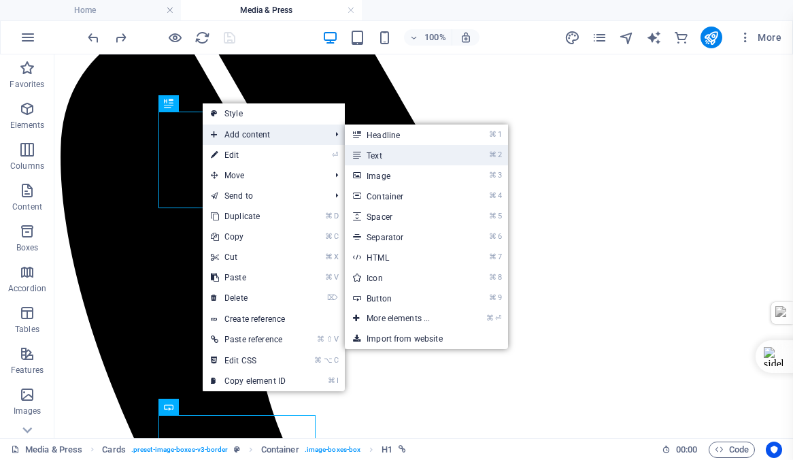
click at [389, 152] on link "⌘ 2 Text" at bounding box center [401, 155] width 112 height 20
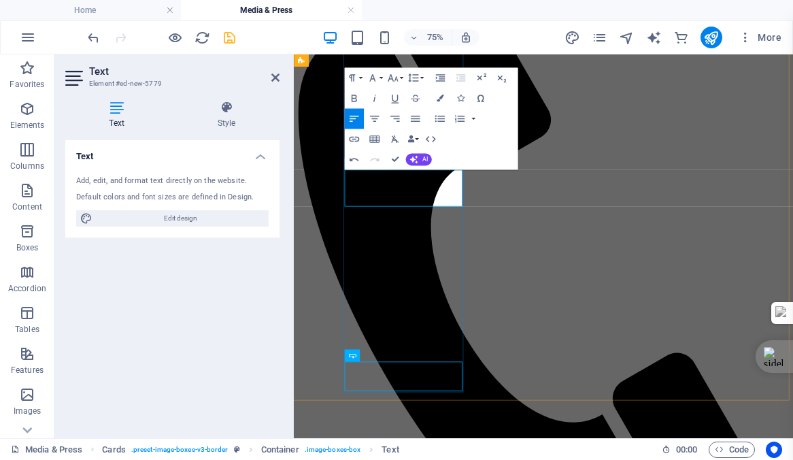
drag, startPoint x: 474, startPoint y: 248, endPoint x: 374, endPoint y: 212, distance: 107.0
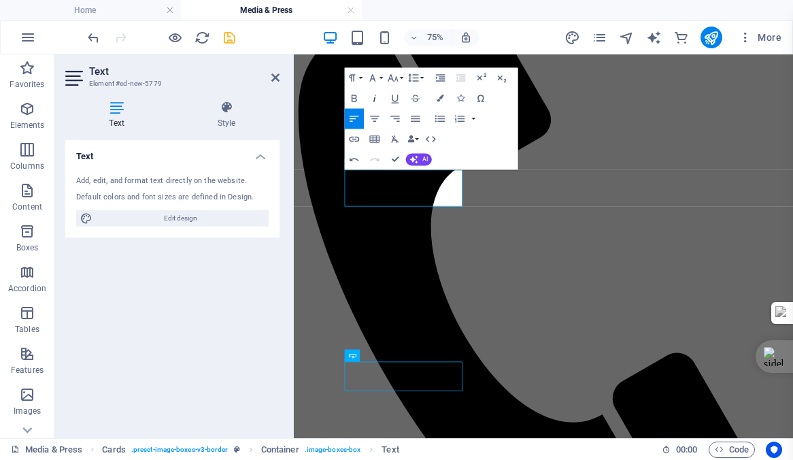
click at [377, 96] on icon "button" at bounding box center [375, 99] width 12 height 12
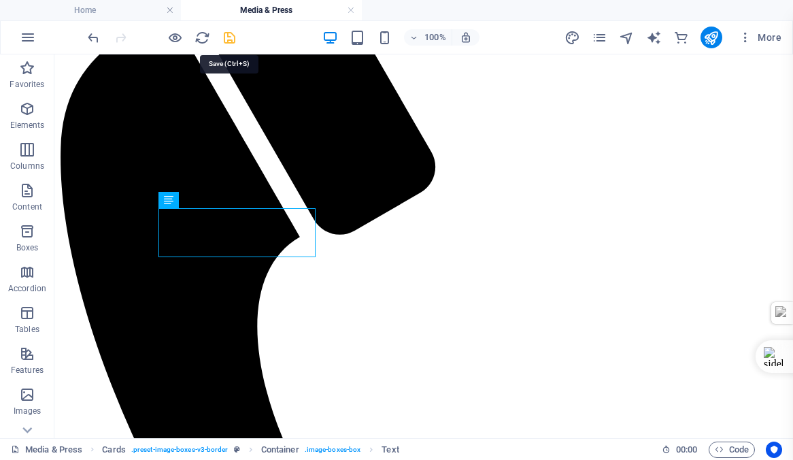
click at [230, 35] on icon "save" at bounding box center [230, 38] width 16 height 16
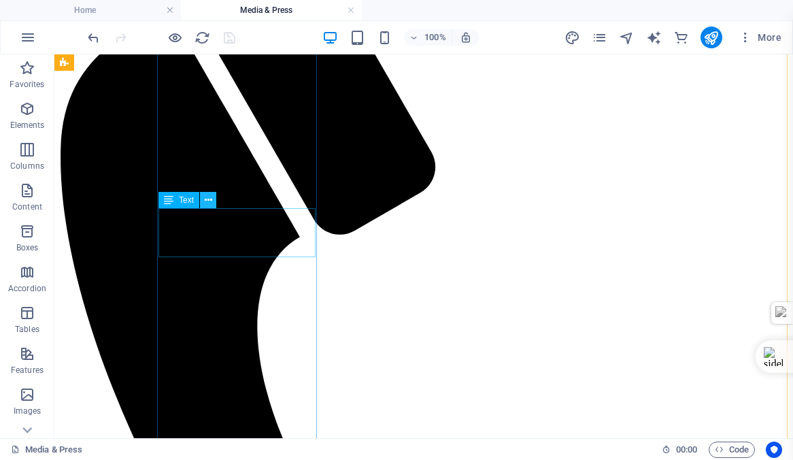
click at [207, 199] on icon at bounding box center [208, 200] width 7 height 14
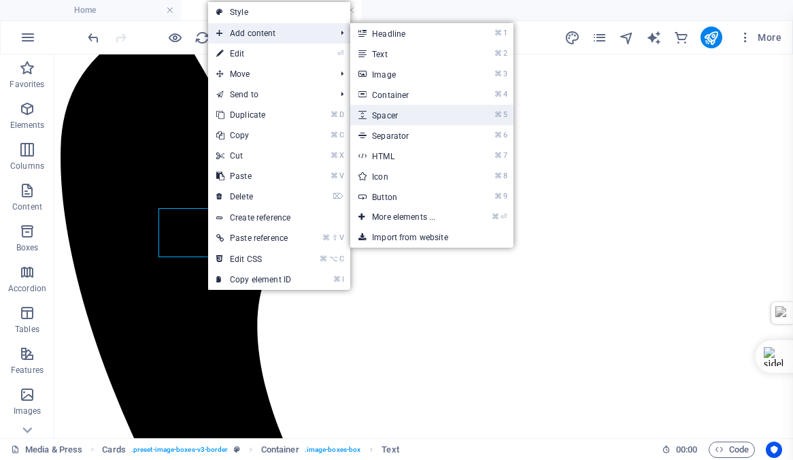
click at [387, 115] on link "⌘ 5 Spacer" at bounding box center [406, 115] width 112 height 20
select select "px"
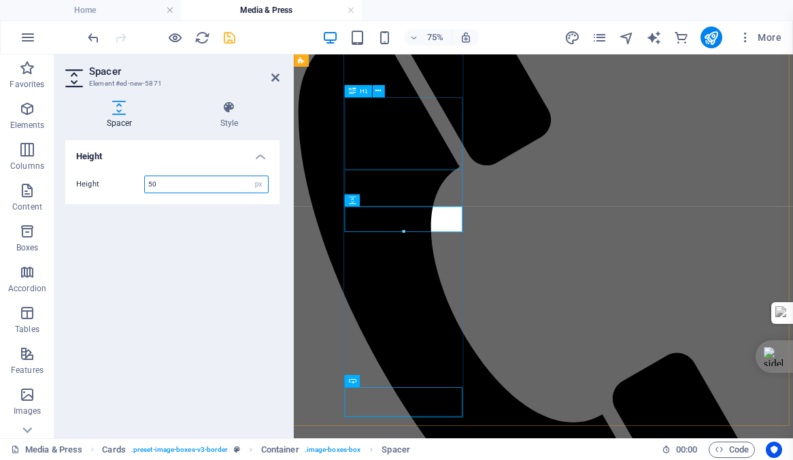
type input "5"
type input "10"
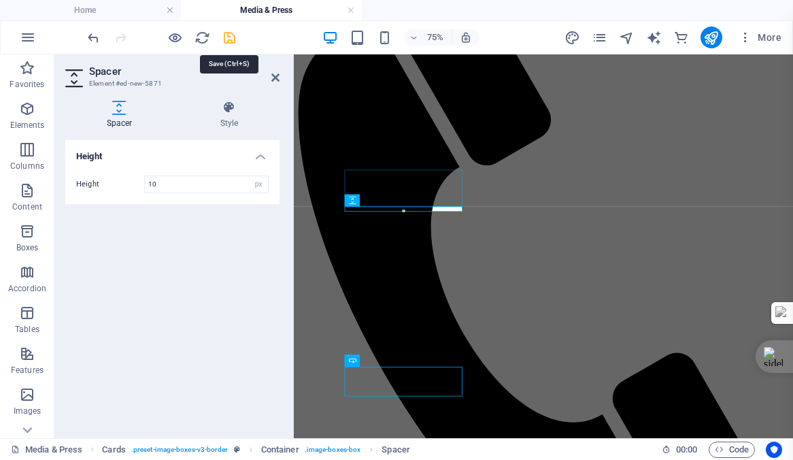
click at [229, 41] on icon "save" at bounding box center [230, 38] width 16 height 16
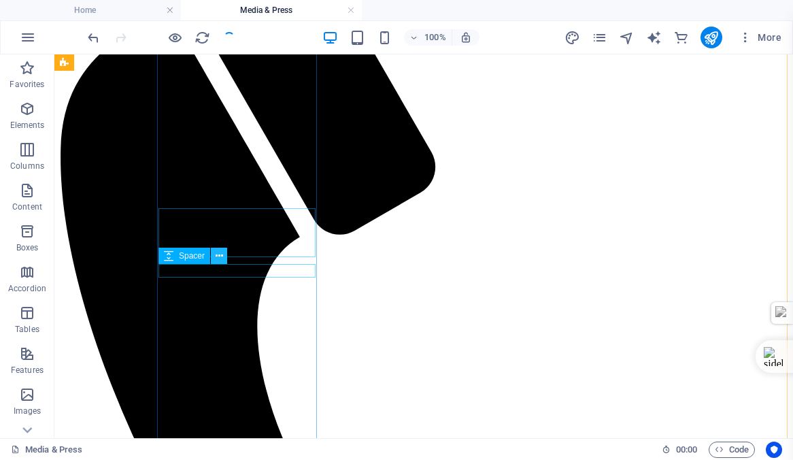
click at [218, 255] on icon at bounding box center [219, 256] width 7 height 14
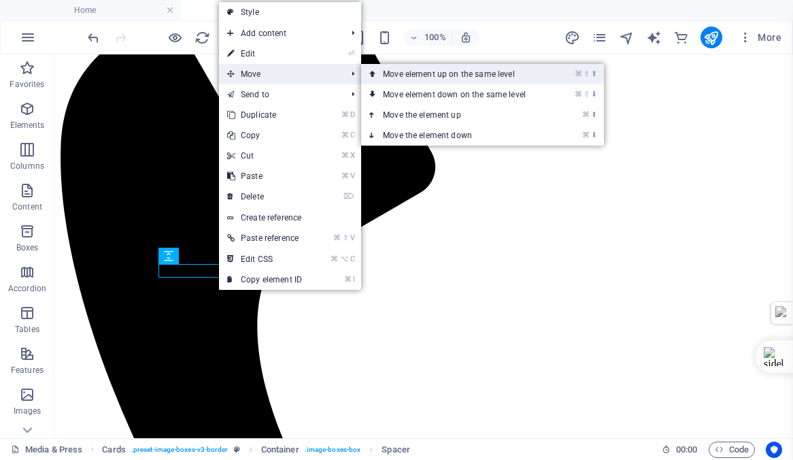
click at [460, 73] on link "⌘ ⇧ ⬆ Move element up on the same level" at bounding box center [457, 74] width 192 height 20
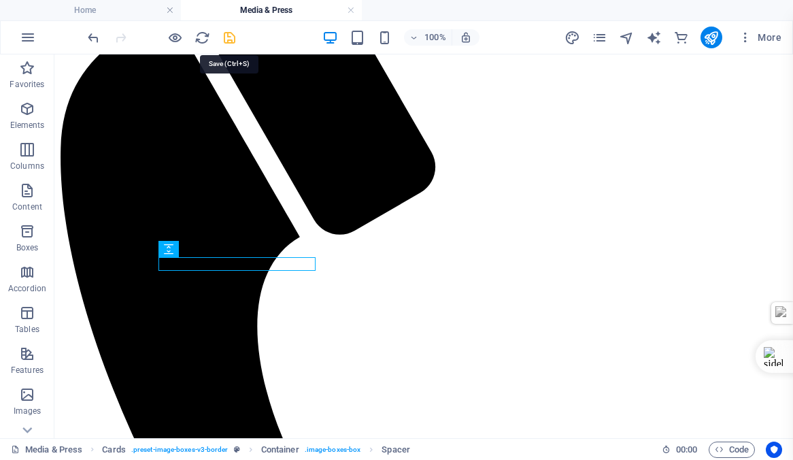
click at [227, 40] on icon "save" at bounding box center [230, 38] width 16 height 16
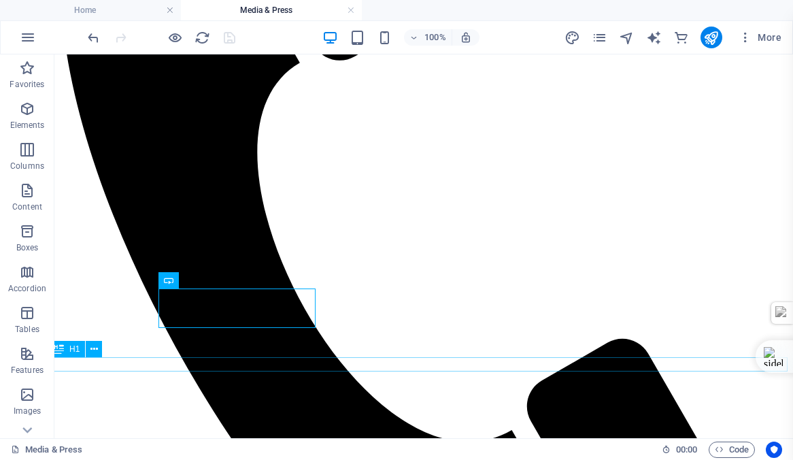
scroll to position [366, 5]
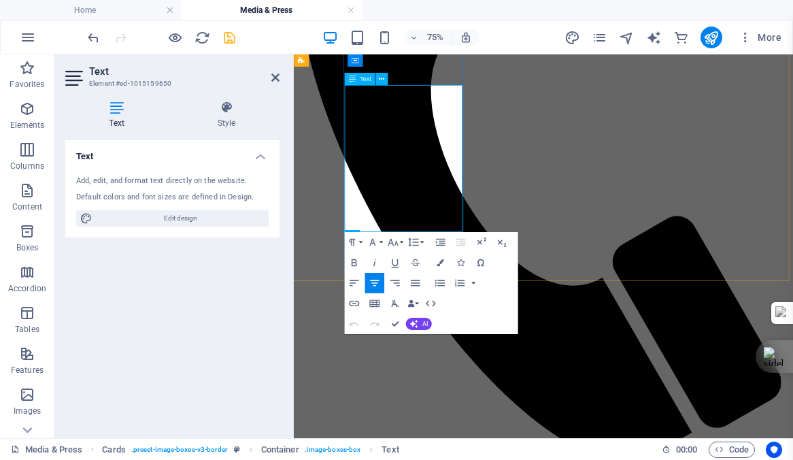
drag, startPoint x: 478, startPoint y: 282, endPoint x: 390, endPoint y: 282, distance: 87.8
click at [370, 258] on icon "button" at bounding box center [375, 263] width 12 height 12
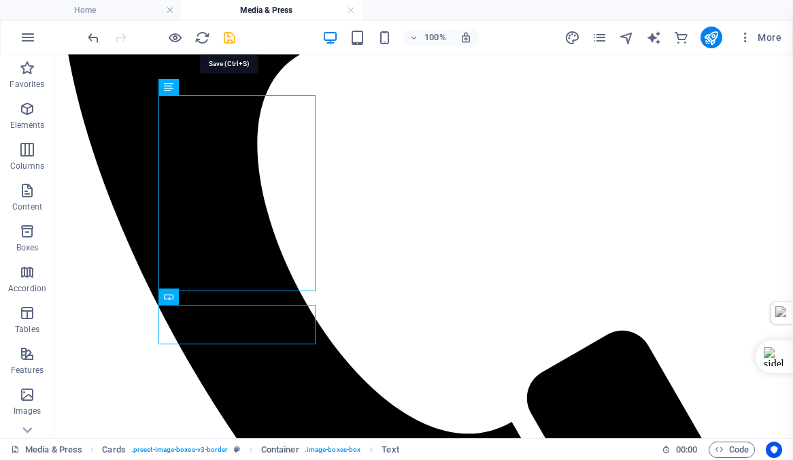
click at [230, 36] on icon "save" at bounding box center [230, 38] width 16 height 16
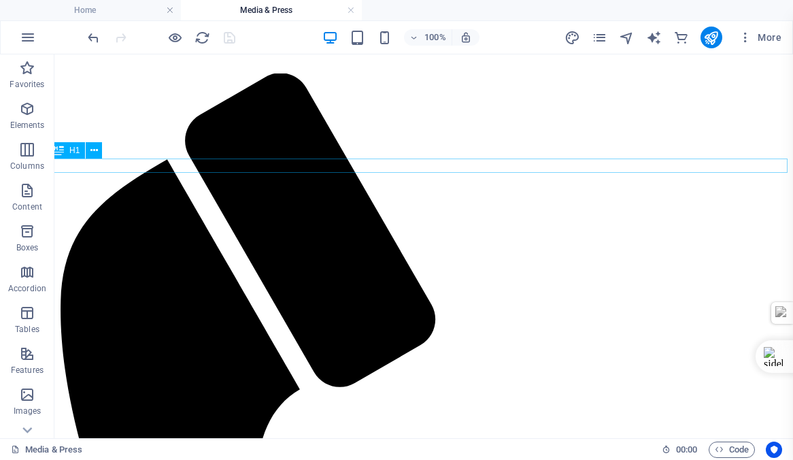
scroll to position [0, 5]
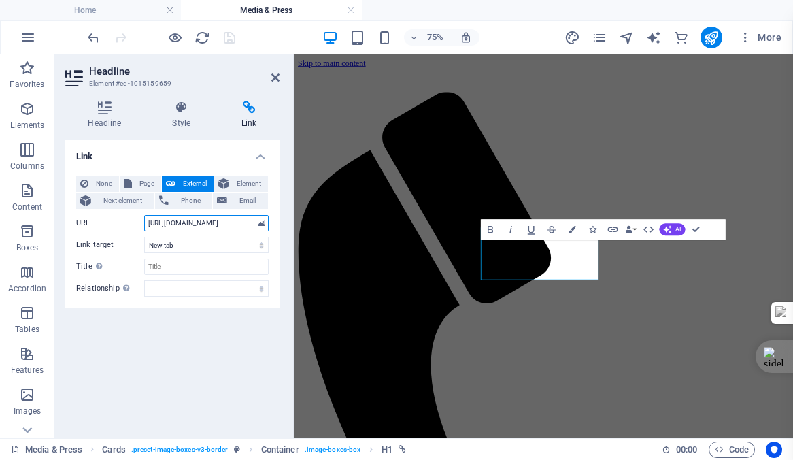
click at [174, 223] on input "https://omny.fm/shows/jazz-and-beyond-with-nothemba-madumo/one-of-south-africa-…" at bounding box center [206, 223] width 125 height 16
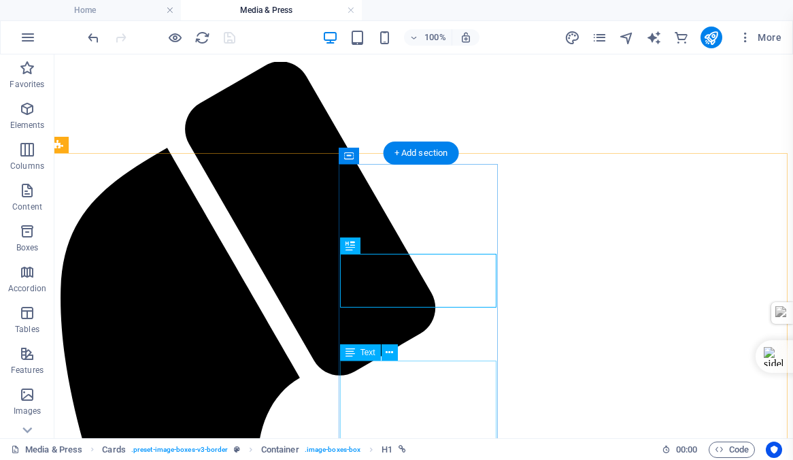
scroll to position [48, 0]
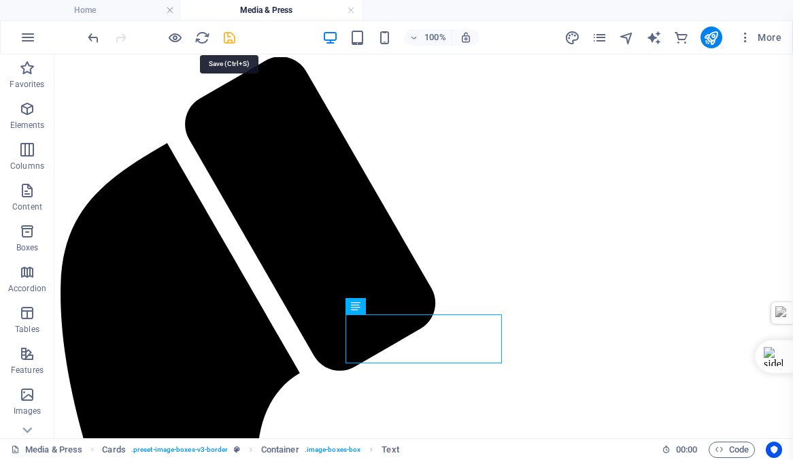
click at [229, 41] on icon "save" at bounding box center [230, 38] width 16 height 16
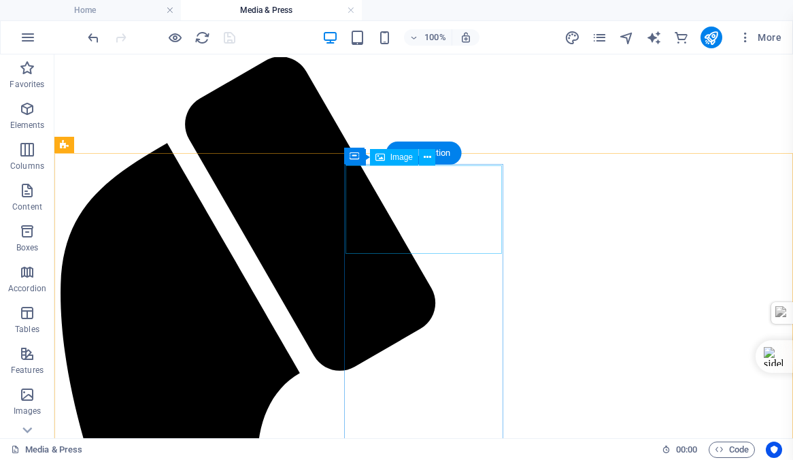
scroll to position [48, 0]
click at [428, 157] on icon at bounding box center [427, 157] width 7 height 14
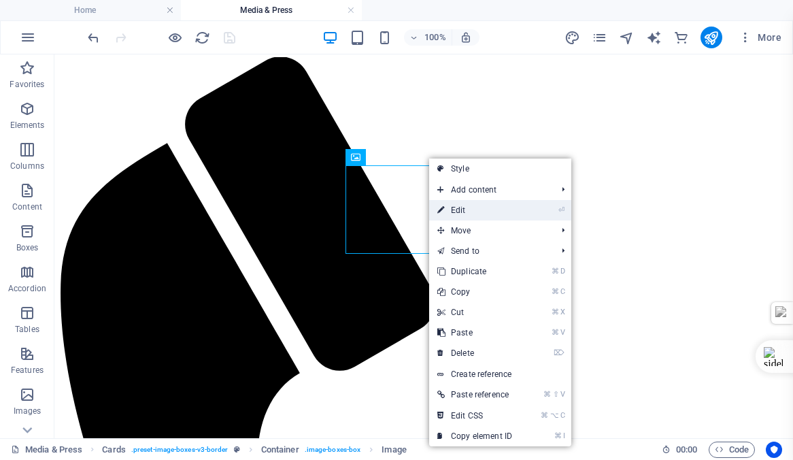
click at [460, 210] on link "⏎ Edit" at bounding box center [474, 210] width 91 height 20
select select "%"
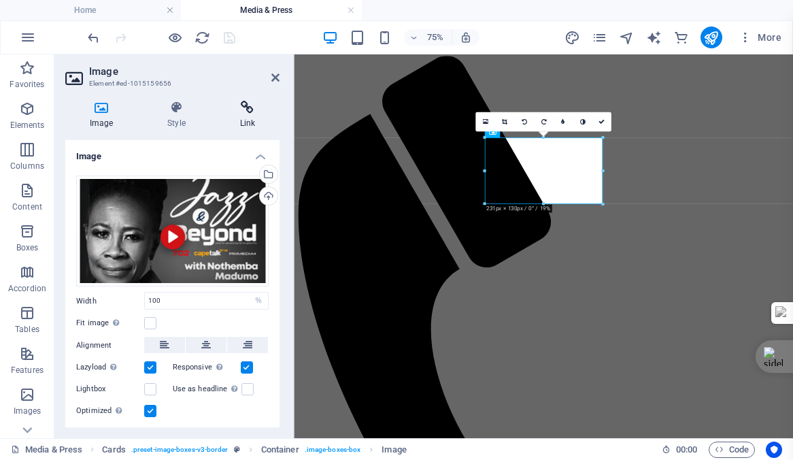
click at [244, 110] on icon at bounding box center [248, 108] width 64 height 14
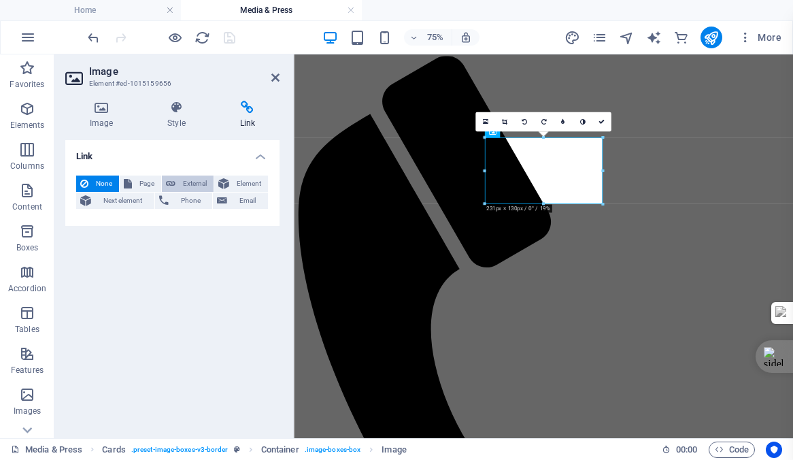
click at [188, 179] on span "External" at bounding box center [195, 184] width 30 height 16
select select "blank"
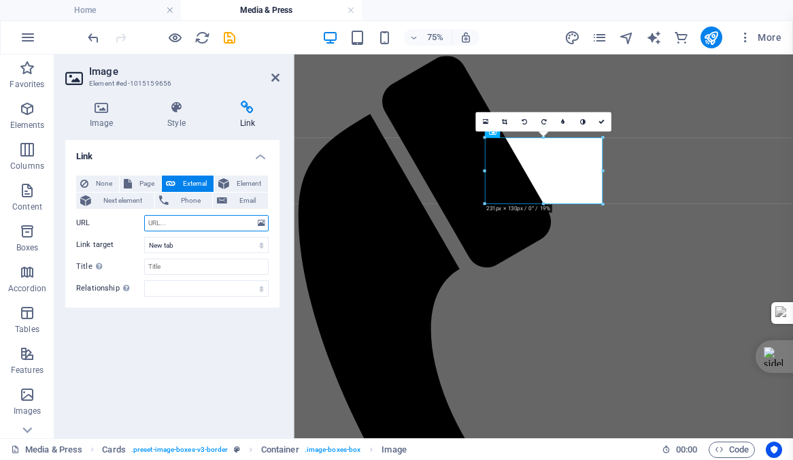
click at [174, 222] on input "URL" at bounding box center [206, 223] width 125 height 16
paste input "https://omny.fm/shows/jazz-and-beyond-with-nothemba-madumo/one-of-south-africa-…"
type input "https://omny.fm/shows/jazz-and-beyond-with-nothemba-madumo/one-of-south-africa-…"
click at [228, 39] on icon "save" at bounding box center [230, 38] width 16 height 16
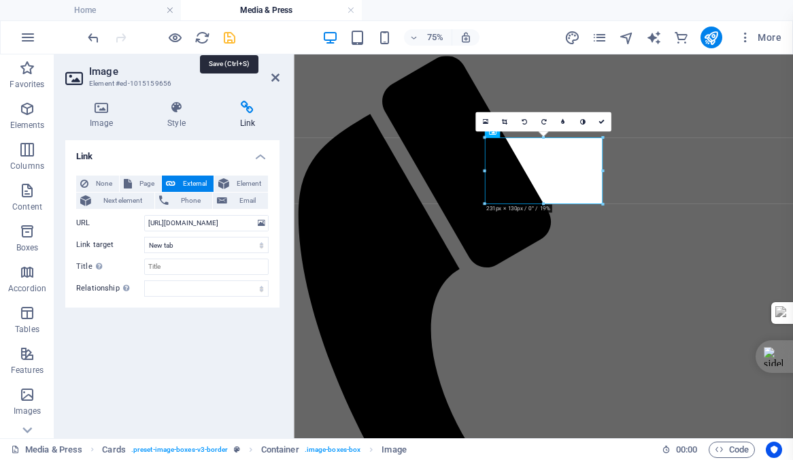
scroll to position [0, 0]
